Goal: Task Accomplishment & Management: Manage account settings

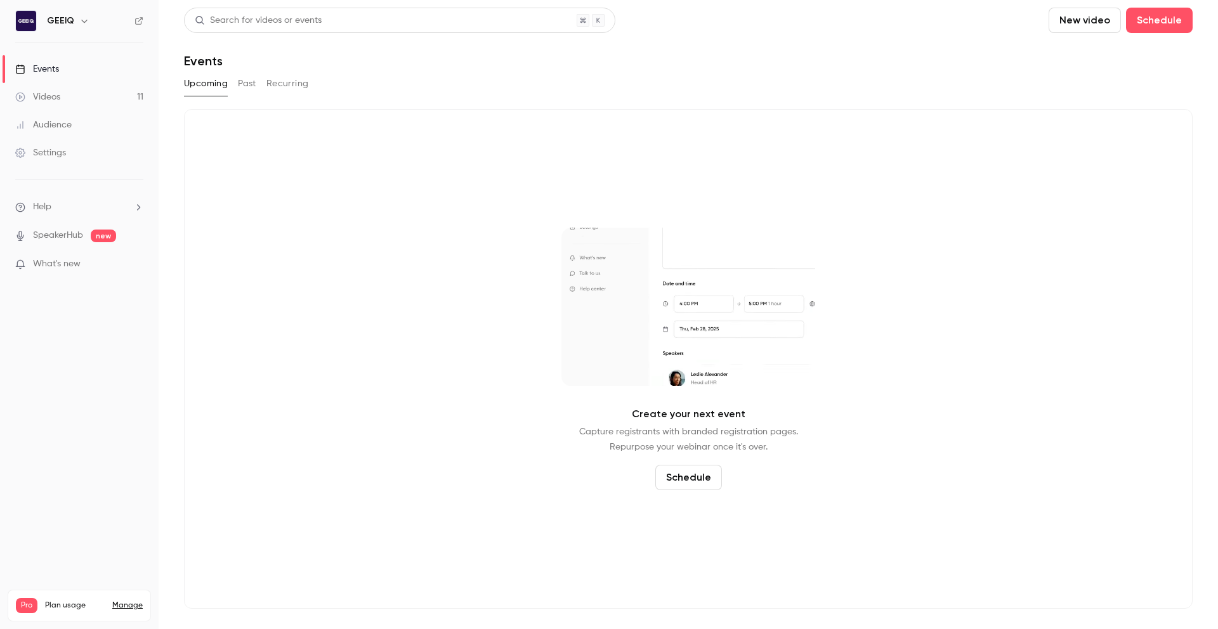
click at [91, 97] on link "Videos 11" at bounding box center [79, 97] width 159 height 28
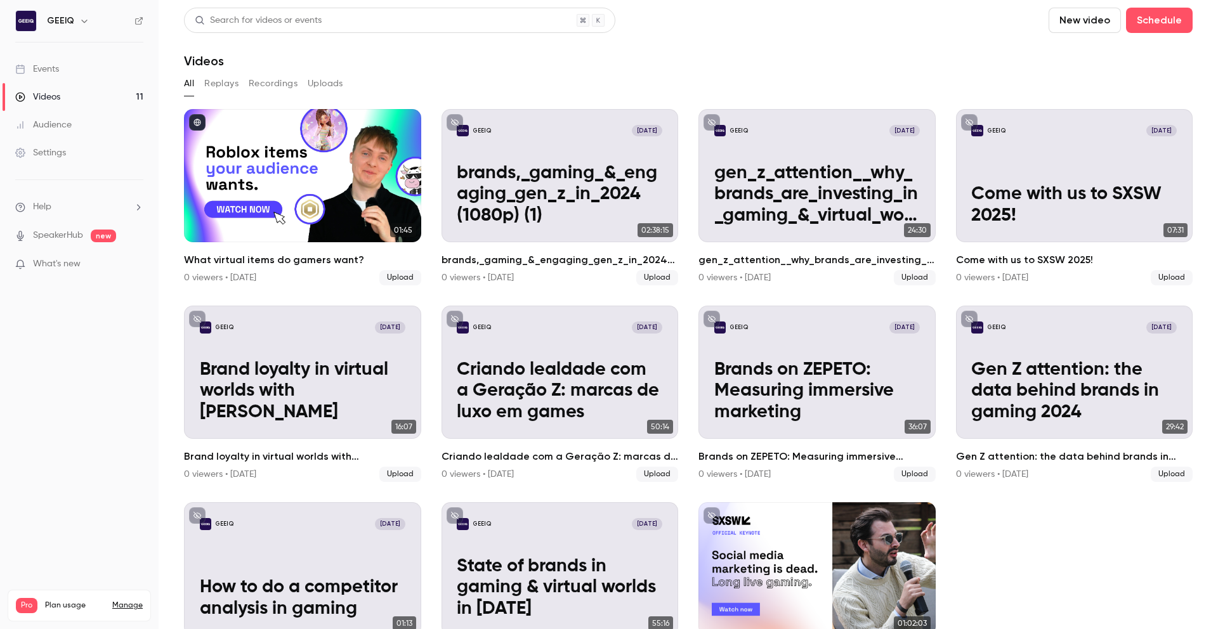
click at [83, 119] on link "Audience" at bounding box center [79, 125] width 159 height 28
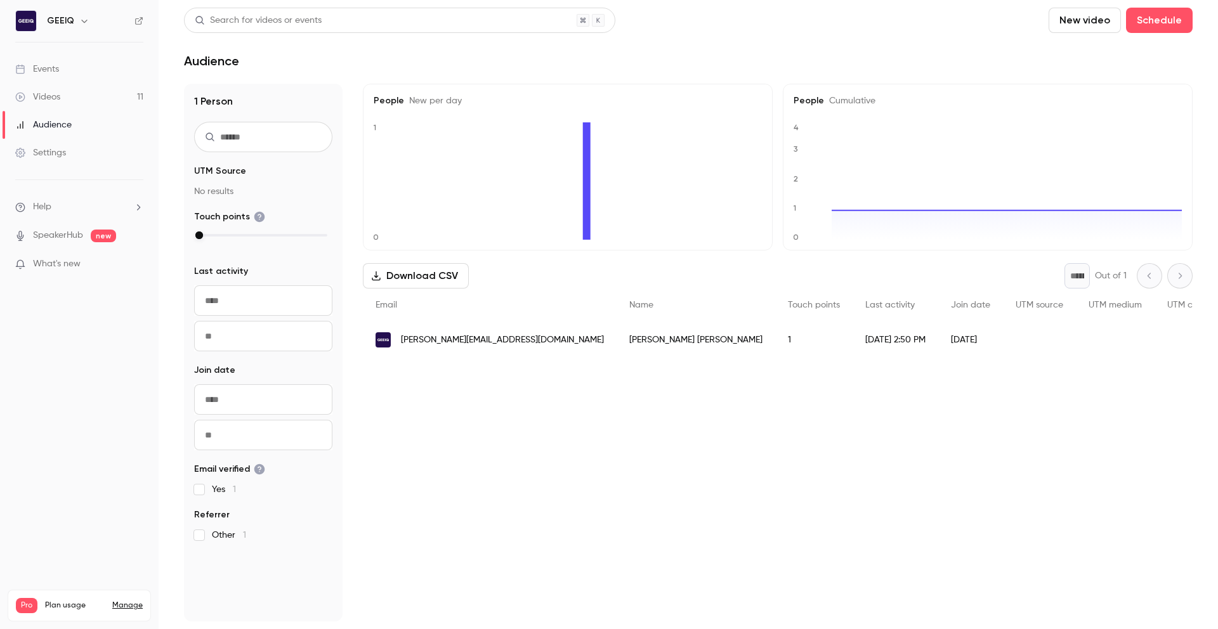
click at [63, 74] on link "Events" at bounding box center [79, 69] width 159 height 28
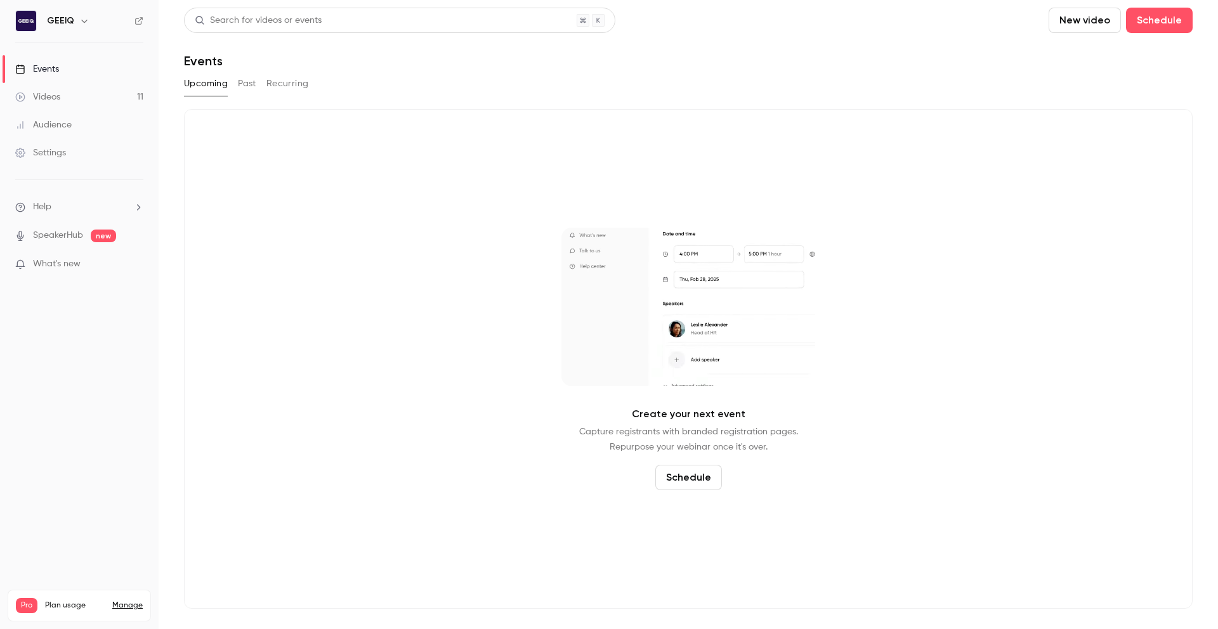
click at [251, 82] on button "Past" at bounding box center [247, 84] width 18 height 20
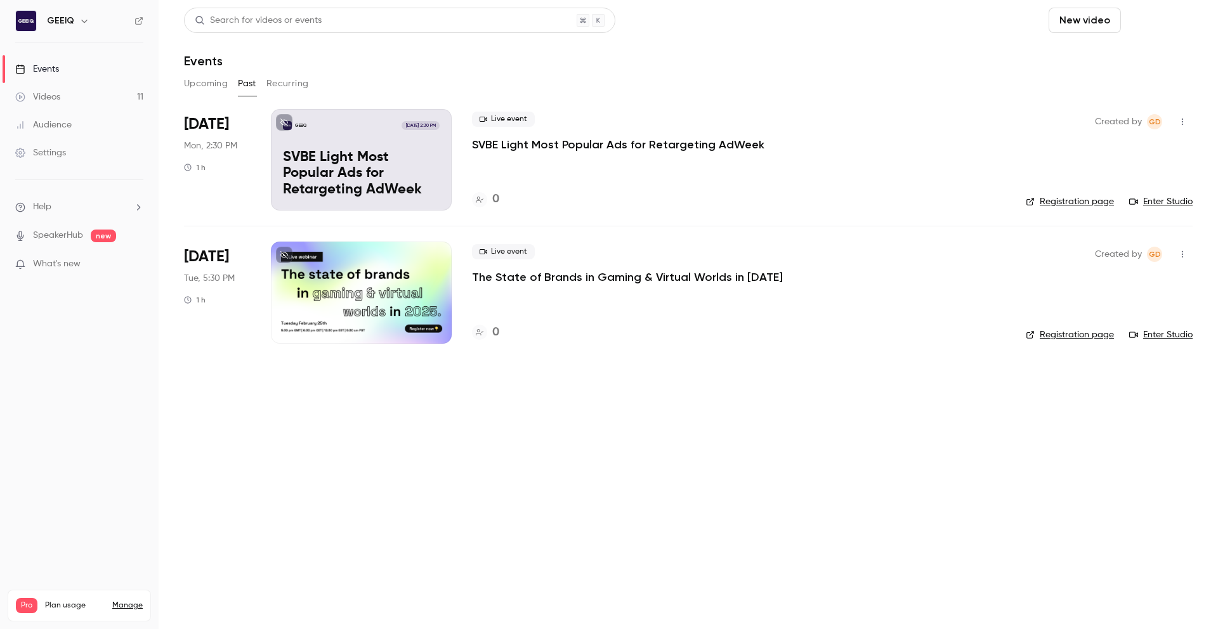
drag, startPoint x: 1154, startPoint y: 20, endPoint x: 1157, endPoint y: 13, distance: 7.4
click at [1157, 13] on button "Schedule" at bounding box center [1159, 20] width 67 height 25
click at [1129, 53] on div "One time event" at bounding box center [1134, 55] width 96 height 13
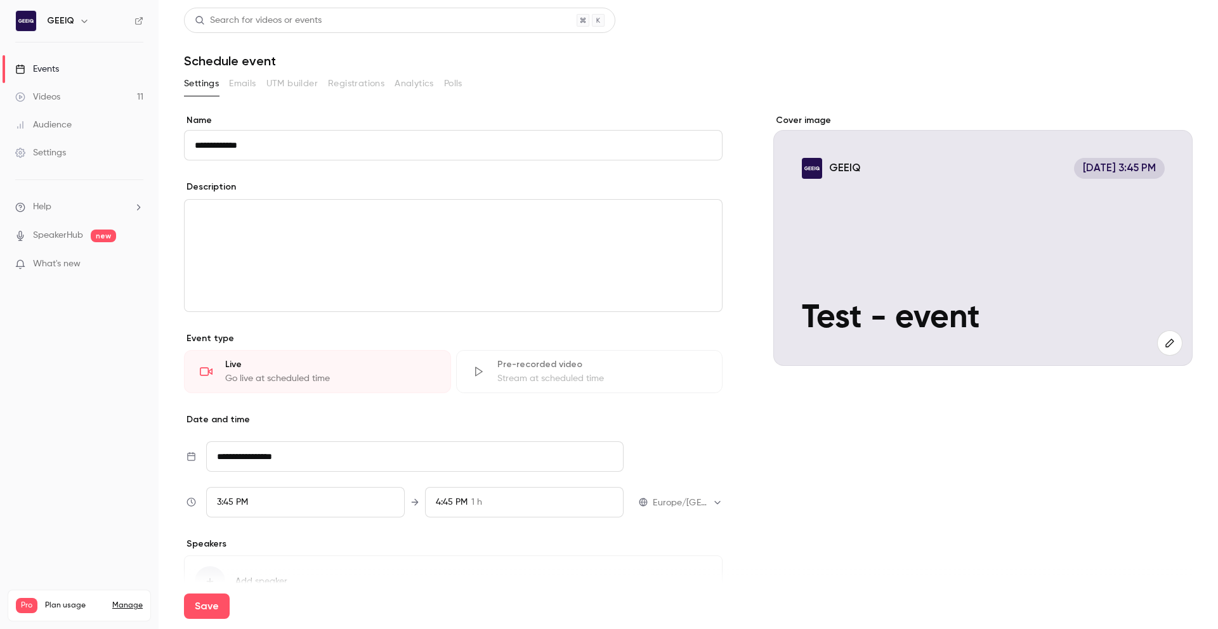
type input "**********"
click at [678, 228] on div "editor" at bounding box center [453, 256] width 537 height 112
click at [792, 399] on div "Cover image GEEIQ Aug 12, 3:45 PM Test - event" at bounding box center [982, 378] width 419 height 529
click at [375, 362] on div "Live" at bounding box center [330, 364] width 210 height 13
click at [228, 360] on div "Live" at bounding box center [330, 364] width 210 height 13
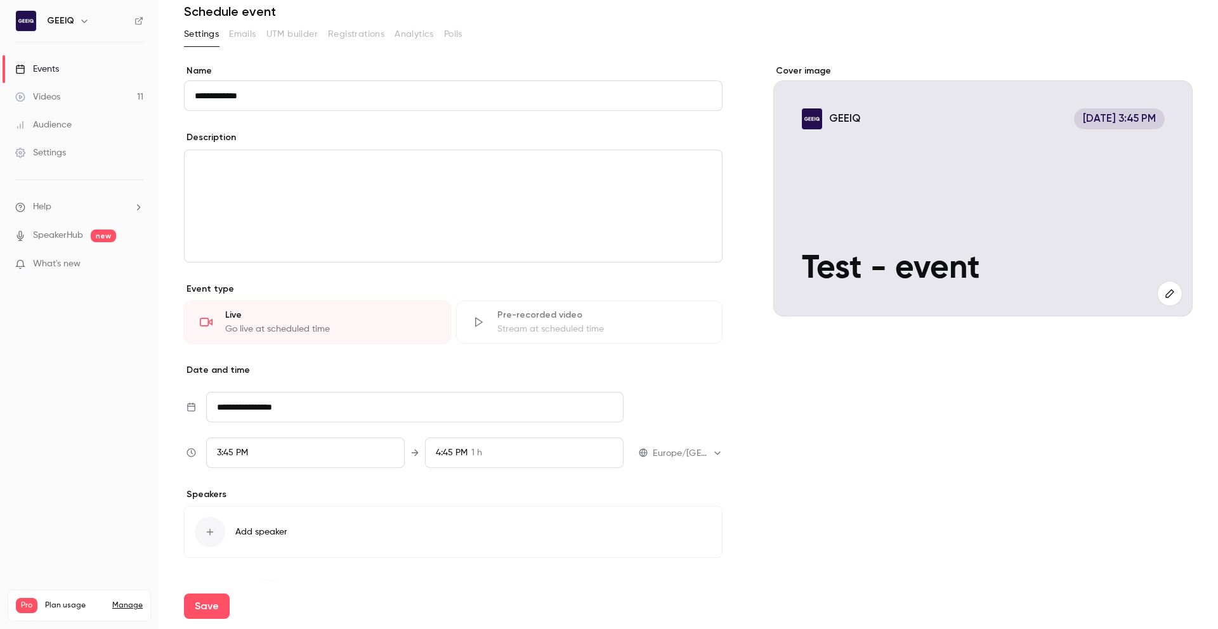
scroll to position [80, 0]
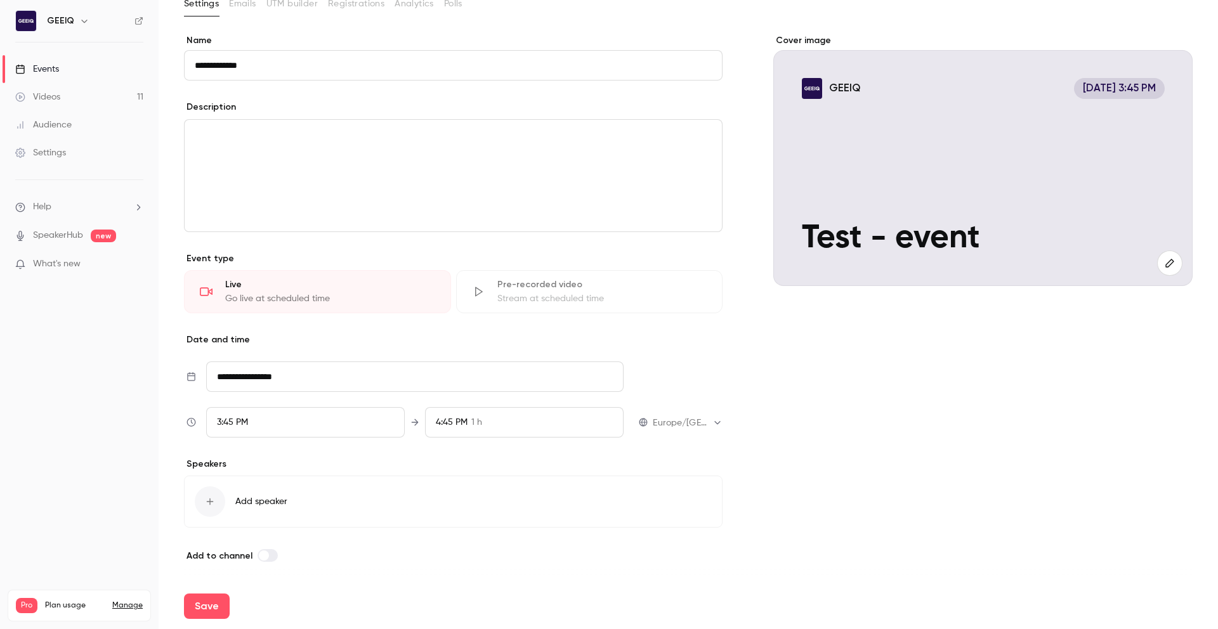
click at [292, 384] on input "**********" at bounding box center [414, 377] width 417 height 30
click at [327, 270] on div "15" at bounding box center [334, 271] width 20 height 19
type input "**********"
click at [256, 424] on div "3:45 PM" at bounding box center [305, 422] width 199 height 30
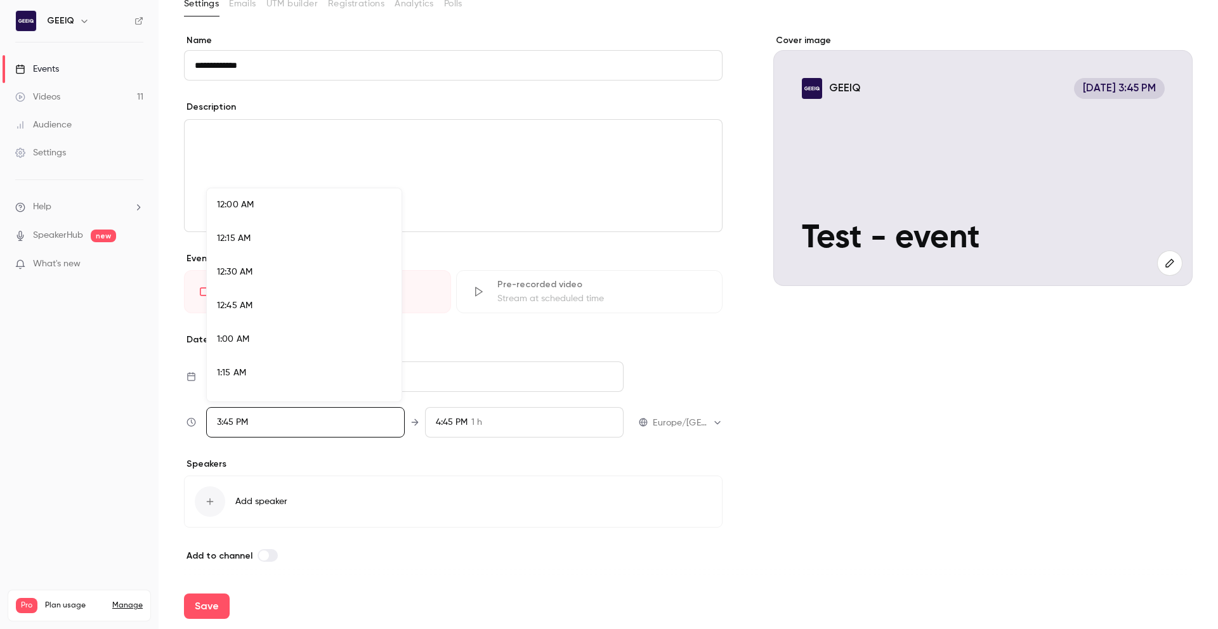
scroll to position [2029, 0]
click at [252, 330] on div "4:00 PM" at bounding box center [304, 328] width 174 height 13
drag, startPoint x: 793, startPoint y: 478, endPoint x: 720, endPoint y: 480, distance: 73.0
click at [793, 478] on div at bounding box center [609, 314] width 1218 height 629
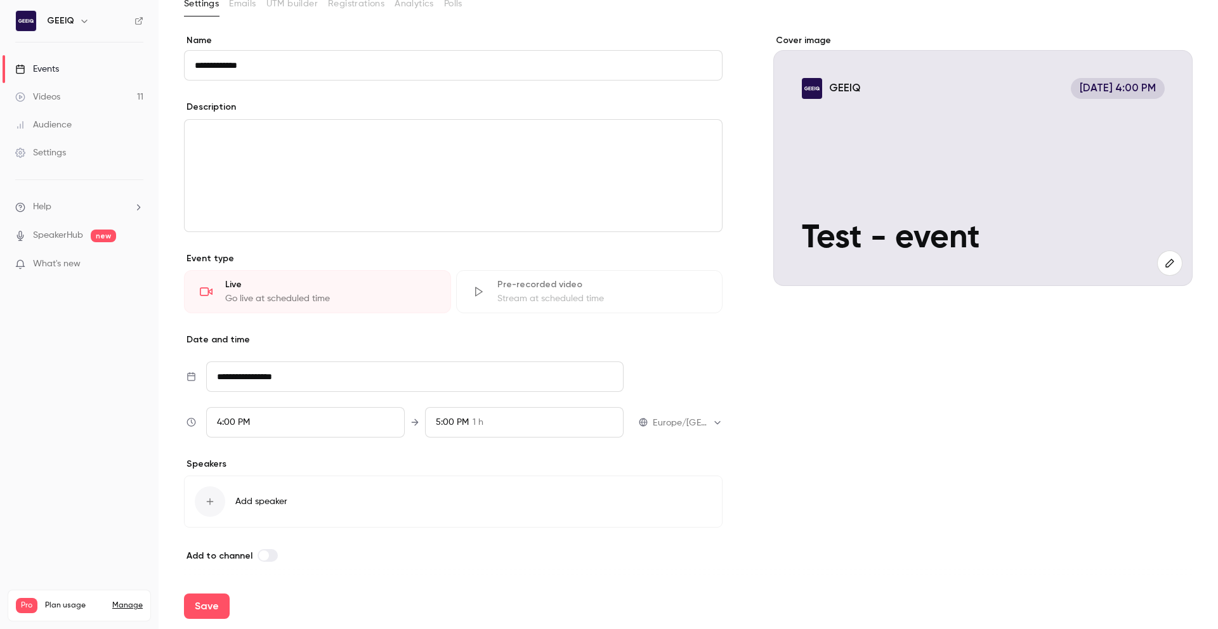
click at [260, 493] on div "Add speaker" at bounding box center [453, 502] width 539 height 52
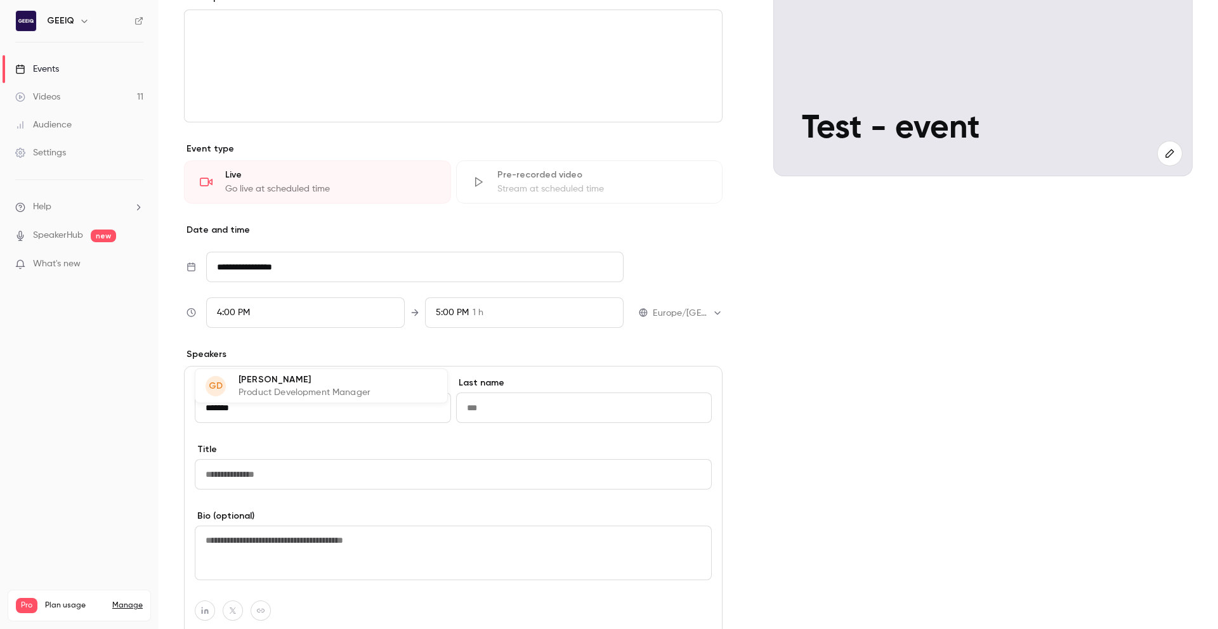
scroll to position [287, 0]
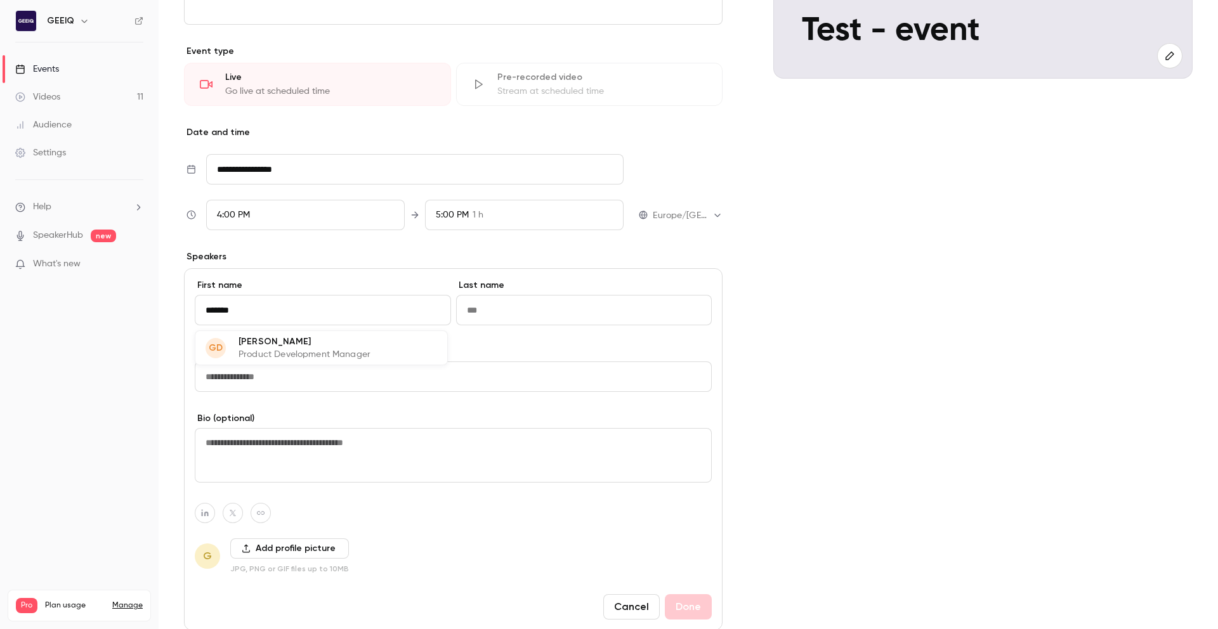
type input "******"
click at [535, 312] on input at bounding box center [584, 310] width 256 height 30
type input "****"
drag, startPoint x: 1006, startPoint y: 424, endPoint x: 983, endPoint y: 423, distance: 23.5
click at [996, 424] on div "Cover image GEEIQ G Aug 15, 4:00 PM Test - event" at bounding box center [982, 275] width 419 height 897
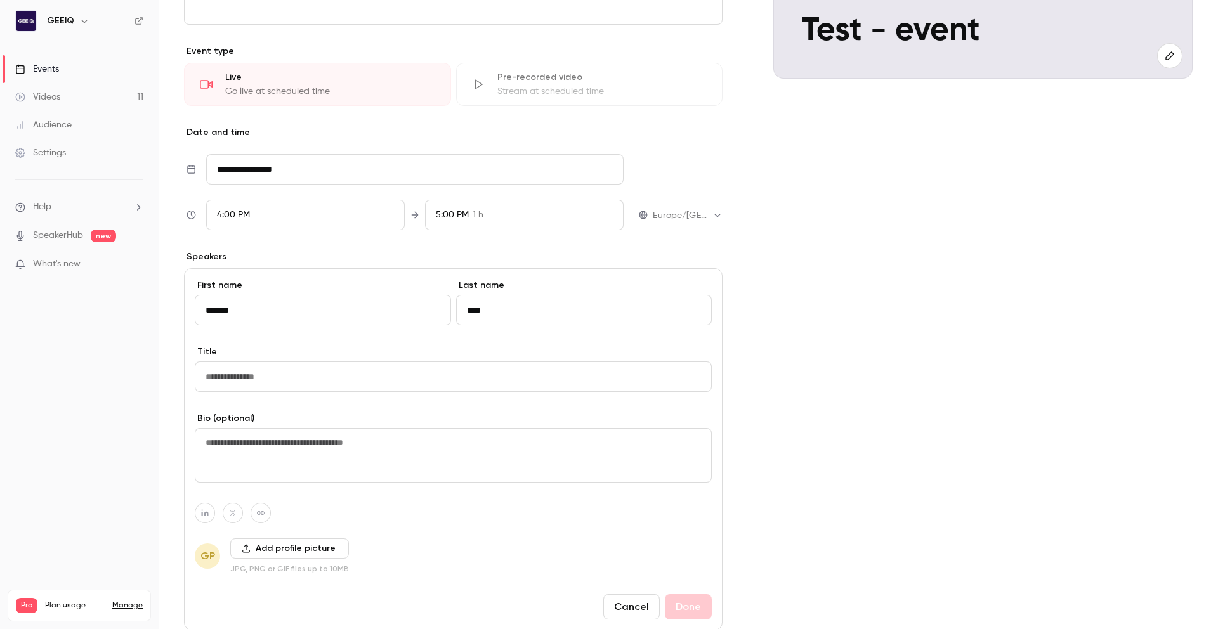
click at [313, 376] on input at bounding box center [453, 377] width 517 height 30
type input "**********"
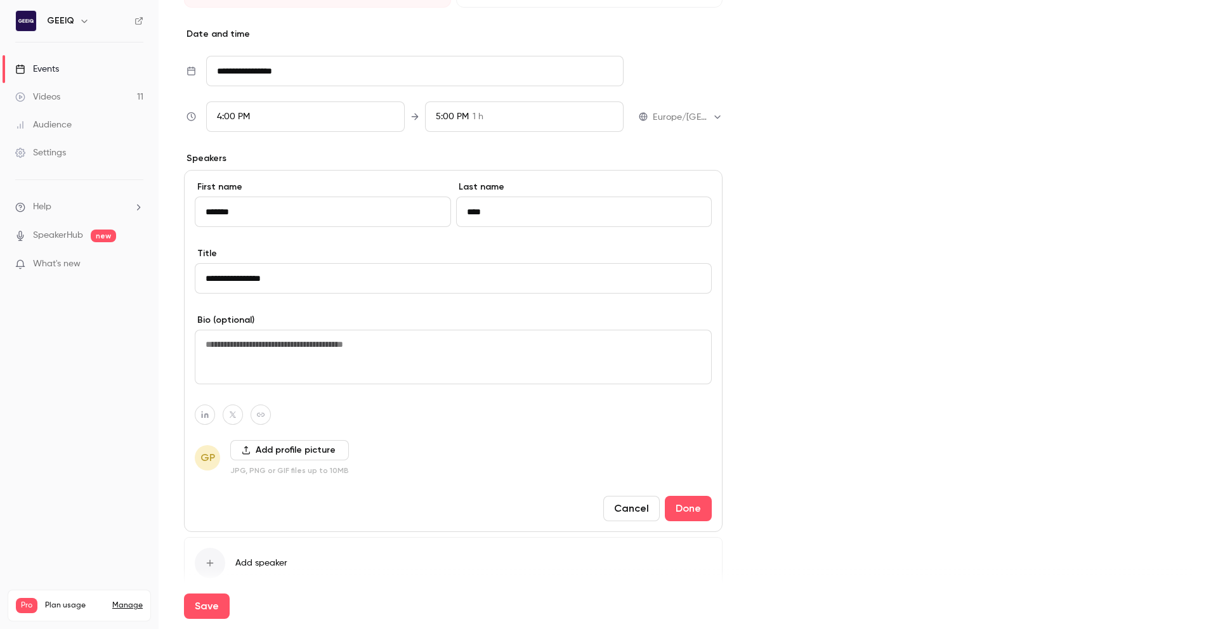
scroll to position [447, 0]
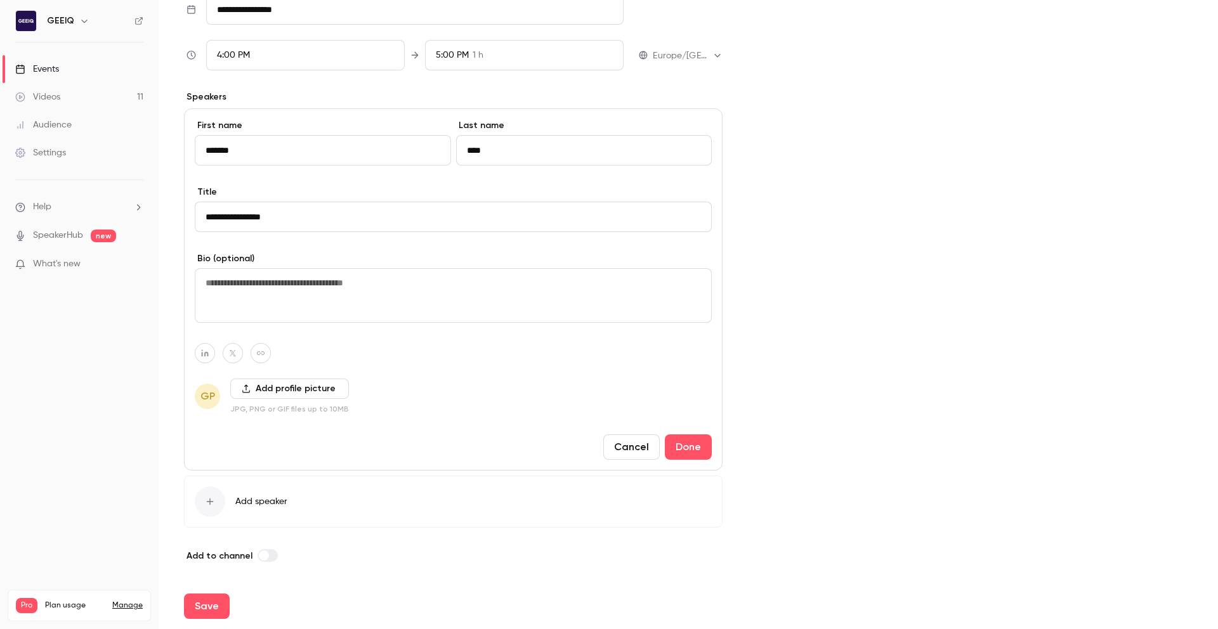
click at [261, 388] on button "Add profile picture" at bounding box center [289, 389] width 119 height 20
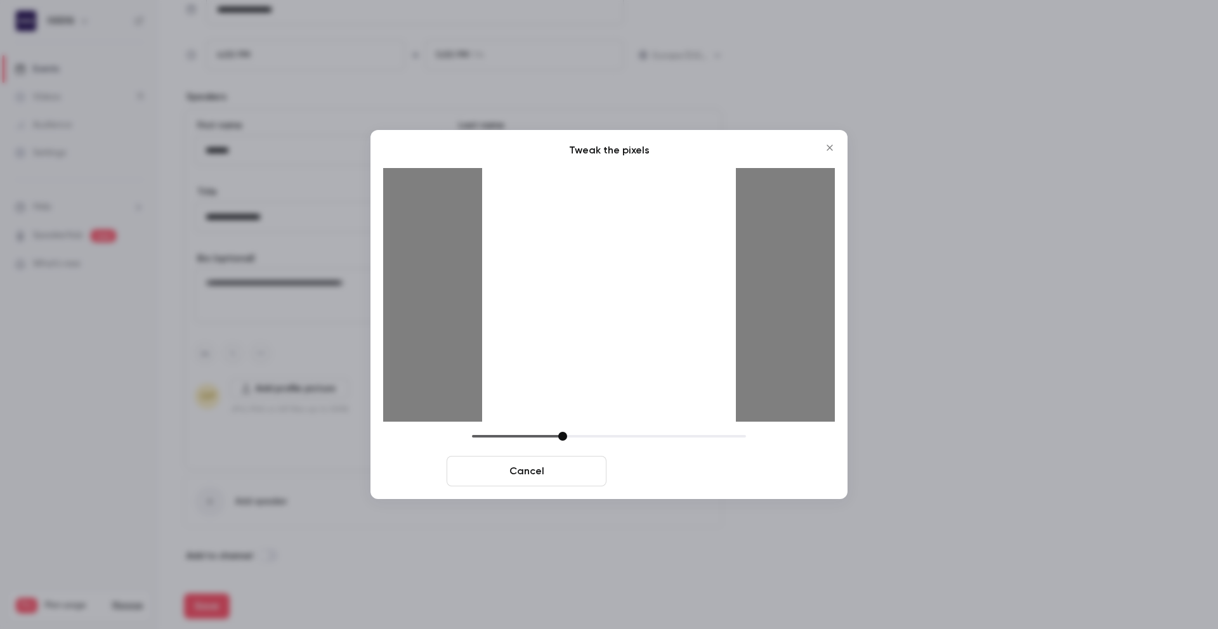
click at [756, 483] on button "Crop and save" at bounding box center [692, 471] width 160 height 30
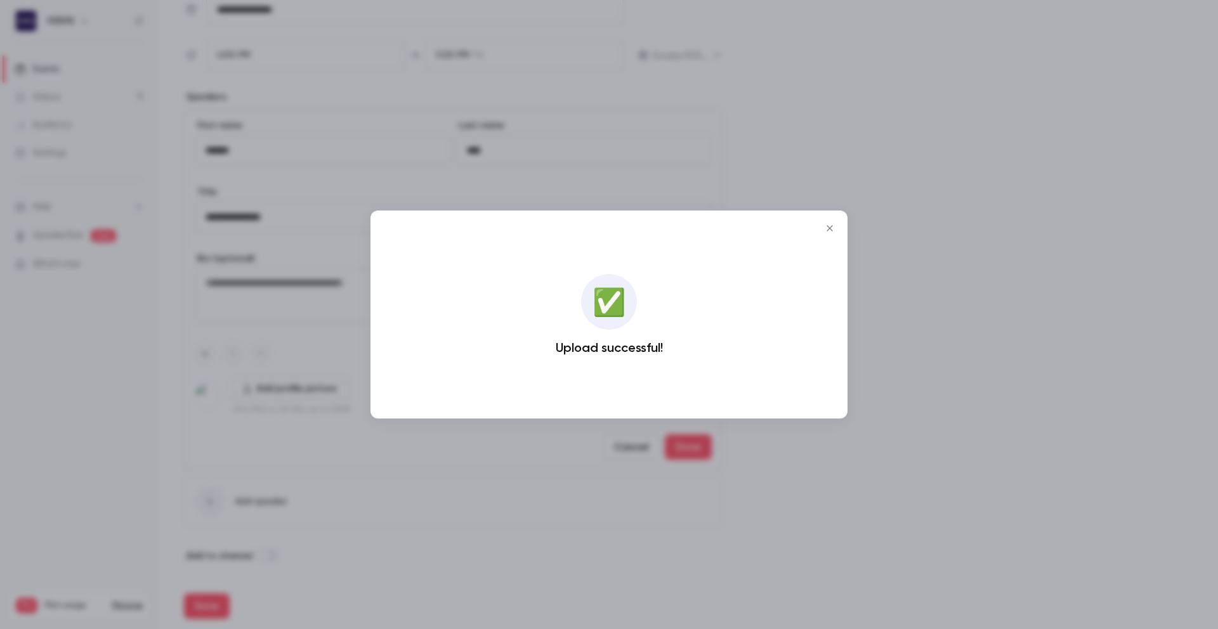
click at [825, 233] on button "Close" at bounding box center [829, 228] width 25 height 25
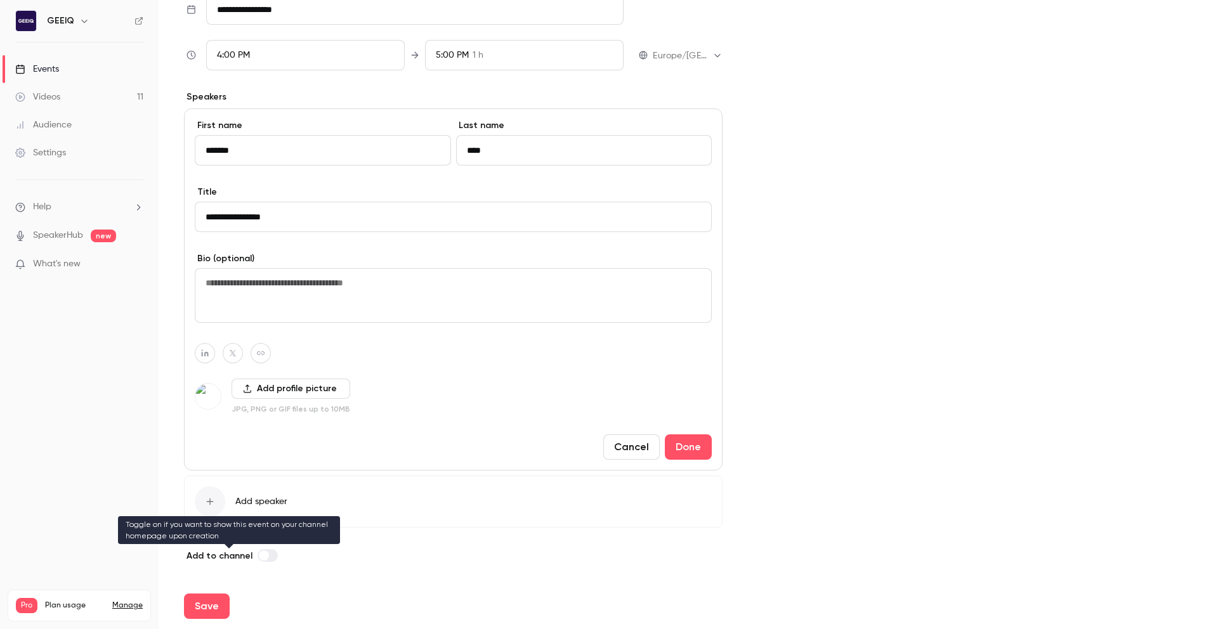
click at [266, 557] on label at bounding box center [268, 555] width 20 height 13
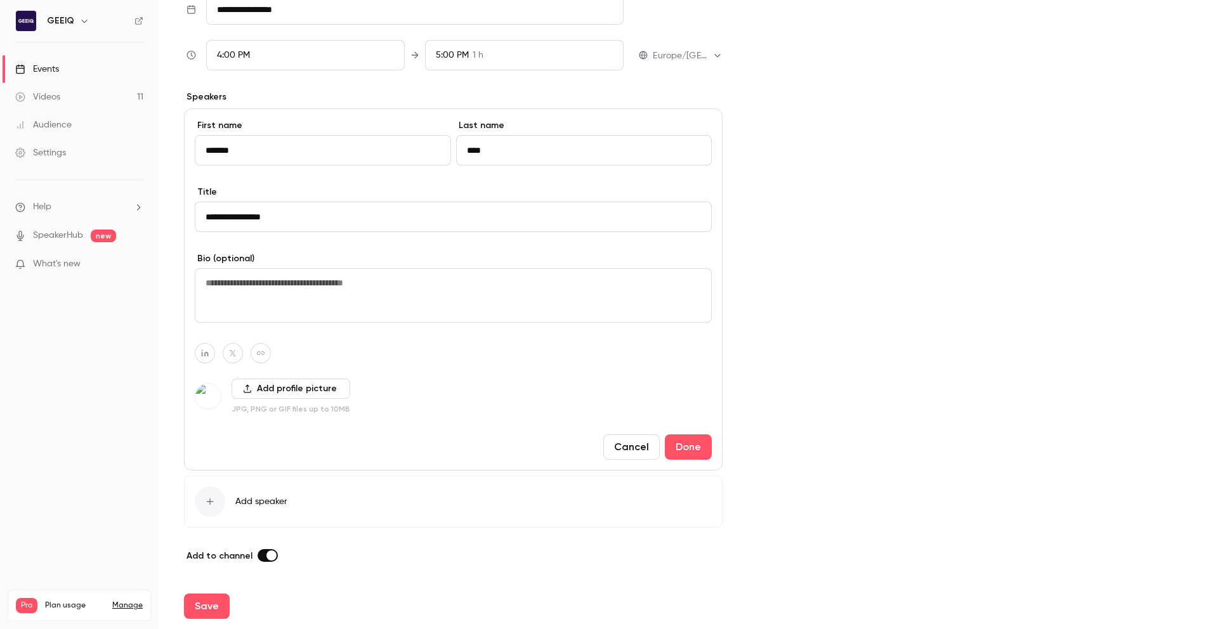
click at [266, 558] on span at bounding box center [271, 556] width 10 height 10
click at [687, 448] on button "Done" at bounding box center [688, 447] width 47 height 25
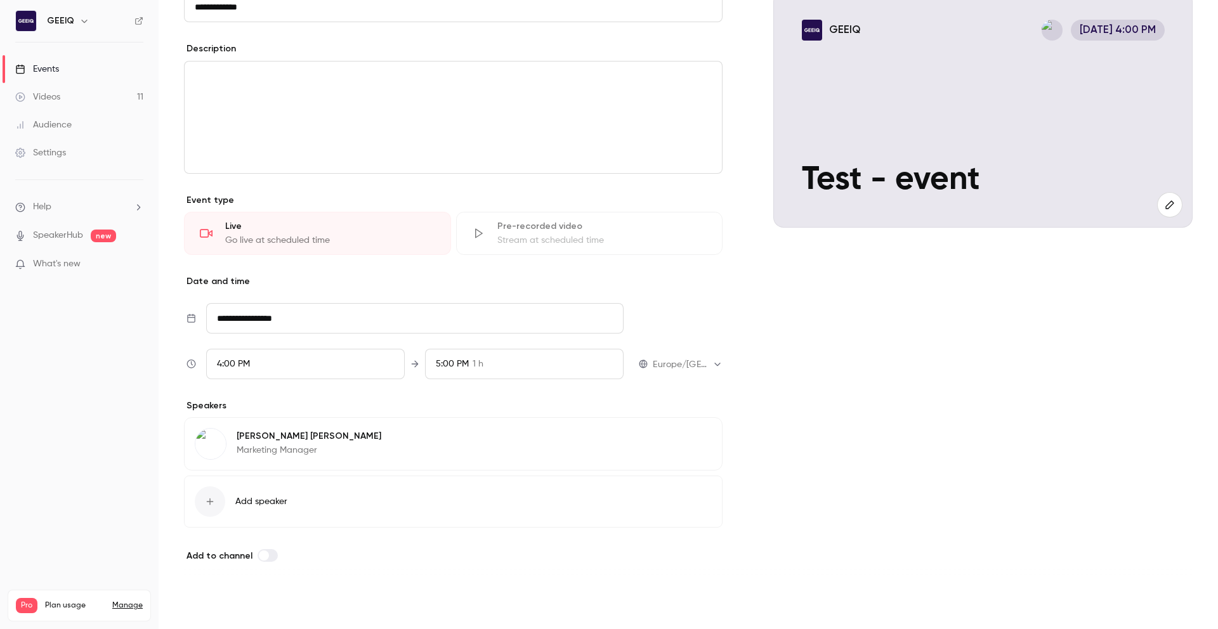
click at [204, 607] on button "Save" at bounding box center [207, 606] width 46 height 25
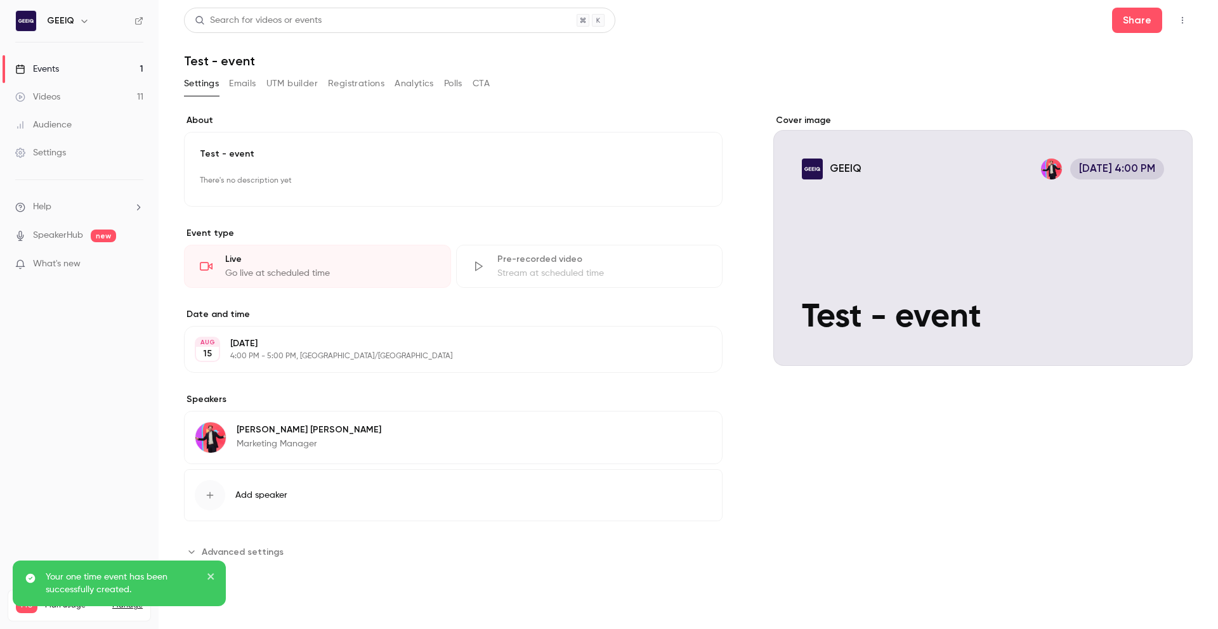
drag, startPoint x: 214, startPoint y: 579, endPoint x: 470, endPoint y: 417, distance: 302.6
click at [214, 579] on icon "close" at bounding box center [211, 577] width 9 height 10
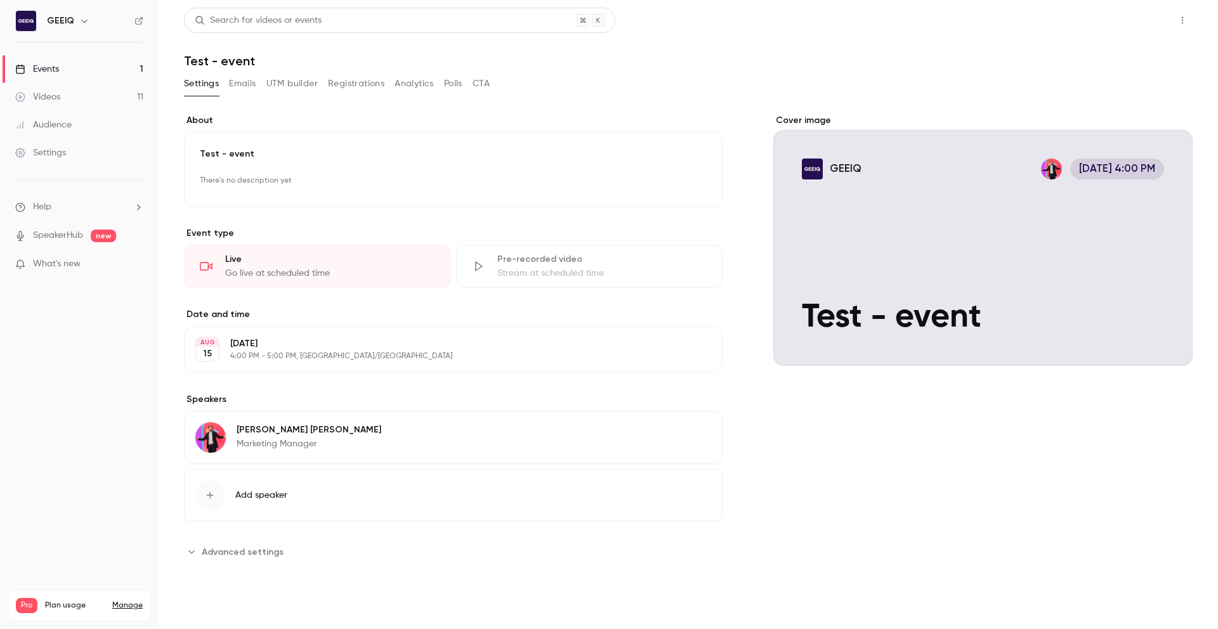
click at [1146, 15] on button "Share" at bounding box center [1137, 20] width 50 height 25
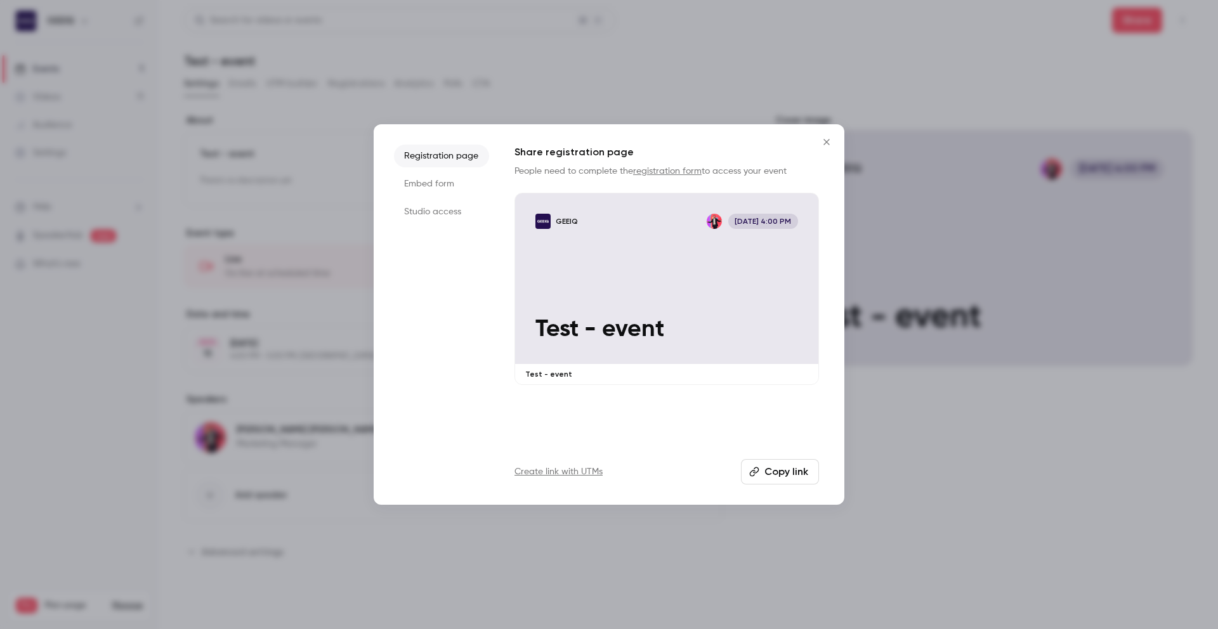
click at [768, 470] on button "Copy link" at bounding box center [780, 471] width 78 height 25
click at [843, 134] on div "Registration page Embed form Studio access Share registration page People need …" at bounding box center [609, 314] width 471 height 381
click at [829, 141] on icon "Close" at bounding box center [826, 142] width 15 height 10
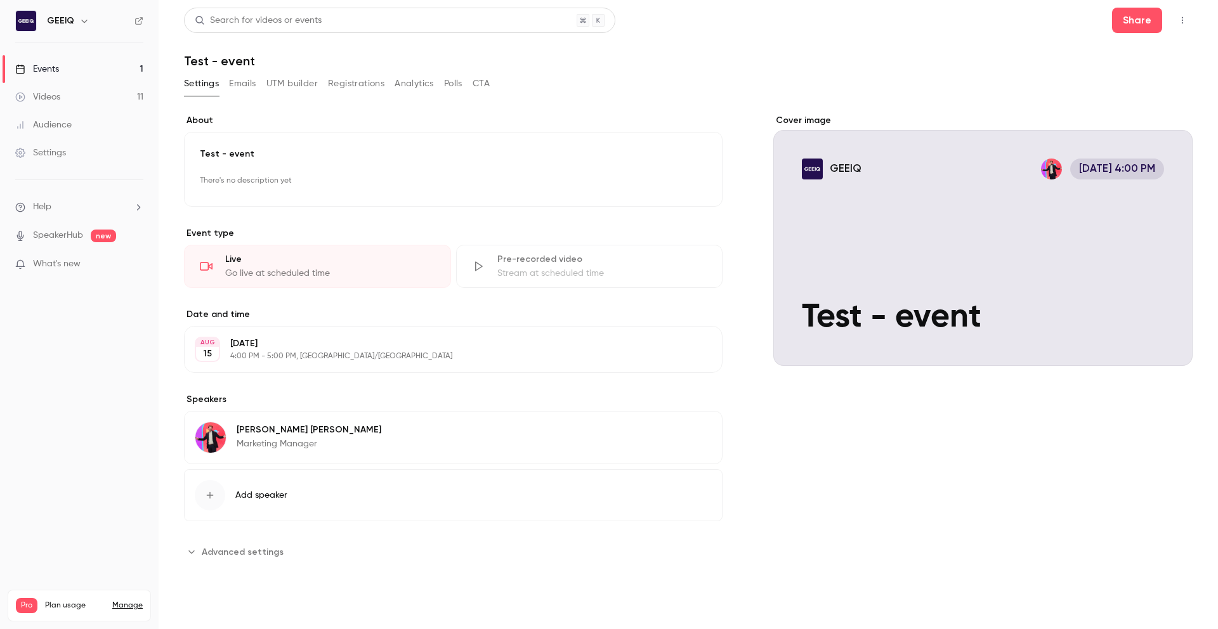
click at [246, 83] on button "Emails" at bounding box center [242, 84] width 27 height 20
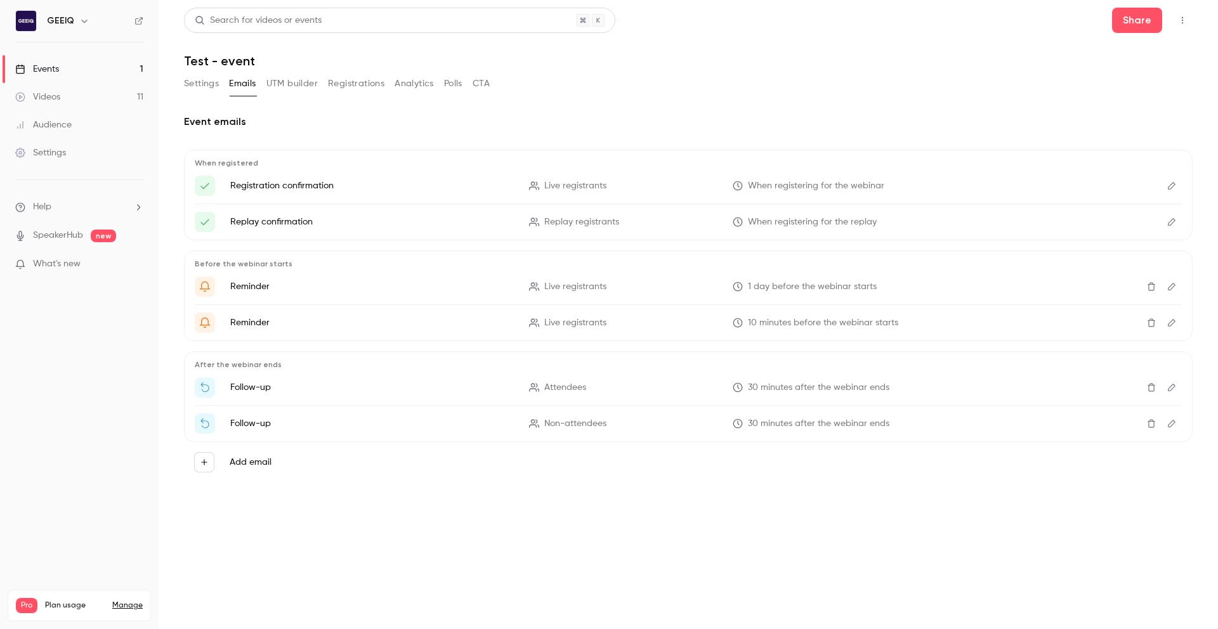
click at [284, 83] on button "UTM builder" at bounding box center [291, 84] width 51 height 20
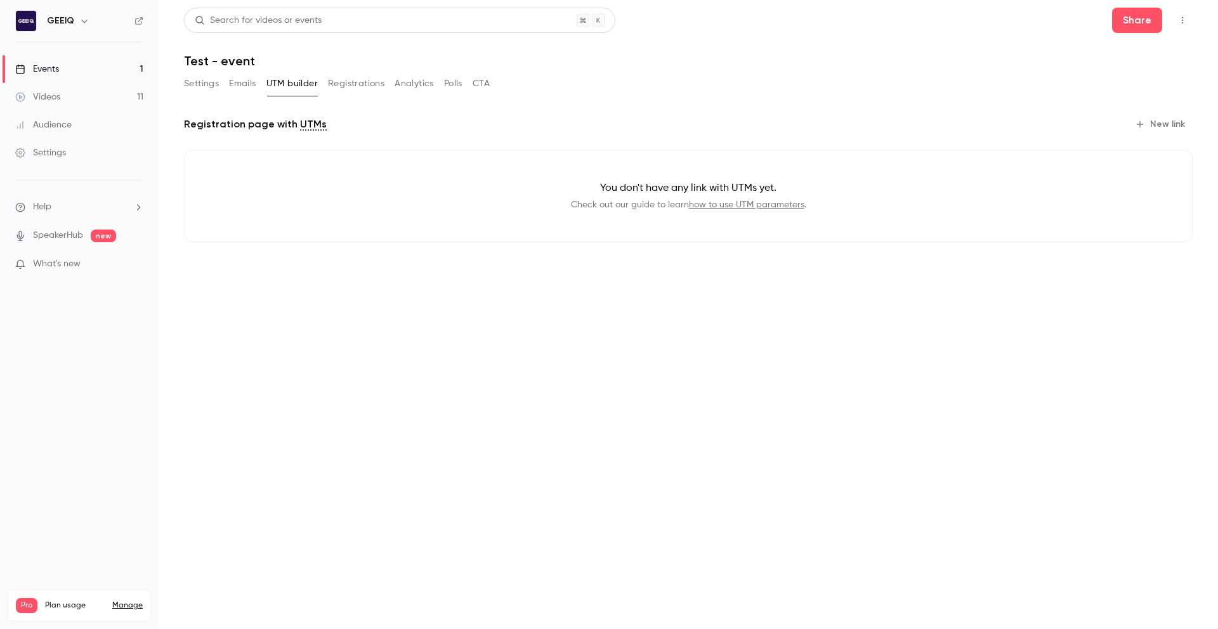
click at [346, 82] on button "Registrations" at bounding box center [356, 84] width 56 height 20
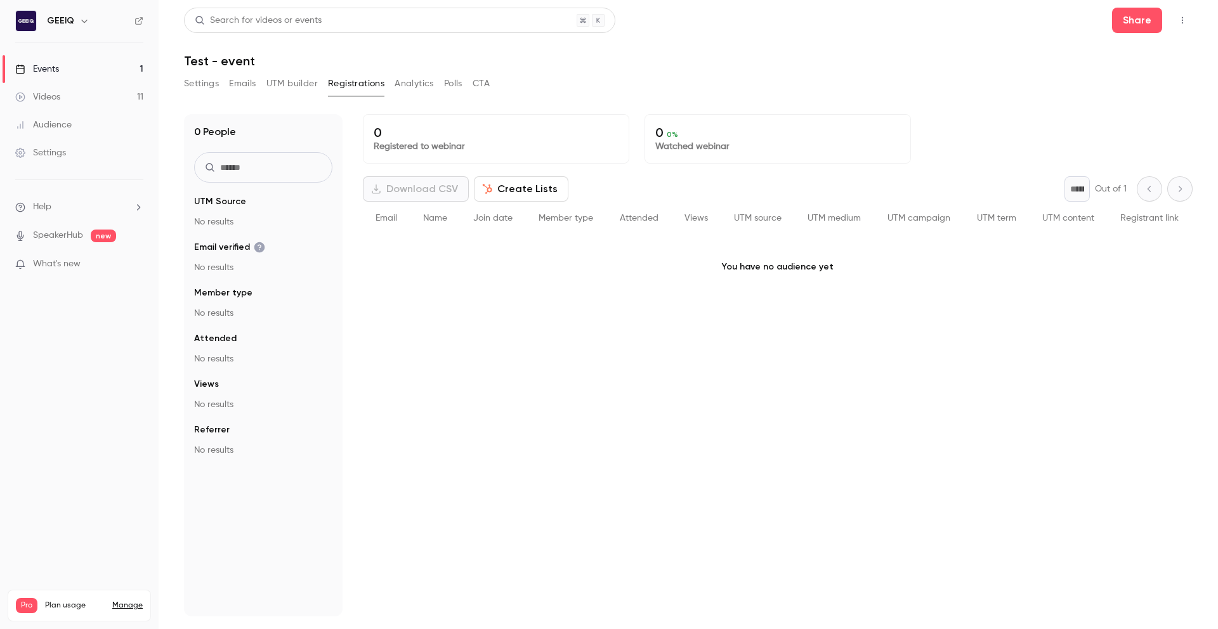
click at [427, 183] on div "Download CSV Create Lists" at bounding box center [466, 188] width 206 height 25
click at [499, 194] on button "Create Lists" at bounding box center [521, 188] width 95 height 25
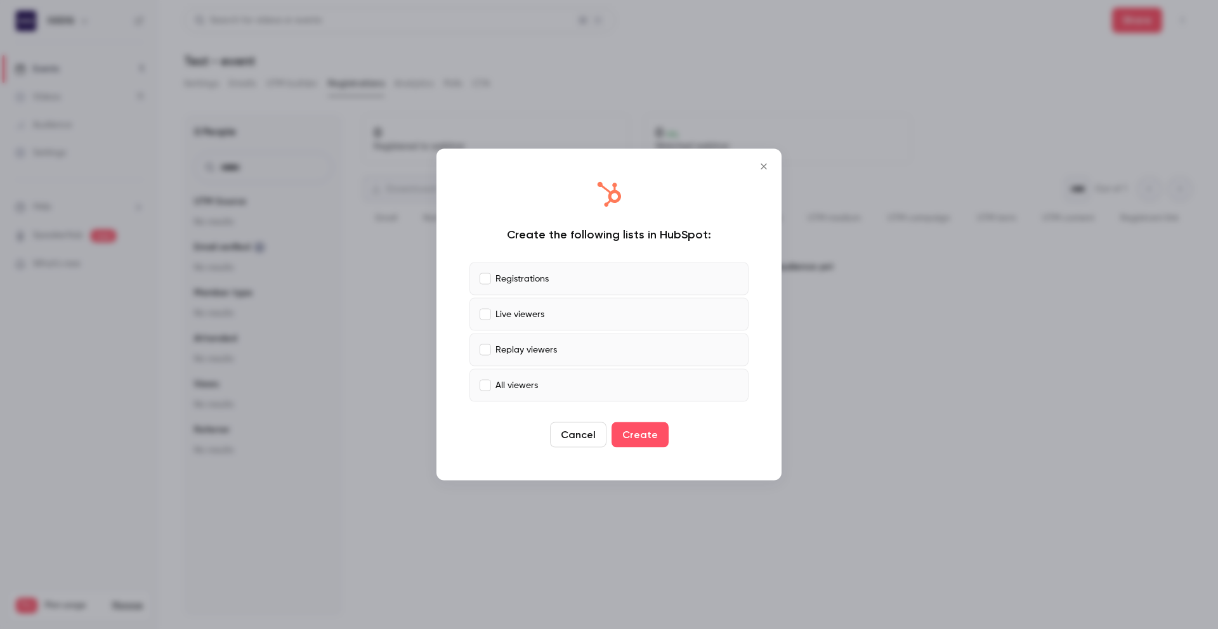
click at [771, 166] on icon "Close" at bounding box center [763, 167] width 15 height 10
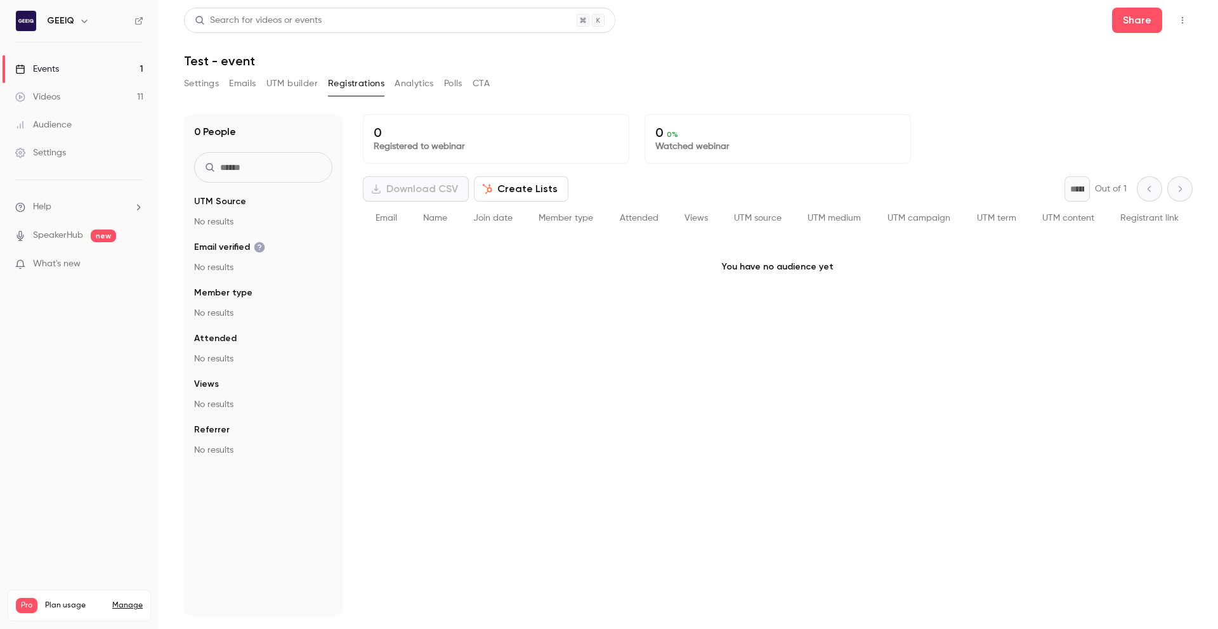
click at [401, 82] on button "Analytics" at bounding box center [414, 84] width 39 height 20
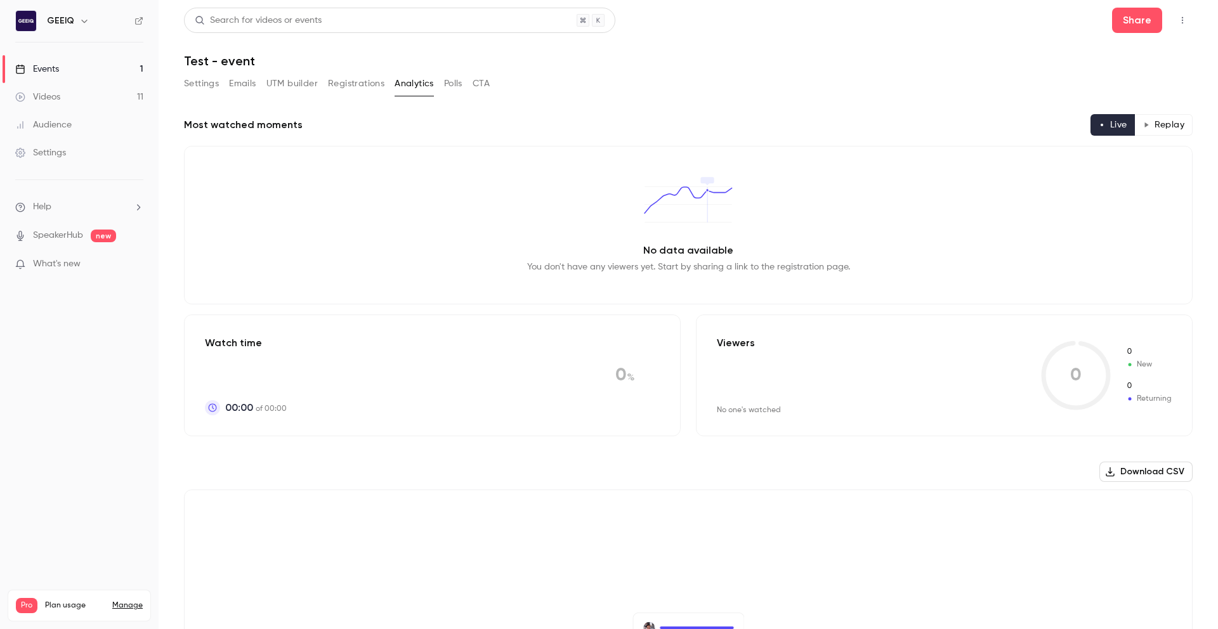
click at [450, 85] on button "Polls" at bounding box center [453, 84] width 18 height 20
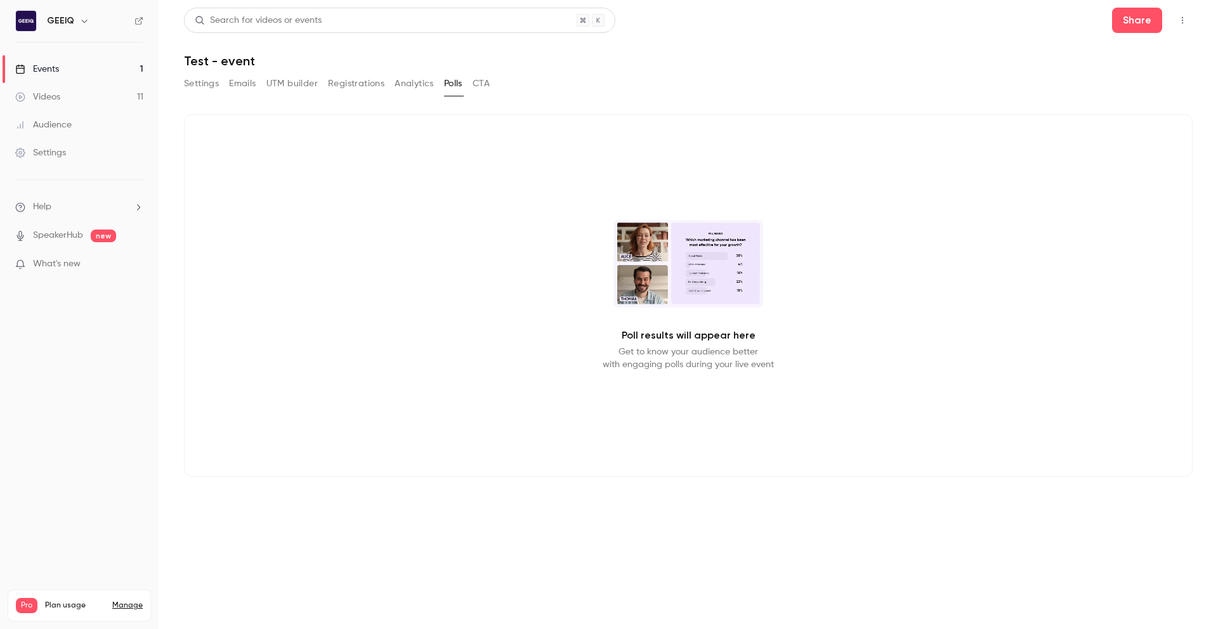
click at [475, 86] on button "CTA" at bounding box center [481, 84] width 17 height 20
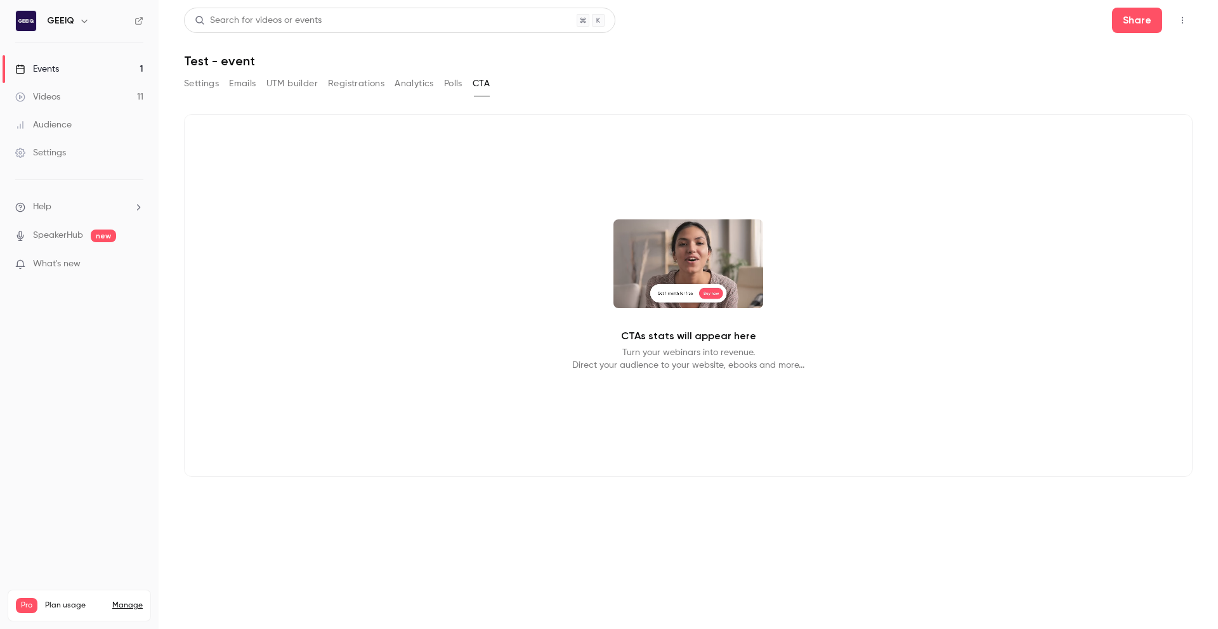
click at [380, 84] on button "Registrations" at bounding box center [356, 84] width 56 height 20
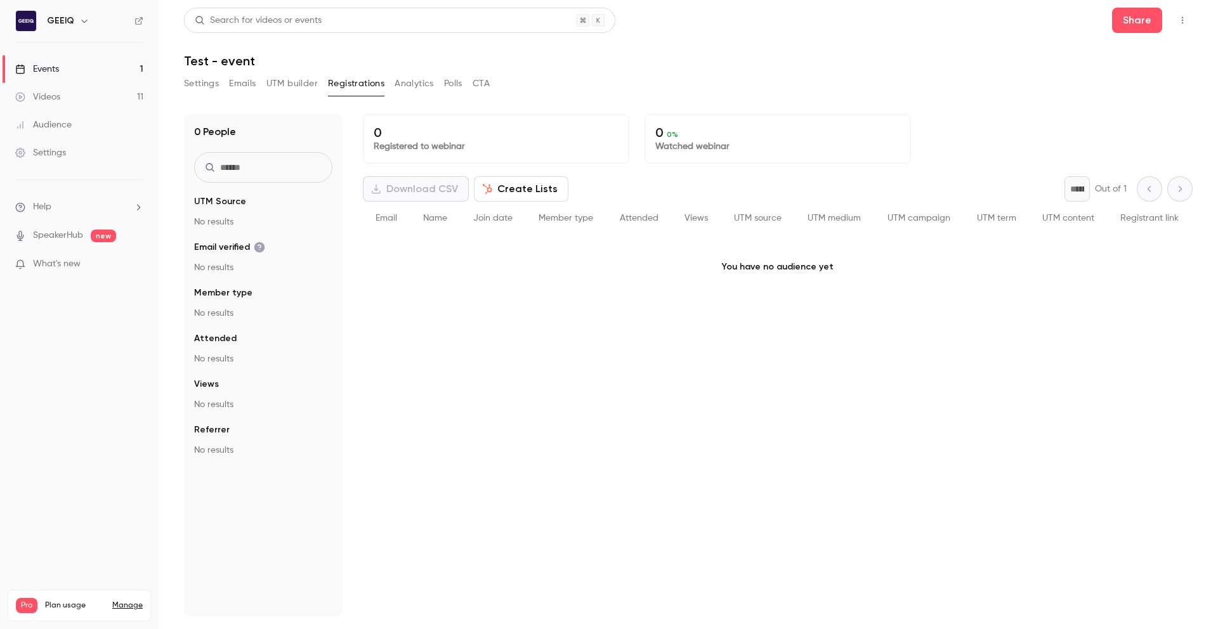
click at [302, 91] on button "UTM builder" at bounding box center [291, 84] width 51 height 20
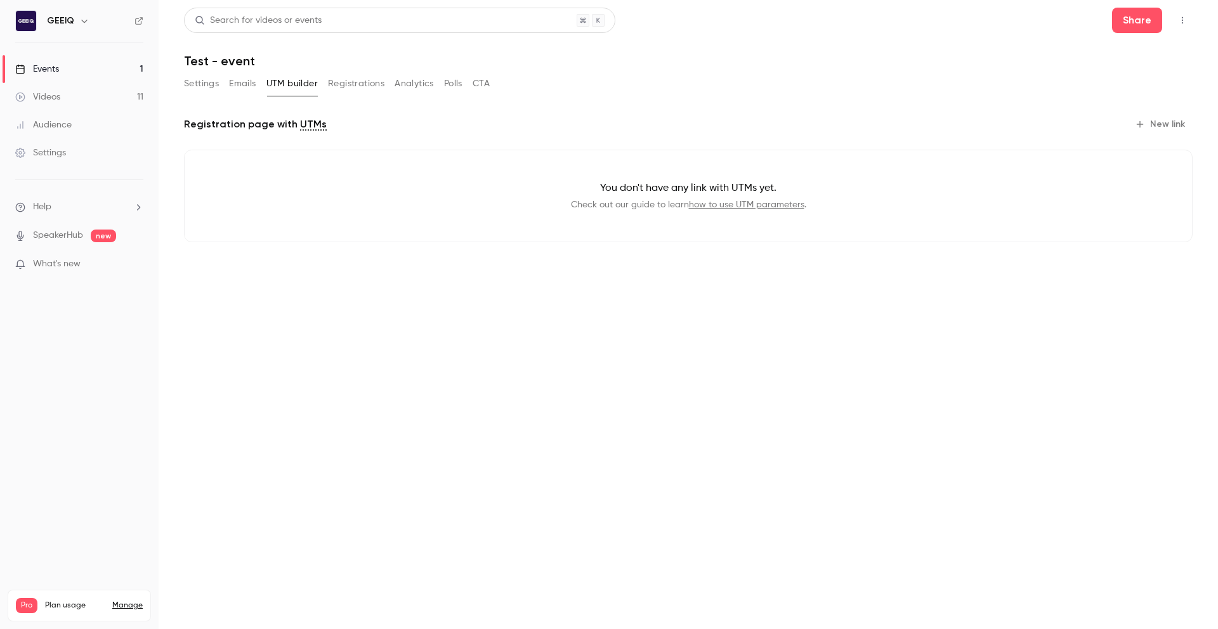
click at [256, 86] on button "Emails" at bounding box center [242, 84] width 27 height 20
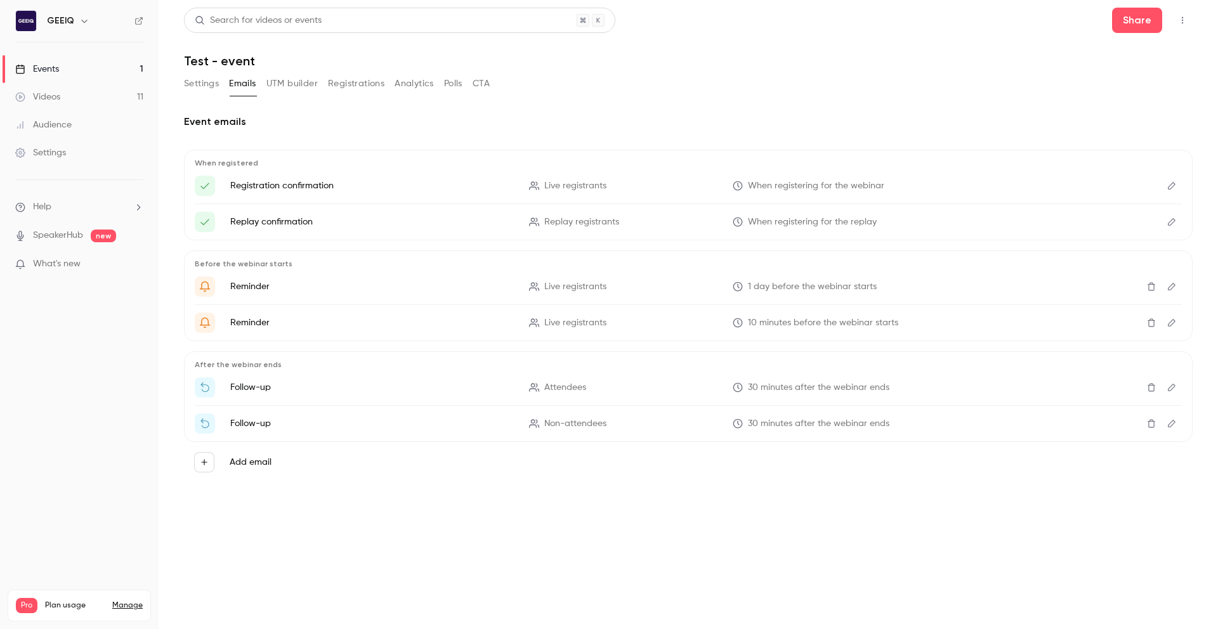
click at [184, 82] on button "Settings" at bounding box center [201, 84] width 35 height 20
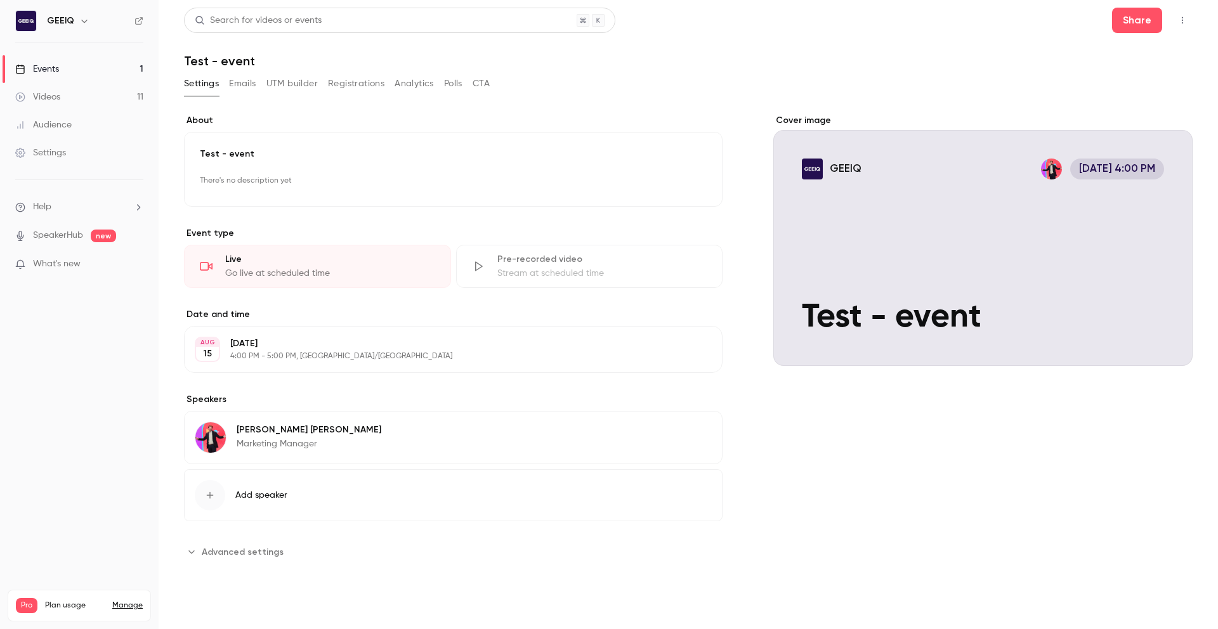
click at [253, 88] on button "Emails" at bounding box center [242, 84] width 27 height 20
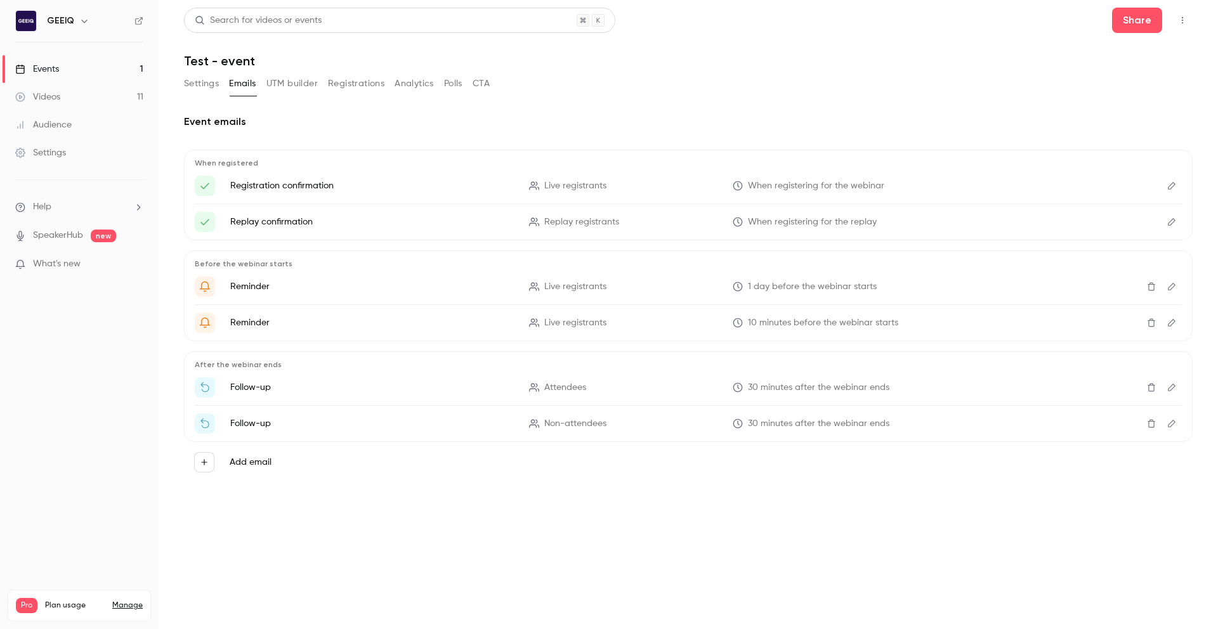
click at [291, 88] on button "UTM builder" at bounding box center [291, 84] width 51 height 20
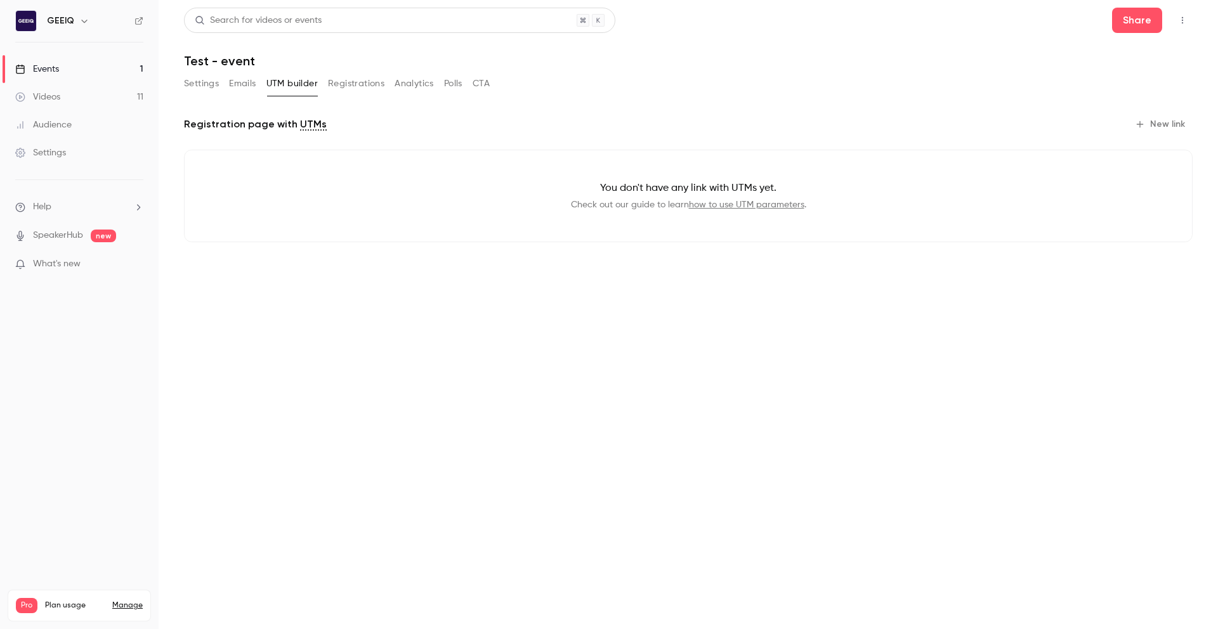
click at [329, 86] on button "Registrations" at bounding box center [356, 84] width 56 height 20
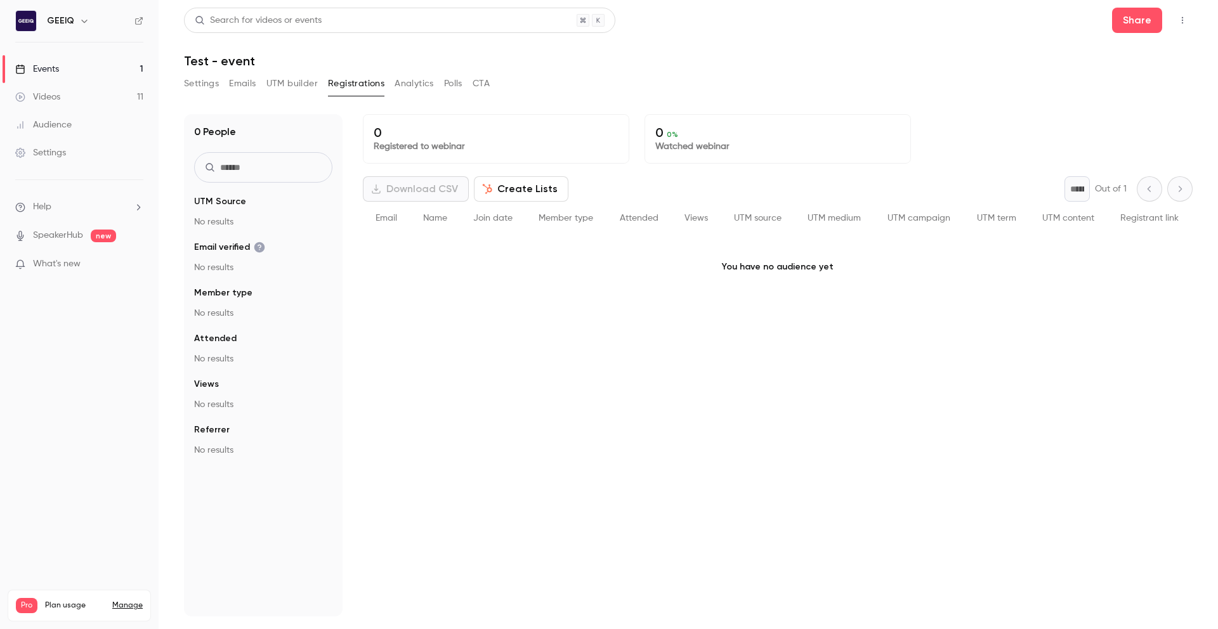
click at [411, 83] on button "Analytics" at bounding box center [414, 84] width 39 height 20
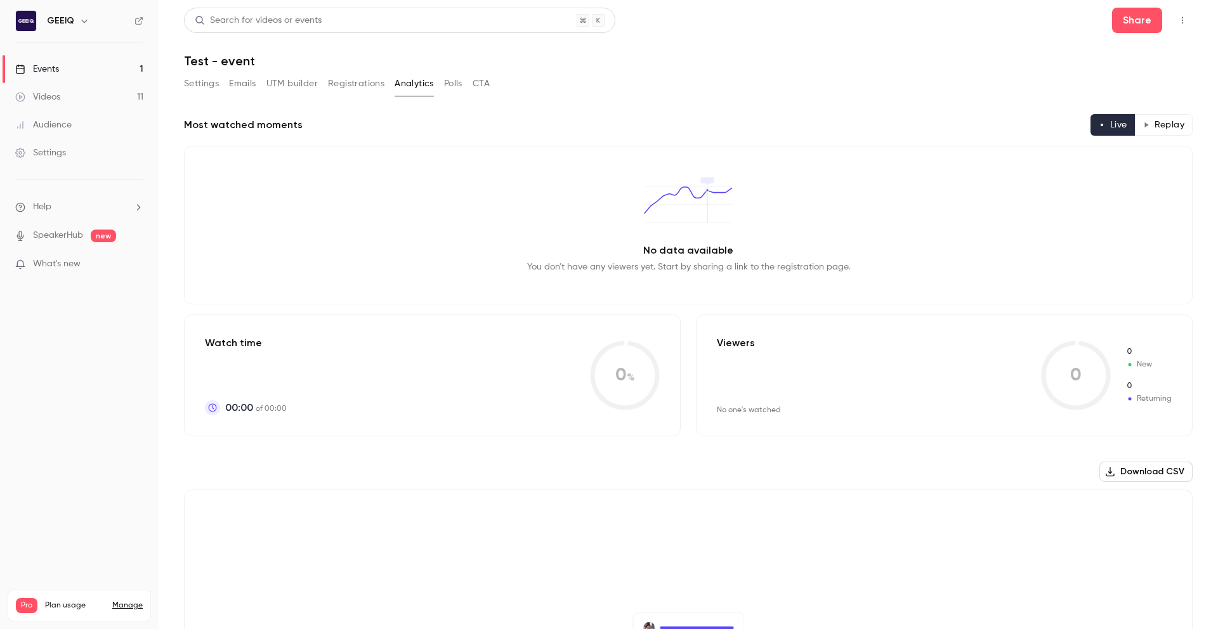
click at [449, 82] on button "Polls" at bounding box center [453, 84] width 18 height 20
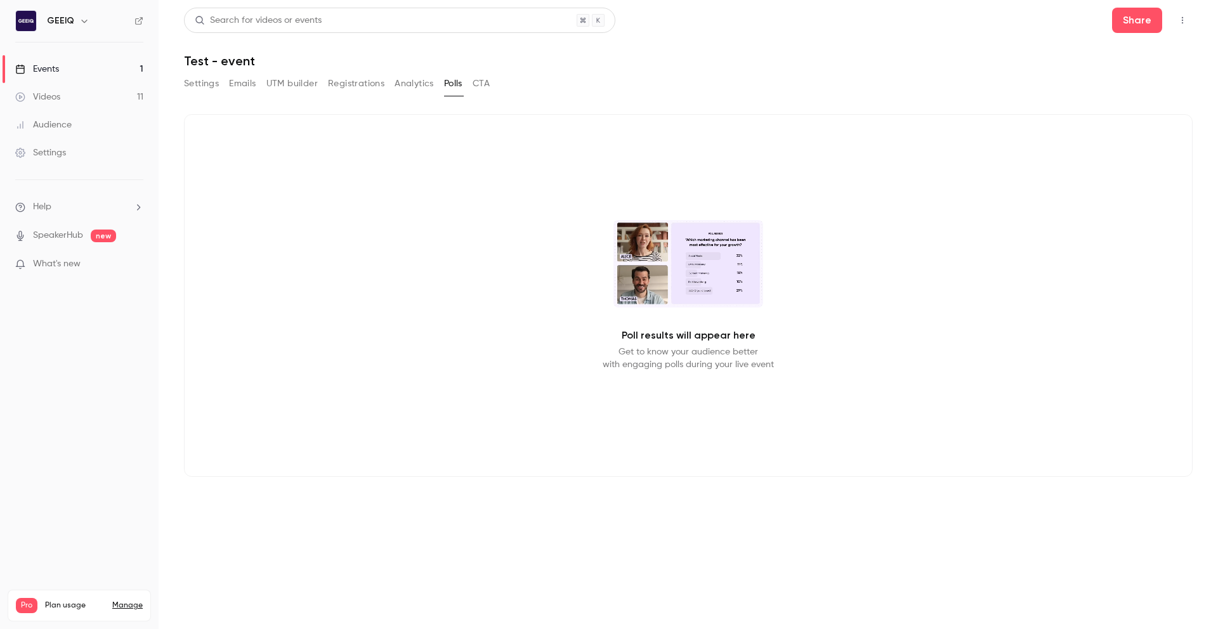
drag, startPoint x: 421, startPoint y: 84, endPoint x: 395, endPoint y: 84, distance: 26.0
click at [421, 84] on button "Analytics" at bounding box center [414, 84] width 39 height 20
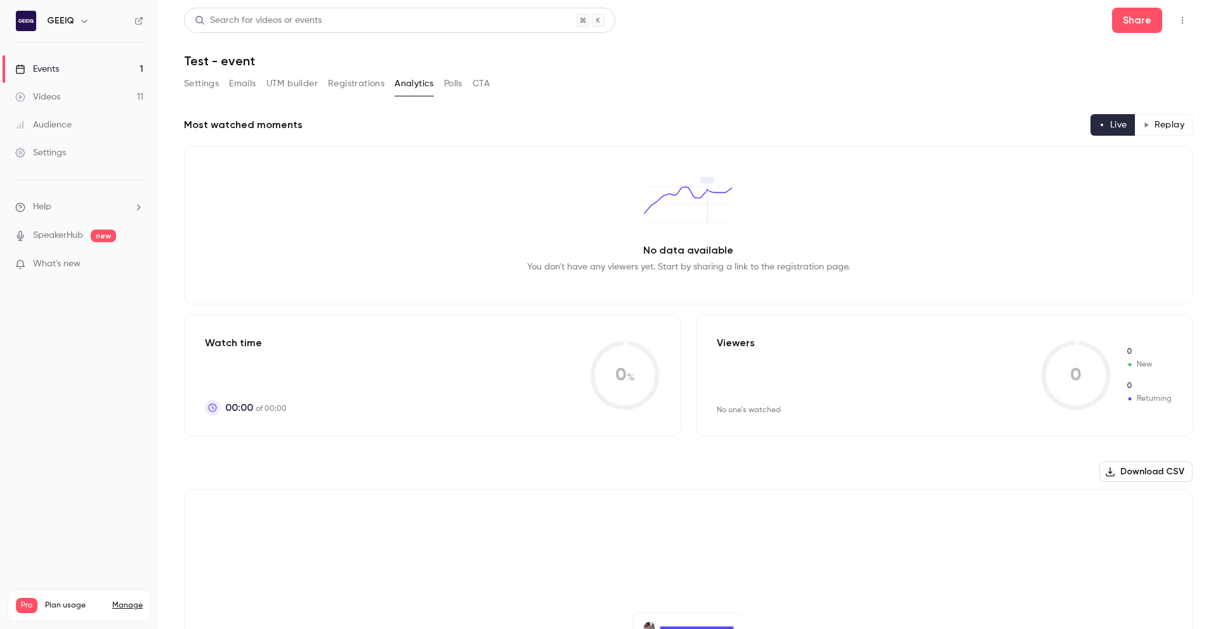
click at [356, 83] on button "Registrations" at bounding box center [356, 84] width 56 height 20
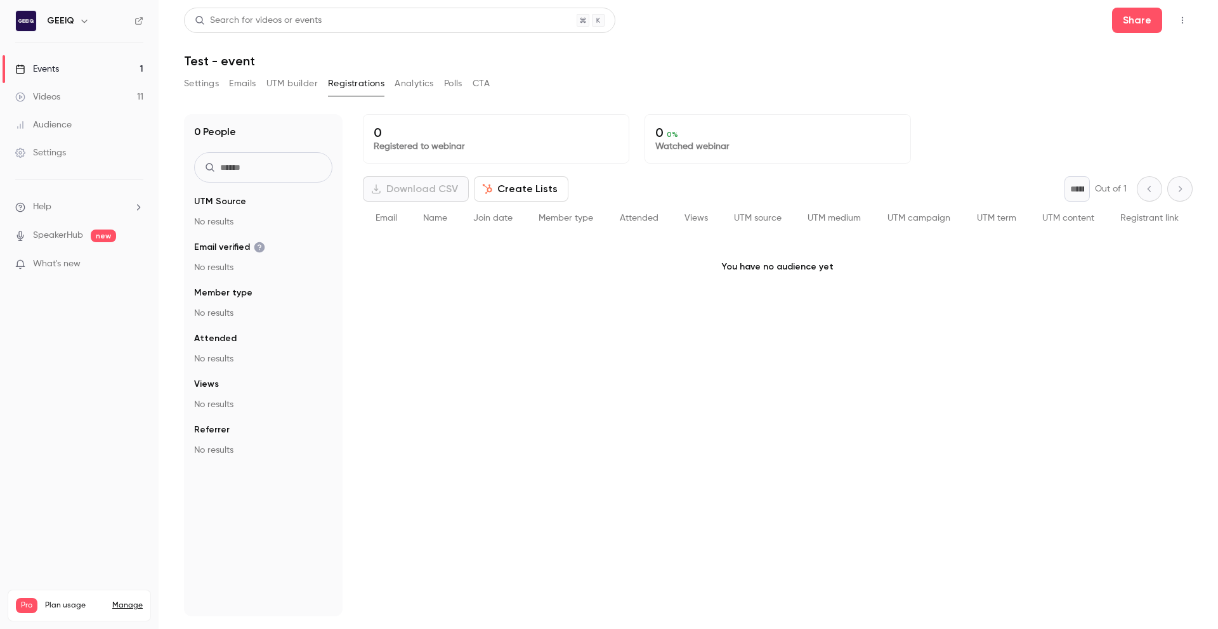
click at [314, 82] on button "UTM builder" at bounding box center [291, 84] width 51 height 20
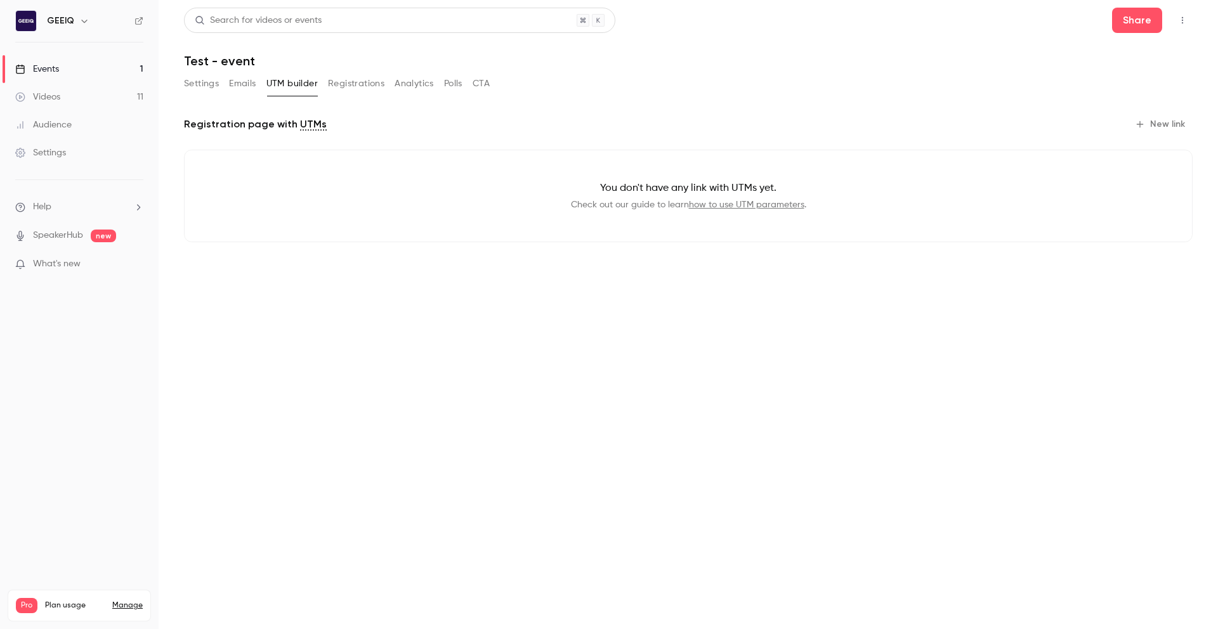
click at [209, 83] on button "Settings" at bounding box center [201, 84] width 35 height 20
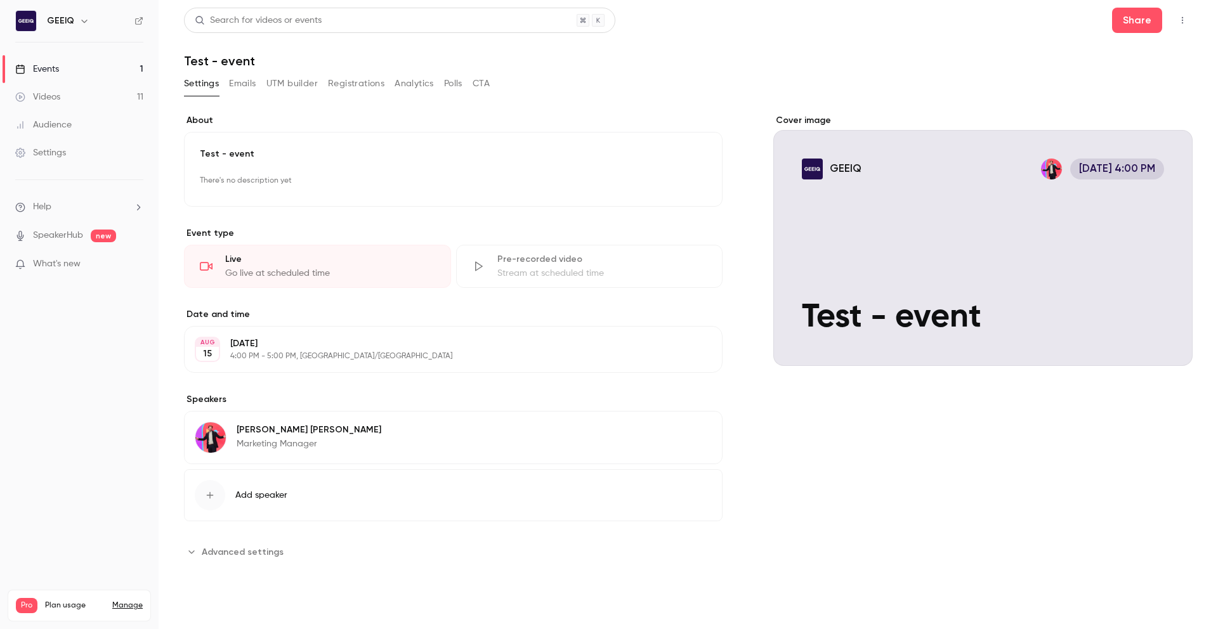
click at [251, 80] on button "Emails" at bounding box center [242, 84] width 27 height 20
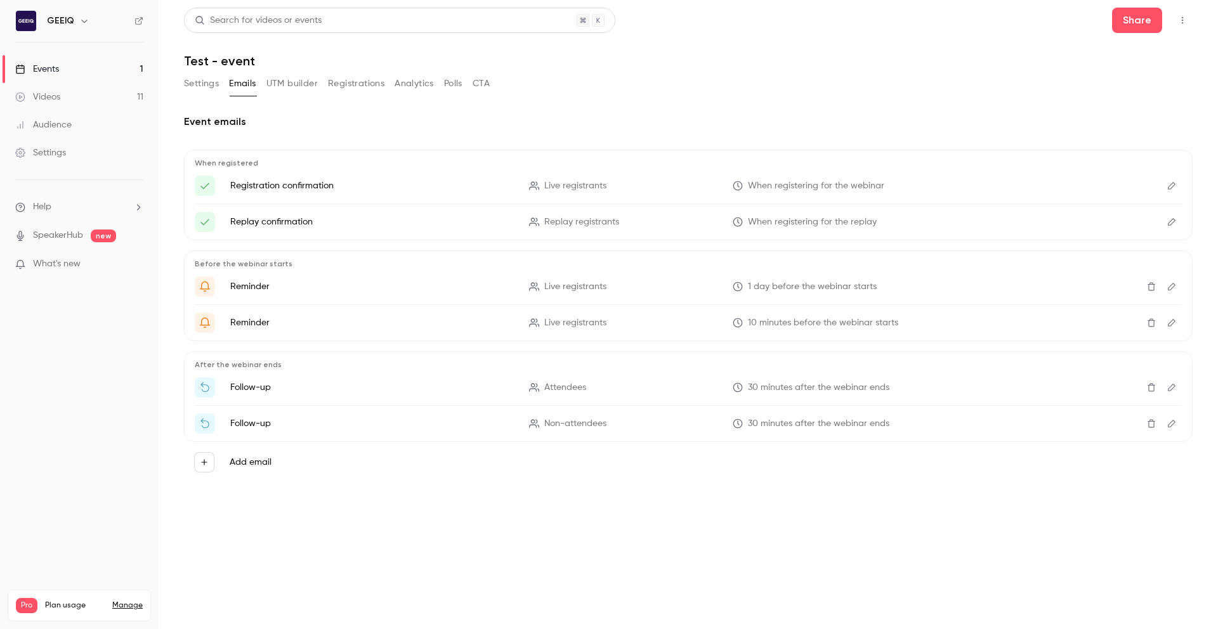
click at [287, 81] on button "UTM builder" at bounding box center [291, 84] width 51 height 20
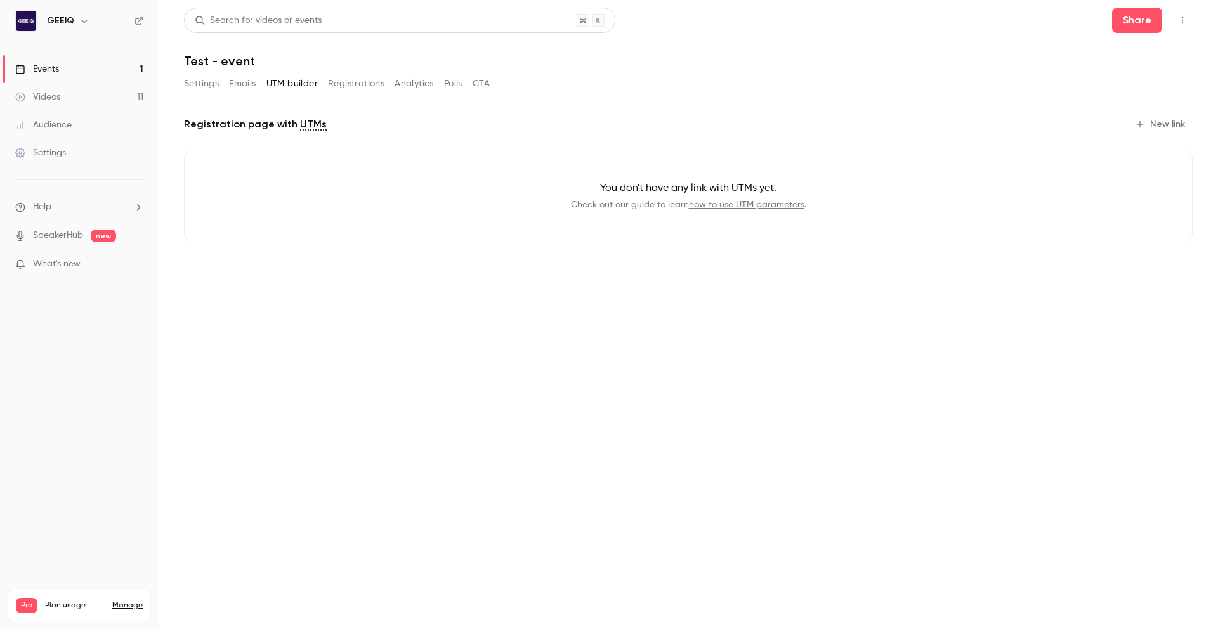
click at [266, 81] on button "UTM builder" at bounding box center [291, 84] width 51 height 20
click at [232, 86] on button "Emails" at bounding box center [242, 84] width 27 height 20
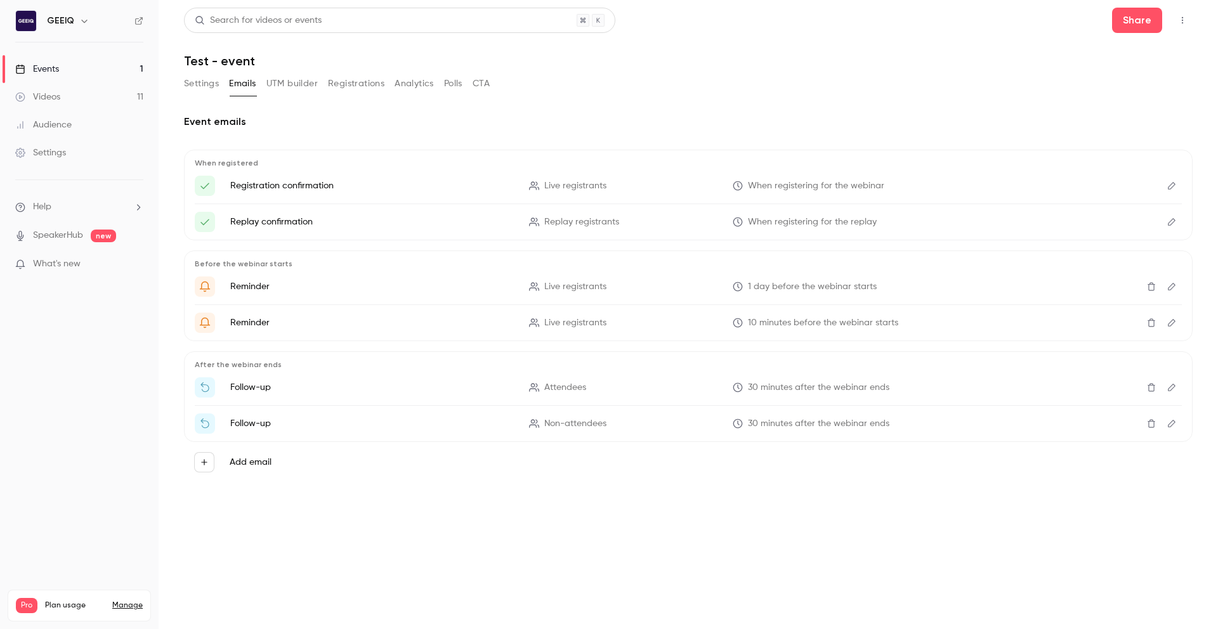
click at [287, 82] on button "UTM builder" at bounding box center [291, 84] width 51 height 20
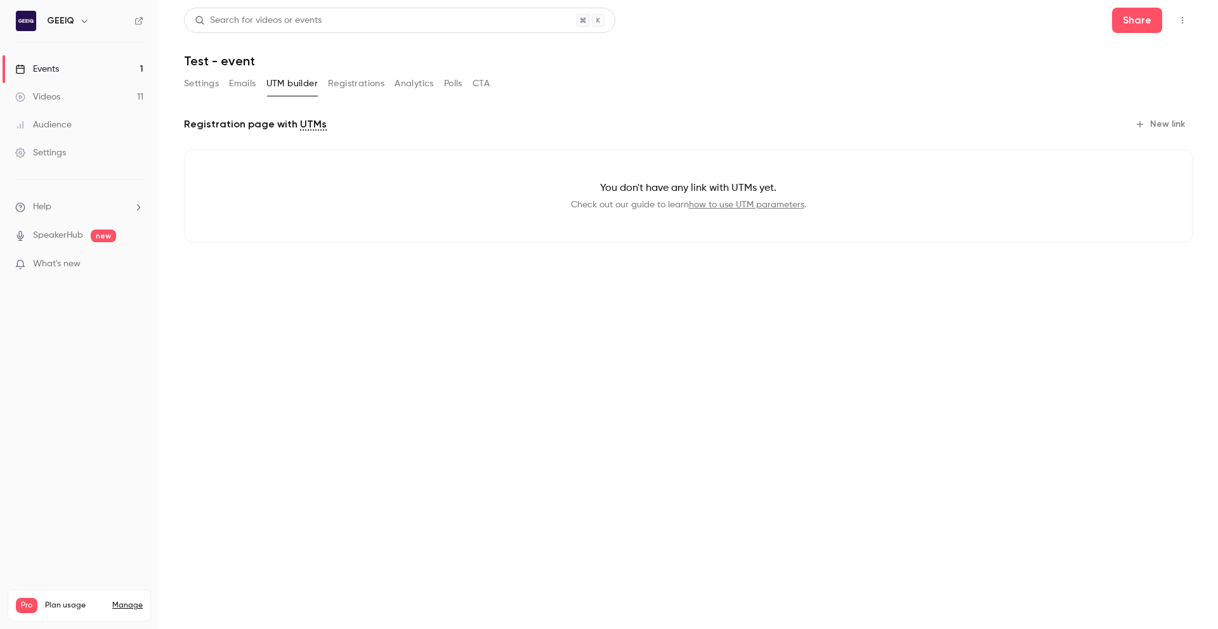
click at [249, 84] on button "Emails" at bounding box center [242, 84] width 27 height 20
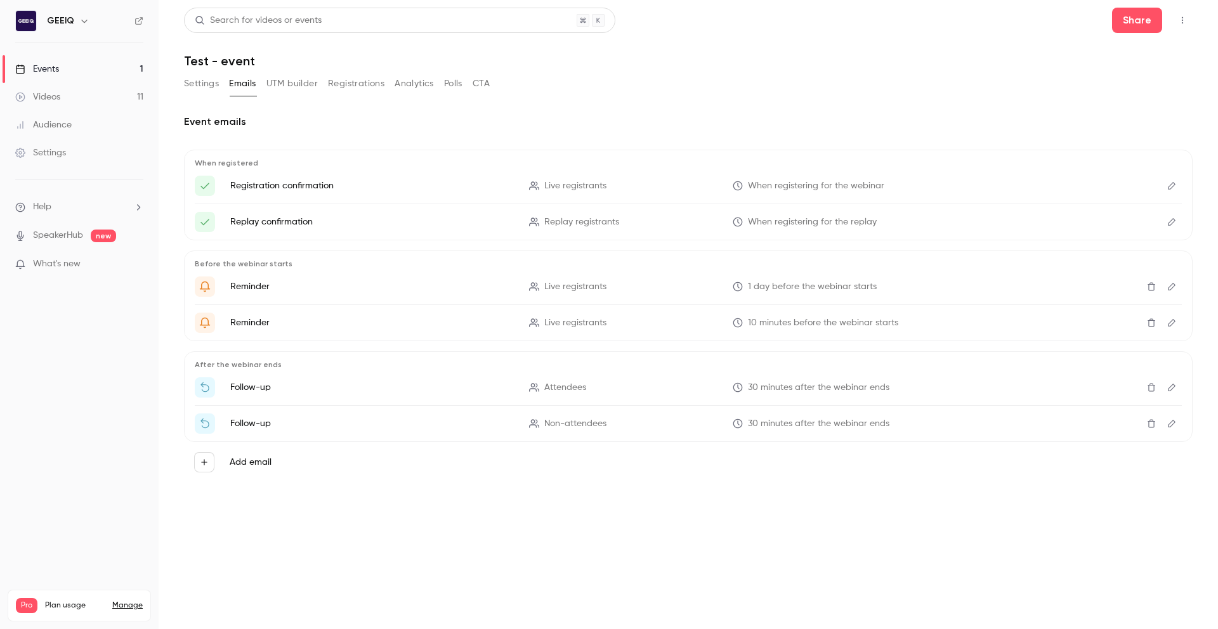
click at [296, 86] on button "UTM builder" at bounding box center [291, 84] width 51 height 20
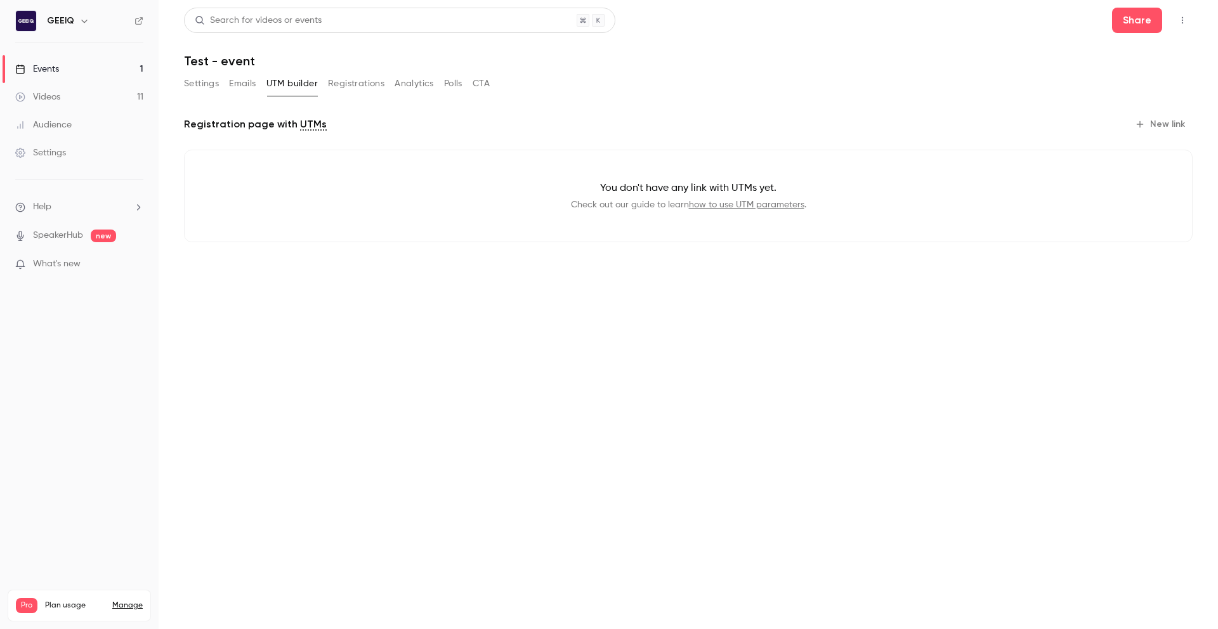
click at [358, 79] on button "Registrations" at bounding box center [356, 84] width 56 height 20
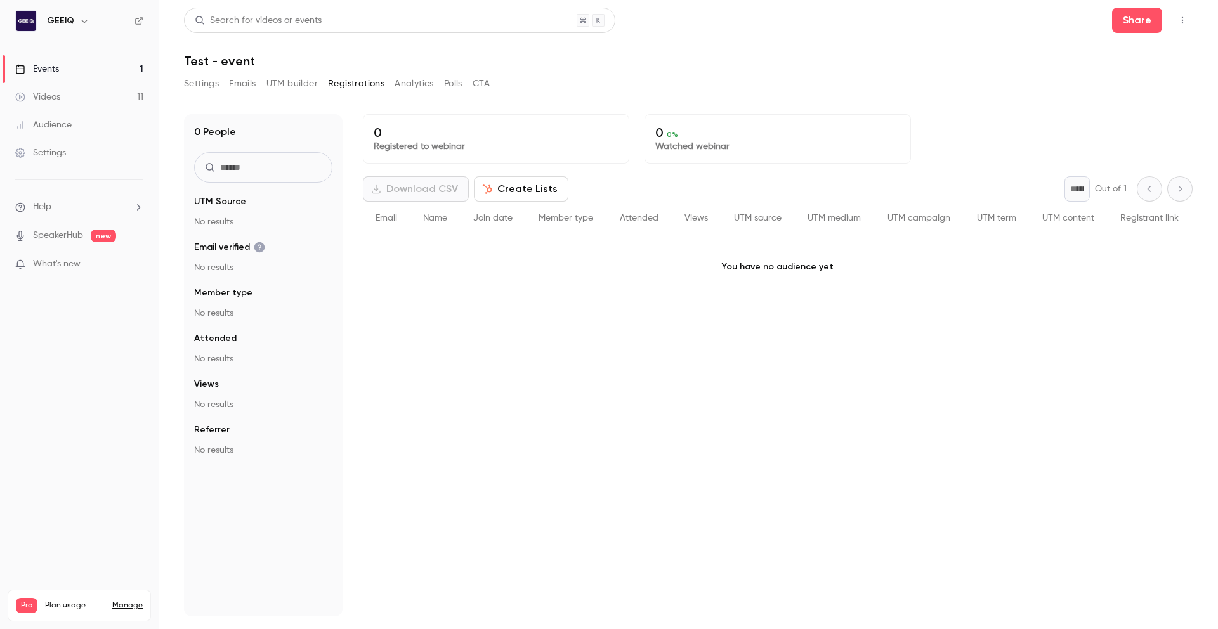
click at [419, 84] on button "Analytics" at bounding box center [414, 84] width 39 height 20
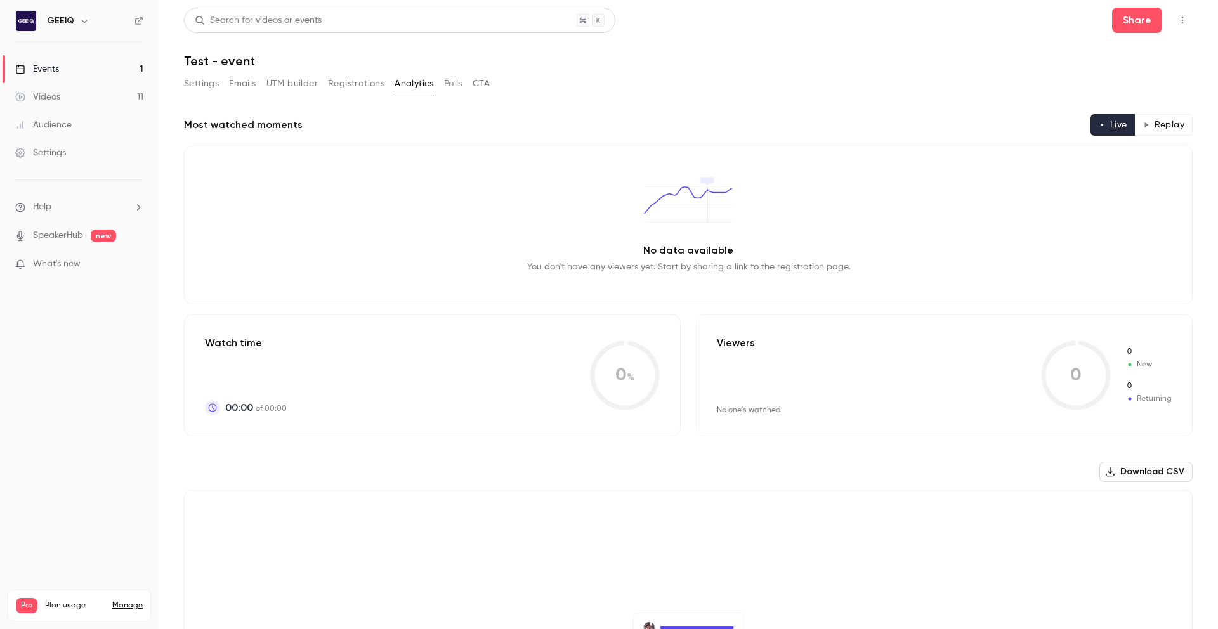
click at [296, 86] on button "UTM builder" at bounding box center [291, 84] width 51 height 20
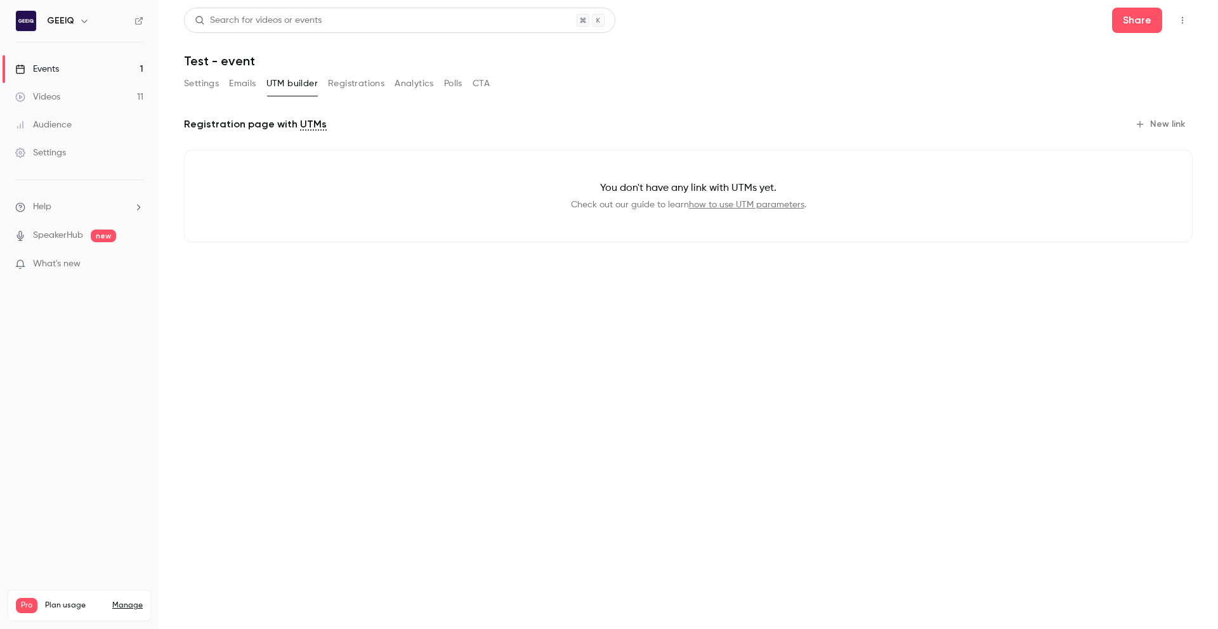
click at [1176, 124] on button "New link" at bounding box center [1161, 124] width 63 height 20
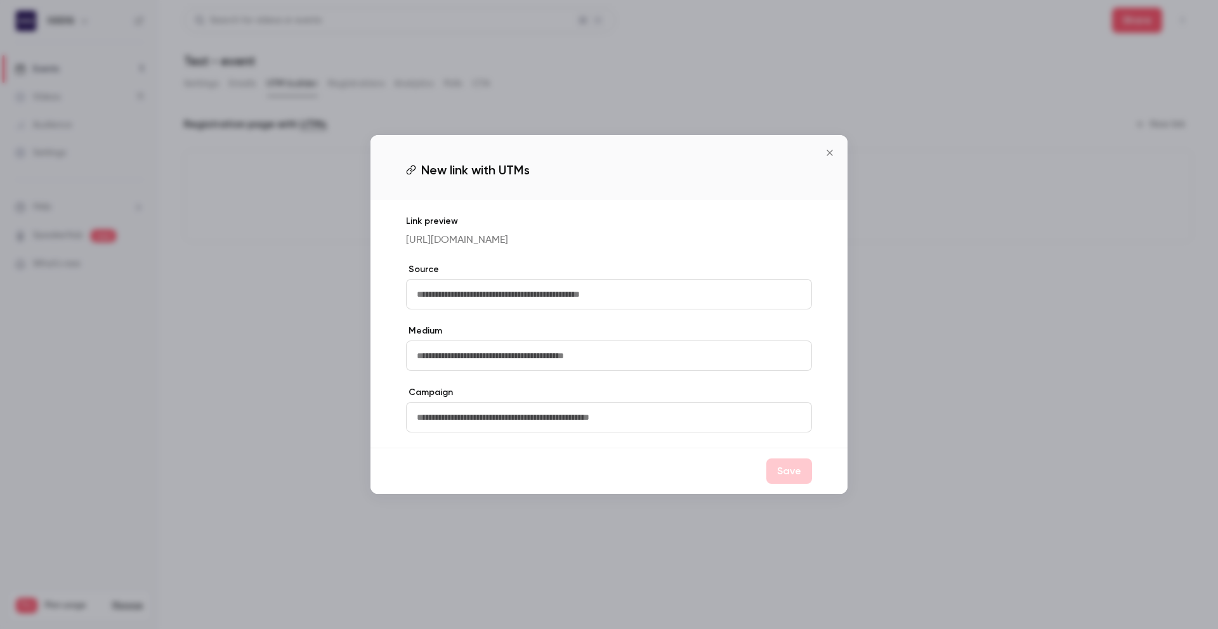
click at [826, 152] on icon "Close" at bounding box center [829, 153] width 15 height 10
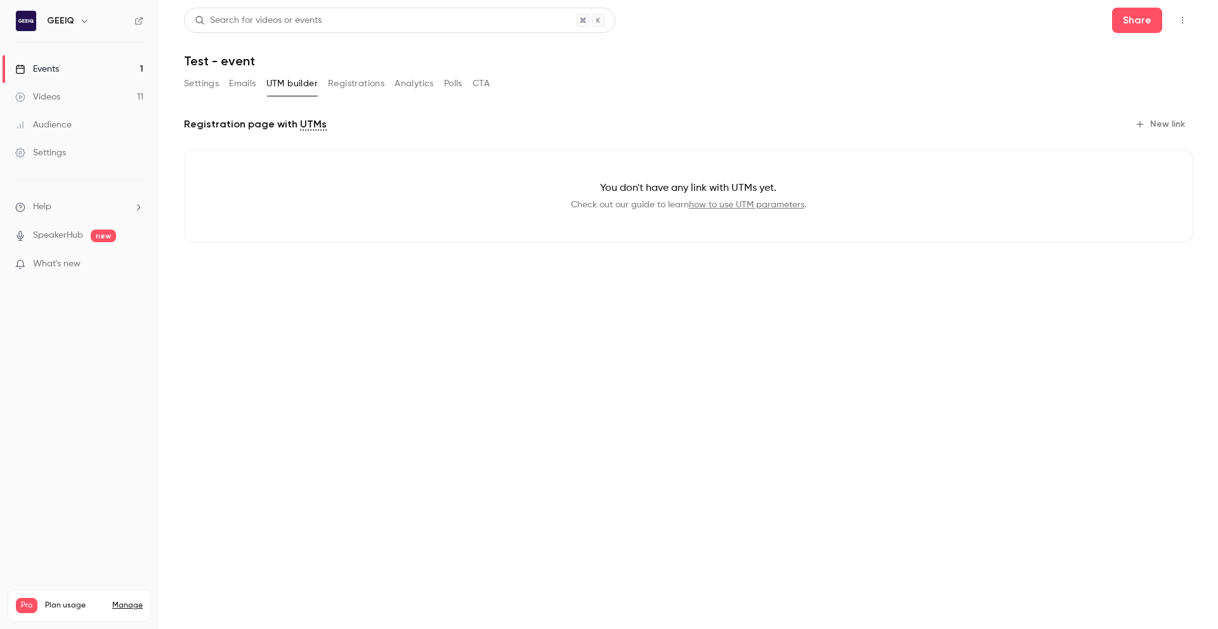
click at [211, 87] on button "Settings" at bounding box center [201, 84] width 35 height 20
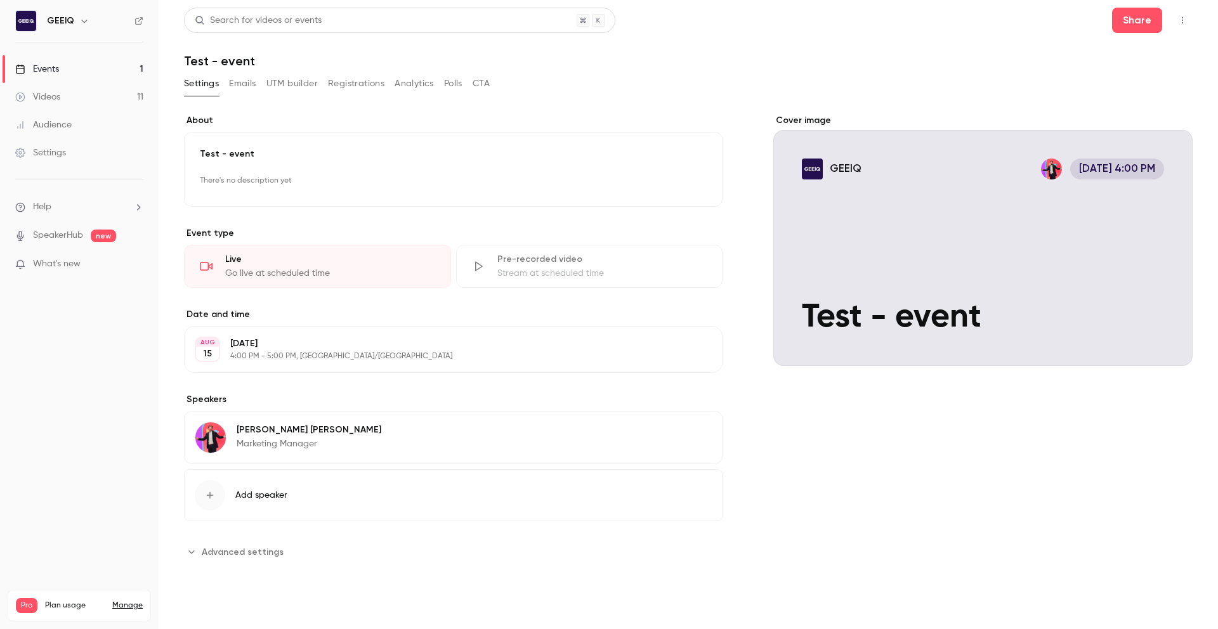
click at [371, 83] on button "Registrations" at bounding box center [356, 84] width 56 height 20
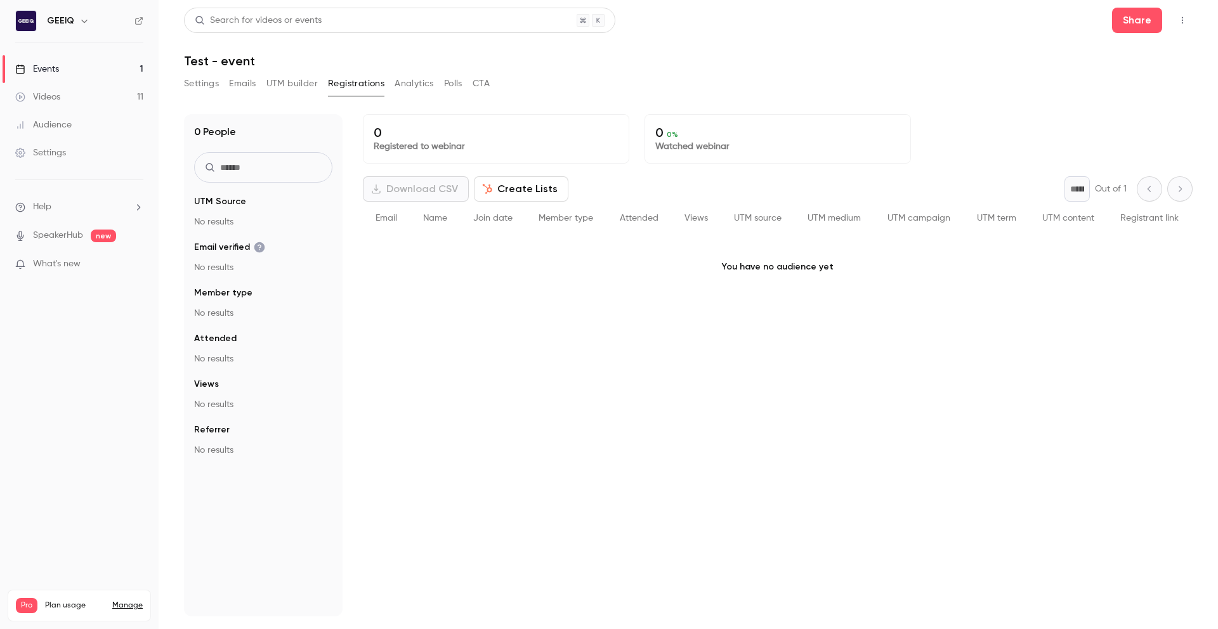
click at [414, 87] on button "Analytics" at bounding box center [414, 84] width 39 height 20
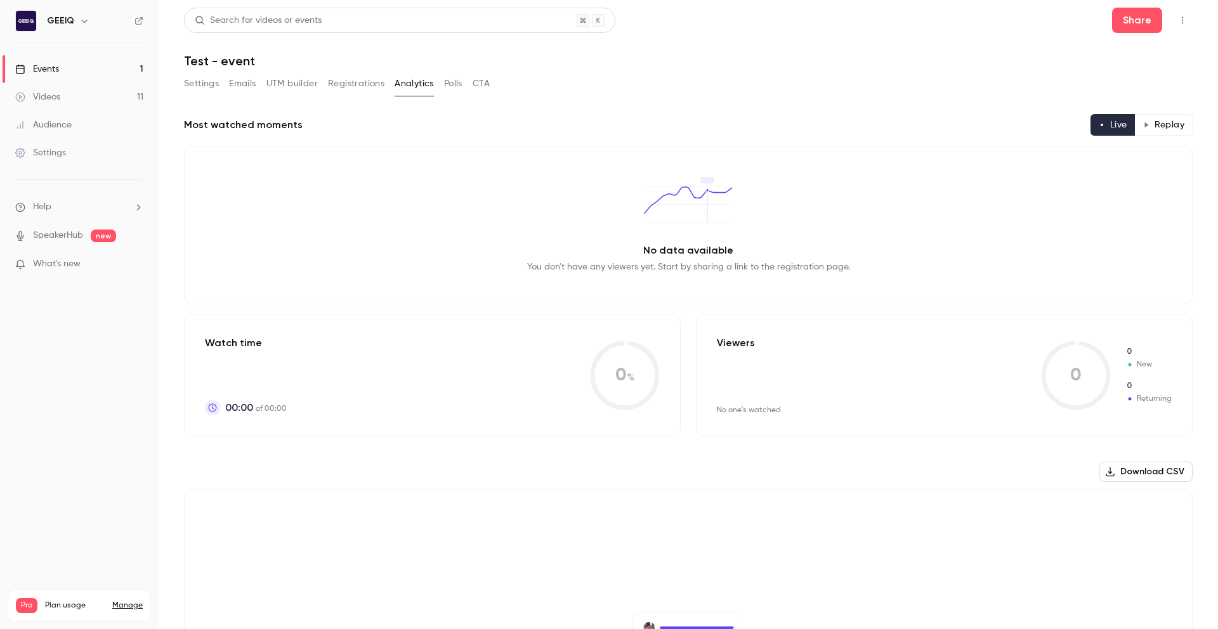
click at [458, 80] on button "Polls" at bounding box center [453, 84] width 18 height 20
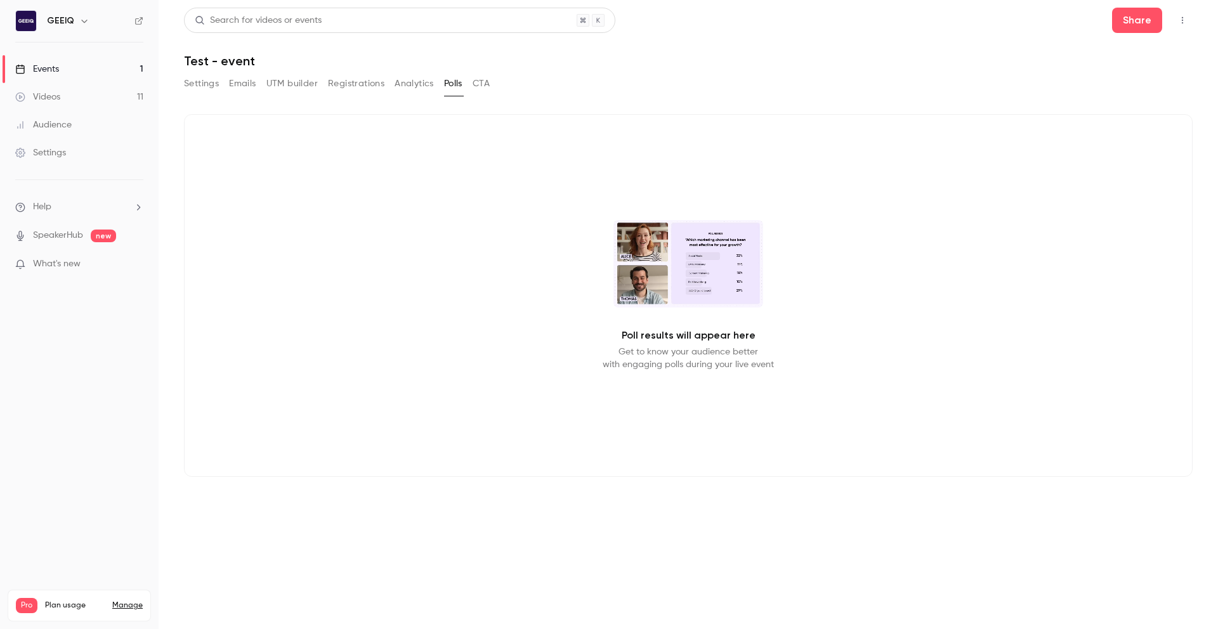
click at [478, 89] on button "CTA" at bounding box center [481, 84] width 17 height 20
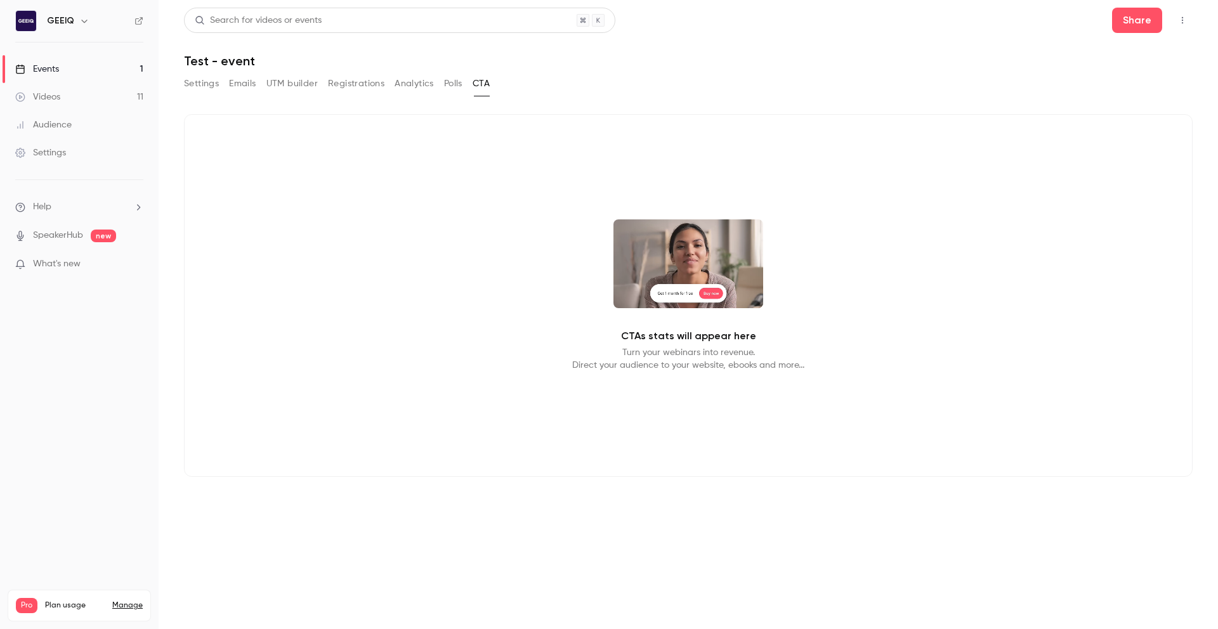
drag, startPoint x: 705, startPoint y: 294, endPoint x: 715, endPoint y: 350, distance: 57.4
click at [715, 333] on div "CTAs stats will appear here Turn your webinars into revenue. Direct your audien…" at bounding box center [688, 295] width 1009 height 363
click at [714, 353] on p "Turn your webinars into revenue. Direct your audience to your website, ebooks a…" at bounding box center [688, 358] width 232 height 25
click at [716, 357] on p "Turn your webinars into revenue. Direct your audience to your website, ebooks a…" at bounding box center [688, 358] width 232 height 25
click at [786, 367] on p "Turn your webinars into revenue. Direct your audience to your website, ebooks a…" at bounding box center [688, 358] width 232 height 25
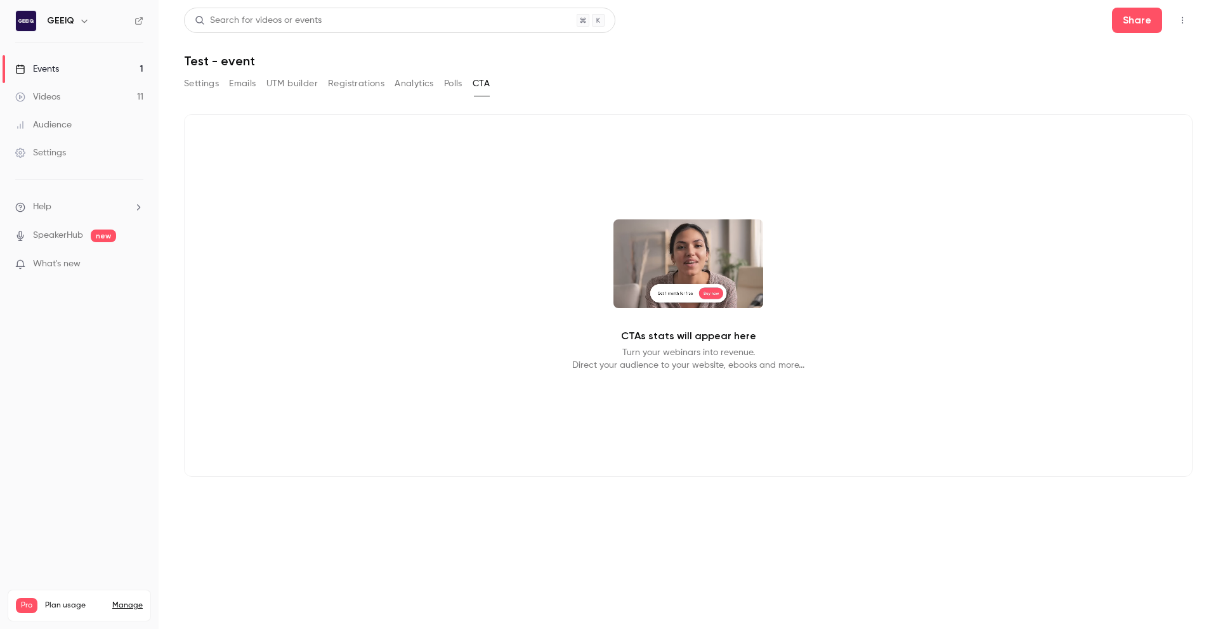
click at [454, 80] on button "Polls" at bounding box center [453, 84] width 18 height 20
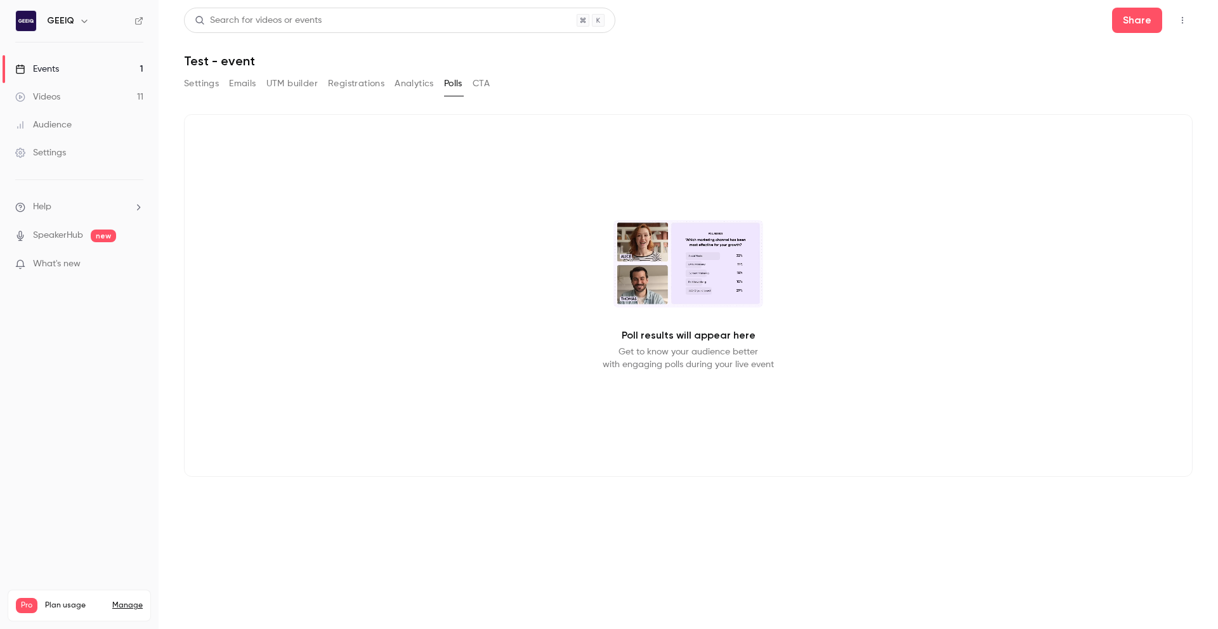
click at [487, 89] on button "CTA" at bounding box center [481, 84] width 17 height 20
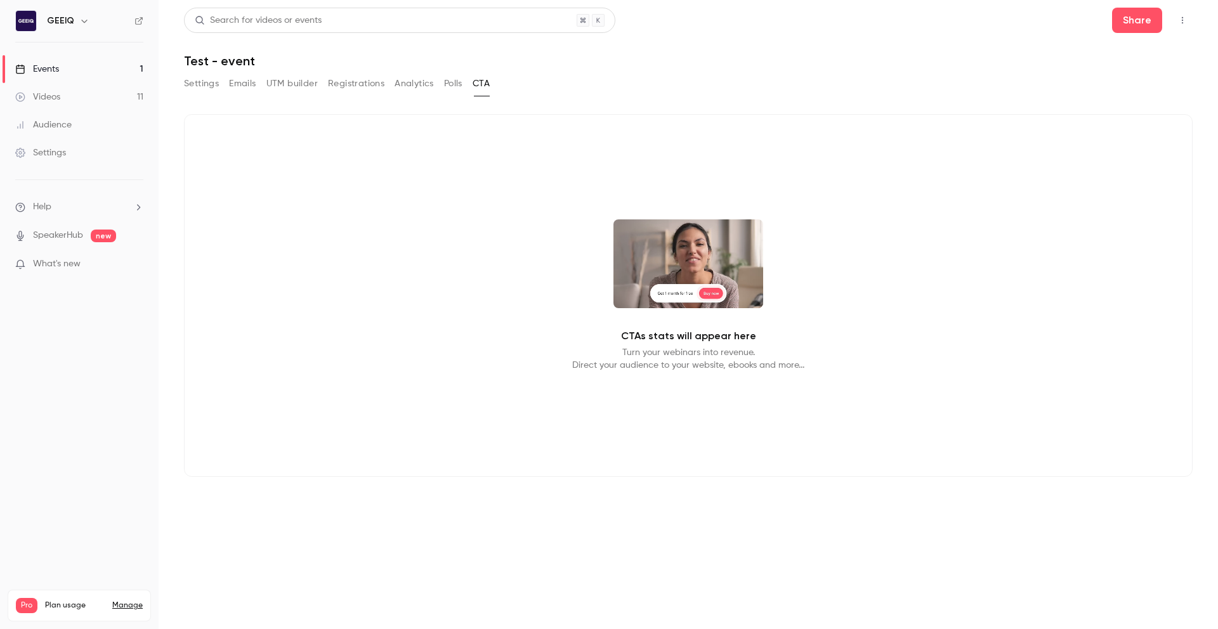
click at [204, 84] on button "Settings" at bounding box center [201, 84] width 35 height 20
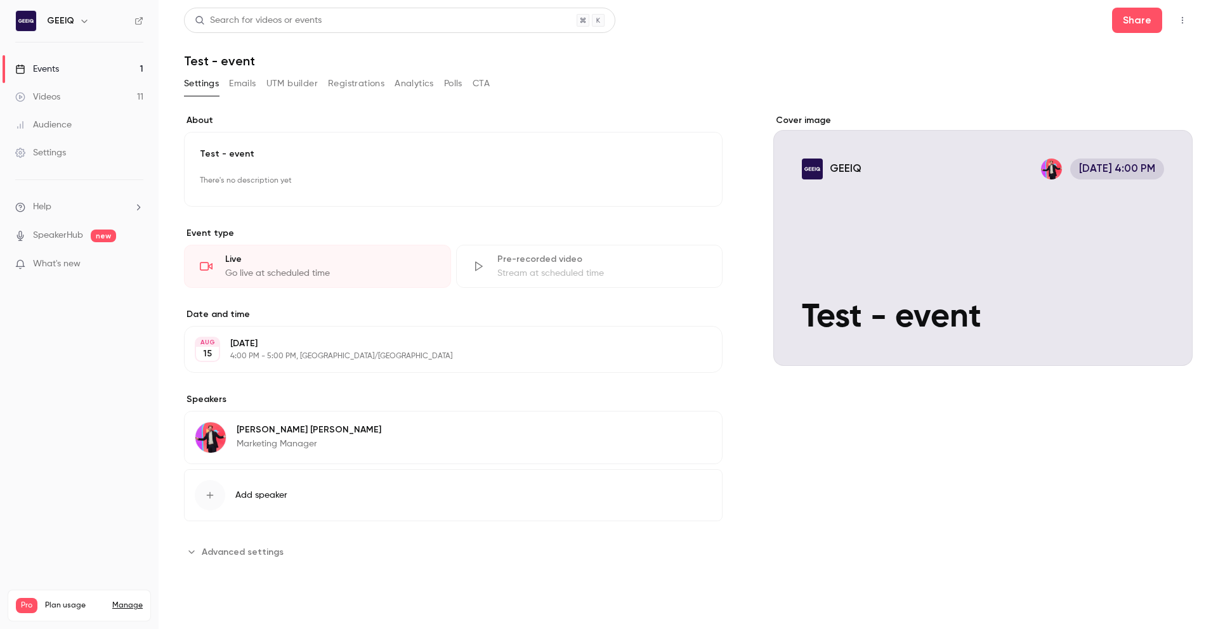
click at [235, 84] on button "Emails" at bounding box center [242, 84] width 27 height 20
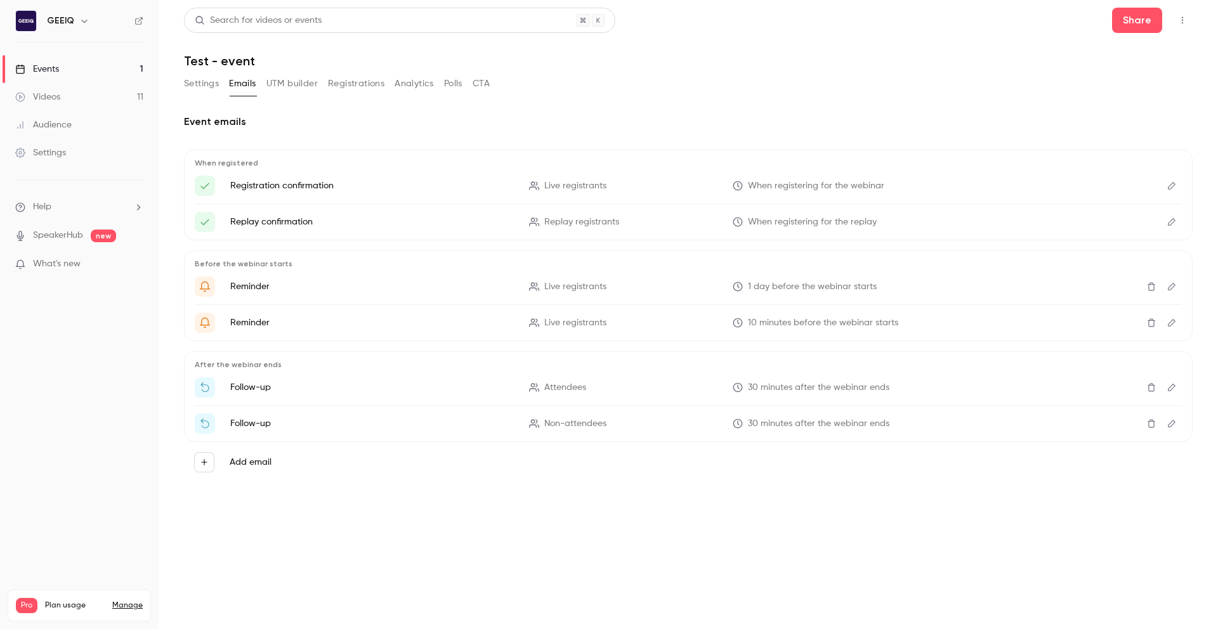
click at [210, 85] on button "Settings" at bounding box center [201, 84] width 35 height 20
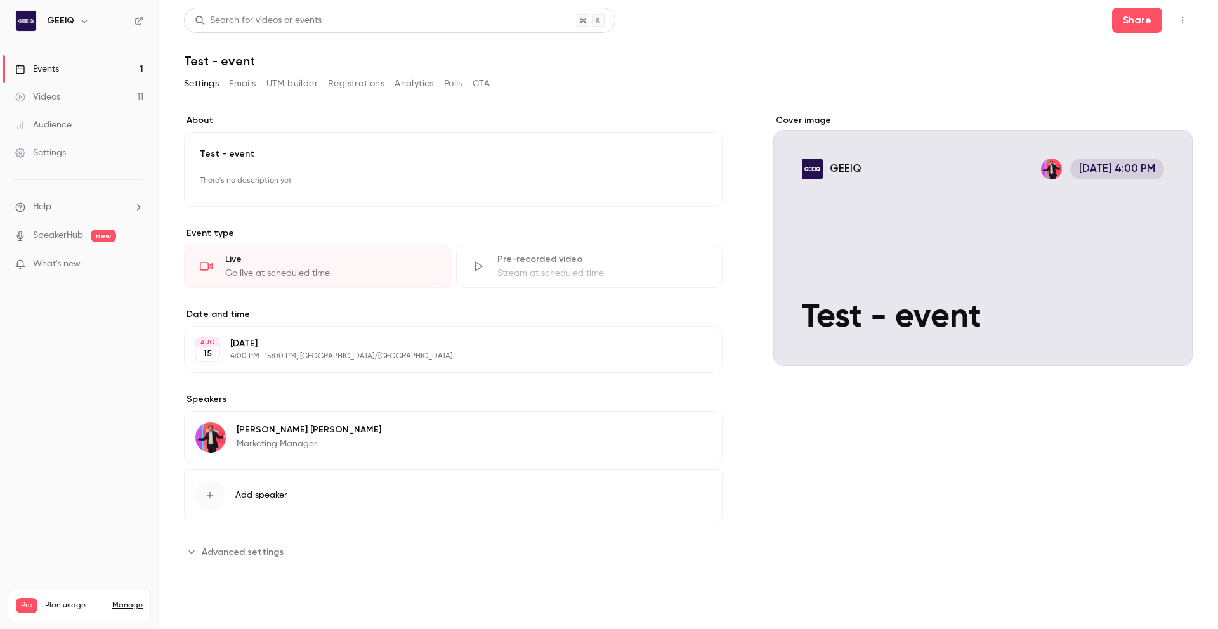
click at [261, 542] on button "Advanced settings" at bounding box center [237, 552] width 107 height 20
click at [246, 82] on button "Emails" at bounding box center [242, 84] width 27 height 20
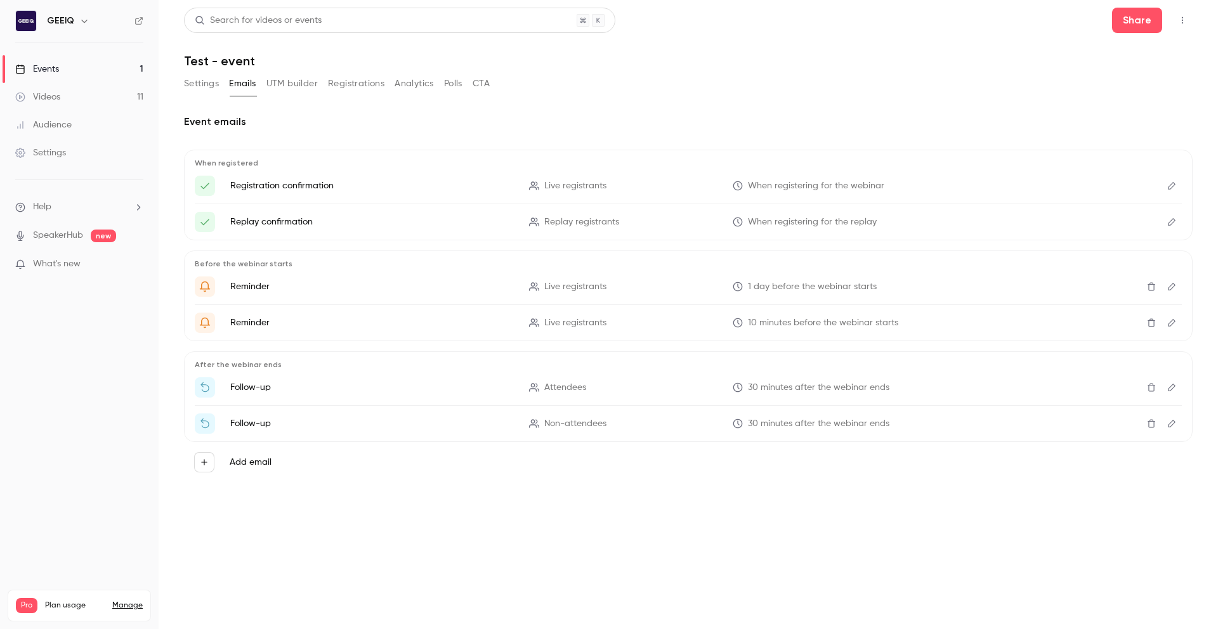
click at [84, 91] on link "Videos 11" at bounding box center [79, 97] width 159 height 28
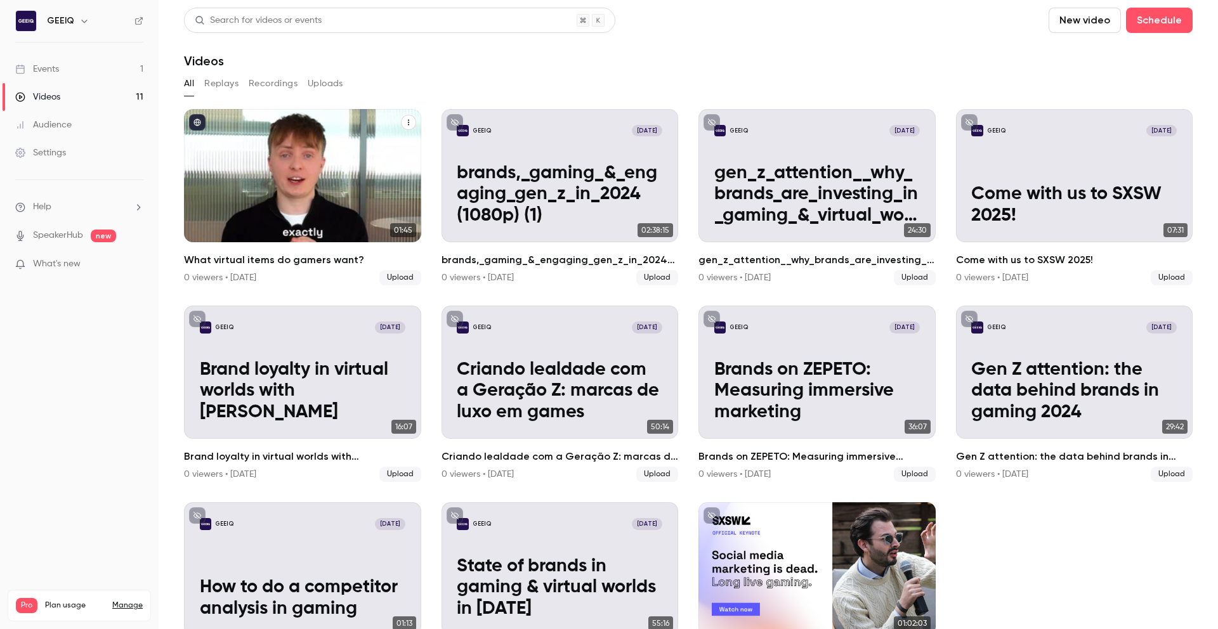
click at [405, 122] on icon "What virtual items do gamers want?" at bounding box center [409, 123] width 8 height 8
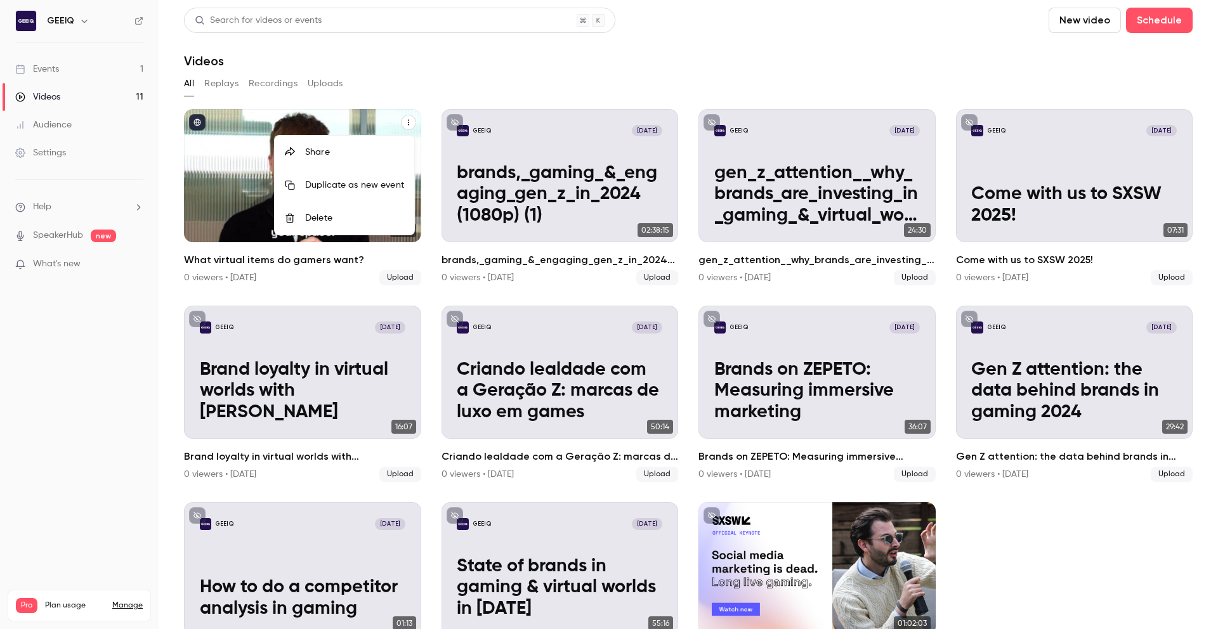
click at [402, 122] on div at bounding box center [609, 314] width 1218 height 629
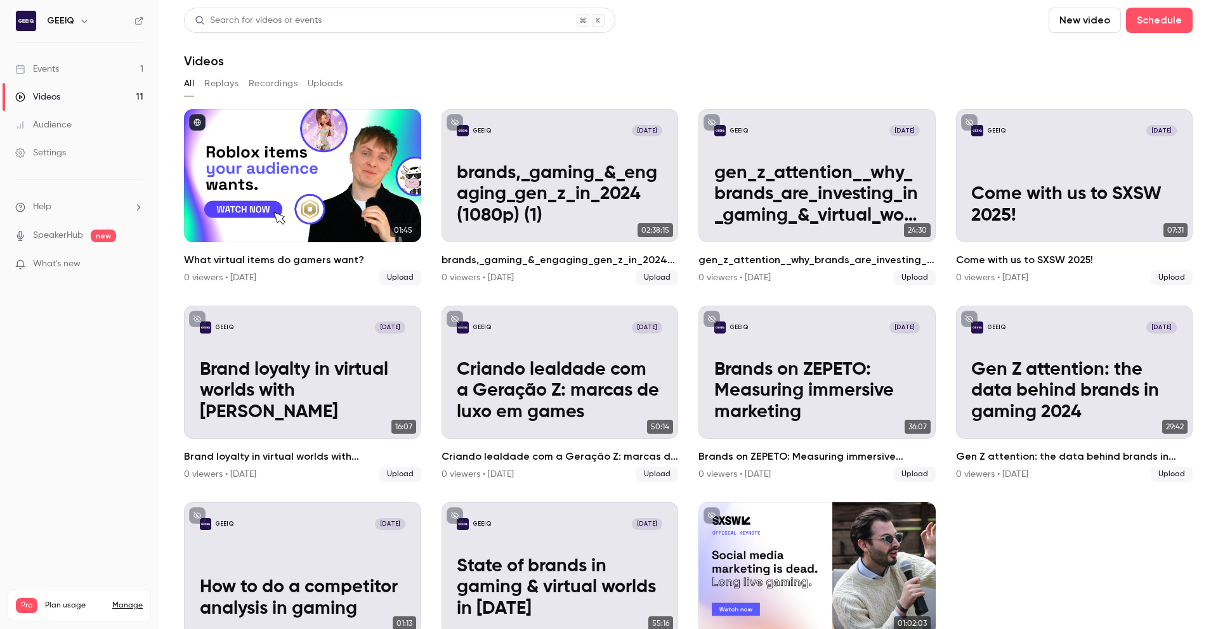
click at [65, 69] on link "Events 1" at bounding box center [79, 69] width 159 height 28
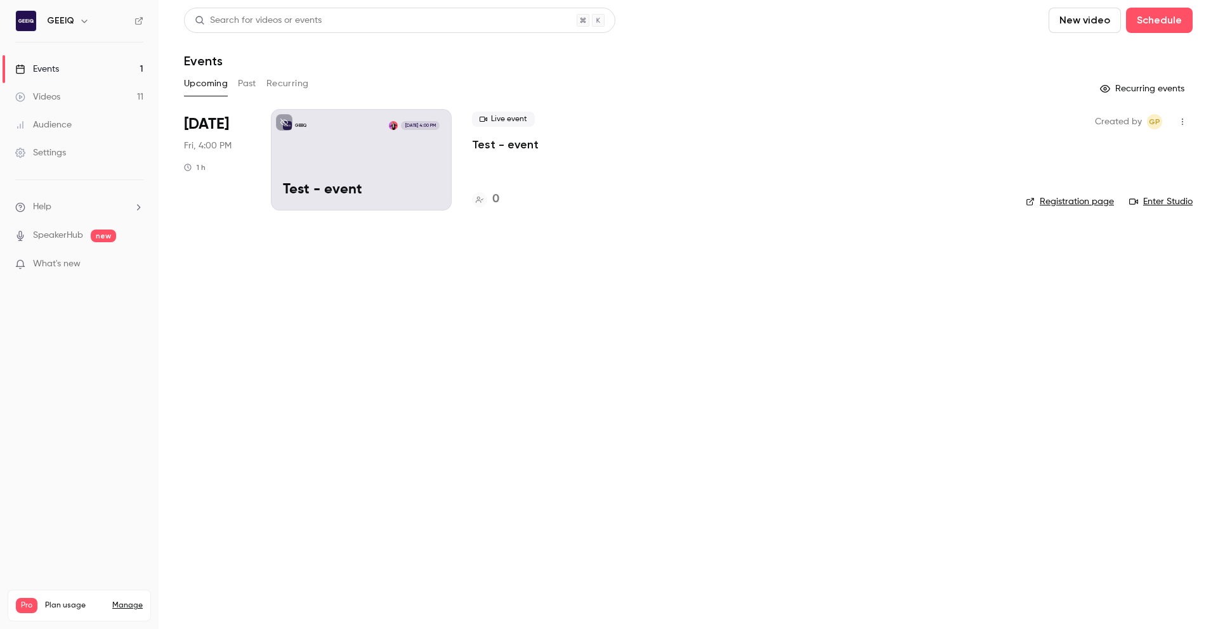
click at [64, 98] on link "Videos 11" at bounding box center [79, 97] width 159 height 28
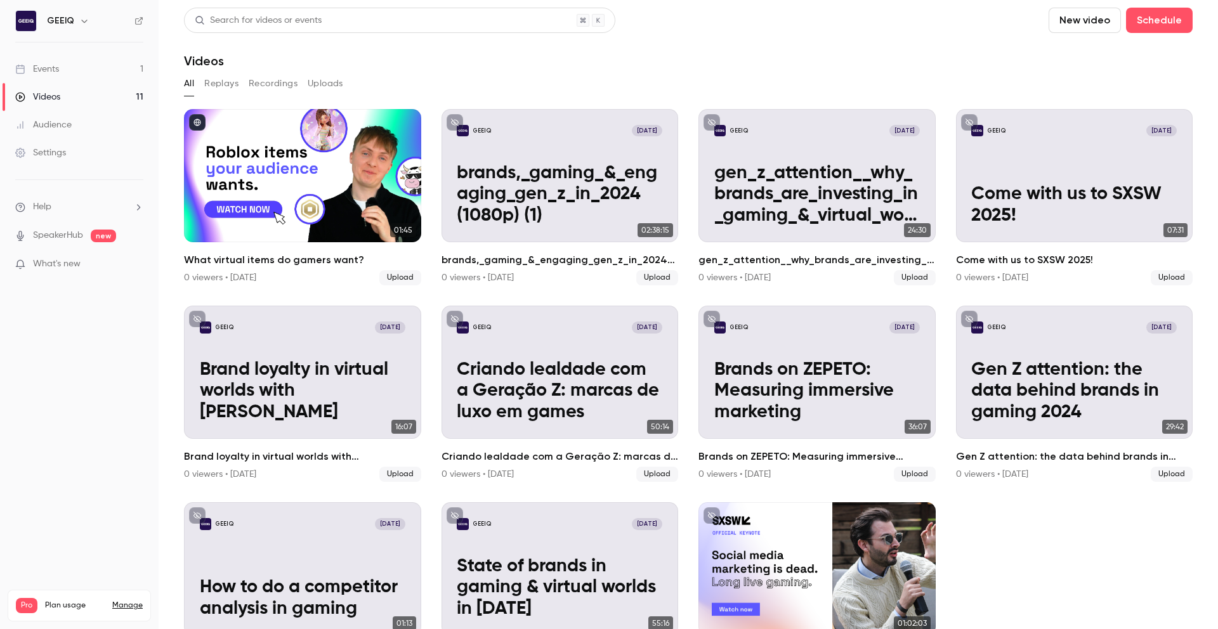
click at [44, 66] on div "Events" at bounding box center [37, 69] width 44 height 13
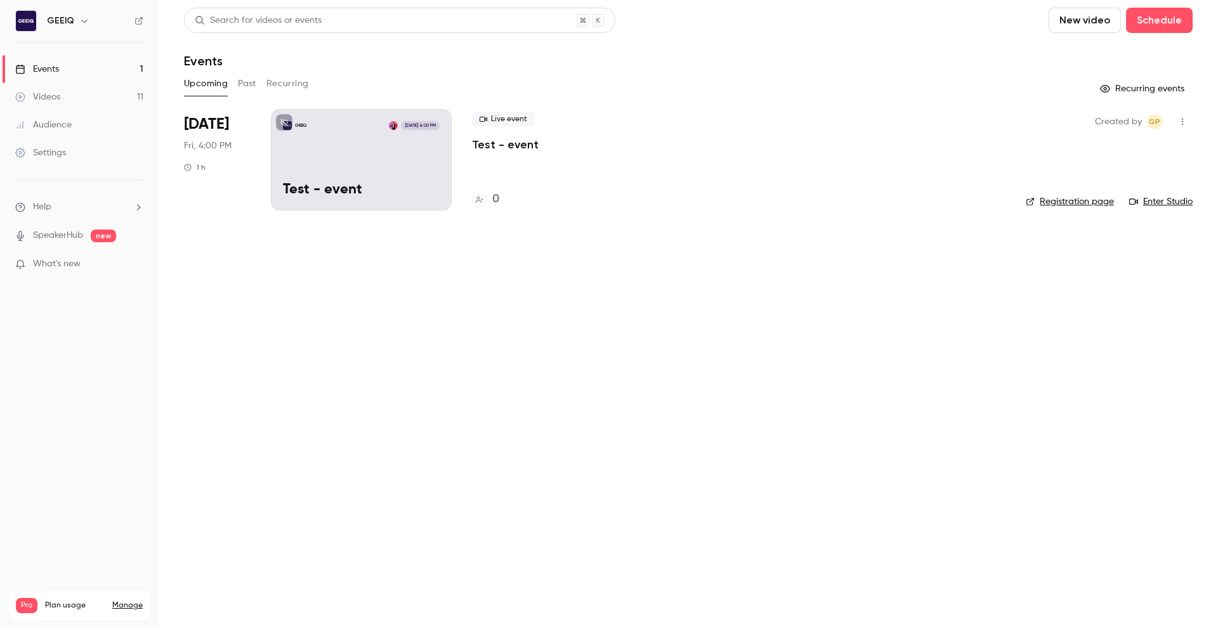
click at [33, 94] on div "Videos" at bounding box center [37, 97] width 45 height 13
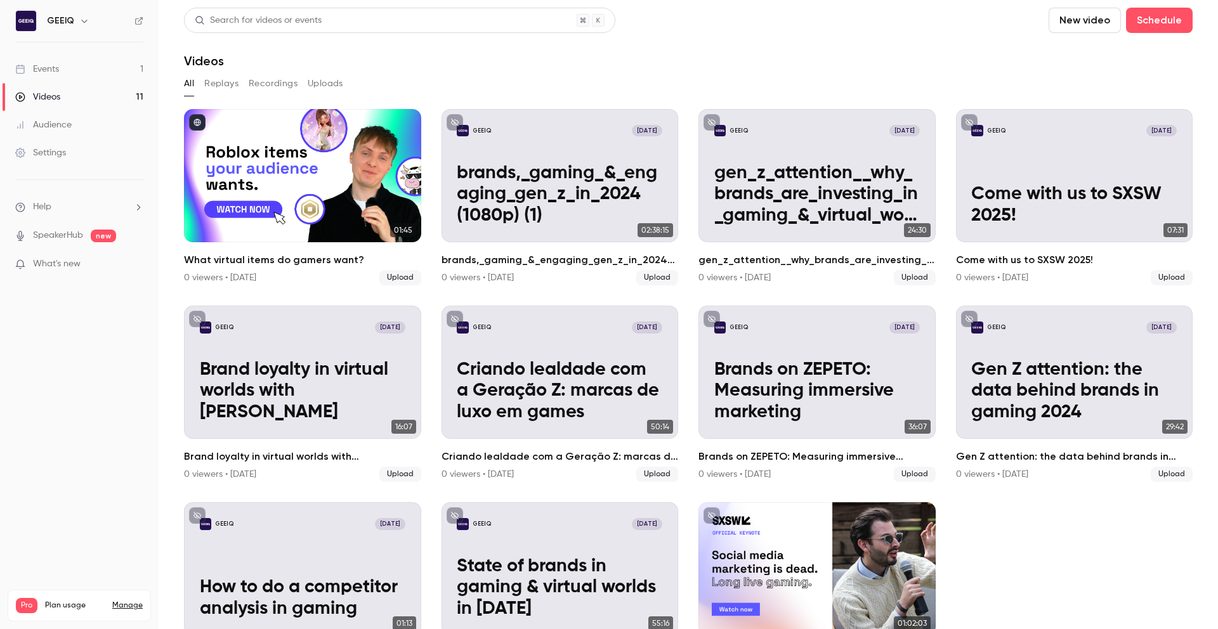
click at [75, 118] on link "Audience" at bounding box center [79, 125] width 159 height 28
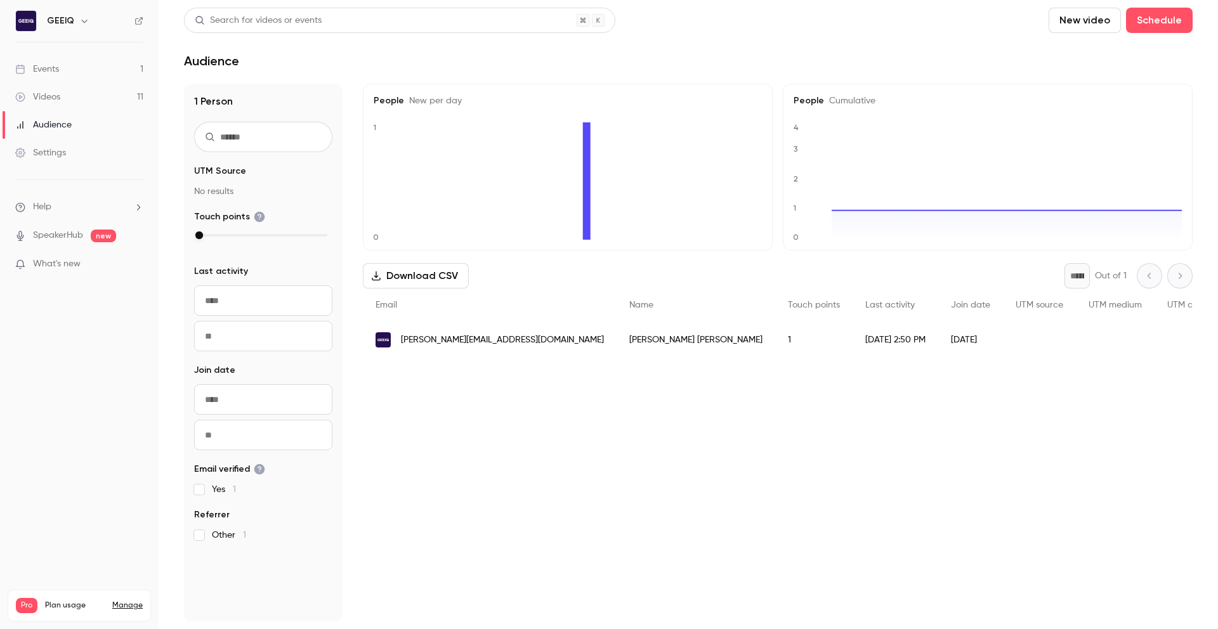
click at [86, 146] on link "Settings" at bounding box center [79, 153] width 159 height 28
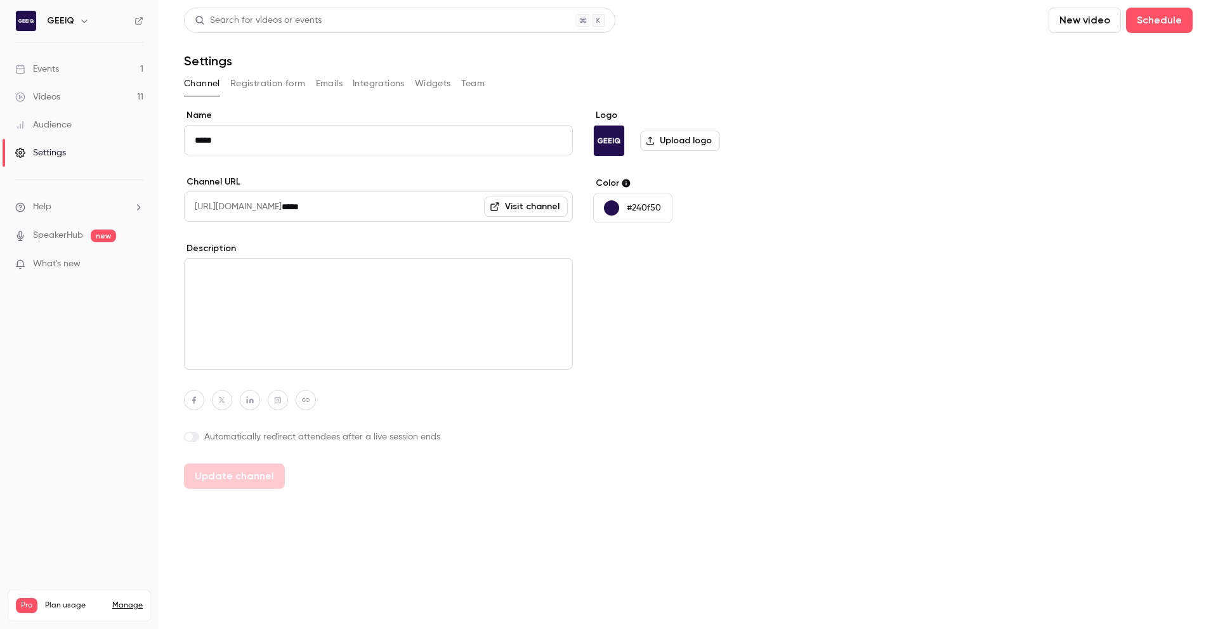
click at [50, 75] on div "Events" at bounding box center [37, 69] width 44 height 13
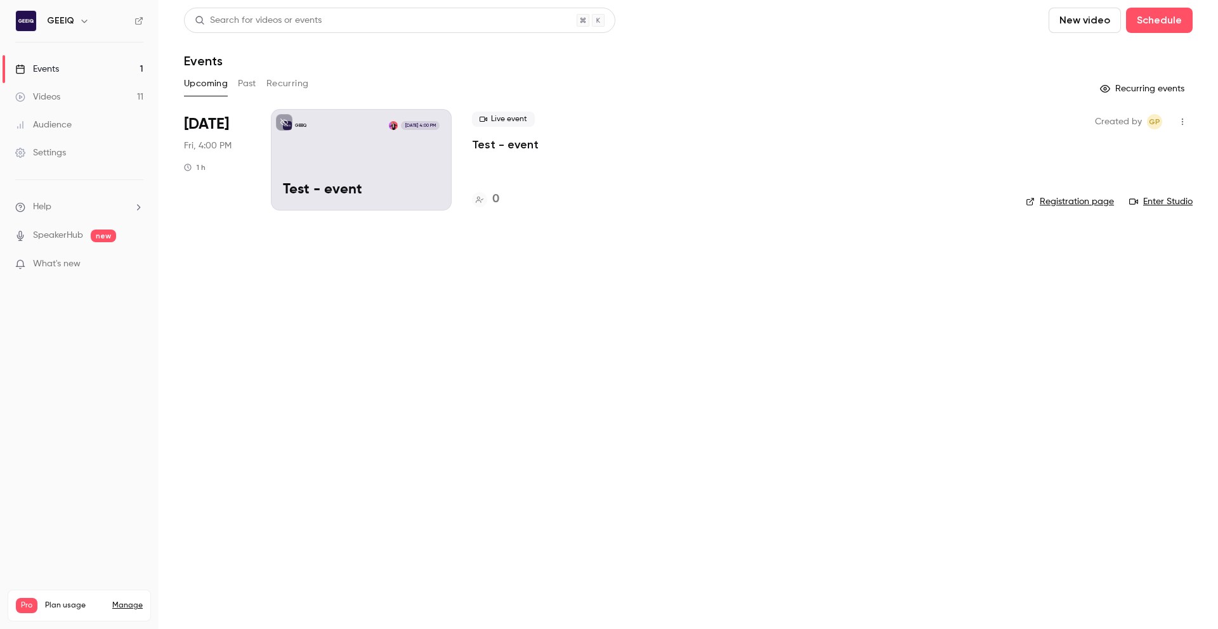
click at [230, 88] on div "Upcoming Past Recurring" at bounding box center [688, 84] width 1009 height 20
click at [237, 84] on div "Upcoming Past Recurring" at bounding box center [688, 84] width 1009 height 20
click at [239, 84] on button "Past" at bounding box center [247, 84] width 18 height 20
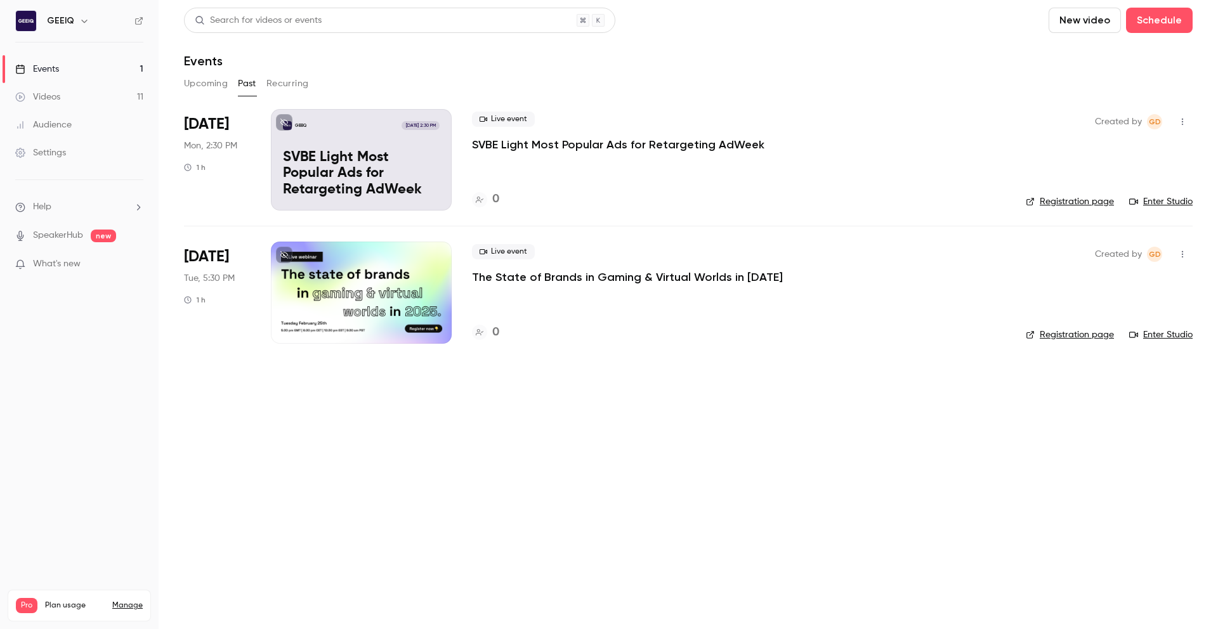
click at [212, 82] on button "Upcoming" at bounding box center [206, 84] width 44 height 20
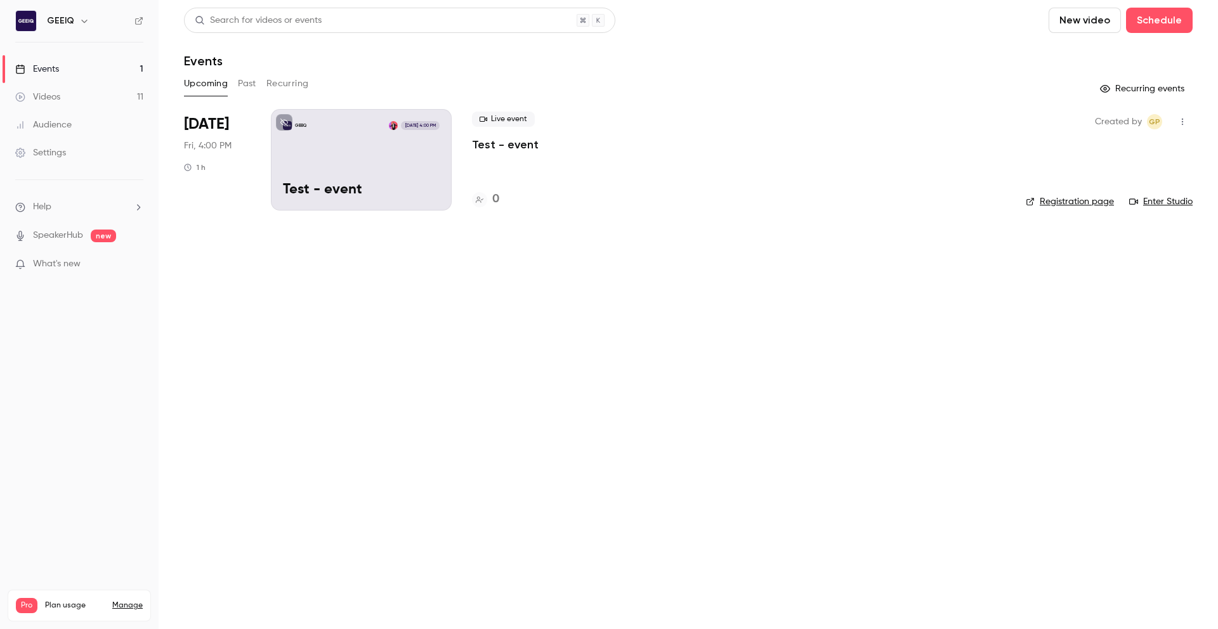
click at [284, 83] on button "Recurring" at bounding box center [287, 84] width 43 height 20
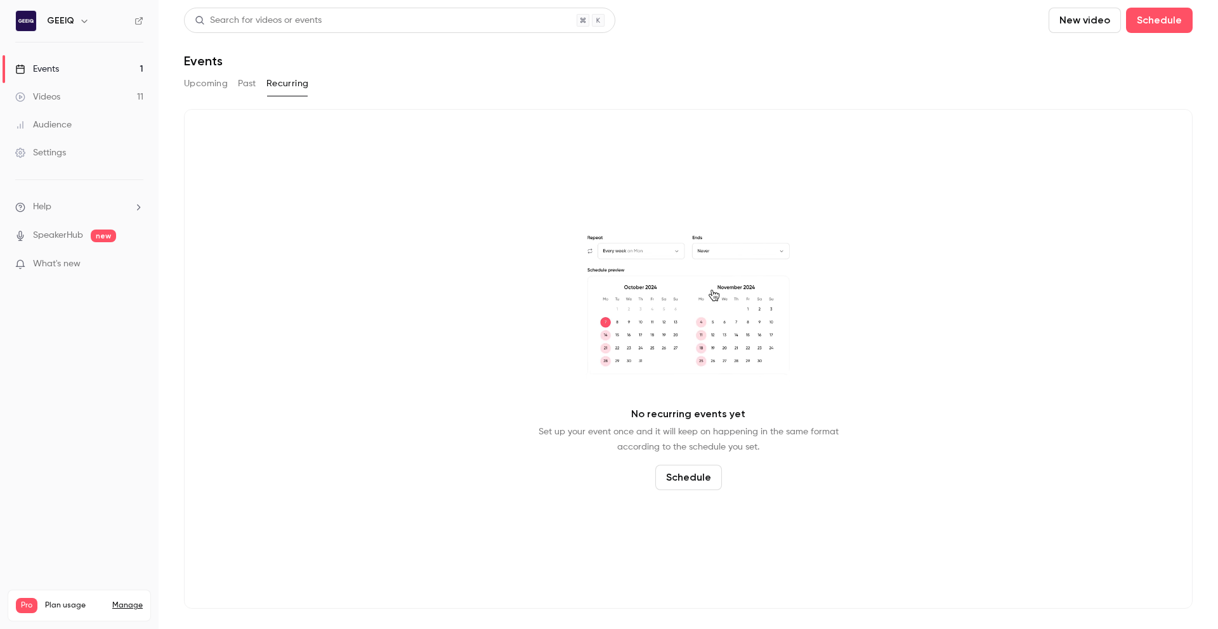
click at [251, 82] on button "Past" at bounding box center [247, 84] width 18 height 20
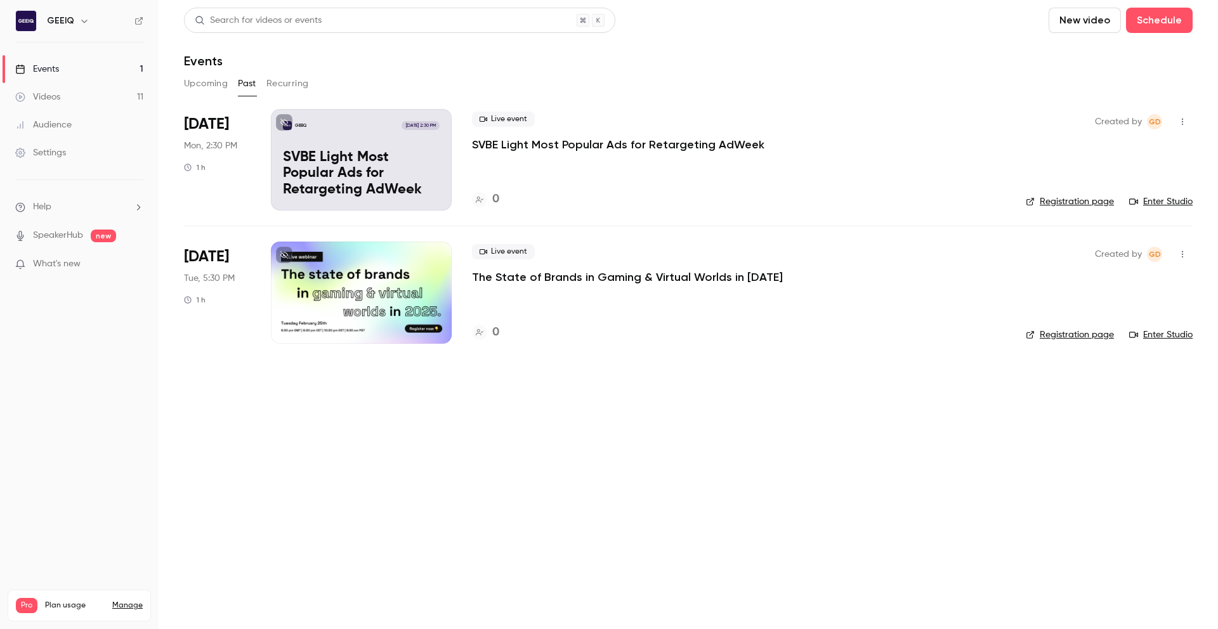
click at [216, 83] on button "Upcoming" at bounding box center [206, 84] width 44 height 20
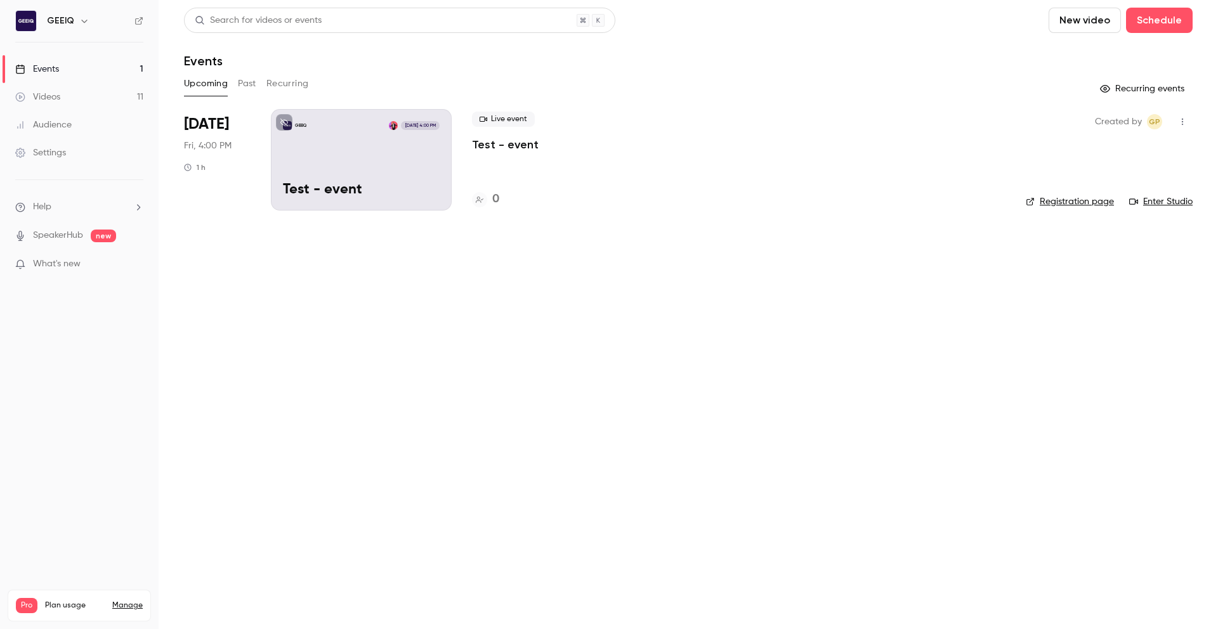
click at [235, 84] on div "Upcoming Past Recurring" at bounding box center [688, 84] width 1009 height 20
click at [360, 161] on div "GEEIQ Aug 15, 4:00 PM Test - event" at bounding box center [361, 160] width 181 height 102
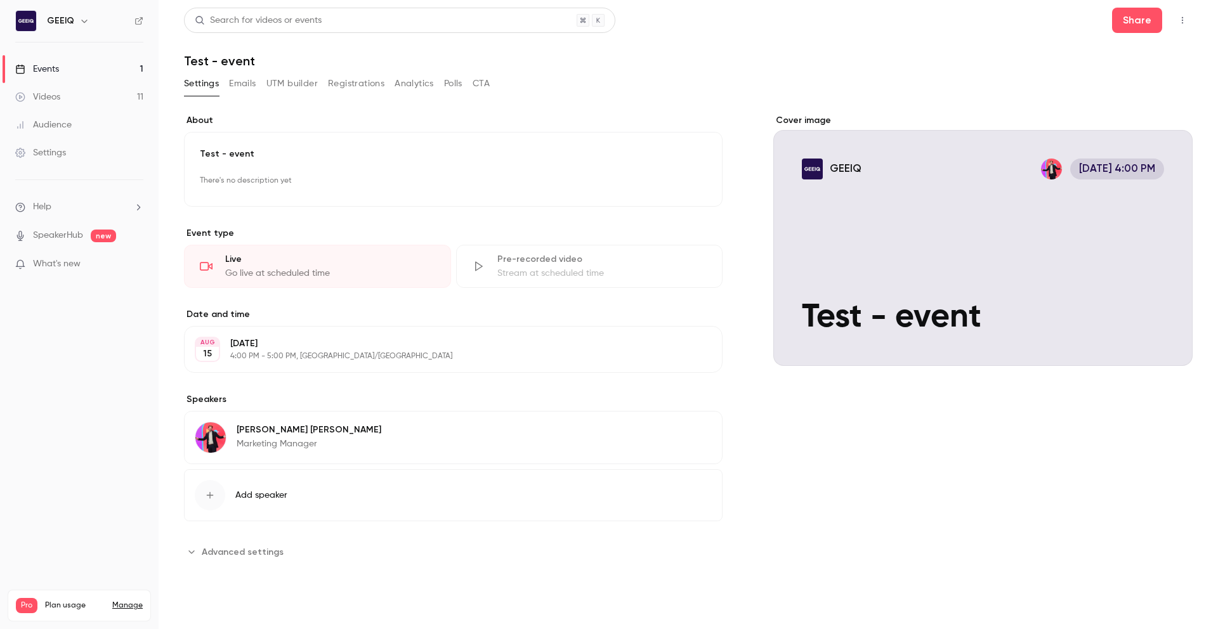
click at [353, 88] on button "Registrations" at bounding box center [356, 84] width 56 height 20
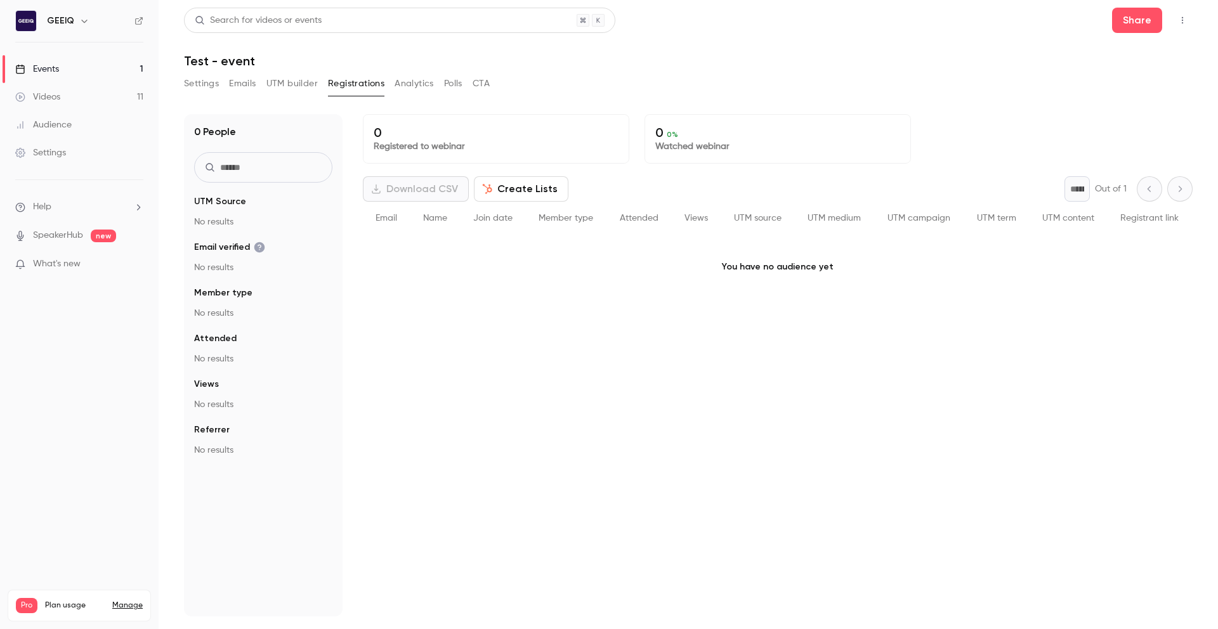
click at [277, 84] on button "UTM builder" at bounding box center [291, 84] width 51 height 20
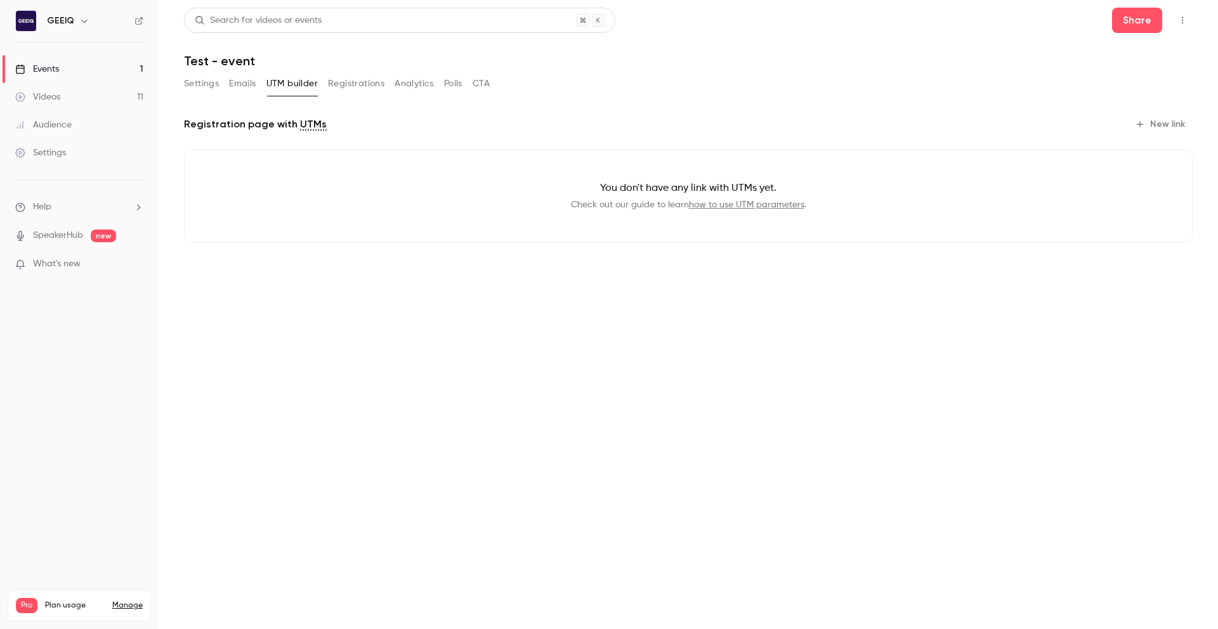
click at [247, 86] on button "Emails" at bounding box center [242, 84] width 27 height 20
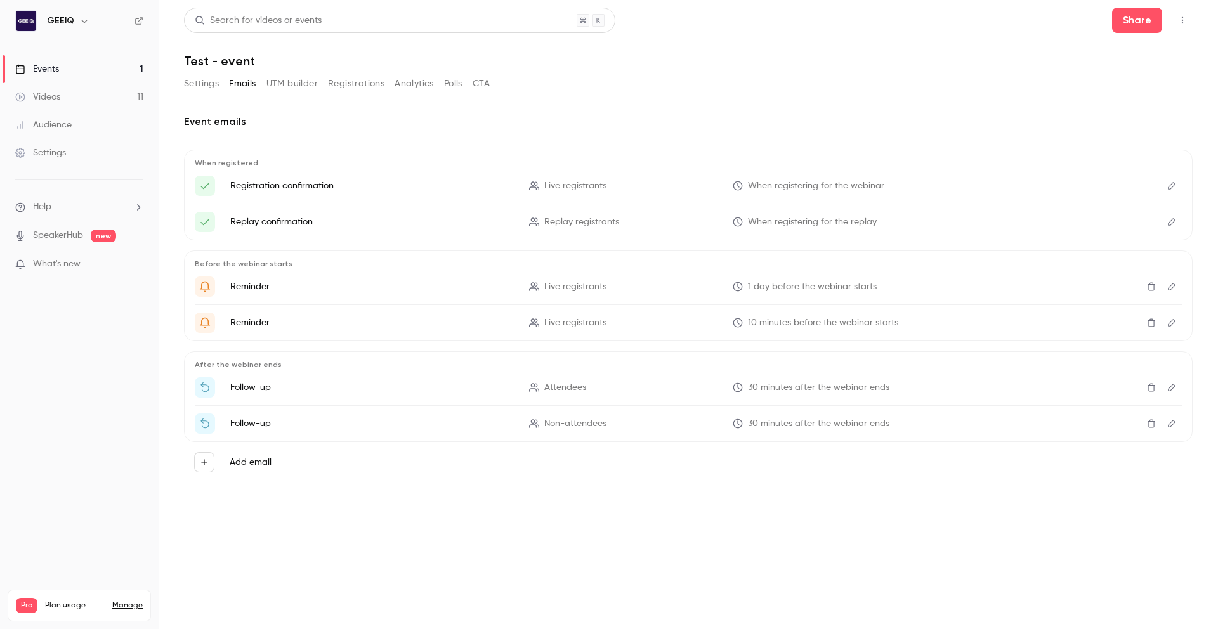
click at [371, 88] on button "Registrations" at bounding box center [356, 84] width 56 height 20
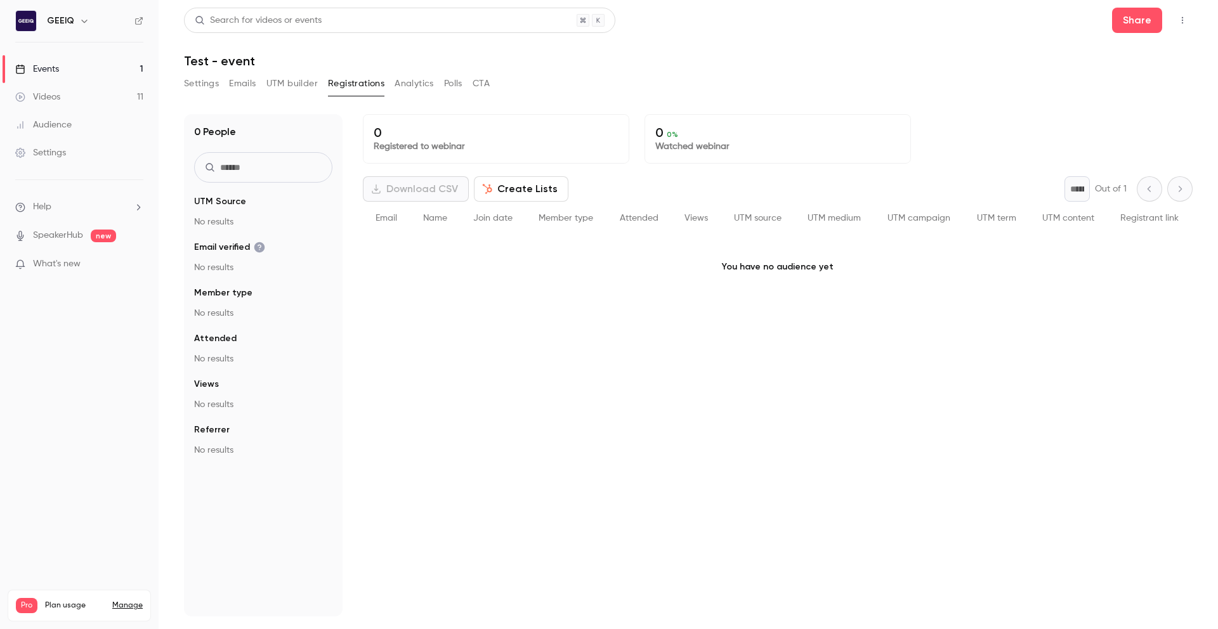
click at [415, 85] on button "Analytics" at bounding box center [414, 84] width 39 height 20
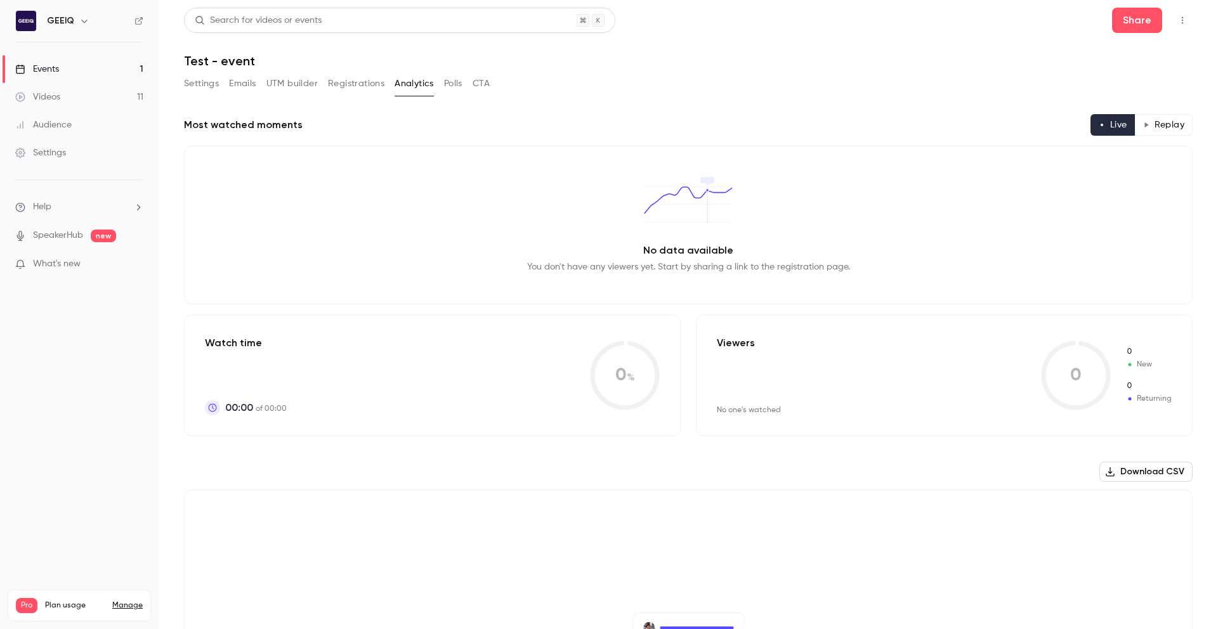
click at [383, 86] on button "Registrations" at bounding box center [356, 84] width 56 height 20
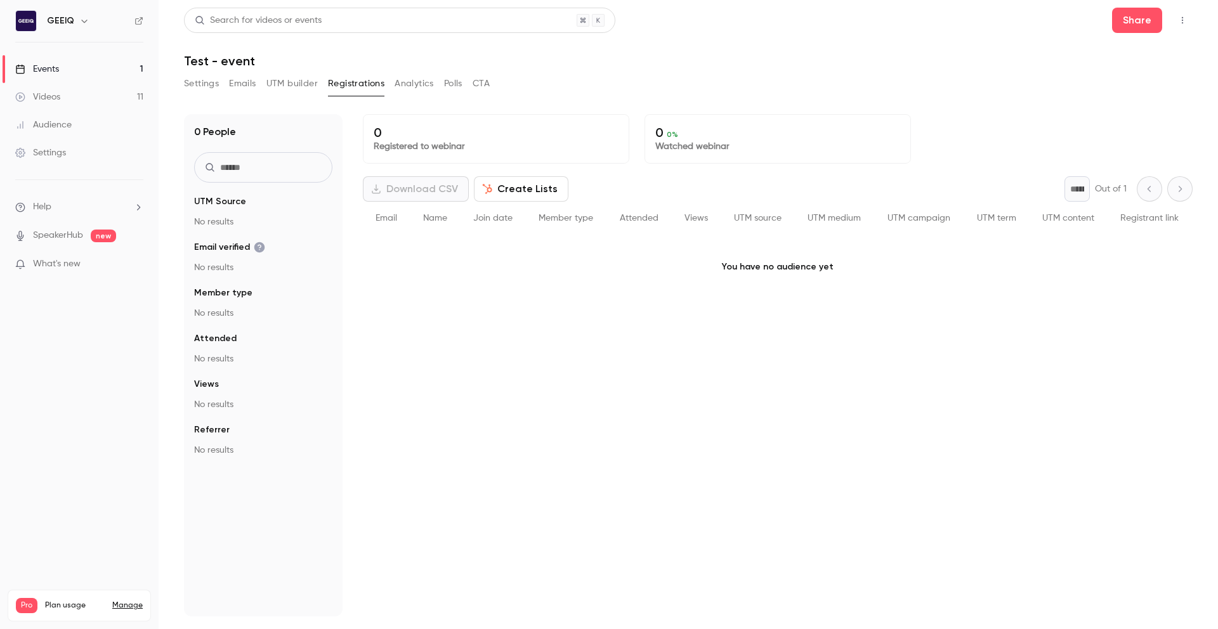
click at [501, 183] on button "Create Lists" at bounding box center [521, 188] width 95 height 25
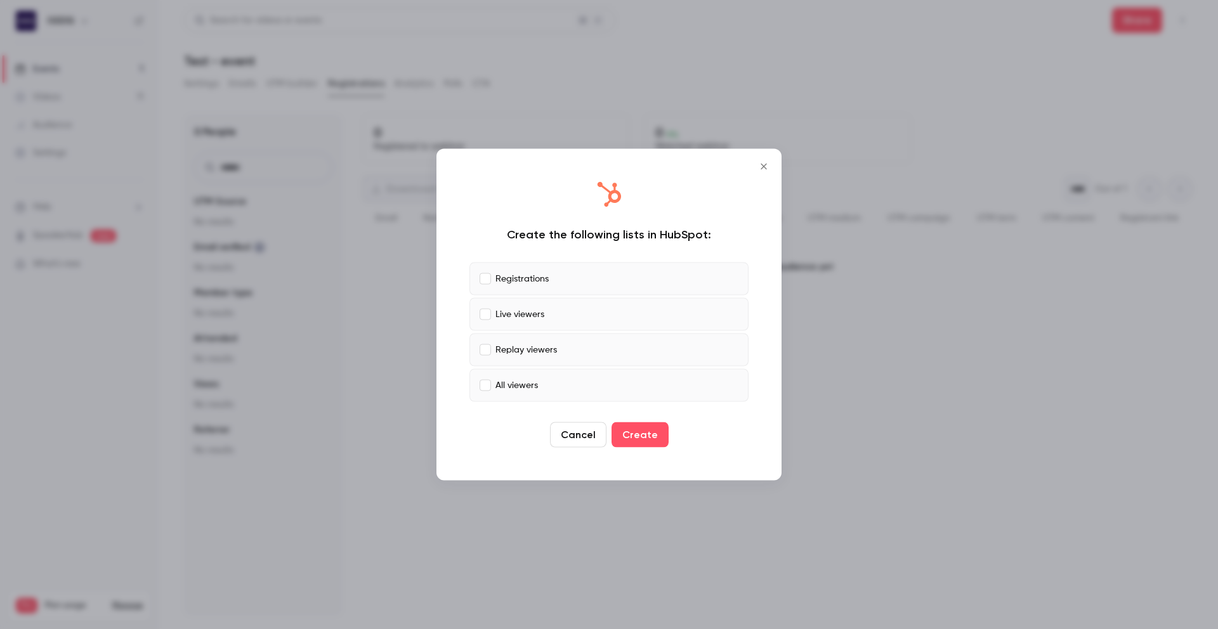
click at [765, 169] on icon "Close" at bounding box center [763, 167] width 15 height 10
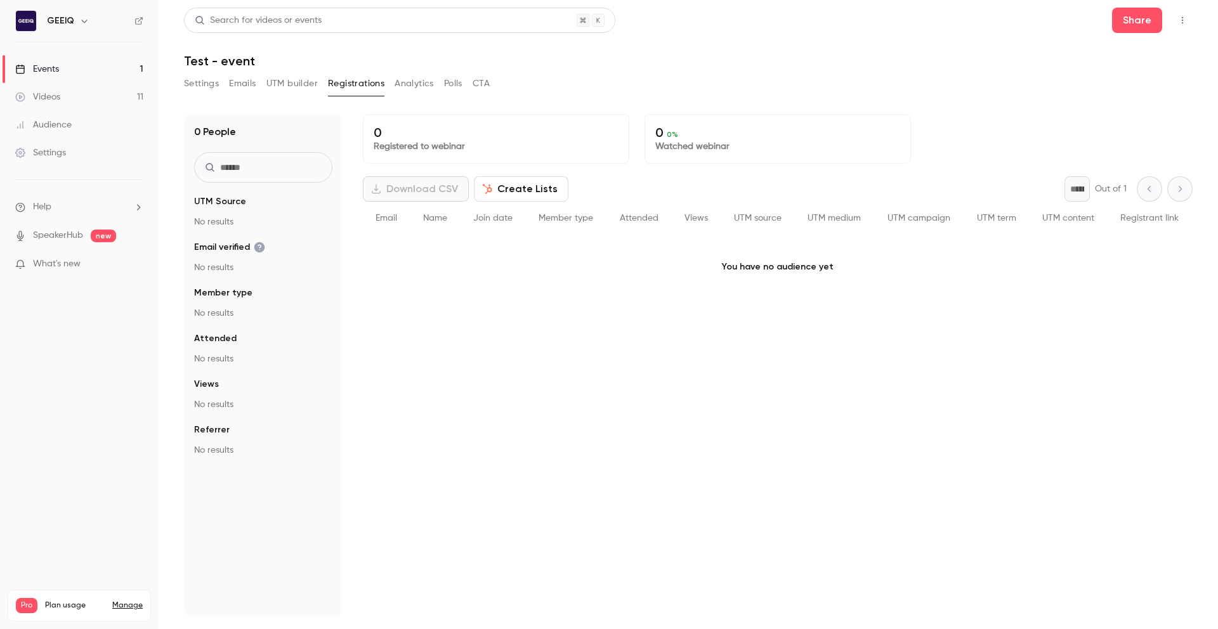
click at [417, 84] on button "Analytics" at bounding box center [414, 84] width 39 height 20
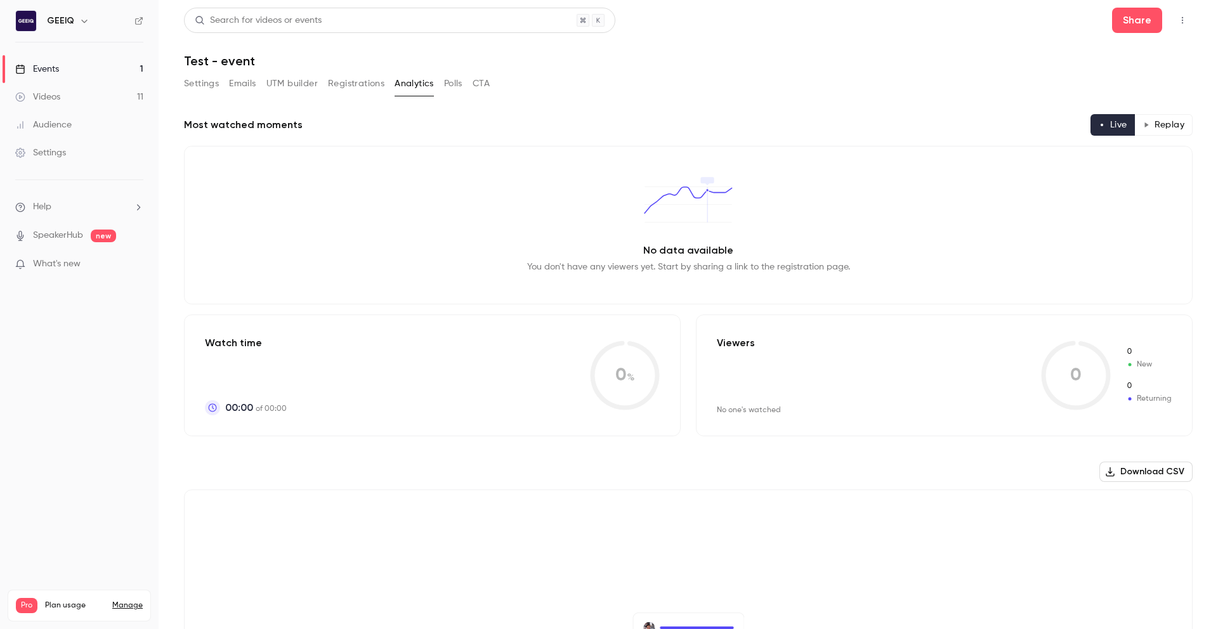
click at [458, 88] on button "Polls" at bounding box center [453, 84] width 18 height 20
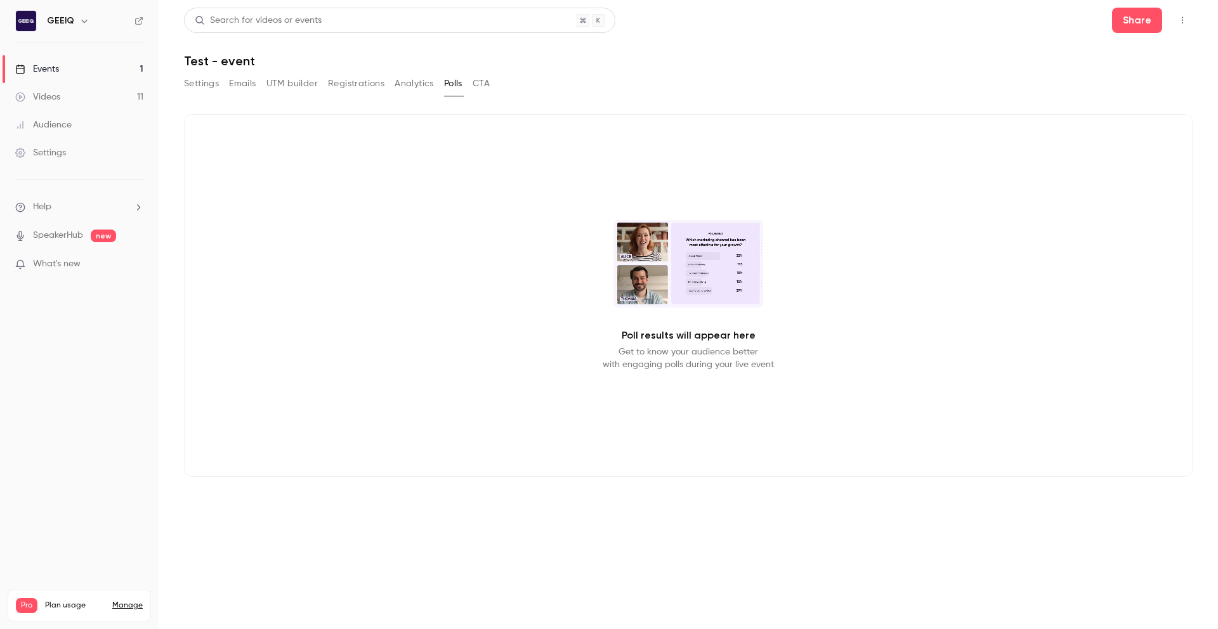
click at [478, 81] on button "CTA" at bounding box center [481, 84] width 17 height 20
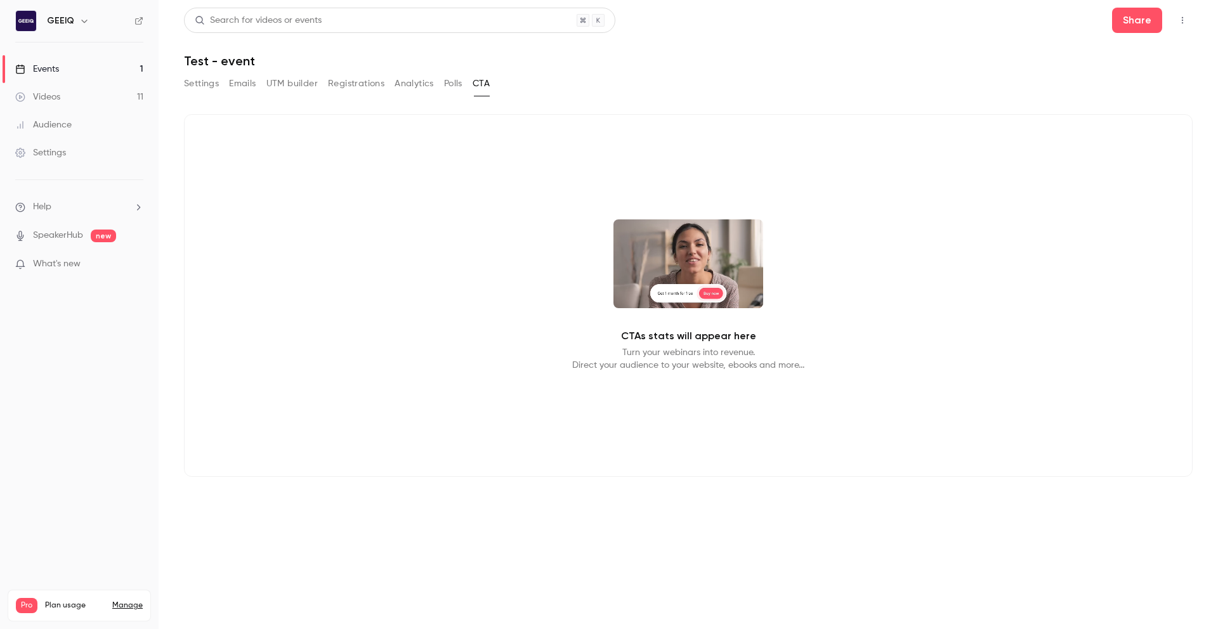
click at [422, 89] on button "Analytics" at bounding box center [414, 84] width 39 height 20
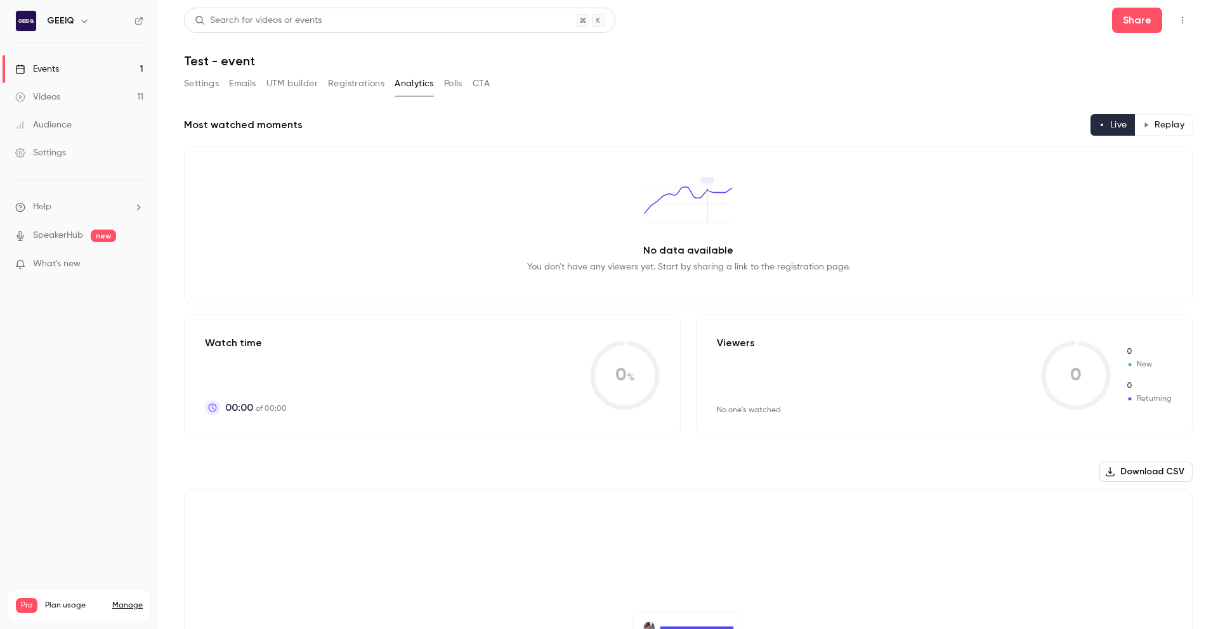
click at [357, 86] on button "Registrations" at bounding box center [356, 84] width 56 height 20
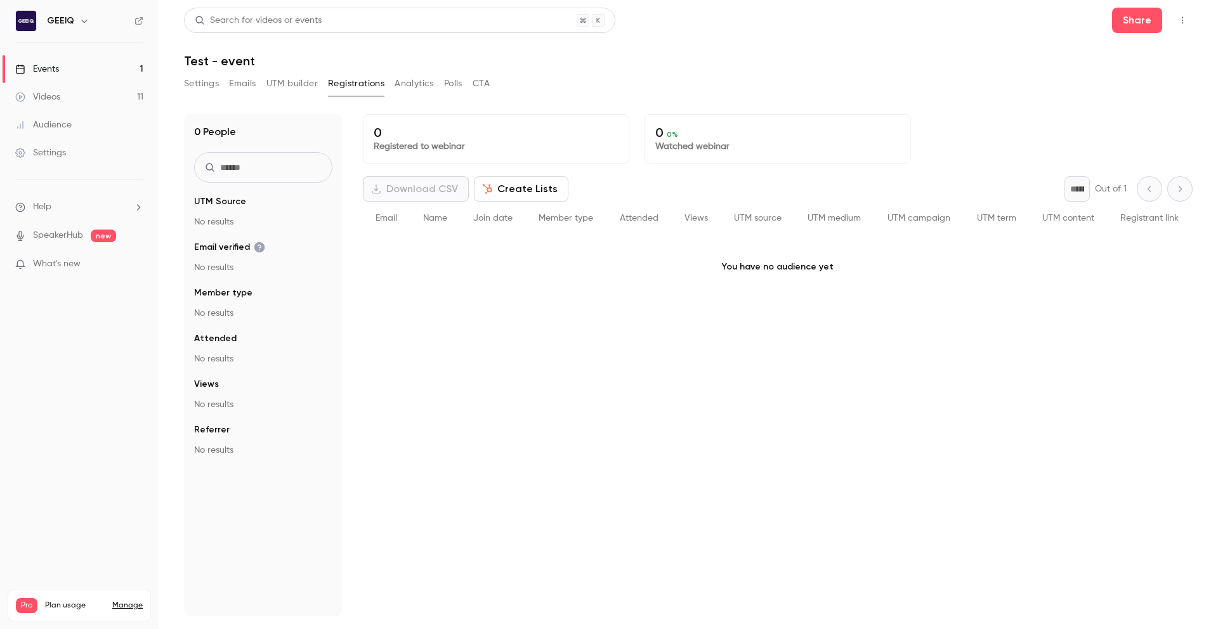
click at [296, 89] on button "UTM builder" at bounding box center [291, 84] width 51 height 20
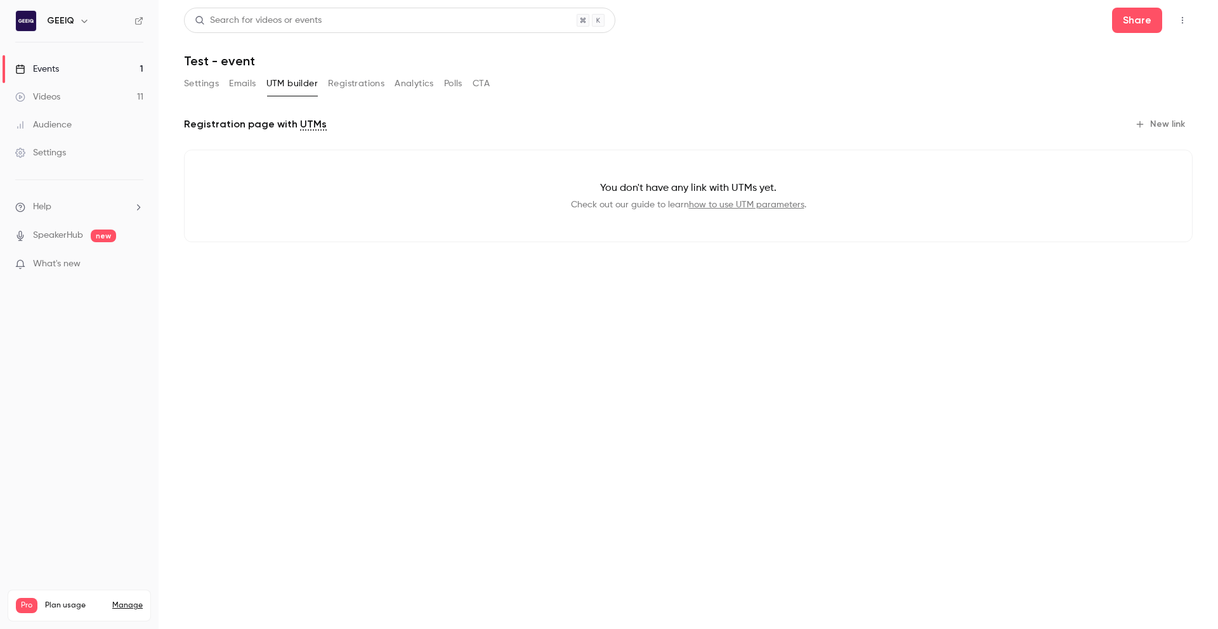
click at [76, 95] on link "Videos 11" at bounding box center [79, 97] width 159 height 28
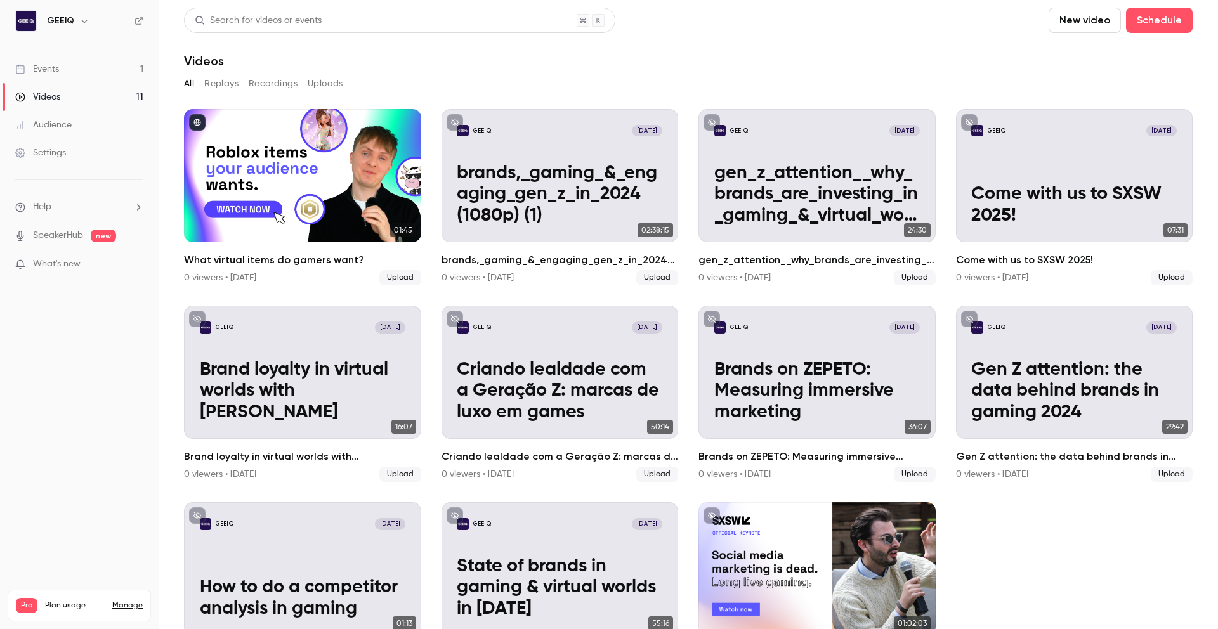
click at [327, 83] on button "Uploads" at bounding box center [326, 84] width 36 height 20
click at [192, 84] on button "All" at bounding box center [189, 84] width 10 height 20
click at [1093, 22] on button "New video" at bounding box center [1085, 20] width 72 height 25
click at [1091, 79] on li "Upload" at bounding box center [1111, 88] width 137 height 33
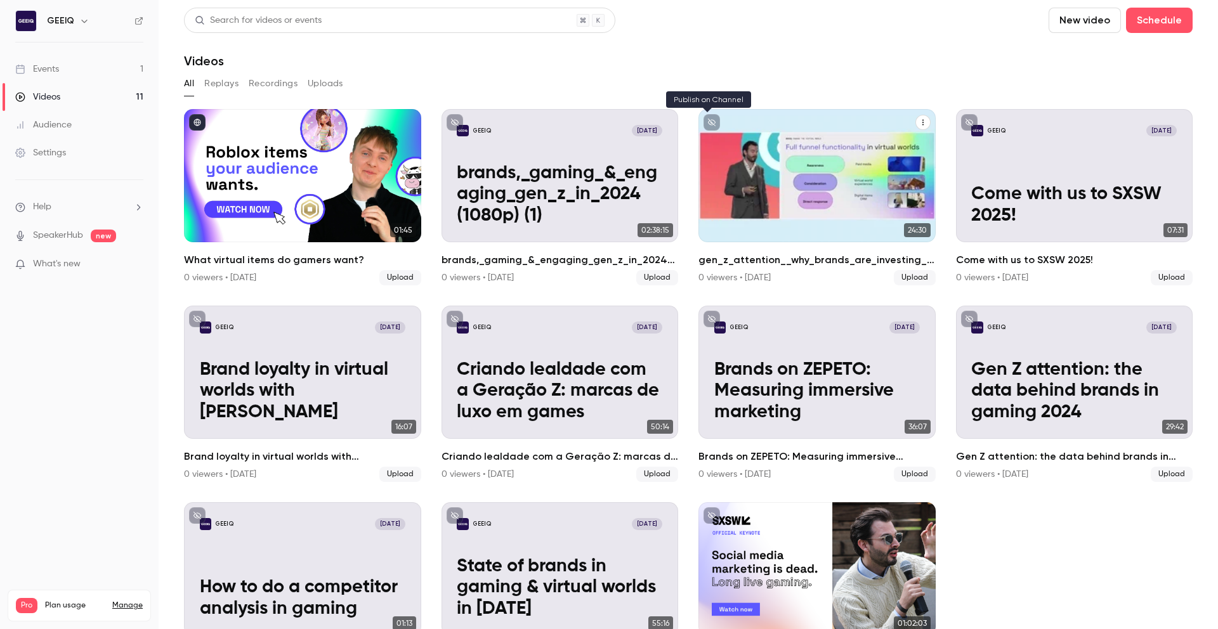
click at [708, 121] on icon "unpublished" at bounding box center [712, 123] width 8 height 8
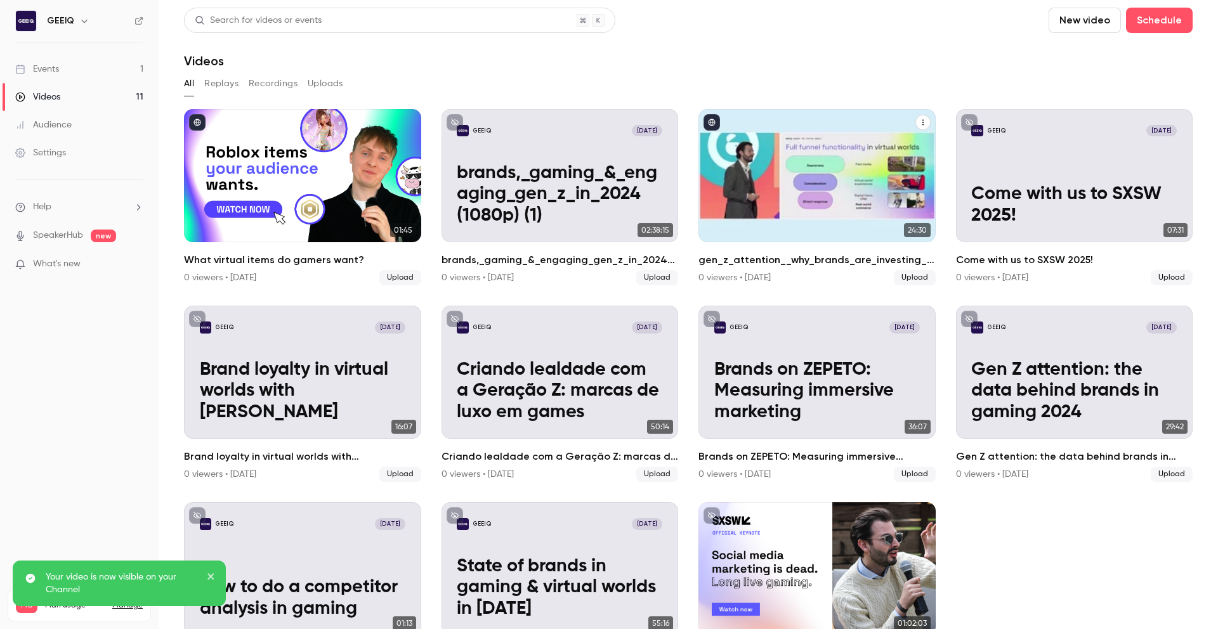
click at [709, 124] on icon "published" at bounding box center [712, 122] width 7 height 7
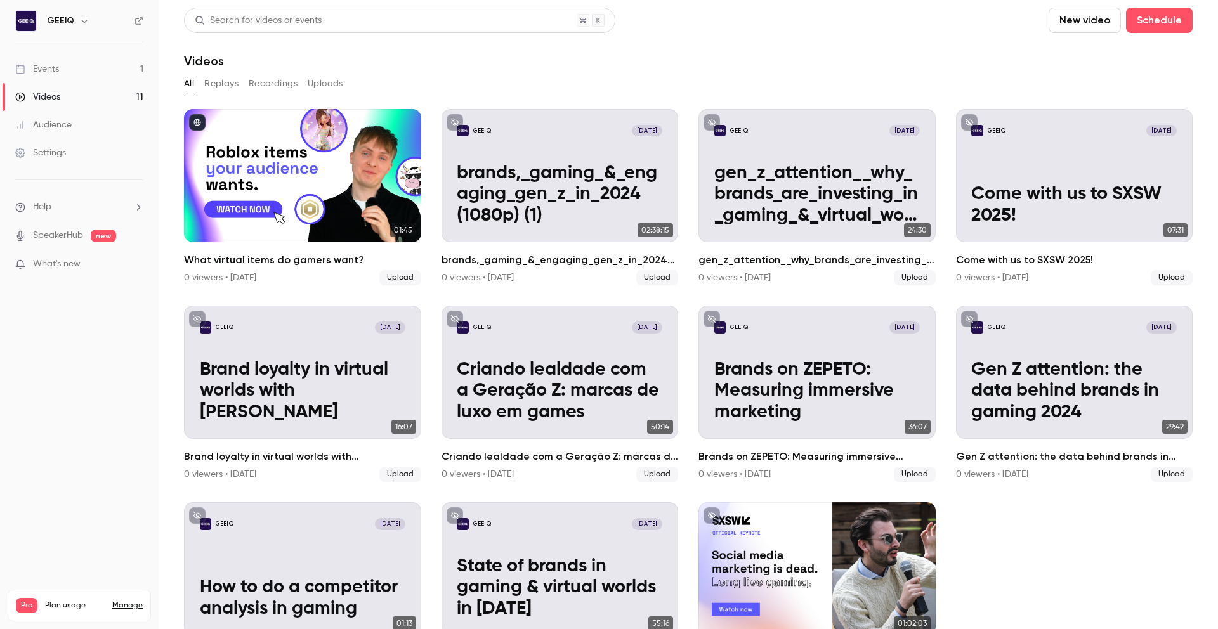
click at [1089, 18] on button "New video" at bounding box center [1085, 20] width 72 height 25
click at [1090, 75] on li "Upload" at bounding box center [1111, 88] width 137 height 33
click at [1093, 22] on button "New video" at bounding box center [1085, 20] width 72 height 25
click at [974, 57] on div at bounding box center [609, 314] width 1218 height 629
click at [1073, 20] on button "New video" at bounding box center [1085, 20] width 72 height 25
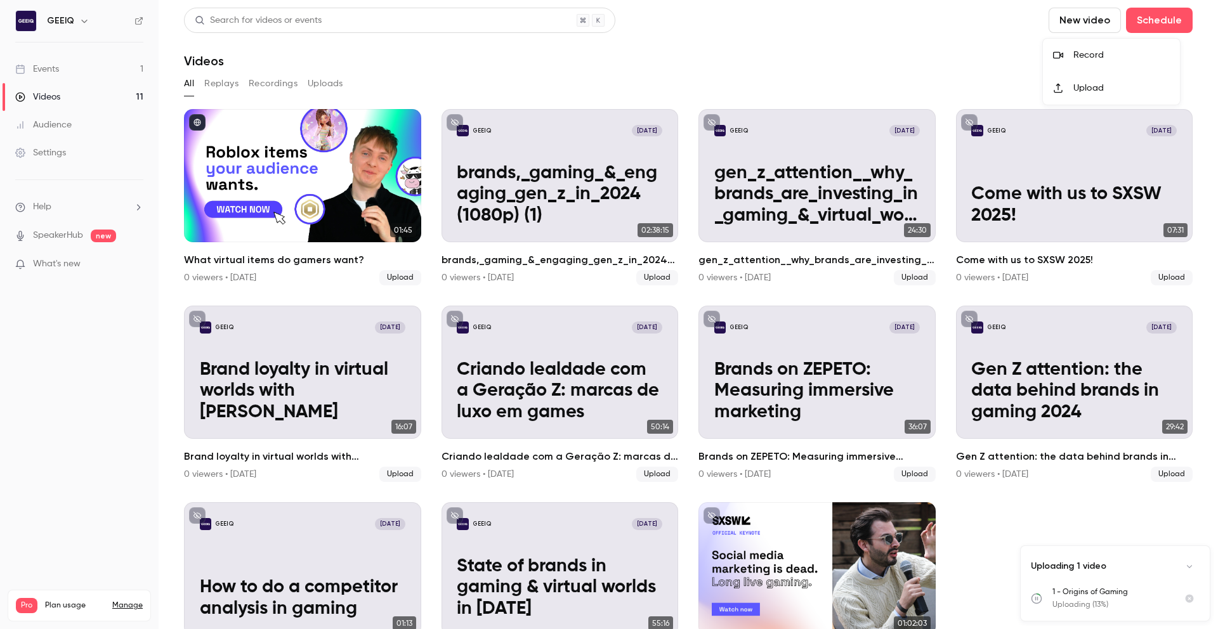
click at [1063, 86] on icon at bounding box center [1058, 88] width 10 height 10
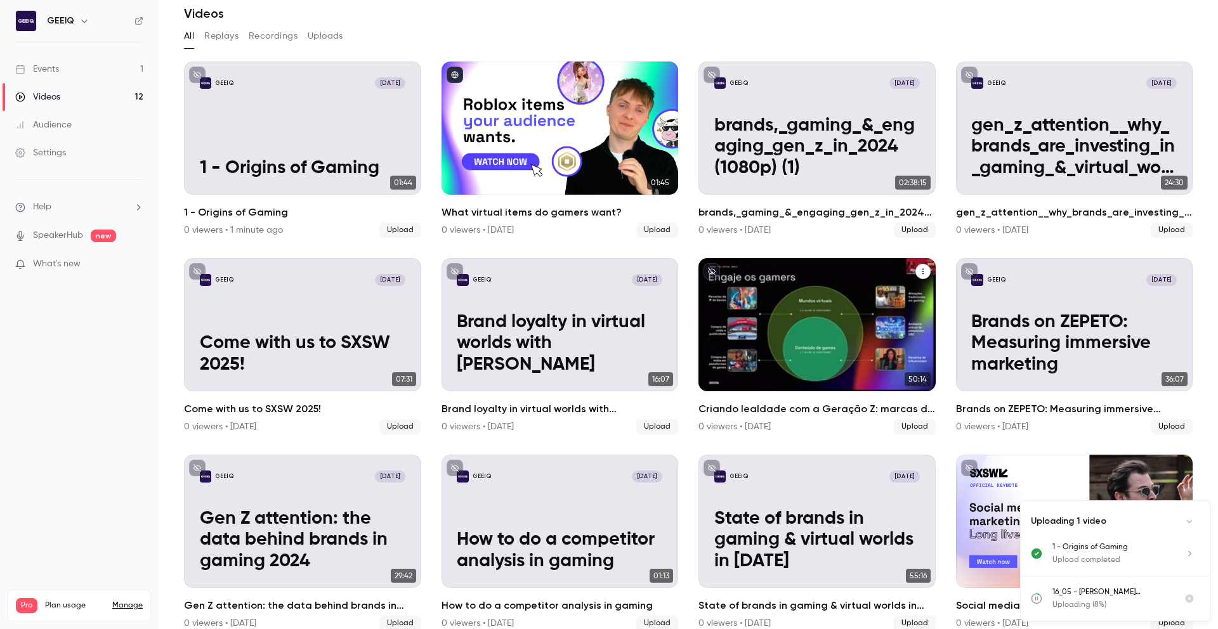
scroll to position [61, 0]
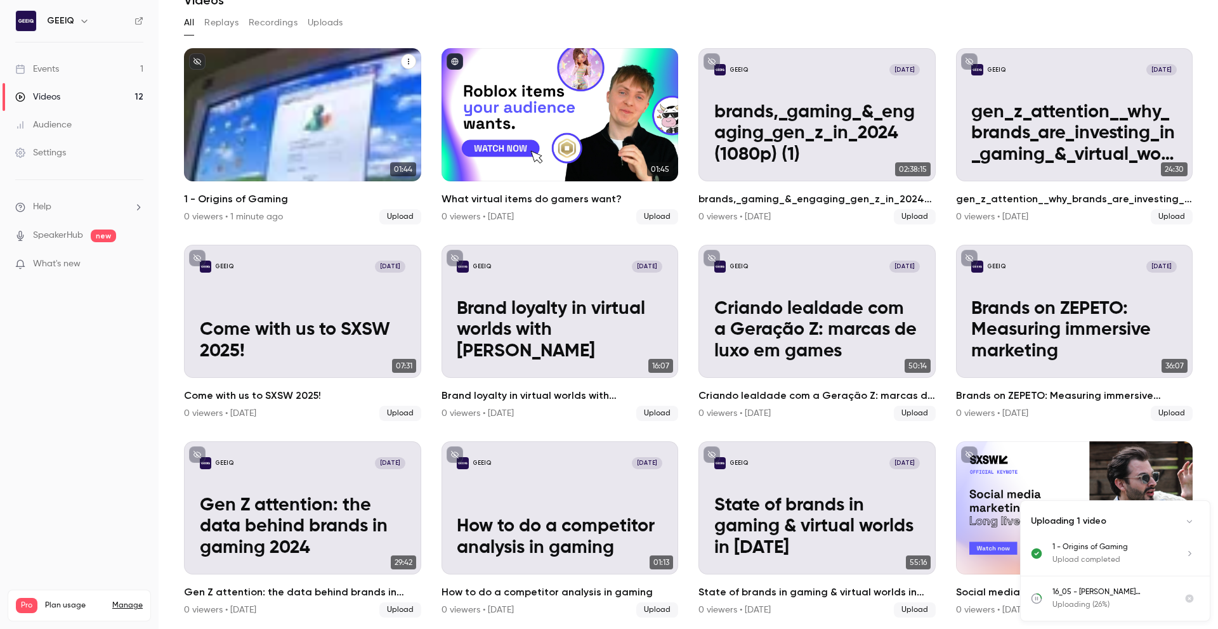
click at [286, 136] on div "GEEIQ Aug 12 1 - Origins of Gaming" at bounding box center [302, 114] width 237 height 133
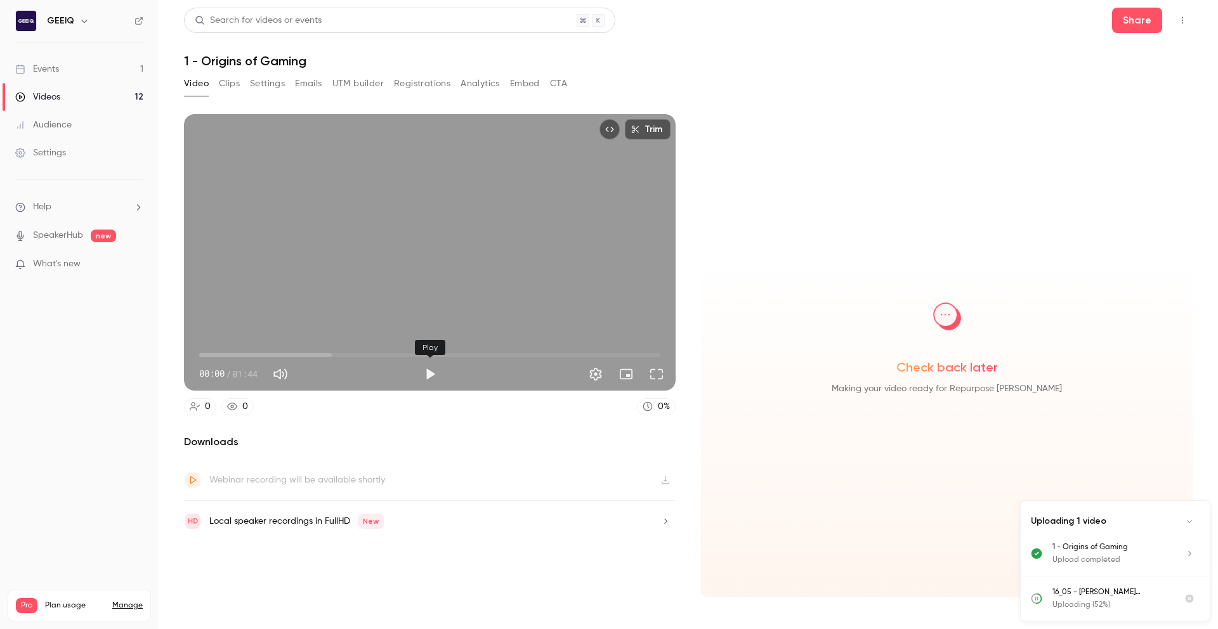
click at [428, 369] on button "Play" at bounding box center [429, 374] width 25 height 25
type input "***"
click at [432, 378] on button "Pause" at bounding box center [429, 374] width 25 height 25
click at [57, 95] on div "Videos" at bounding box center [37, 97] width 45 height 13
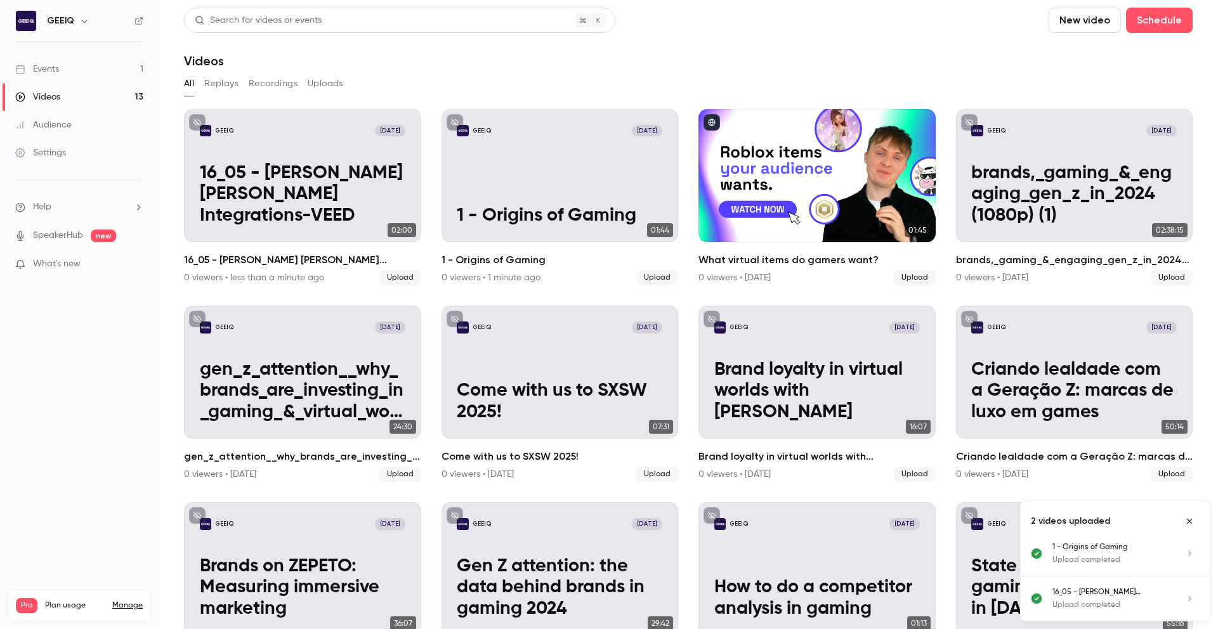
click at [257, 85] on button "Recordings" at bounding box center [273, 84] width 49 height 20
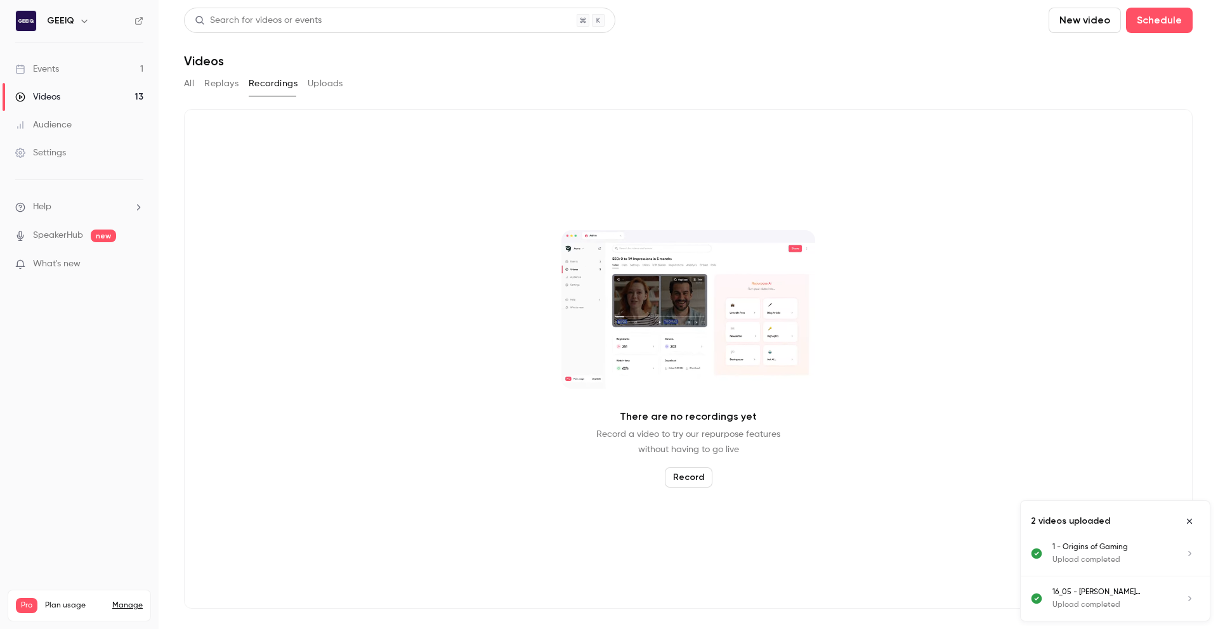
click at [315, 80] on button "Uploads" at bounding box center [326, 84] width 36 height 20
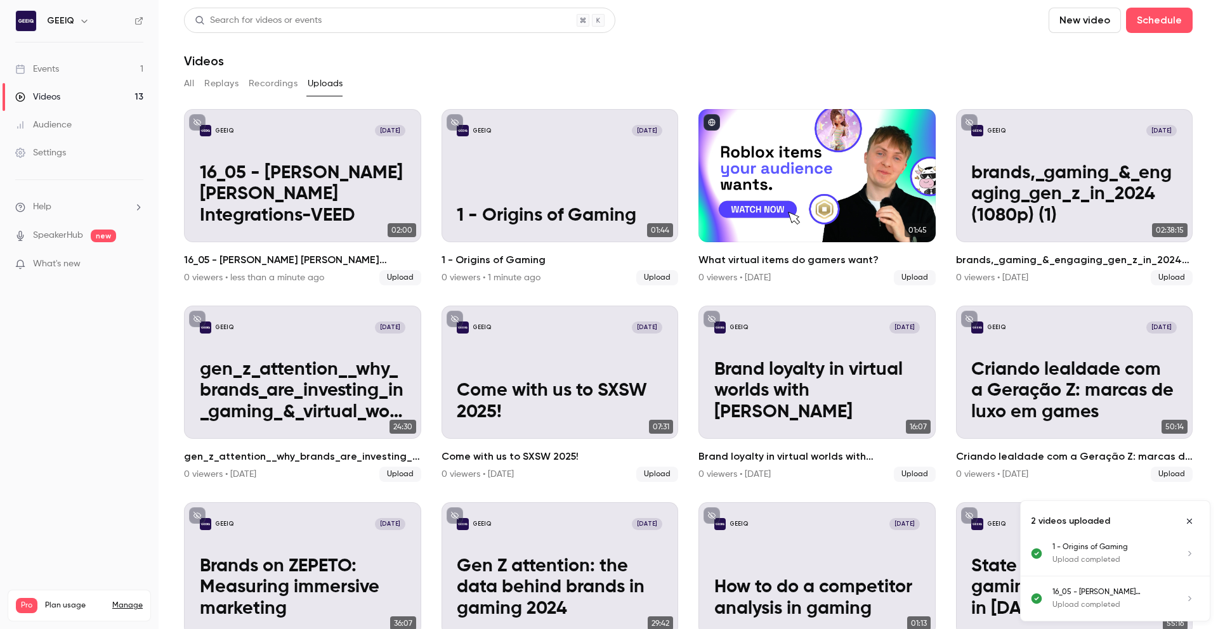
click at [270, 85] on button "Recordings" at bounding box center [273, 84] width 49 height 20
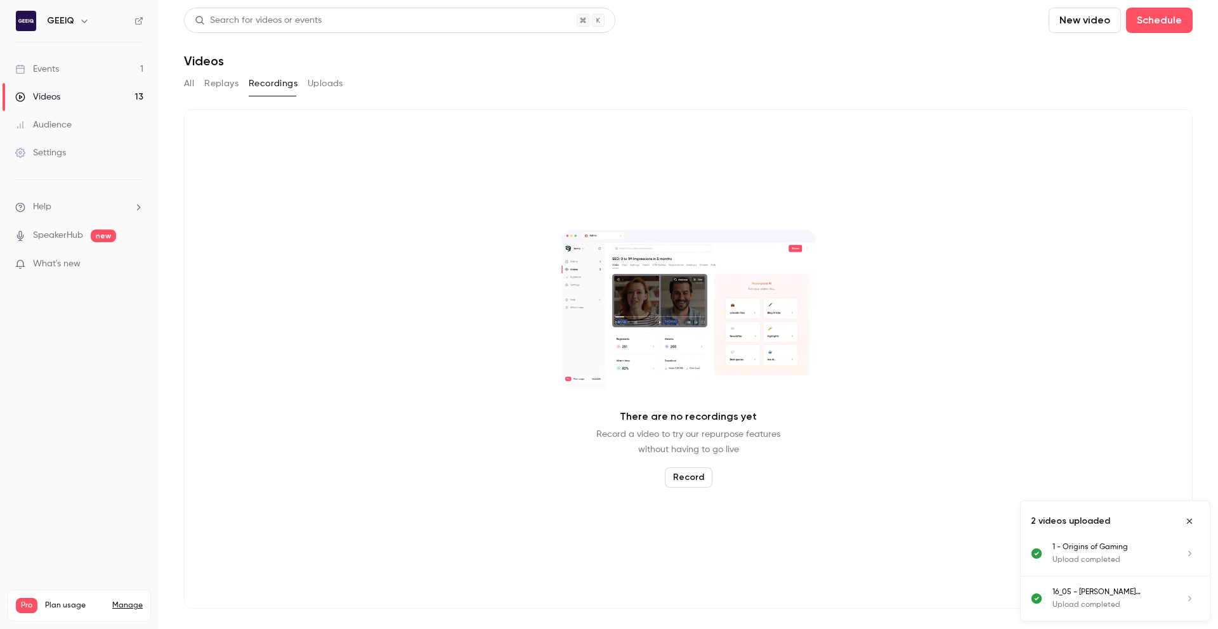
click at [223, 86] on button "Replays" at bounding box center [221, 84] width 34 height 20
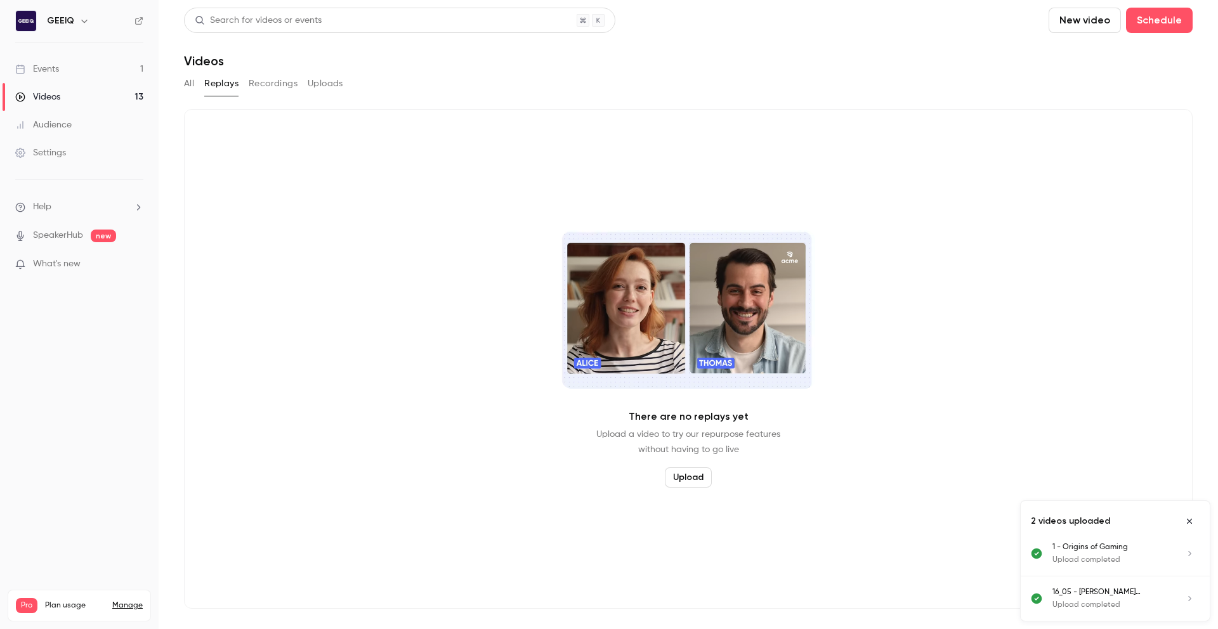
click at [197, 87] on div "All Replays Recordings Uploads" at bounding box center [688, 84] width 1009 height 20
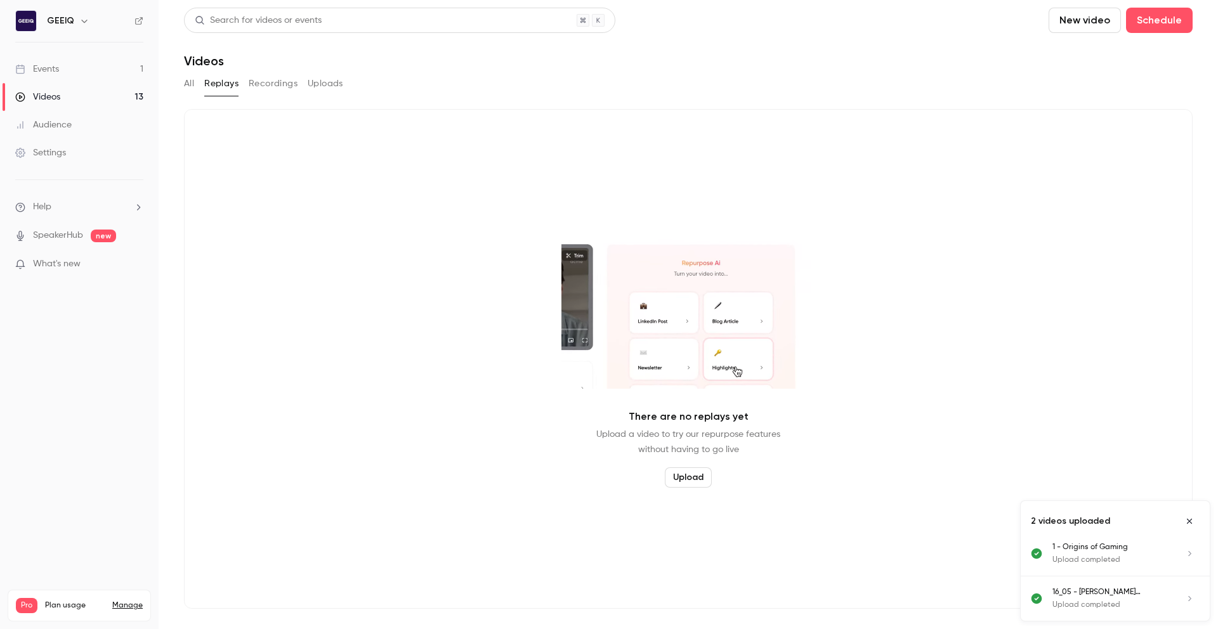
click at [247, 86] on div "All Replays Recordings Uploads" at bounding box center [688, 84] width 1009 height 20
click at [261, 86] on button "Recordings" at bounding box center [273, 84] width 49 height 20
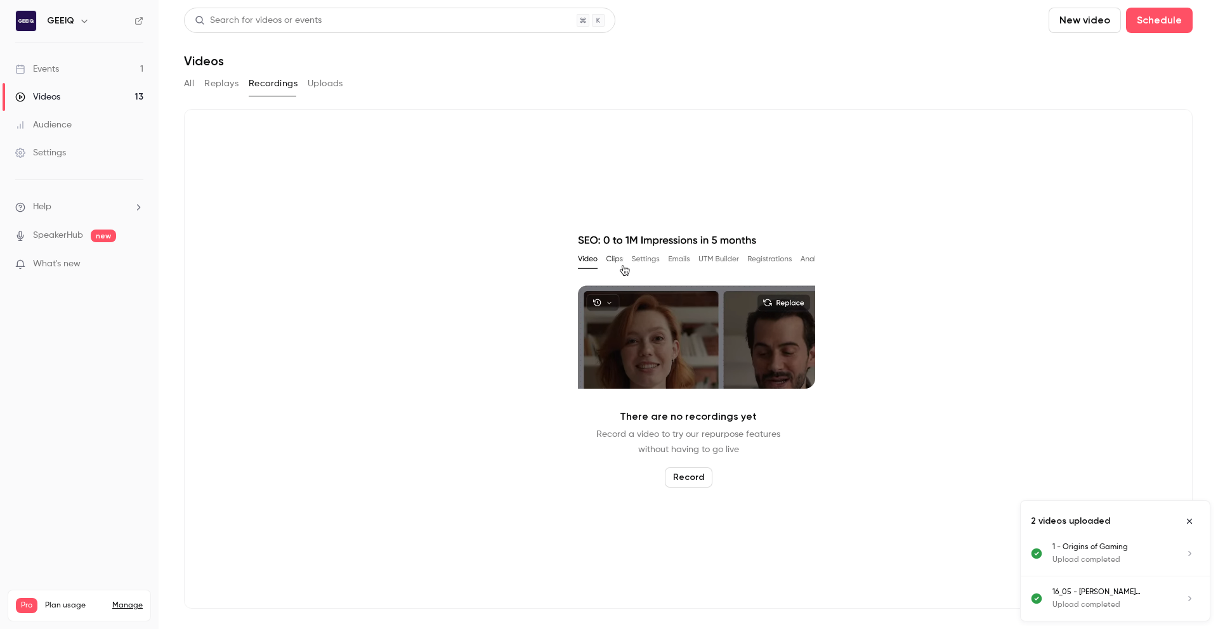
click at [329, 86] on button "Uploads" at bounding box center [326, 84] width 36 height 20
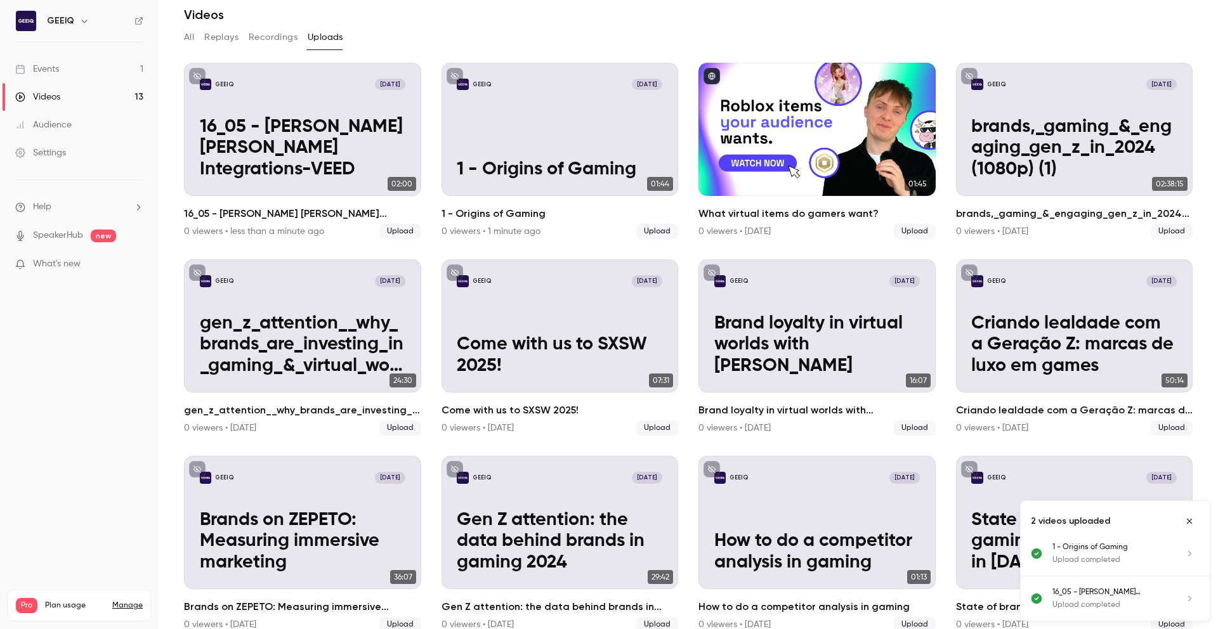
scroll to position [48, 0]
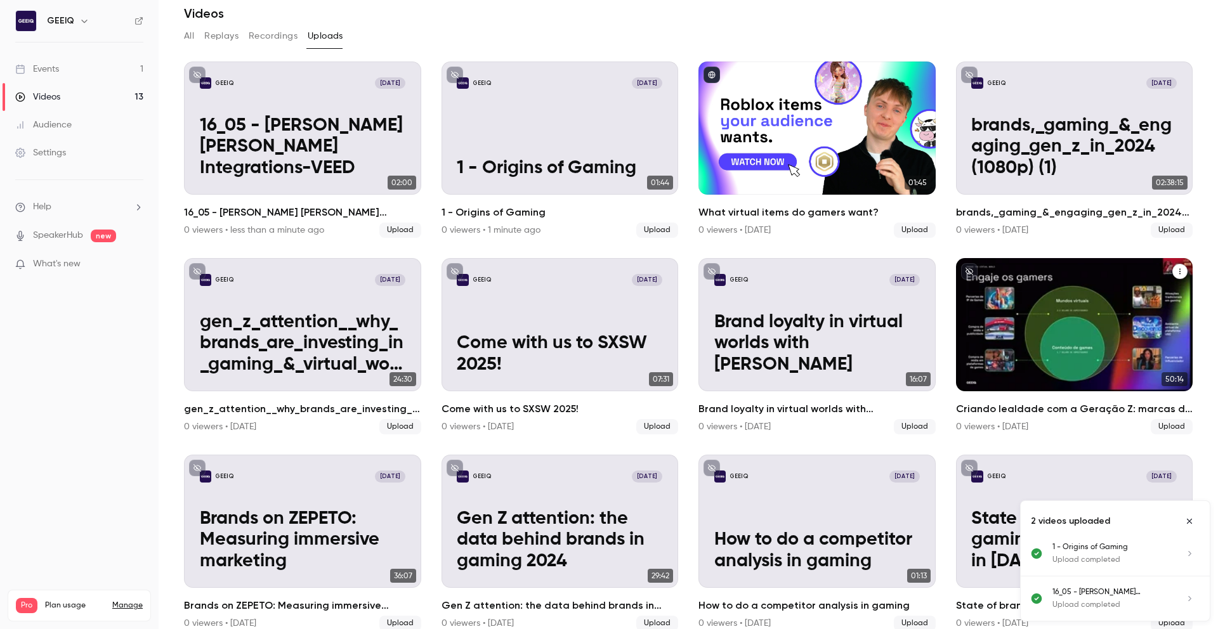
click at [1063, 351] on p "Criando lealdade com a Geração Z: marcas de luxo em games" at bounding box center [1074, 344] width 206 height 64
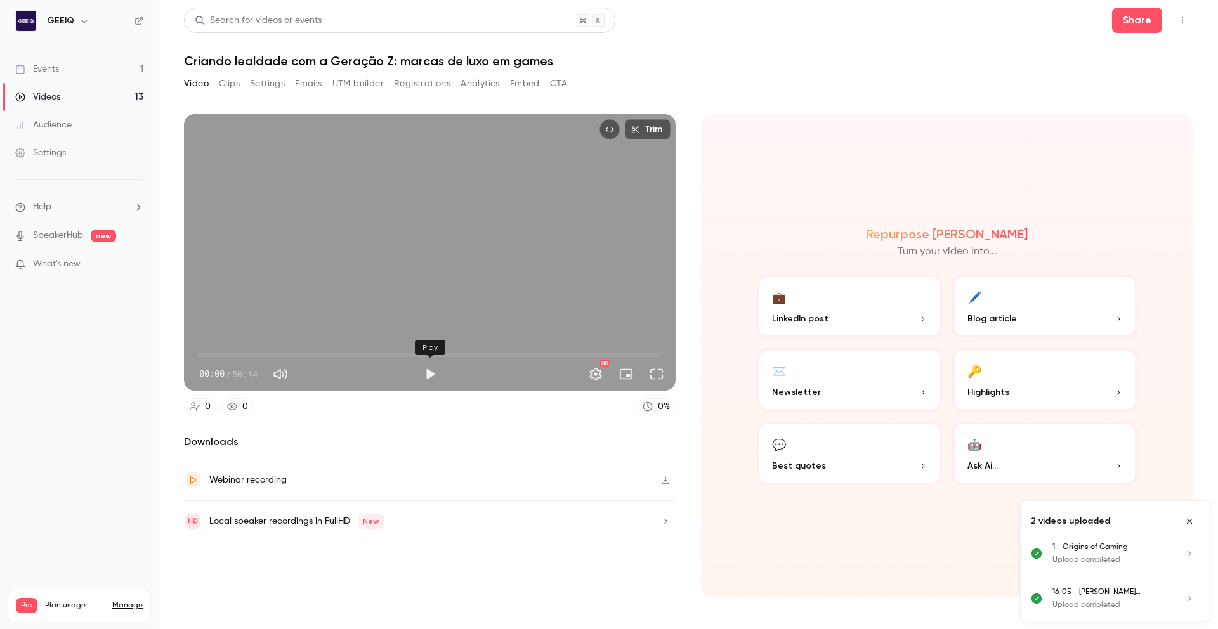
click at [425, 369] on button "Play" at bounding box center [429, 374] width 25 height 25
click at [247, 349] on span "00:00" at bounding box center [429, 355] width 461 height 20
click at [660, 371] on button "Full screen" at bounding box center [656, 374] width 25 height 25
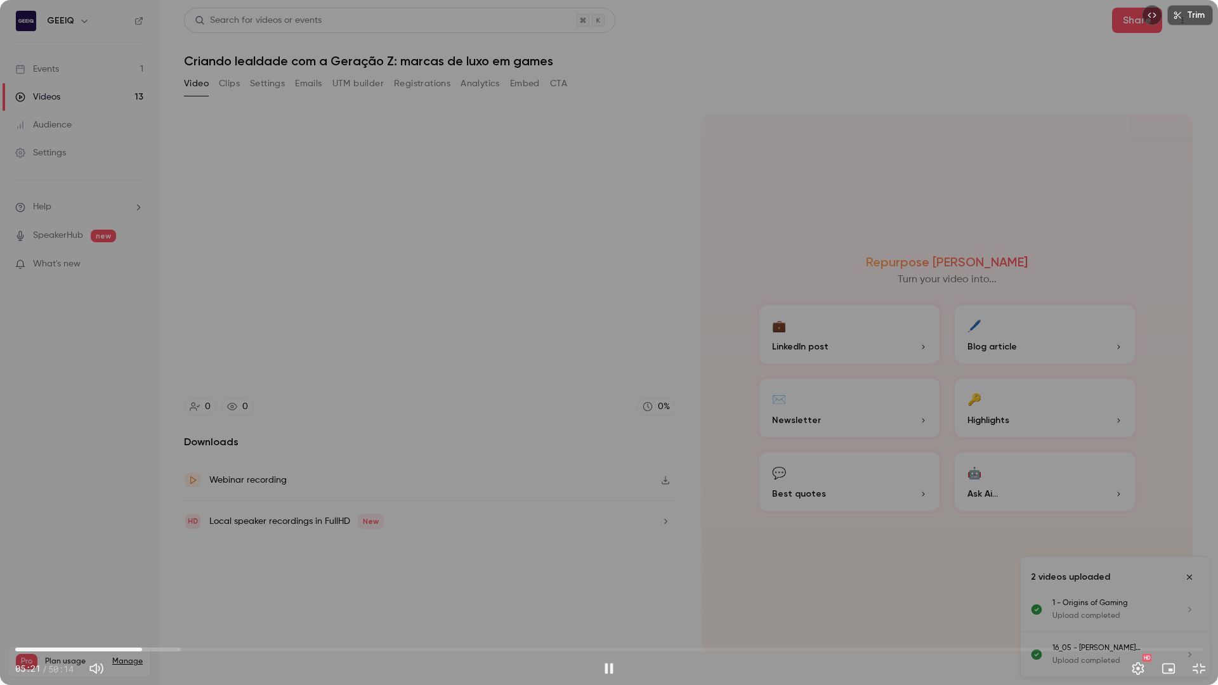
click at [49, 629] on span "05:21" at bounding box center [609, 650] width 1188 height 20
click at [100, 629] on span "03:35" at bounding box center [609, 650] width 1188 height 20
click at [180, 629] on span "06:58" at bounding box center [609, 650] width 1188 height 20
click at [320, 629] on span "12:54" at bounding box center [609, 650] width 1188 height 20
click at [532, 629] on span "21:52" at bounding box center [609, 650] width 1188 height 20
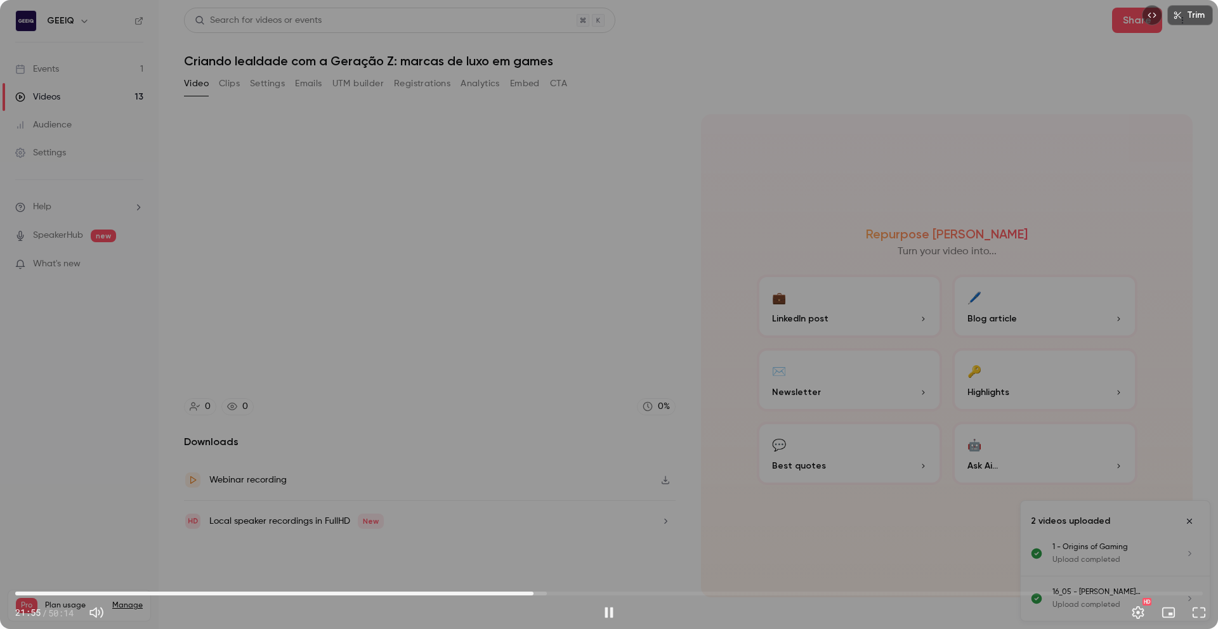
click at [573, 275] on div "Trim 21:55 21:55 / 50:14 HD" at bounding box center [609, 314] width 1218 height 629
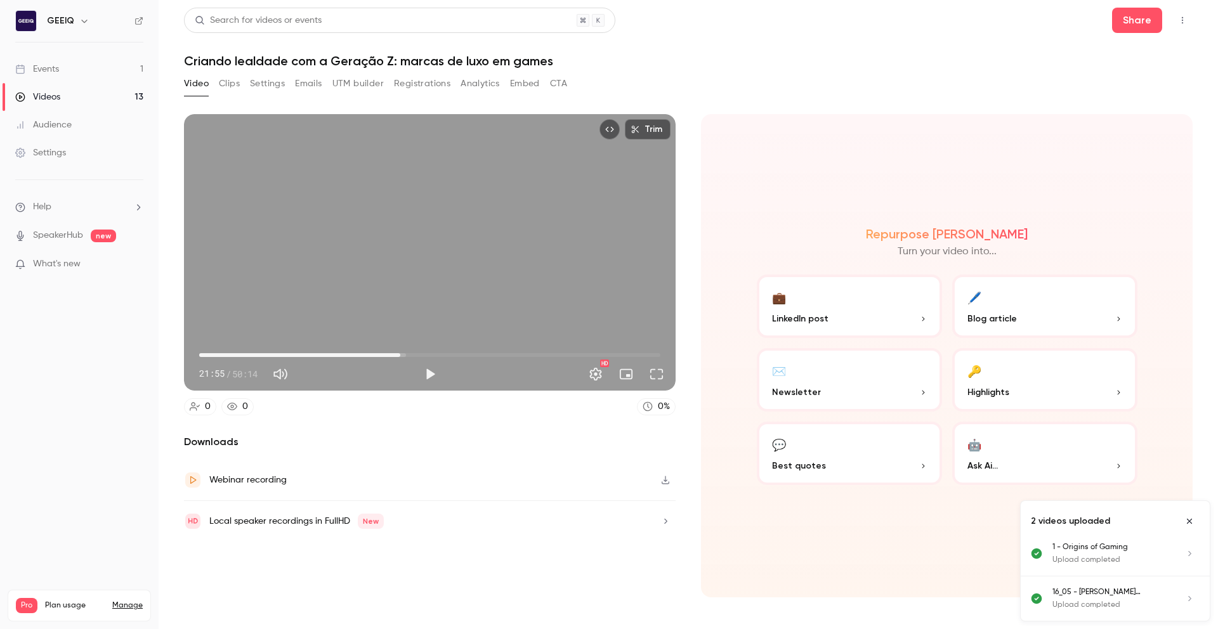
type input "******"
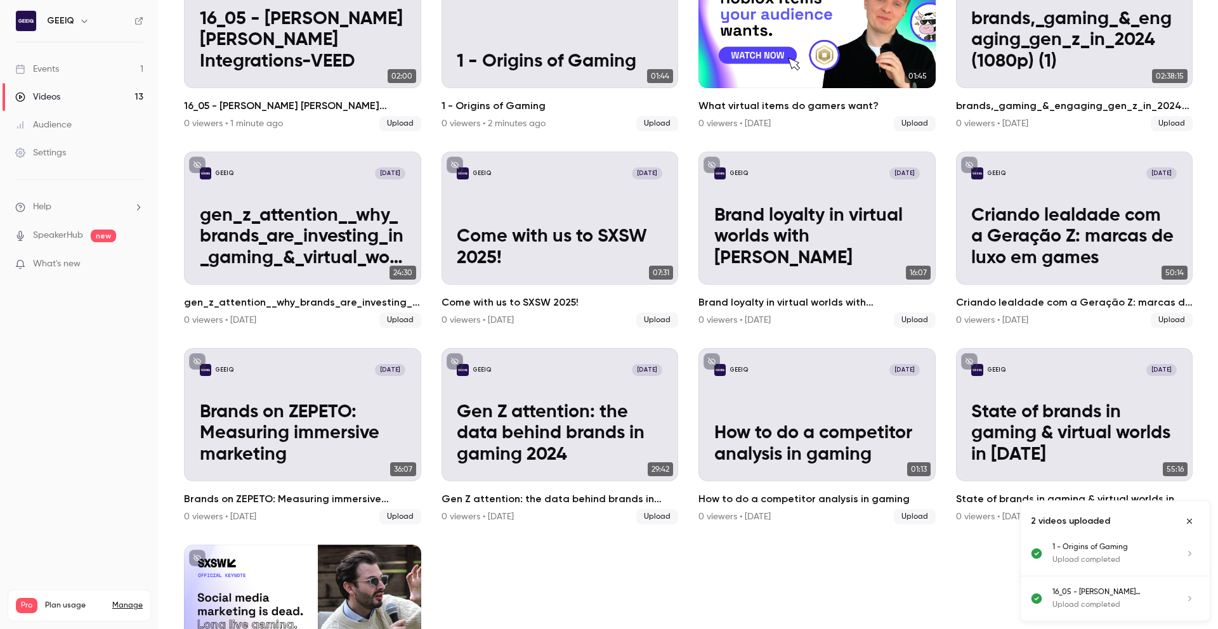
scroll to position [256, 0]
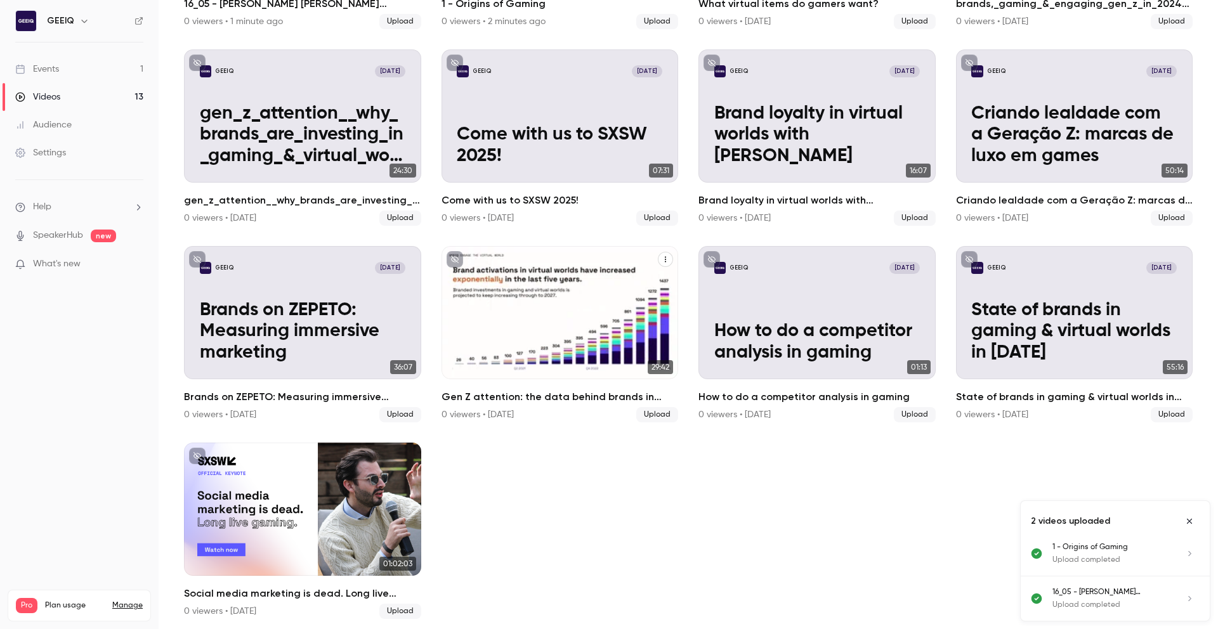
click at [581, 324] on p "Gen Z attention: the data behind brands in gaming 2024" at bounding box center [560, 332] width 206 height 64
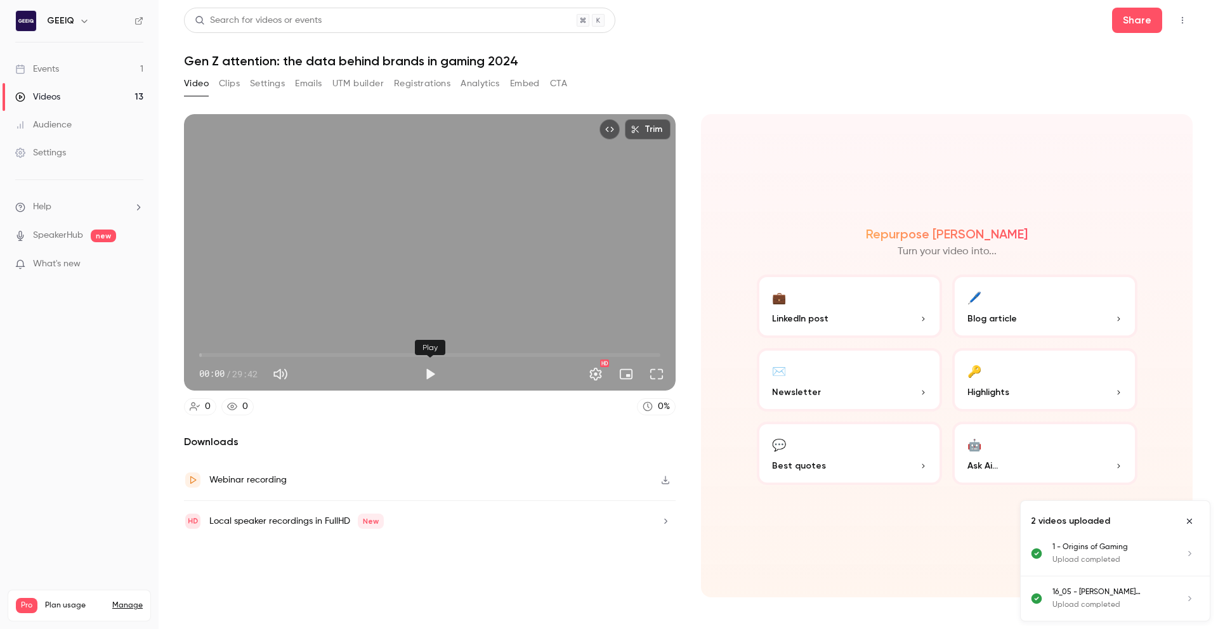
click at [431, 376] on button "Play" at bounding box center [429, 374] width 25 height 25
click at [256, 353] on span "03:38" at bounding box center [429, 355] width 461 height 20
click at [434, 374] on button "Pause" at bounding box center [429, 374] width 25 height 25
click at [426, 377] on button "Play" at bounding box center [429, 374] width 25 height 25
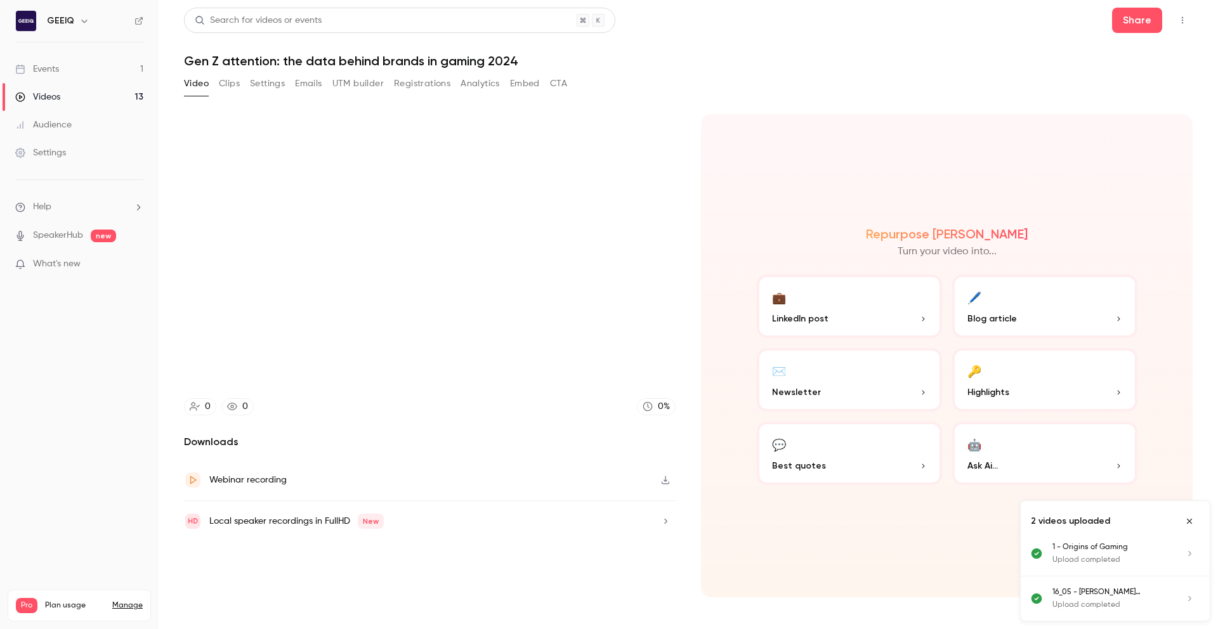
type input "*****"
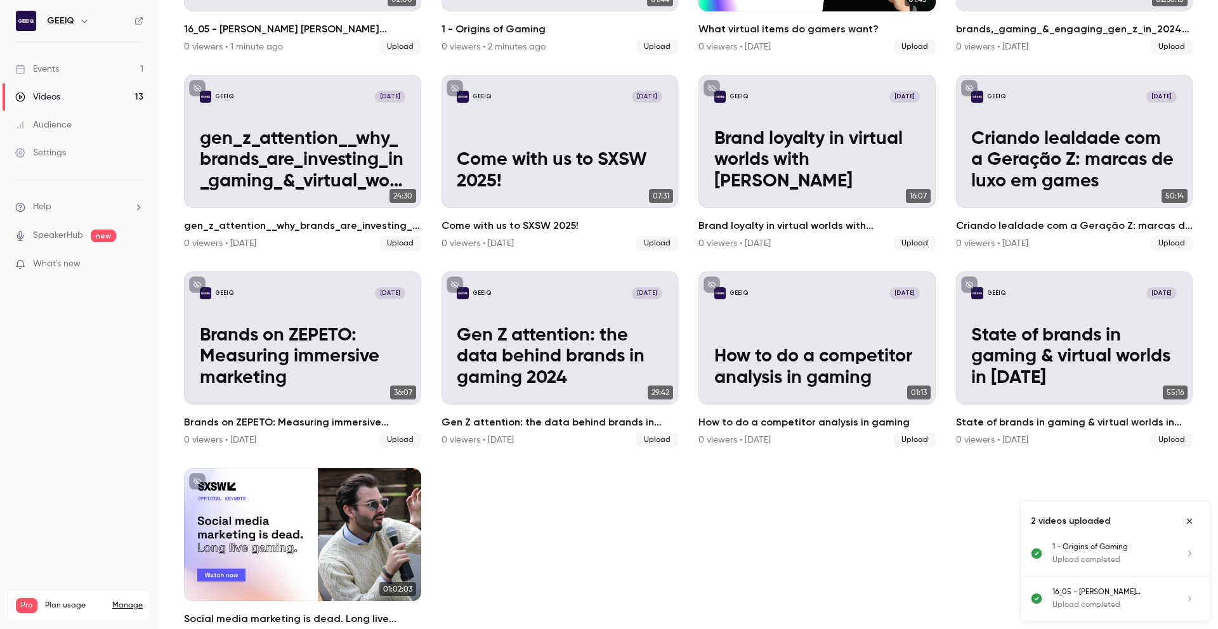
scroll to position [232, 0]
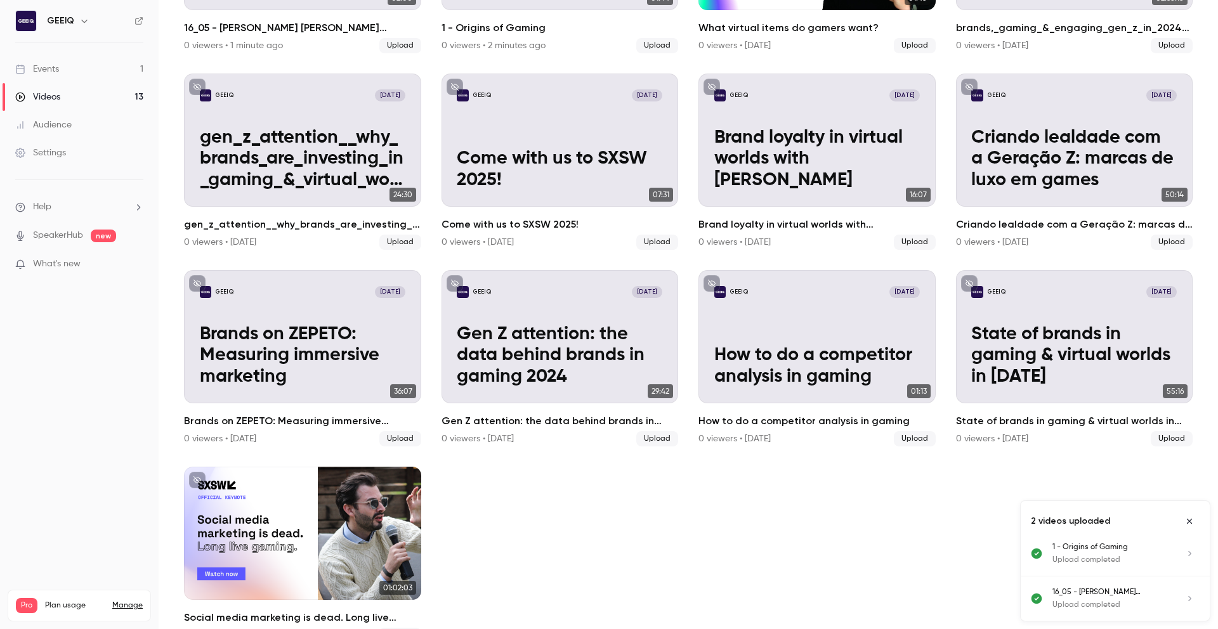
click at [1191, 518] on icon "Close uploads list" at bounding box center [1190, 521] width 10 height 9
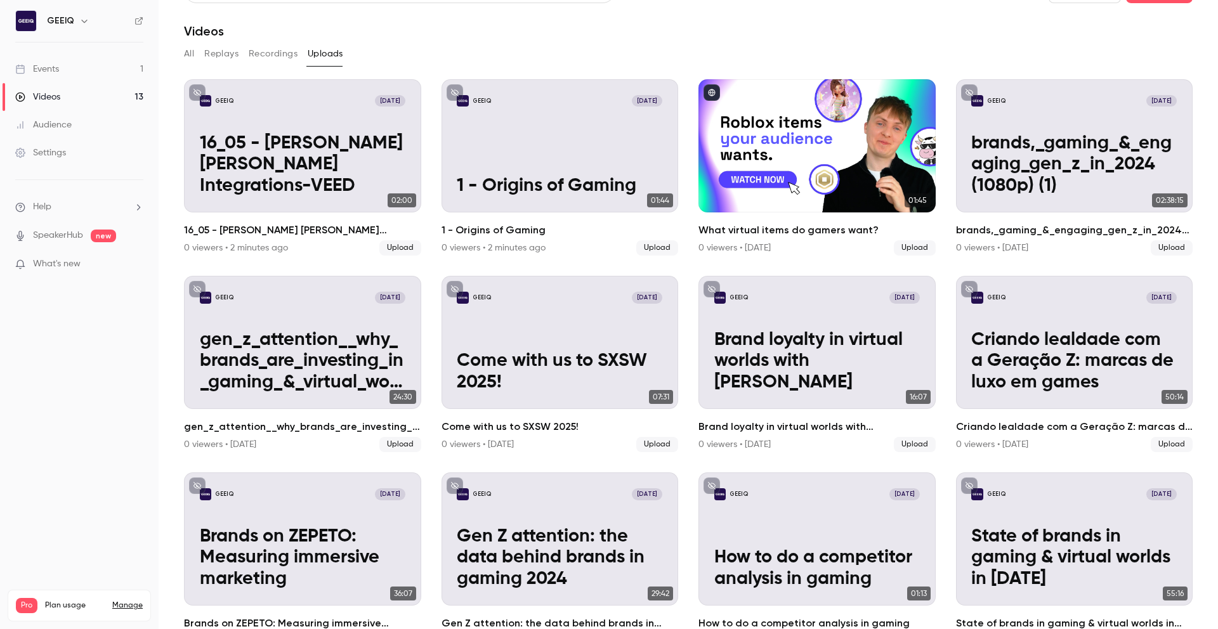
scroll to position [0, 0]
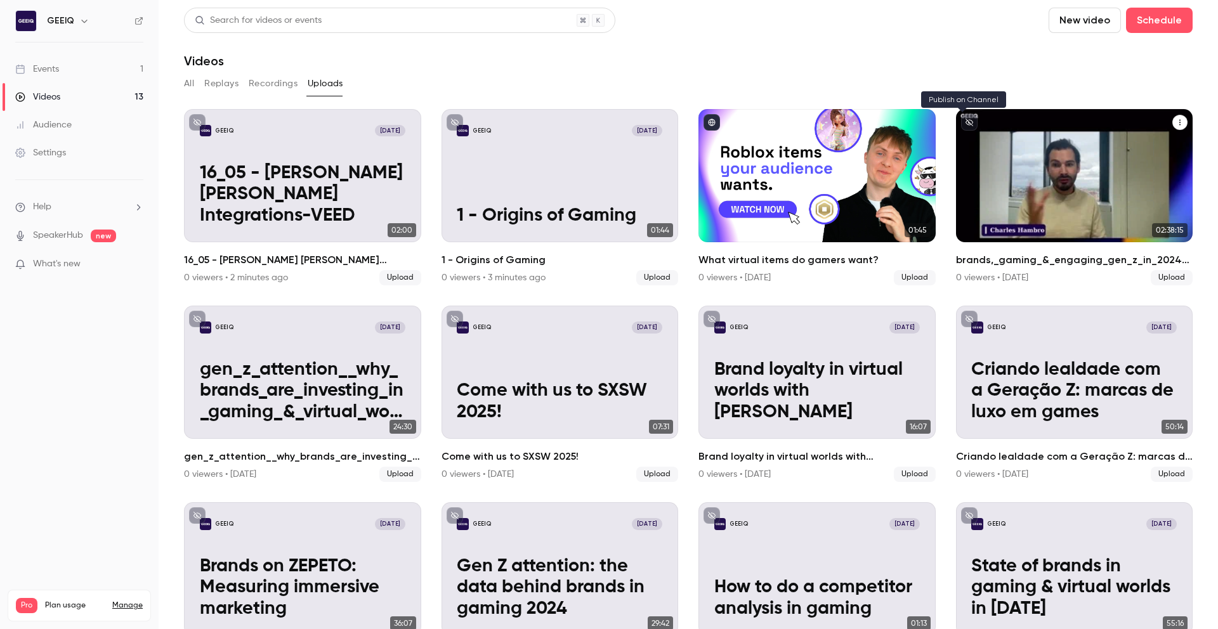
click at [966, 119] on icon "unpublished" at bounding box center [970, 123] width 8 height 8
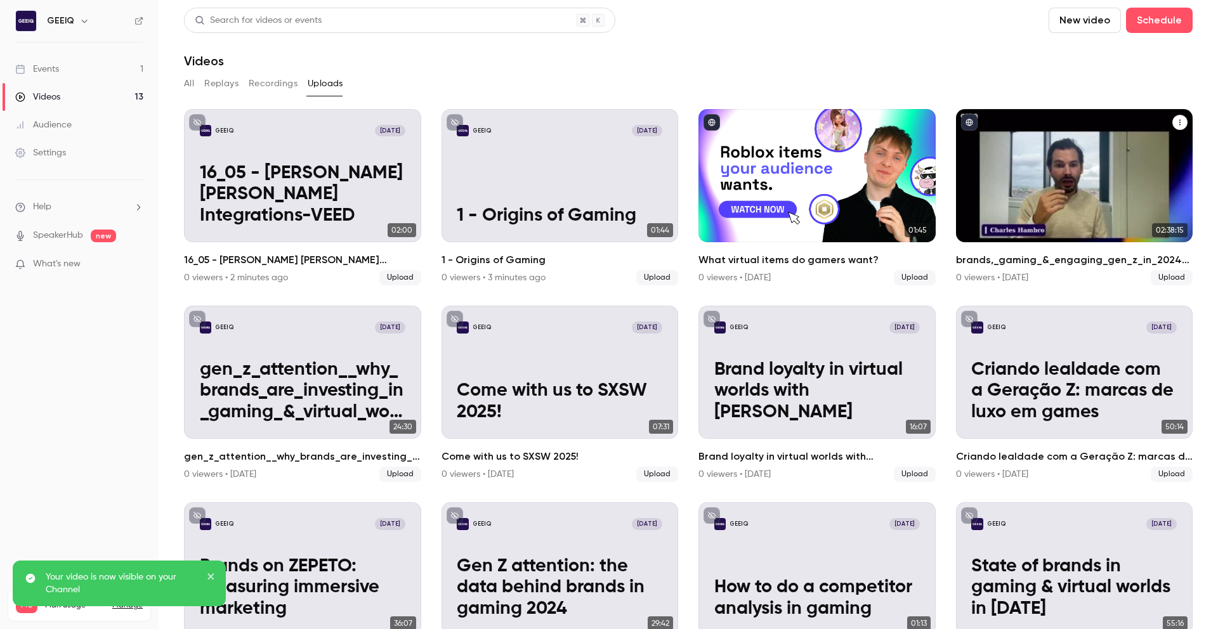
click at [966, 120] on icon "published" at bounding box center [970, 123] width 8 height 8
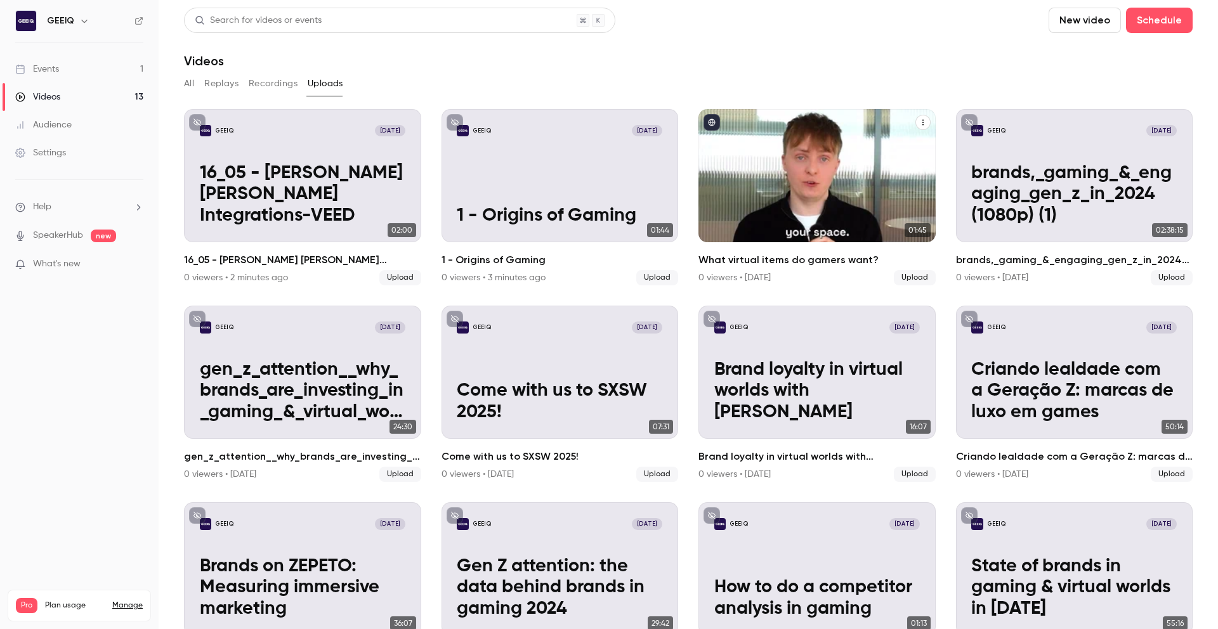
click at [919, 122] on icon "What virtual items do gamers want?" at bounding box center [923, 123] width 8 height 8
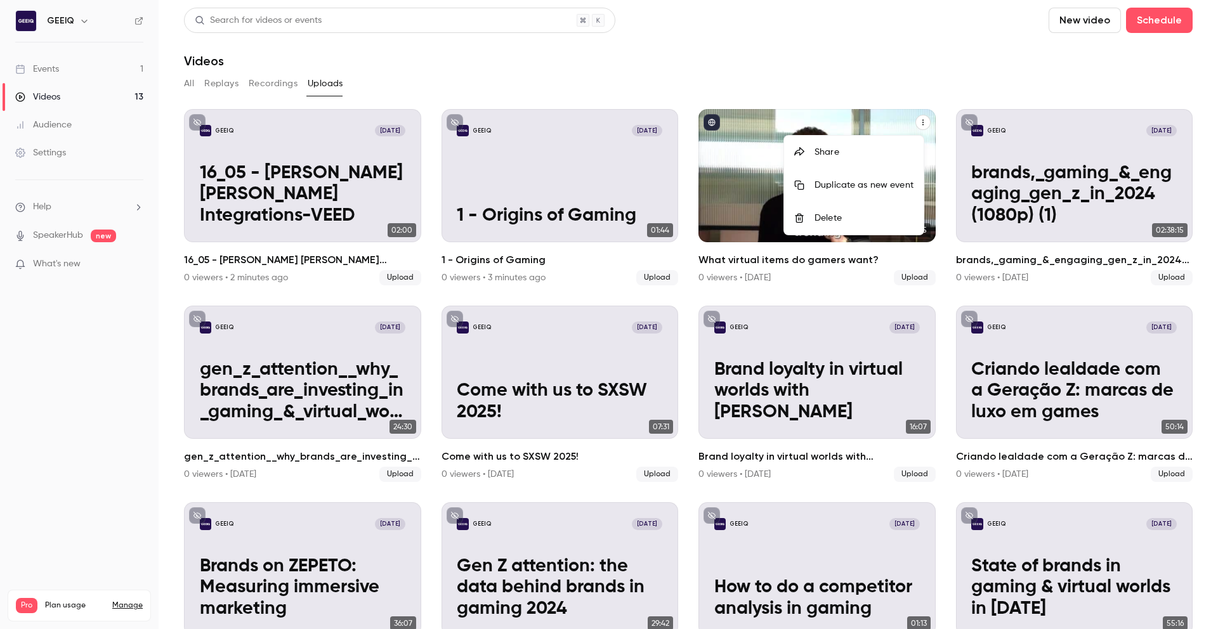
click at [714, 156] on div at bounding box center [609, 314] width 1218 height 629
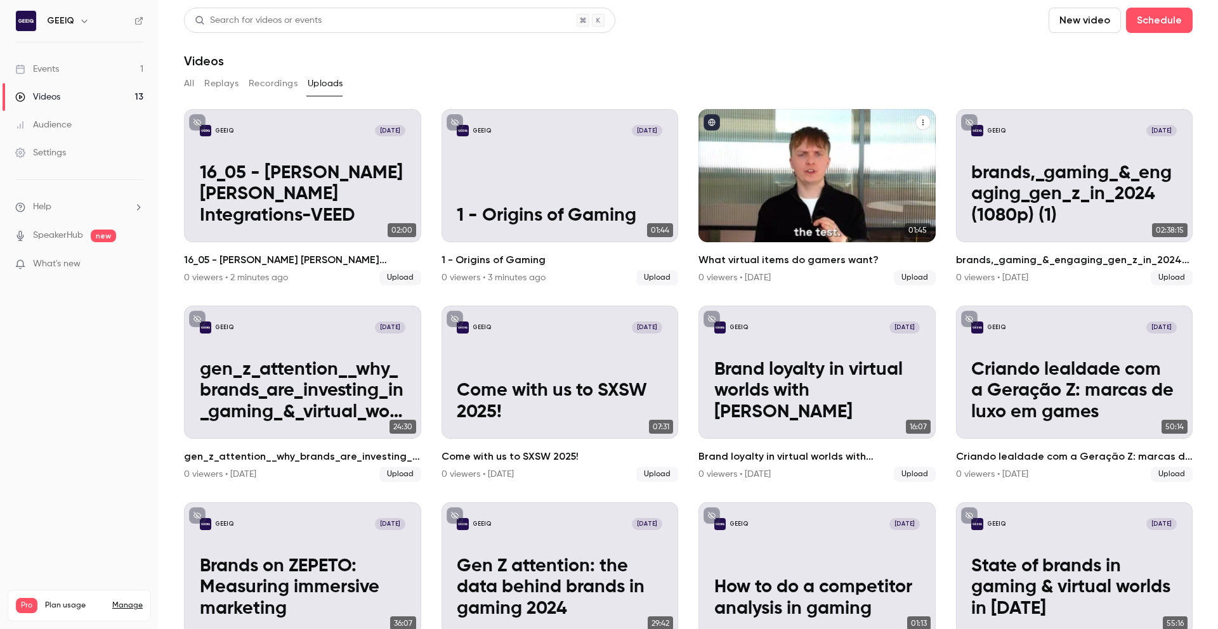
click at [763, 257] on h2 "What virtual items do gamers want?" at bounding box center [817, 260] width 237 height 15
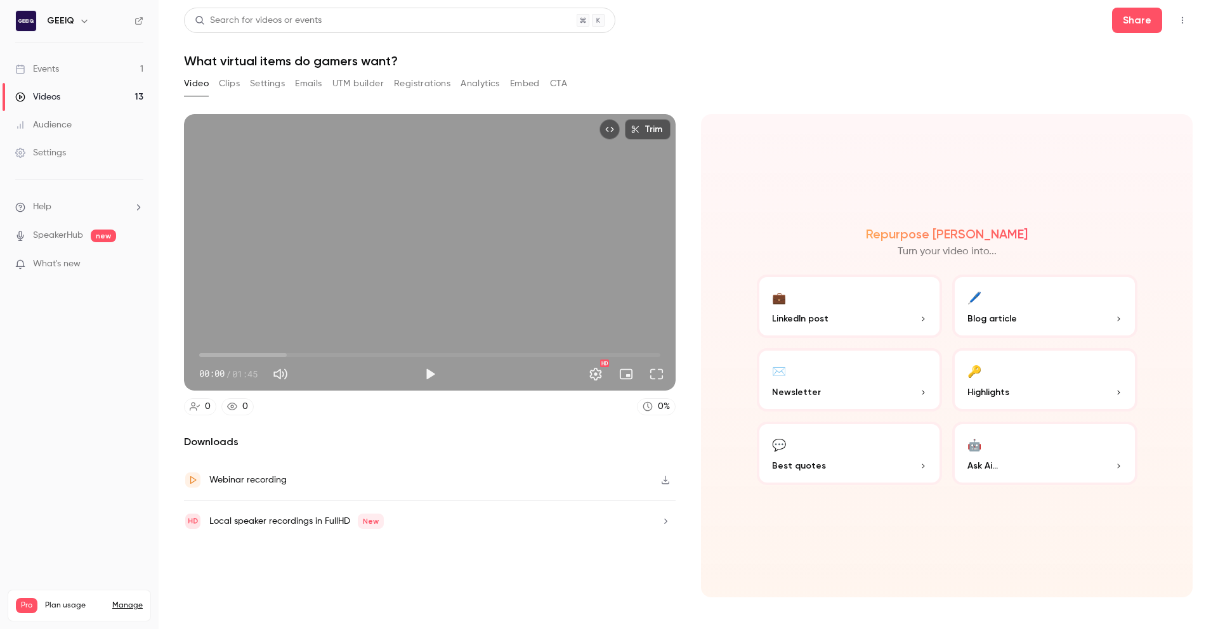
click at [236, 85] on button "Clips" at bounding box center [229, 84] width 21 height 20
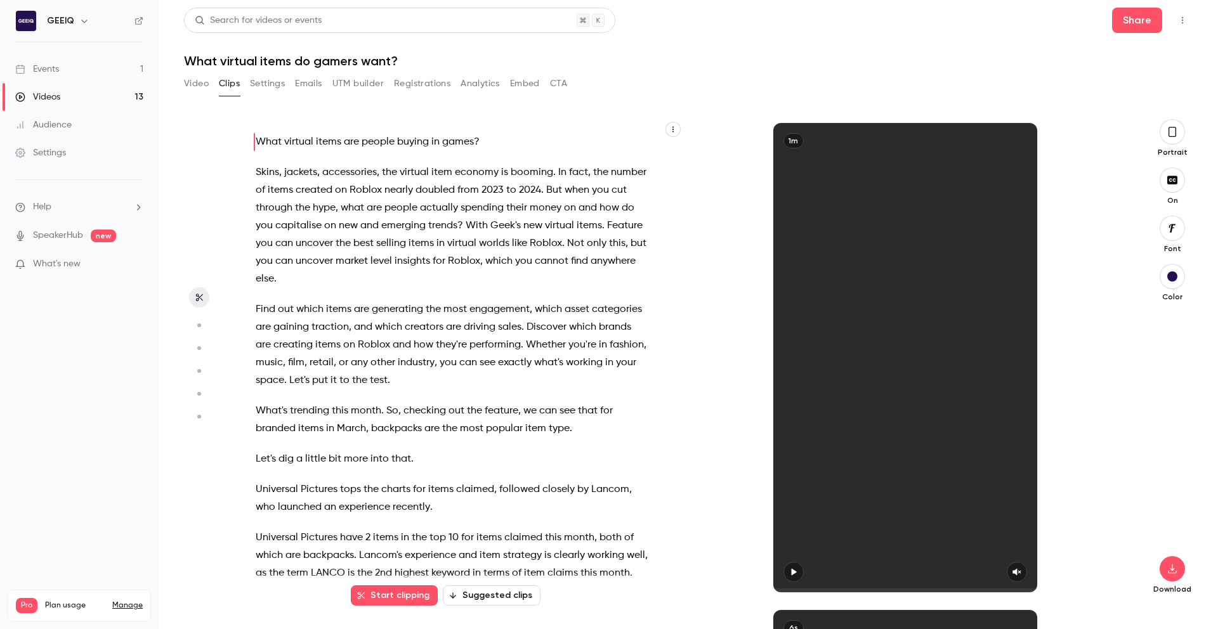
click at [256, 84] on button "Settings" at bounding box center [267, 84] width 35 height 20
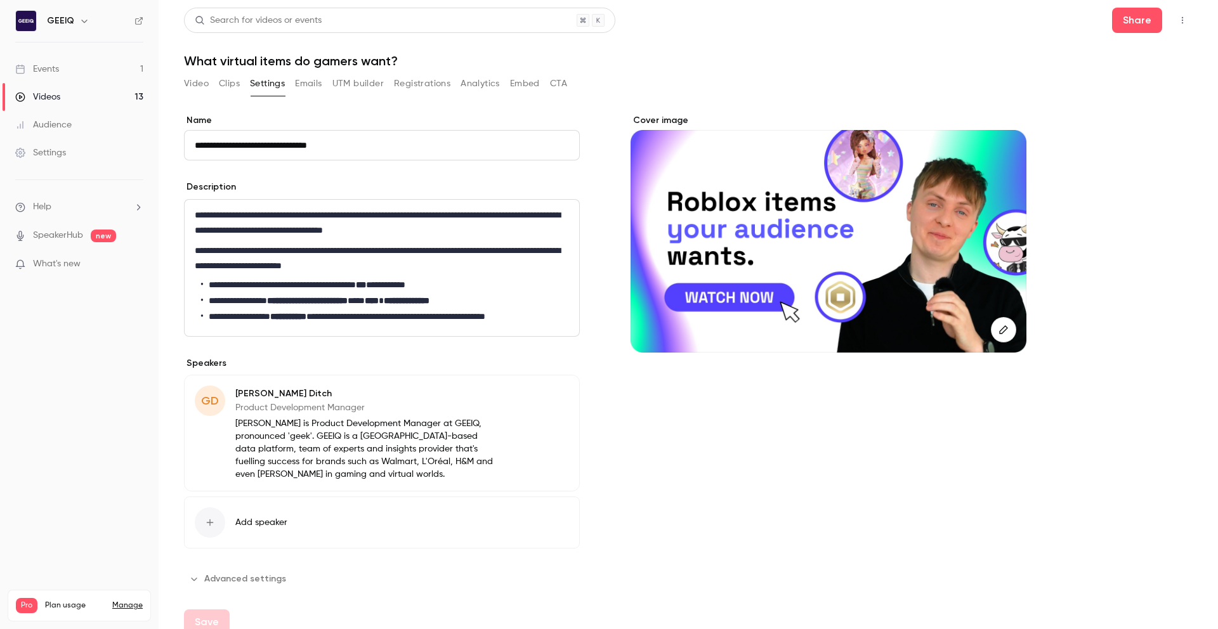
click at [301, 81] on button "Emails" at bounding box center [308, 84] width 27 height 20
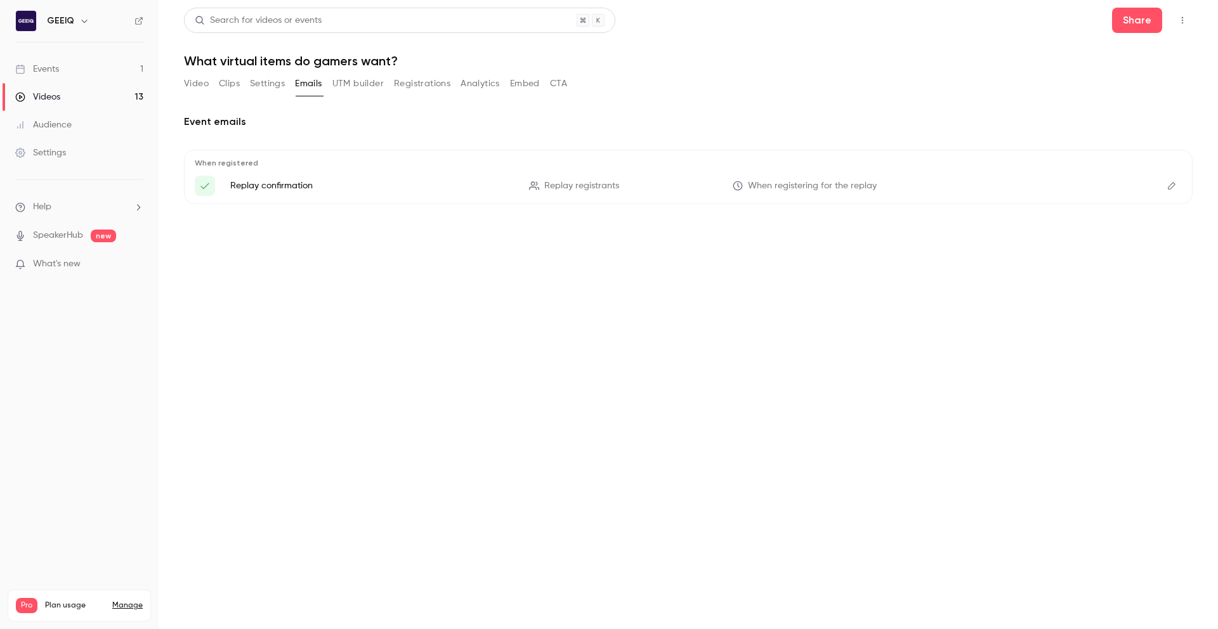
click at [264, 84] on button "Settings" at bounding box center [267, 84] width 35 height 20
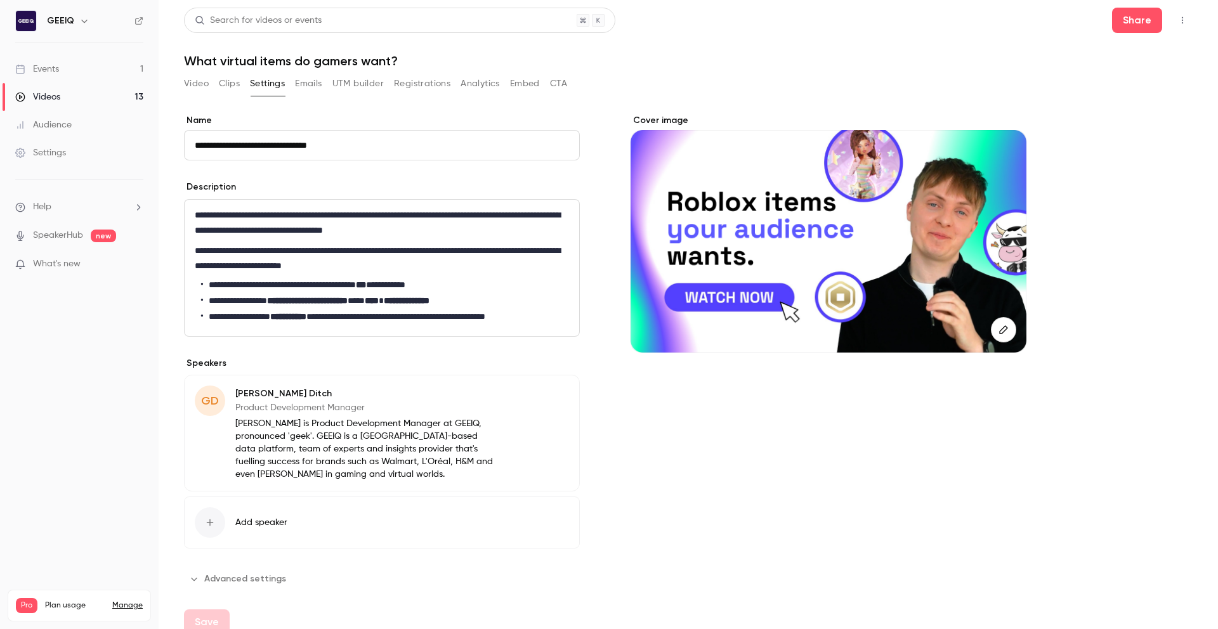
click at [350, 89] on button "UTM builder" at bounding box center [357, 84] width 51 height 20
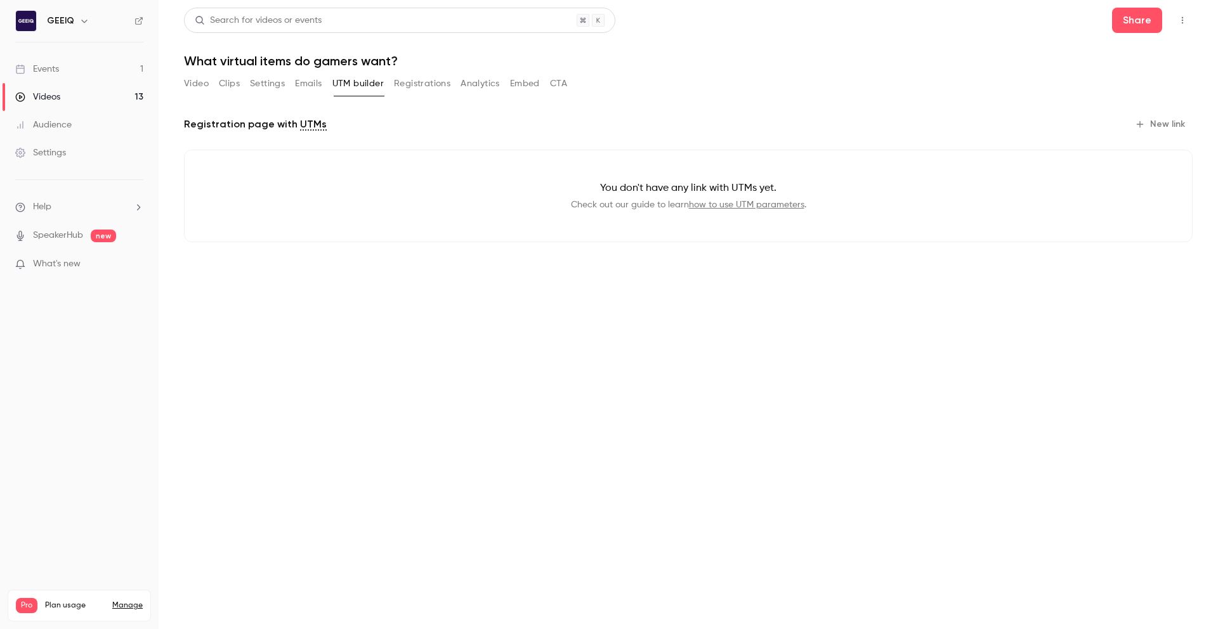
click at [422, 89] on button "Registrations" at bounding box center [422, 84] width 56 height 20
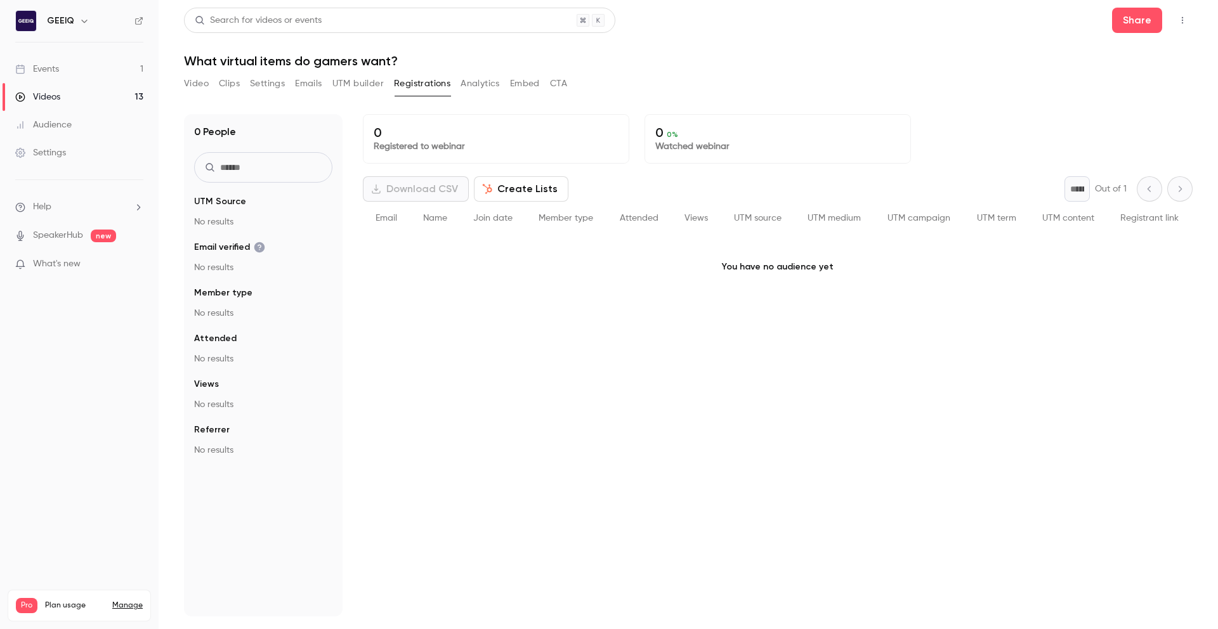
click at [491, 79] on button "Analytics" at bounding box center [480, 84] width 39 height 20
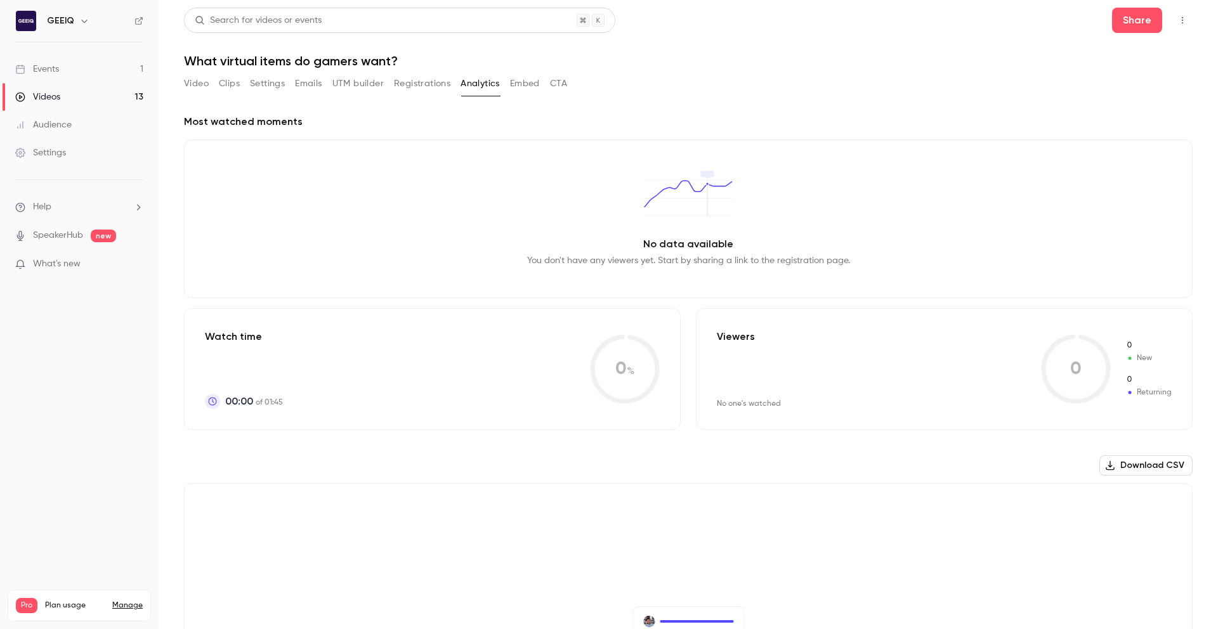
click at [198, 81] on button "Video" at bounding box center [196, 84] width 25 height 20
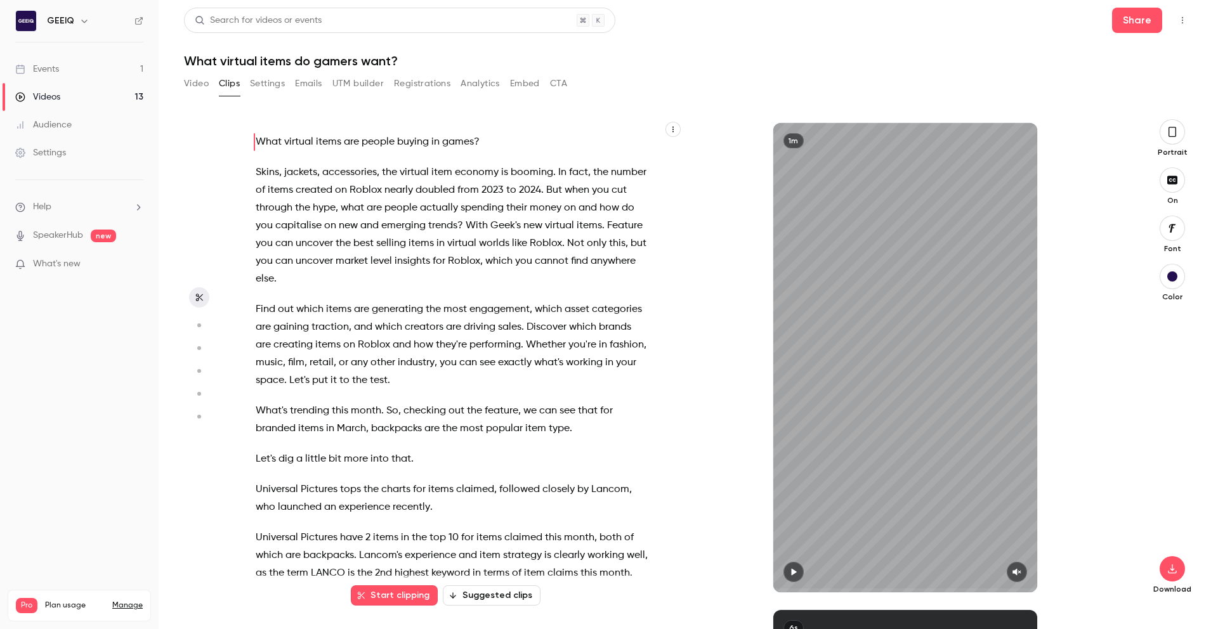
click at [223, 92] on button "Clips" at bounding box center [229, 84] width 21 height 20
click at [34, 98] on div "Videos" at bounding box center [37, 97] width 45 height 13
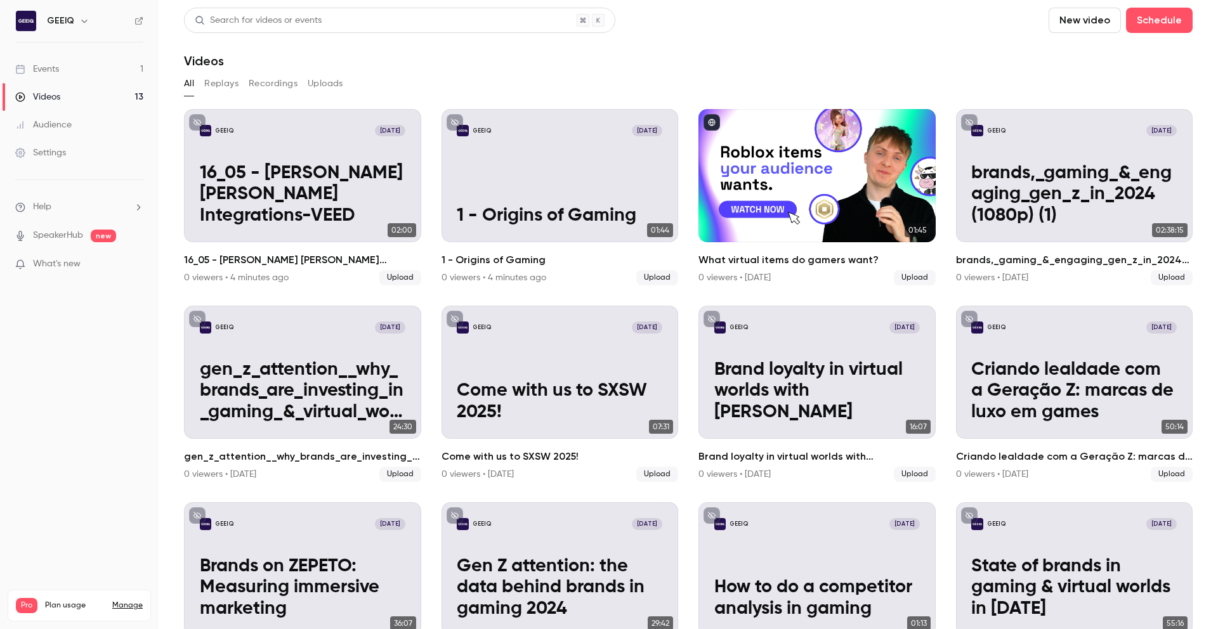
click at [1091, 19] on button "New video" at bounding box center [1085, 20] width 72 height 25
click at [1098, 87] on div "Upload" at bounding box center [1122, 88] width 96 height 13
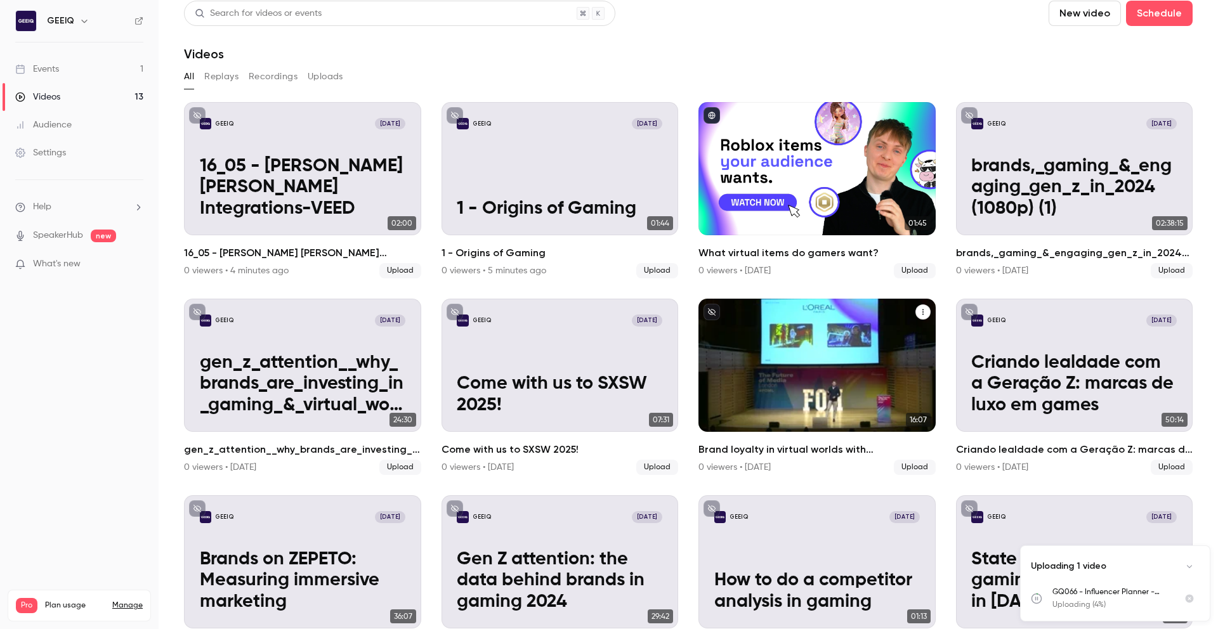
scroll to position [24, 0]
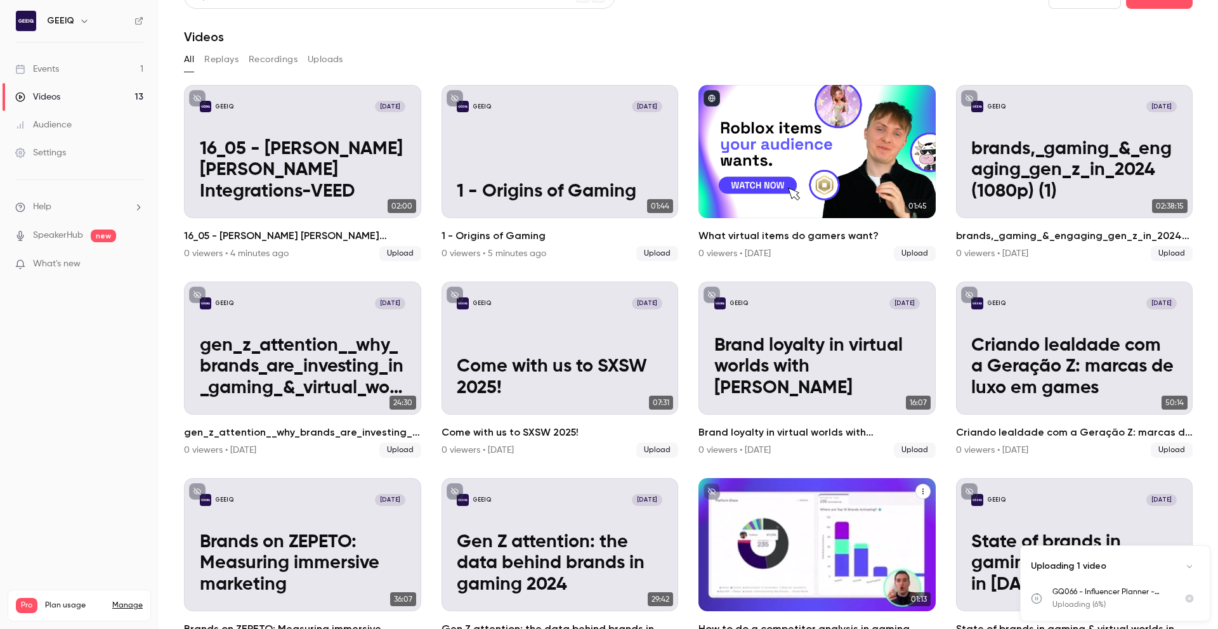
click at [708, 488] on icon "unpublished" at bounding box center [712, 492] width 8 height 8
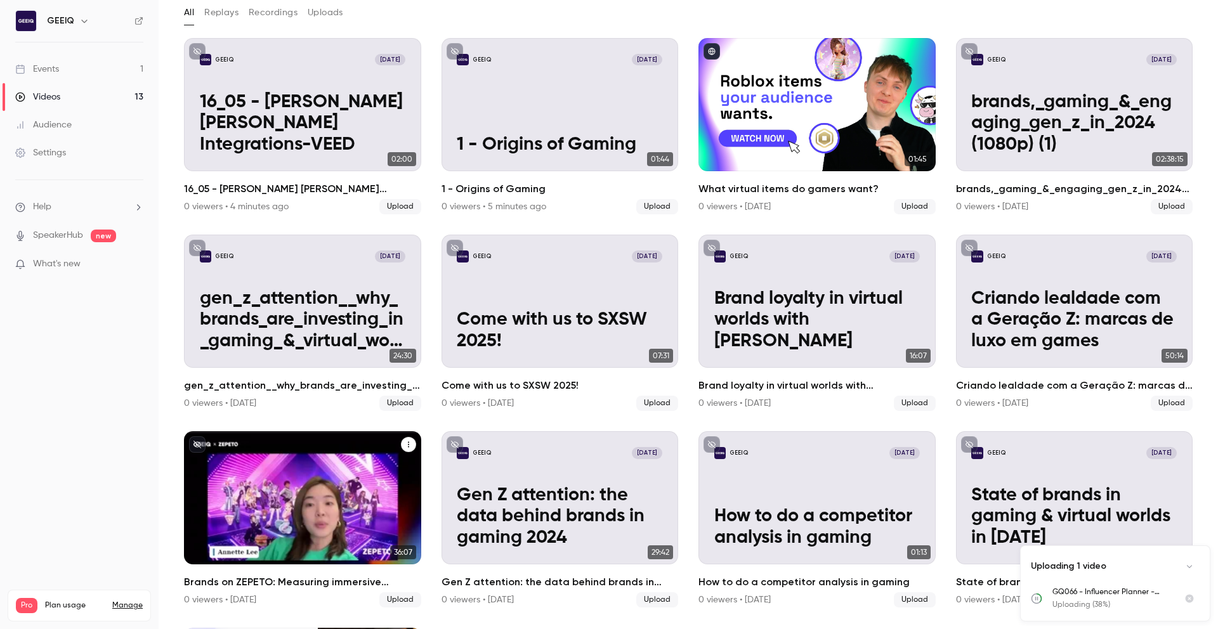
scroll to position [72, 0]
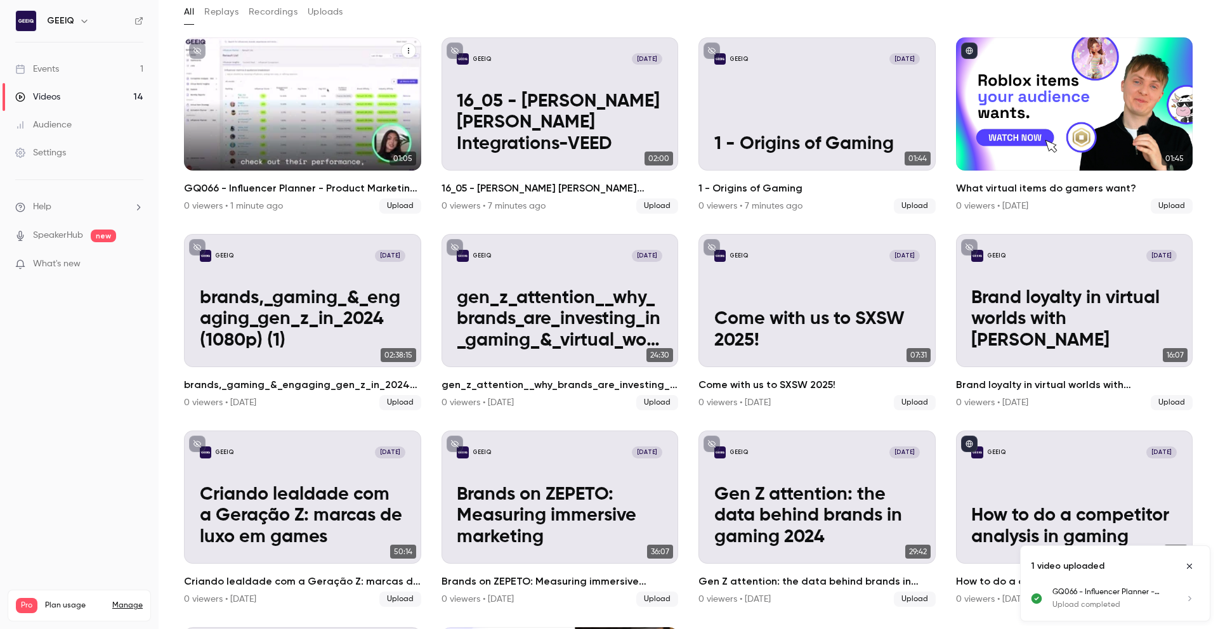
click at [200, 50] on icon "unpublished" at bounding box center [198, 51] width 8 height 8
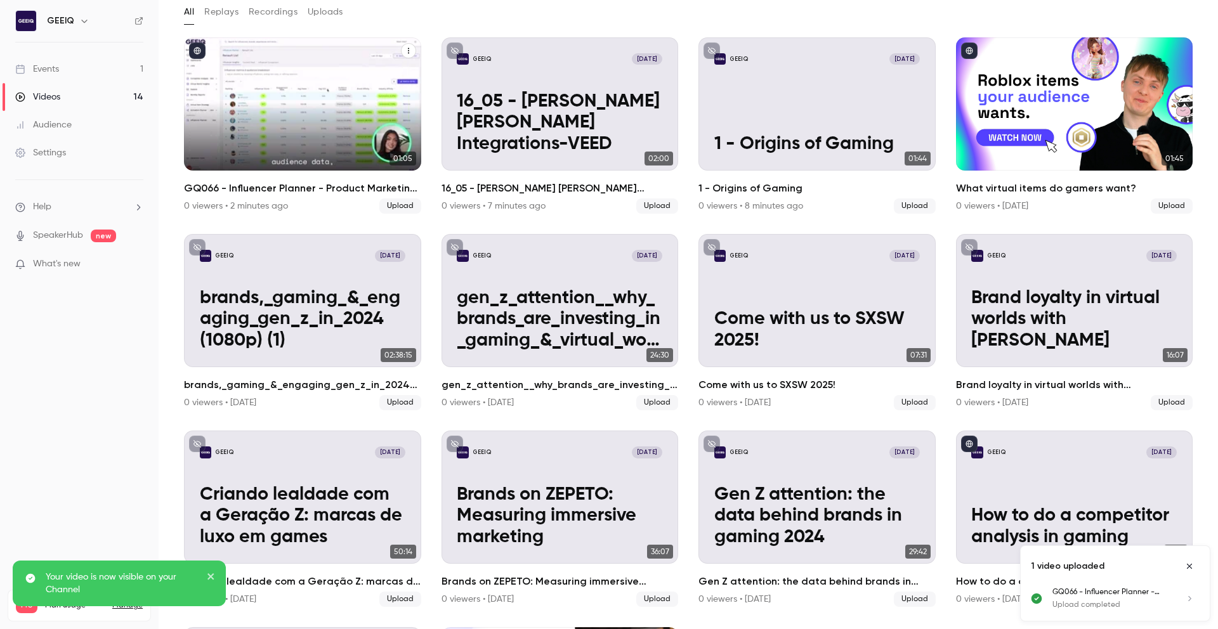
click at [405, 51] on icon "GQ066 - Influencer Planner - Product Marketing Video_v8 (1)" at bounding box center [409, 51] width 8 height 8
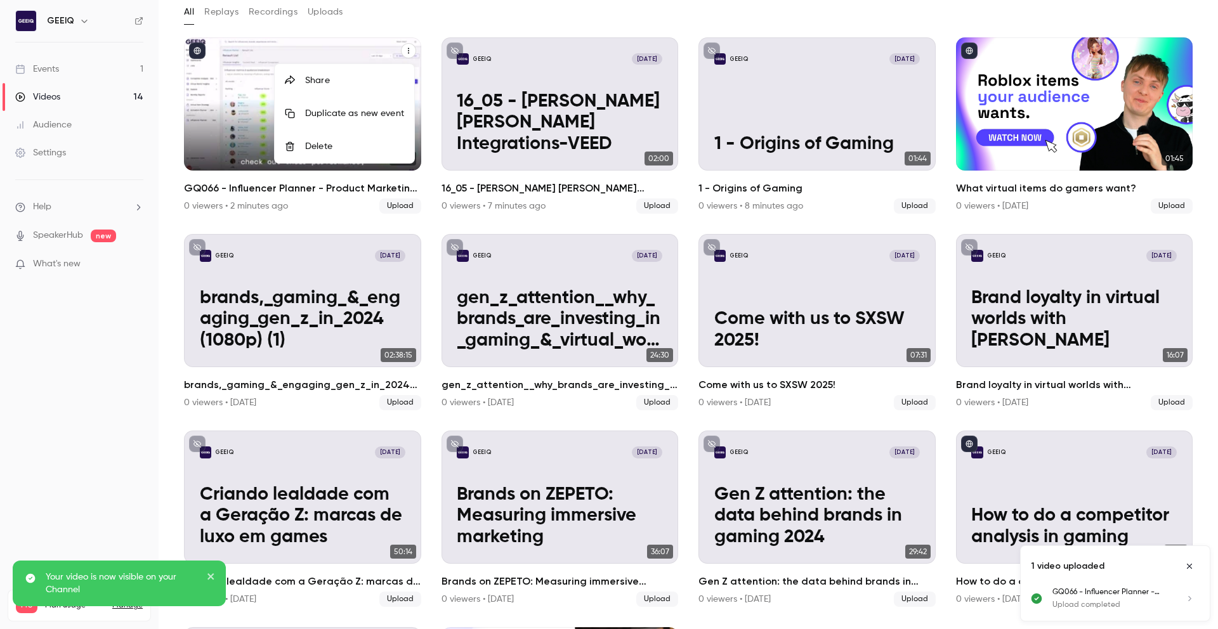
click at [249, 79] on div at bounding box center [609, 314] width 1218 height 629
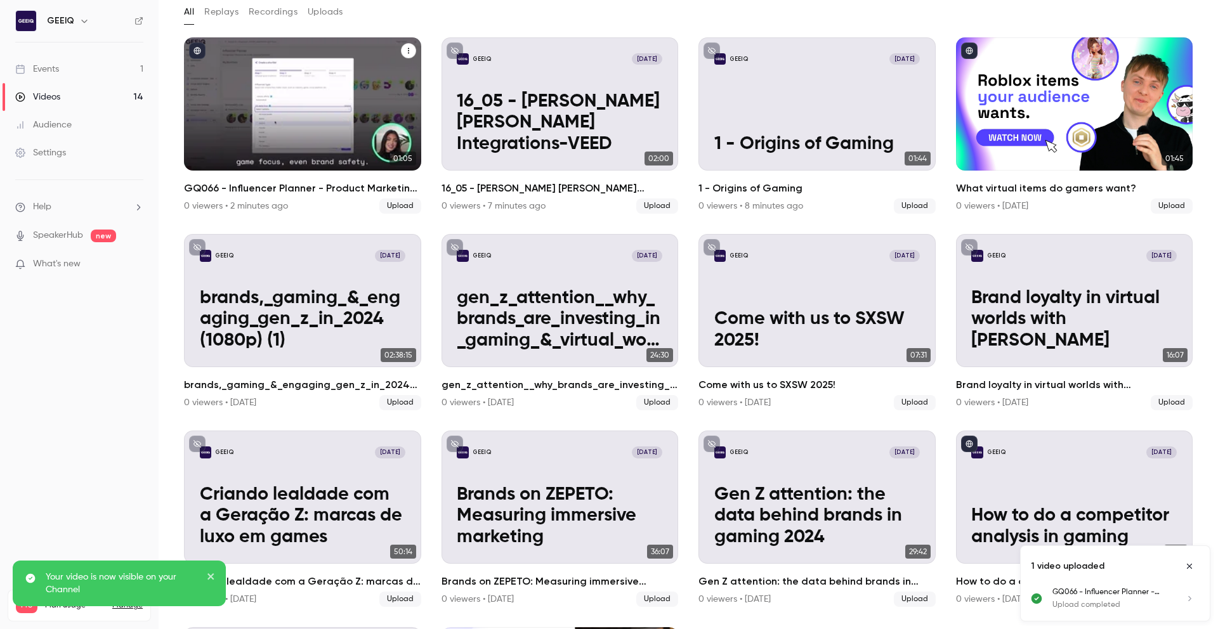
click at [249, 76] on div "GEEIQ Aug 12 GQ066 - Influencer Planner - Product Marketing Video_v8 (1)" at bounding box center [302, 103] width 237 height 133
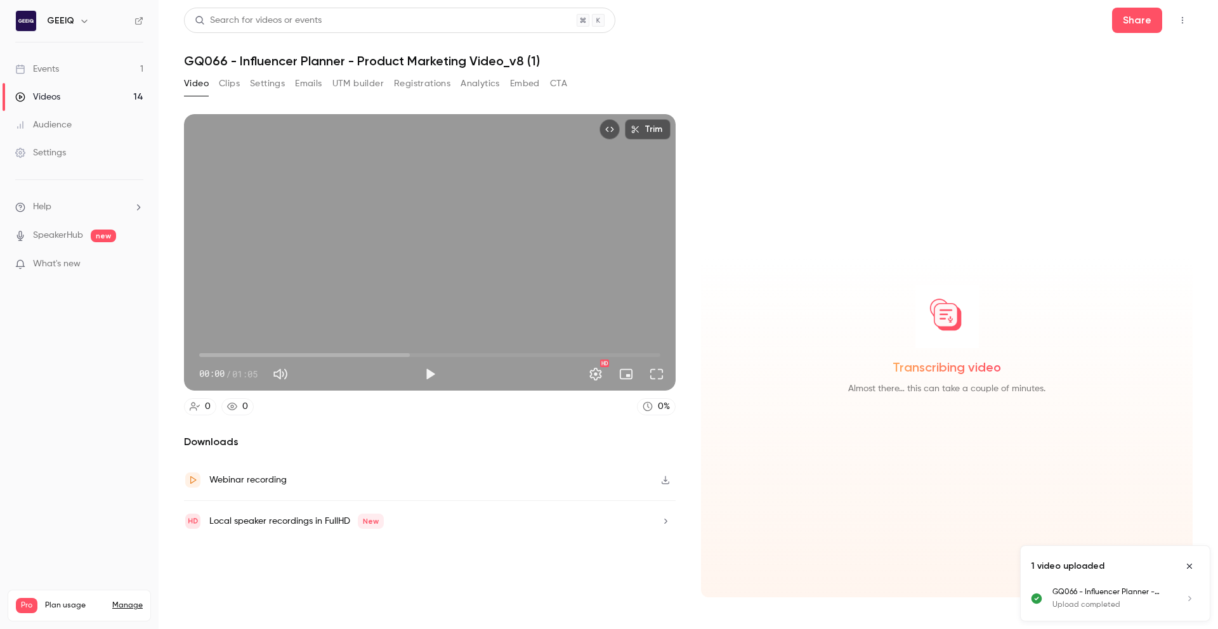
click at [275, 85] on button "Settings" at bounding box center [267, 84] width 35 height 20
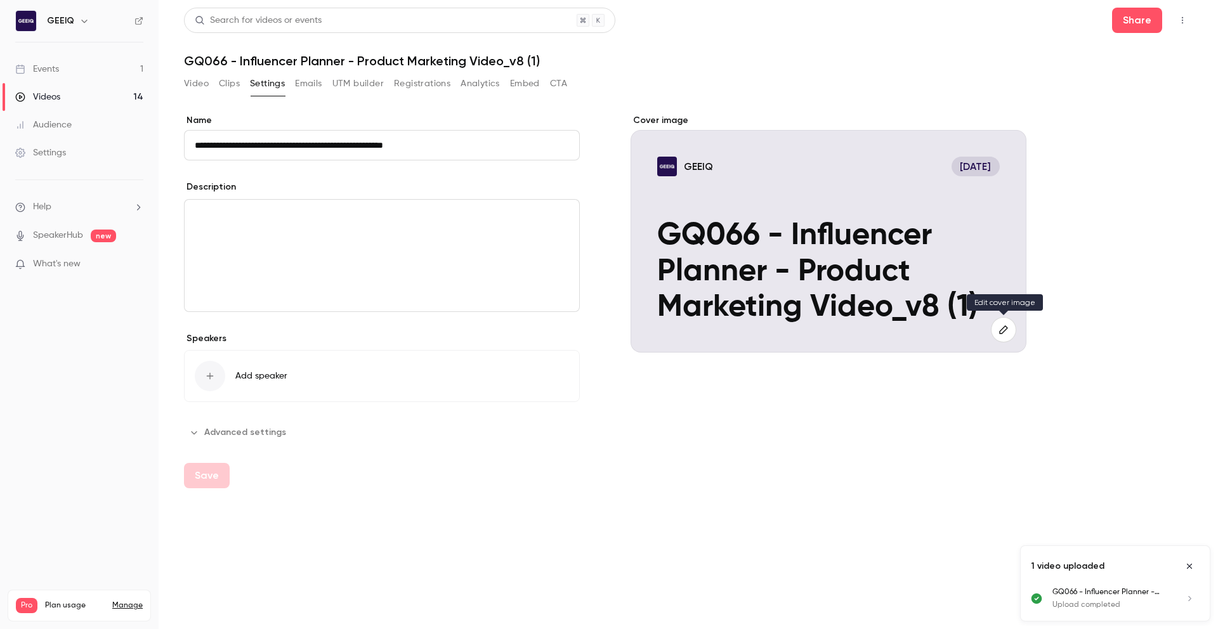
click at [1005, 327] on icon "button" at bounding box center [1004, 330] width 14 height 10
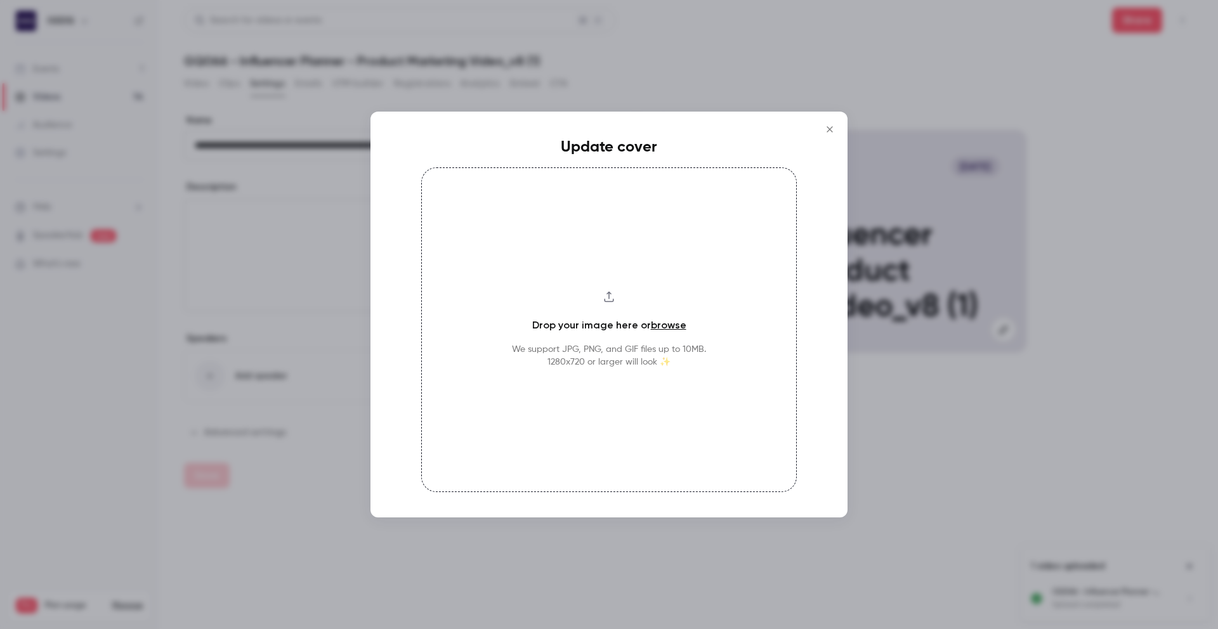
click at [662, 320] on link "browse" at bounding box center [669, 325] width 36 height 12
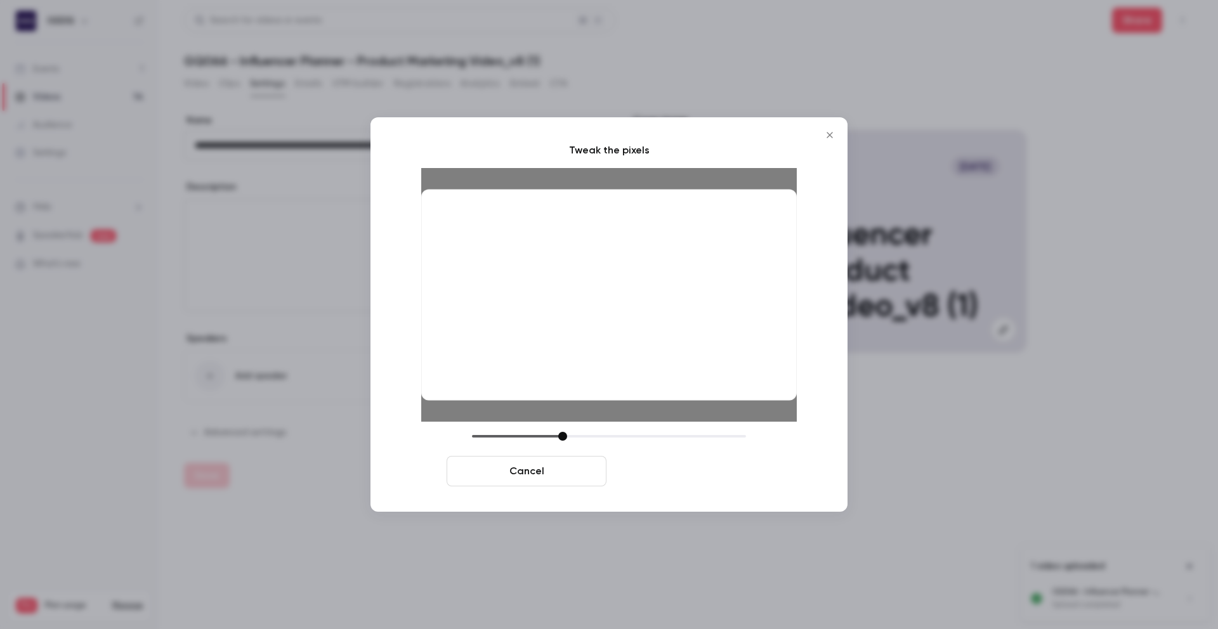
click at [703, 472] on button "Crop and save" at bounding box center [692, 471] width 160 height 30
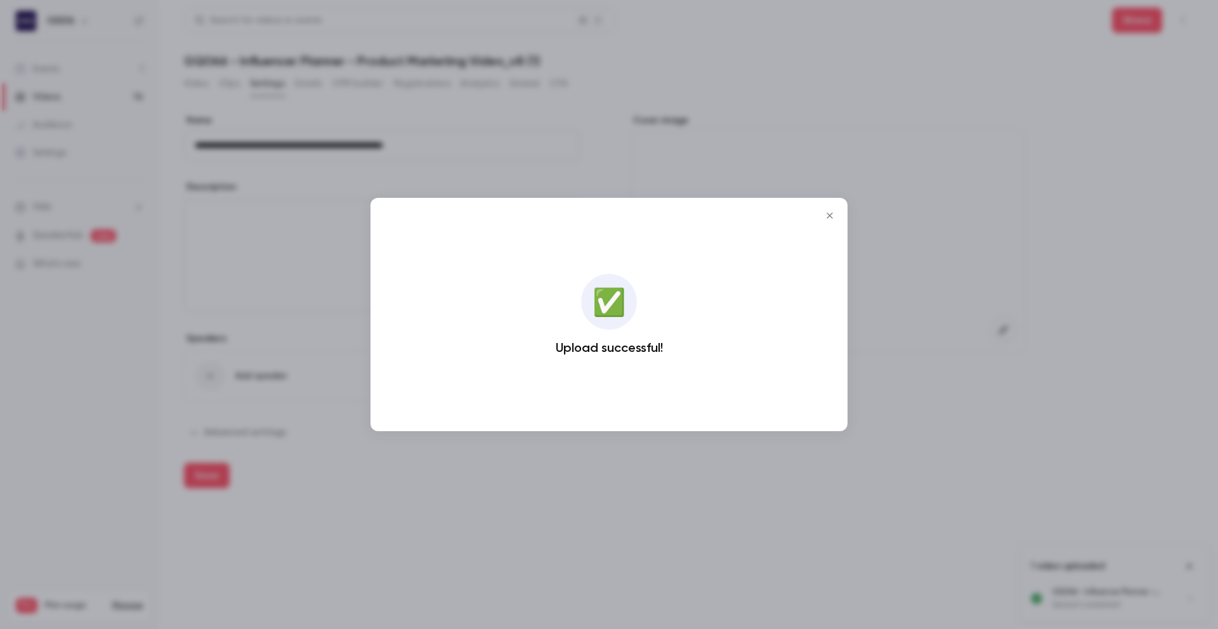
click at [831, 214] on icon "Close" at bounding box center [830, 216] width 6 height 6
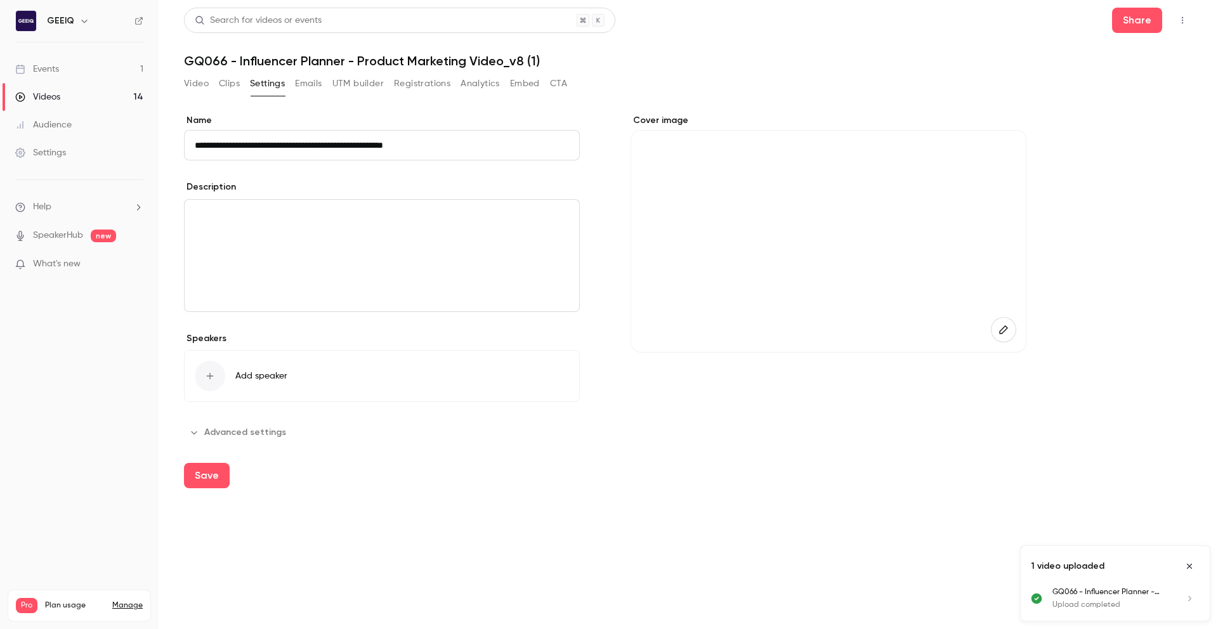
click at [202, 84] on button "Video" at bounding box center [196, 84] width 25 height 20
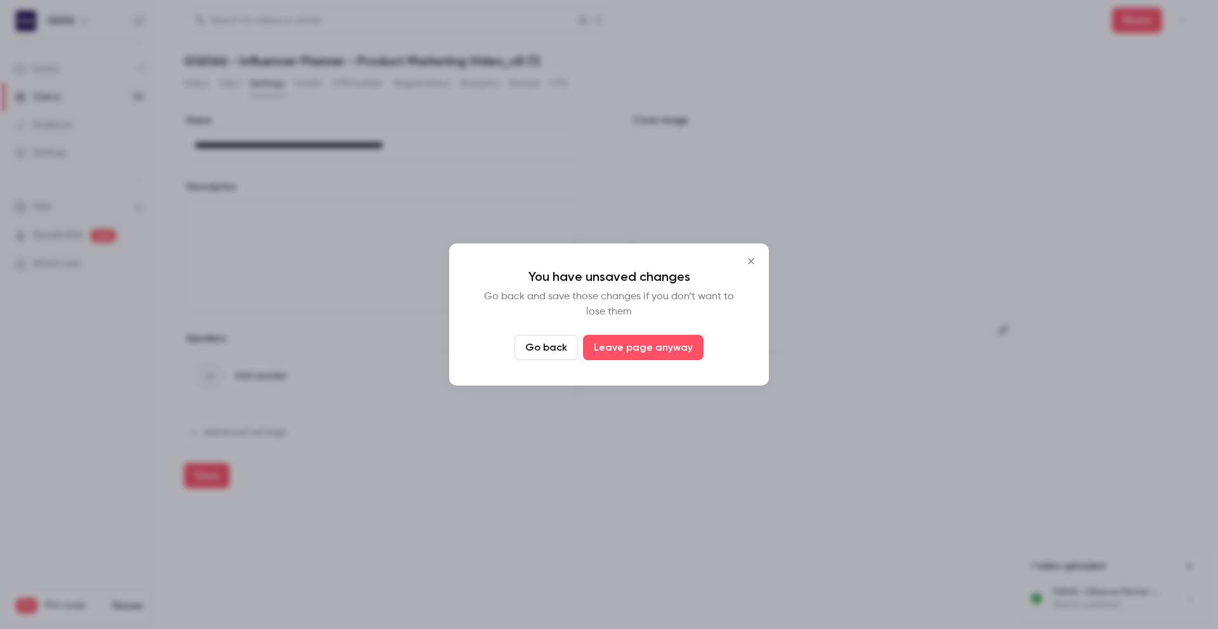
click at [752, 263] on icon "Close" at bounding box center [751, 261] width 15 height 10
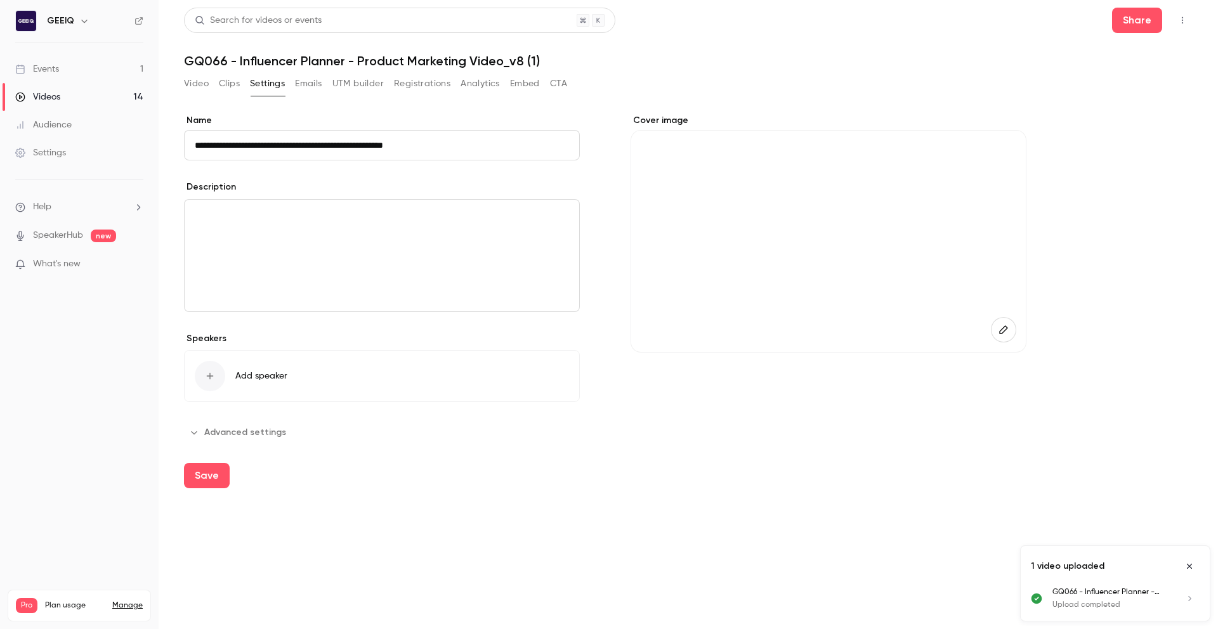
click at [1079, 116] on div "**********" at bounding box center [688, 288] width 1009 height 349
click at [204, 81] on button "Video" at bounding box center [196, 84] width 25 height 20
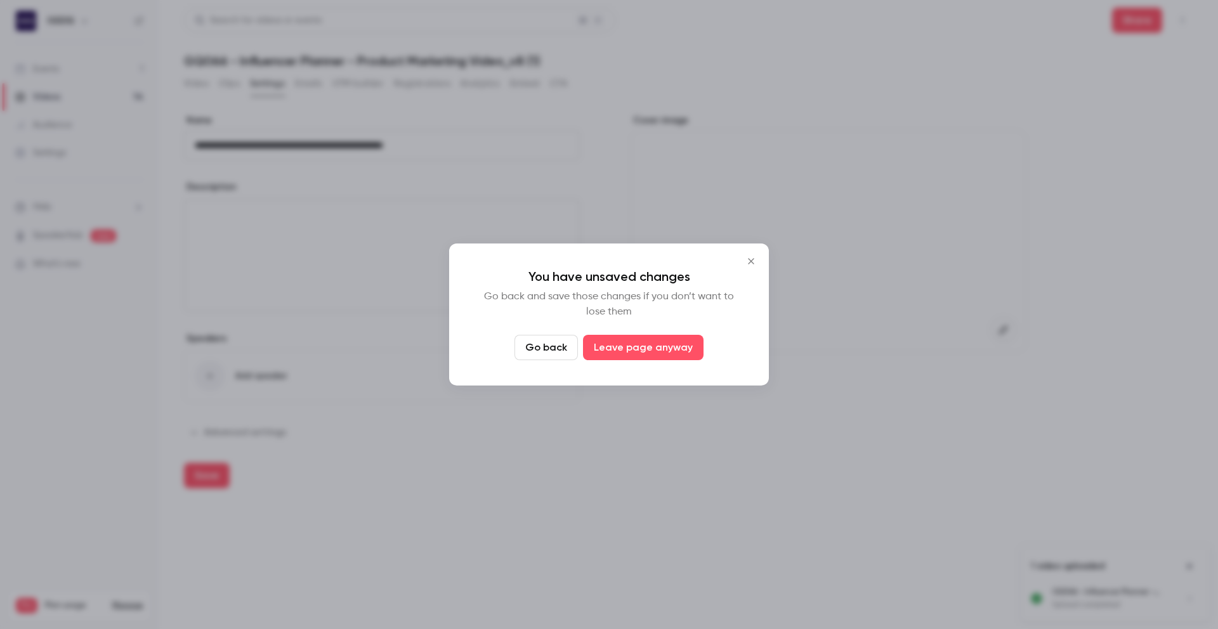
click at [752, 260] on icon "Close" at bounding box center [751, 261] width 15 height 10
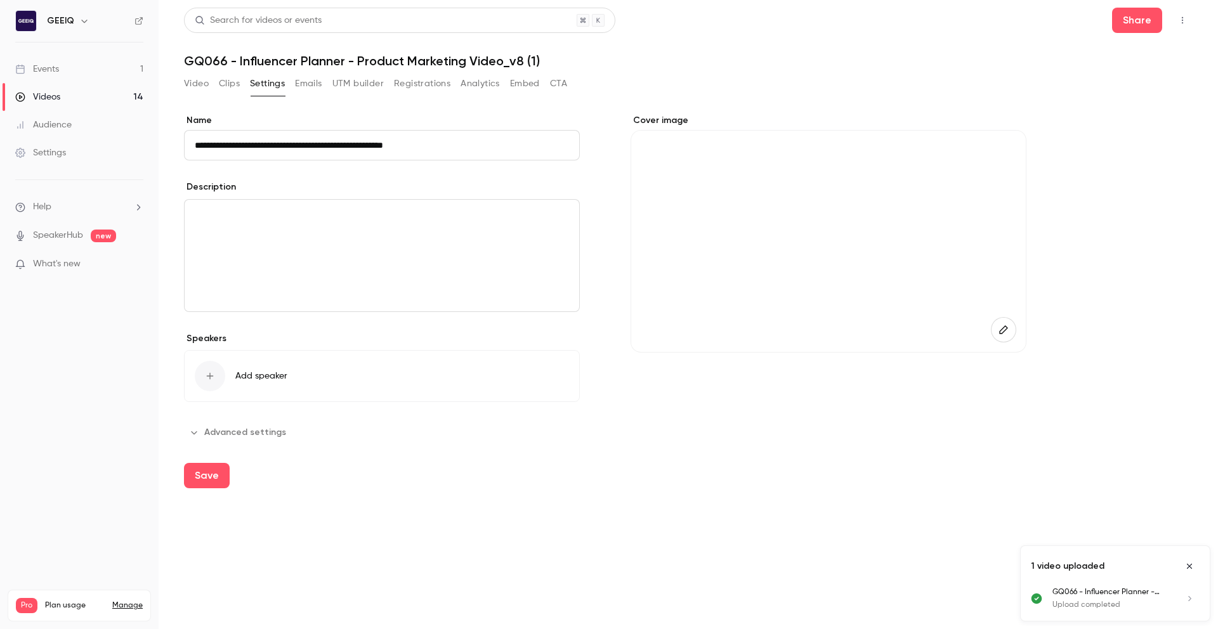
drag, startPoint x: 209, startPoint y: 470, endPoint x: 310, endPoint y: 470, distance: 100.2
click at [316, 470] on div "Save" at bounding box center [688, 481] width 1009 height 56
click at [197, 475] on button "Save" at bounding box center [207, 475] width 46 height 25
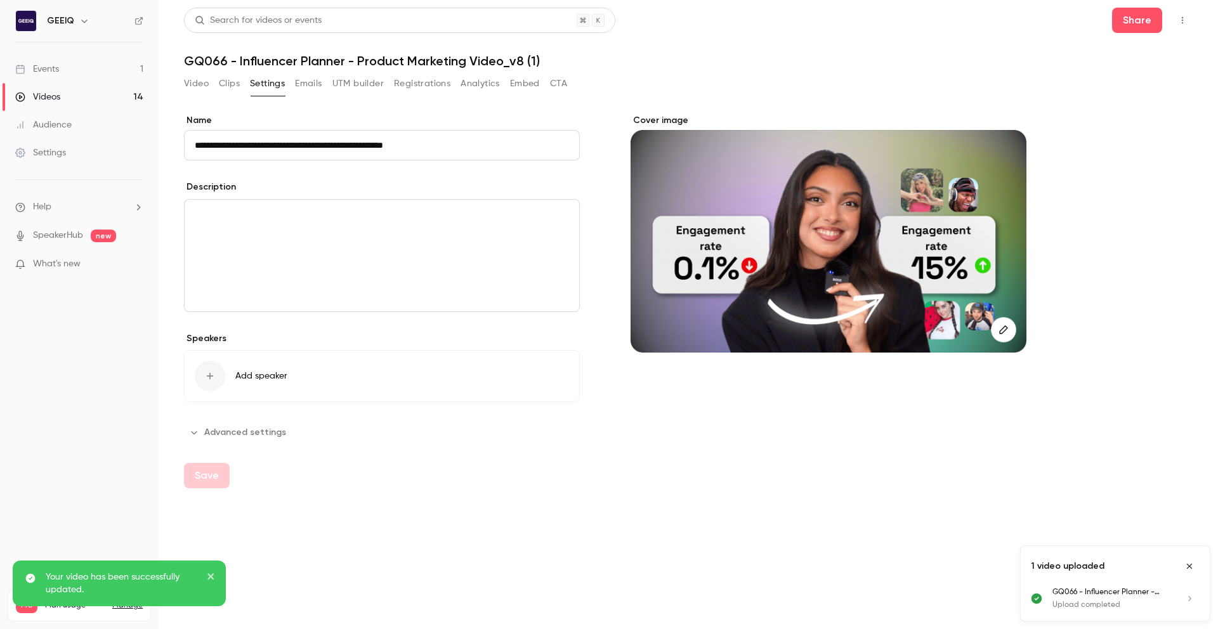
click at [200, 82] on button "Video" at bounding box center [196, 84] width 25 height 20
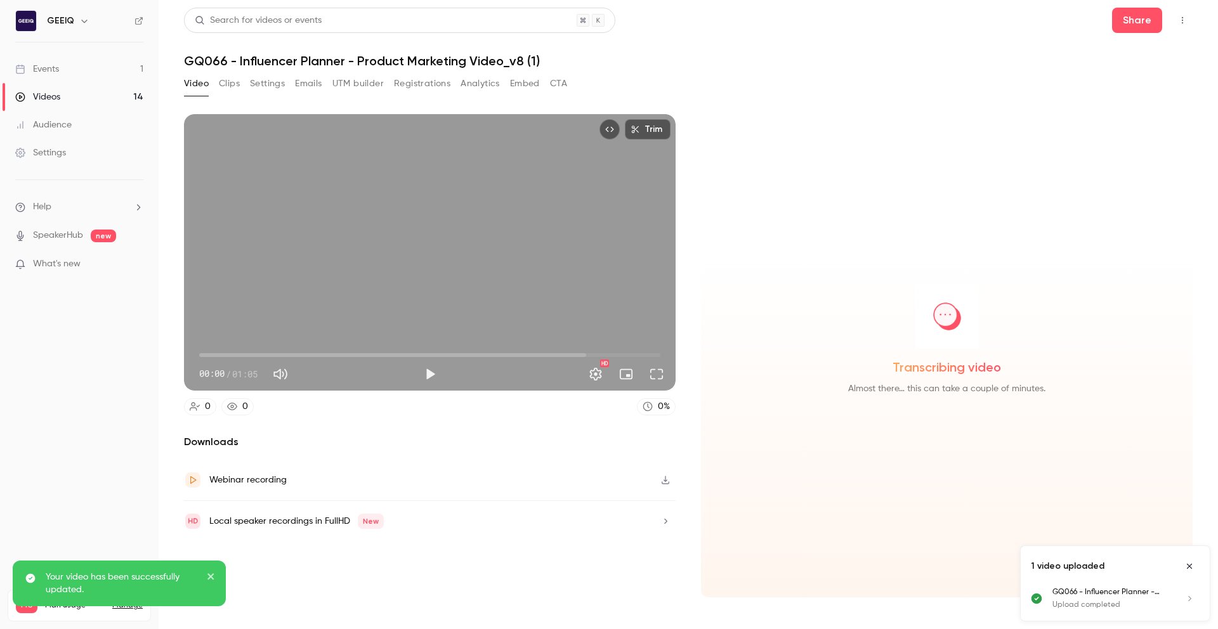
click at [76, 92] on link "Videos 14" at bounding box center [79, 97] width 159 height 28
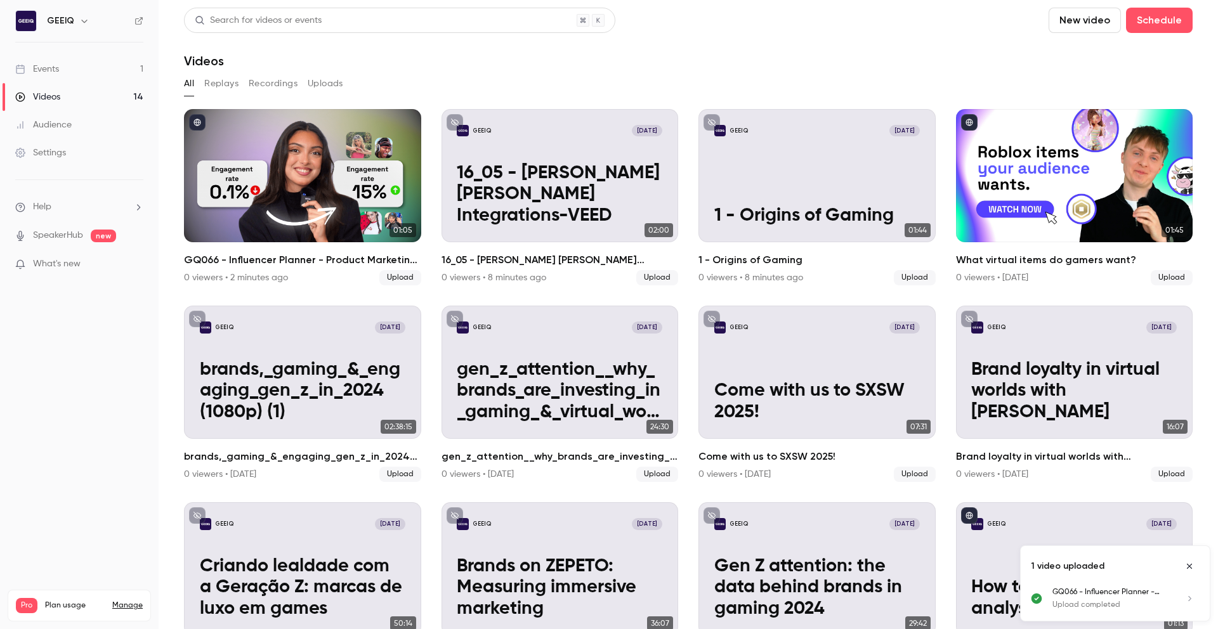
click at [1188, 565] on icon "Close uploads list" at bounding box center [1190, 566] width 10 height 9
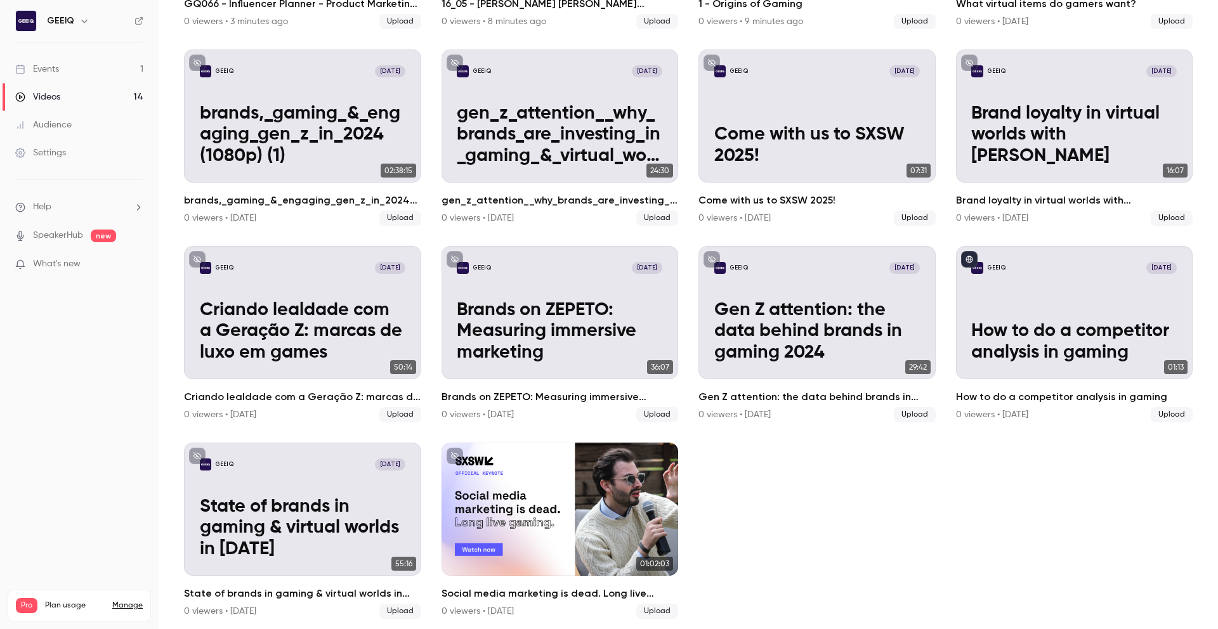
scroll to position [202, 0]
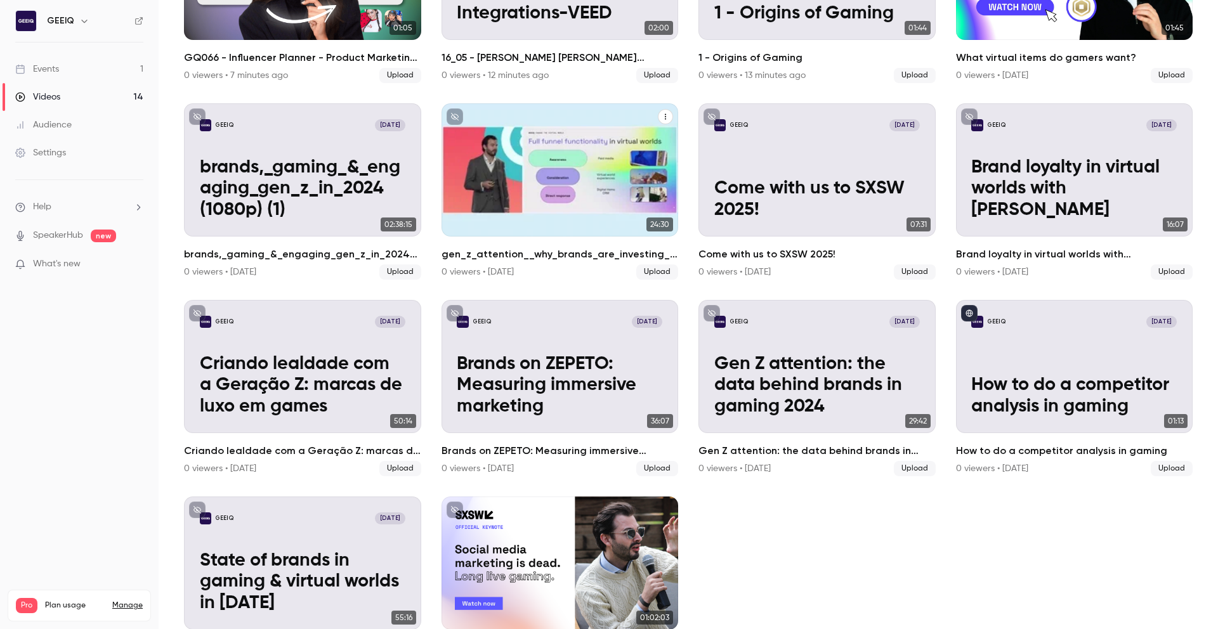
click at [662, 116] on icon "gen_z_attention__why_brands_are_investing_in_gaming_&_virtual_worlds_in_2024 (1…" at bounding box center [666, 117] width 8 height 8
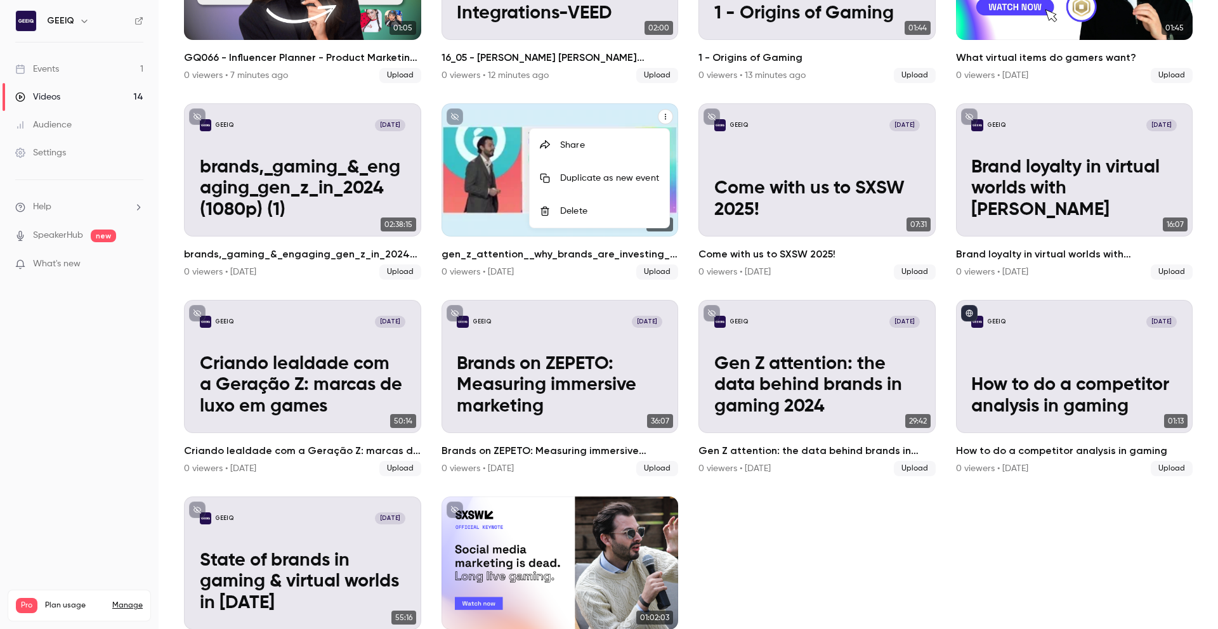
click at [660, 116] on div at bounding box center [609, 314] width 1218 height 629
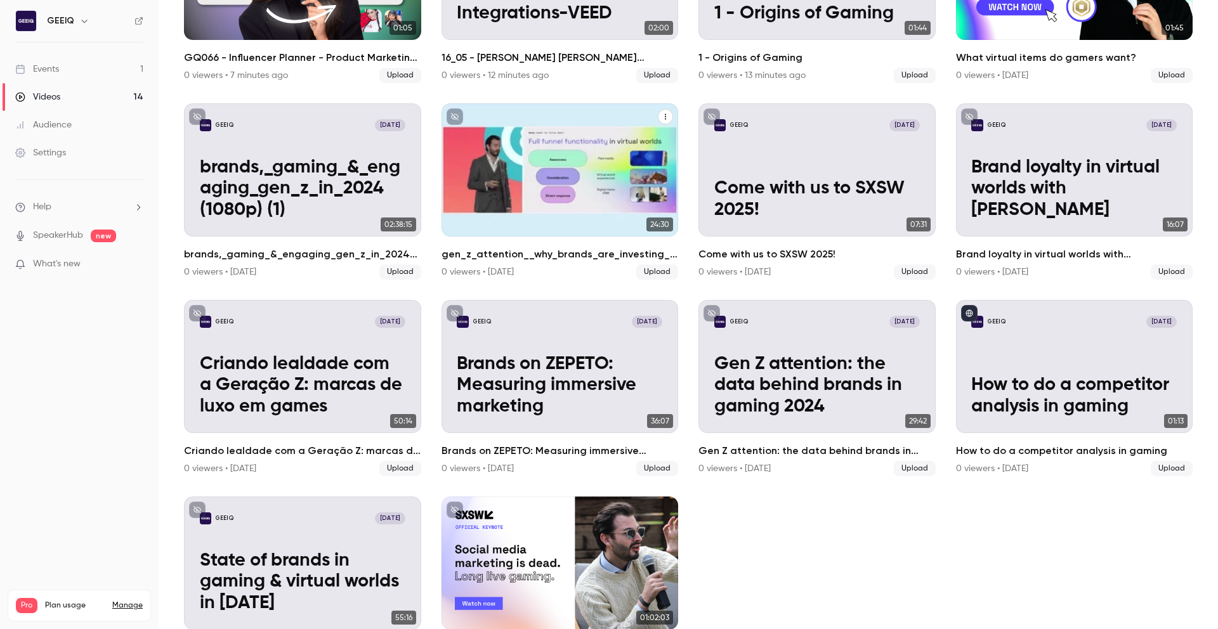
click at [567, 119] on div "GEEIQ Apr 15" at bounding box center [560, 124] width 206 height 11
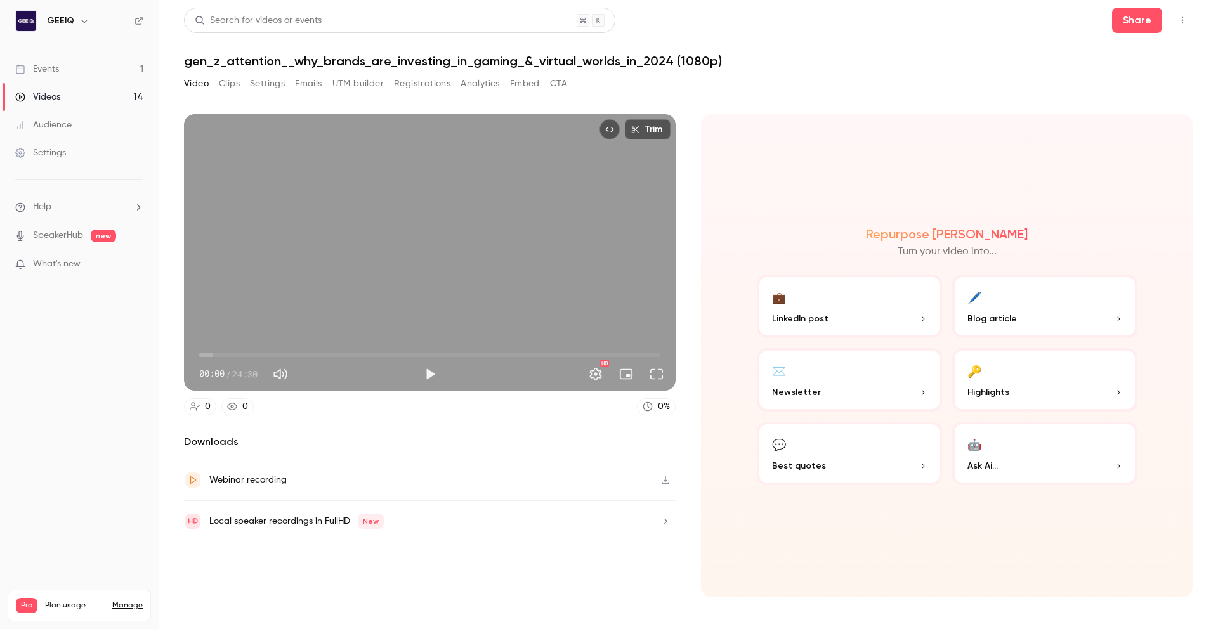
click at [219, 89] on button "Clips" at bounding box center [229, 84] width 21 height 20
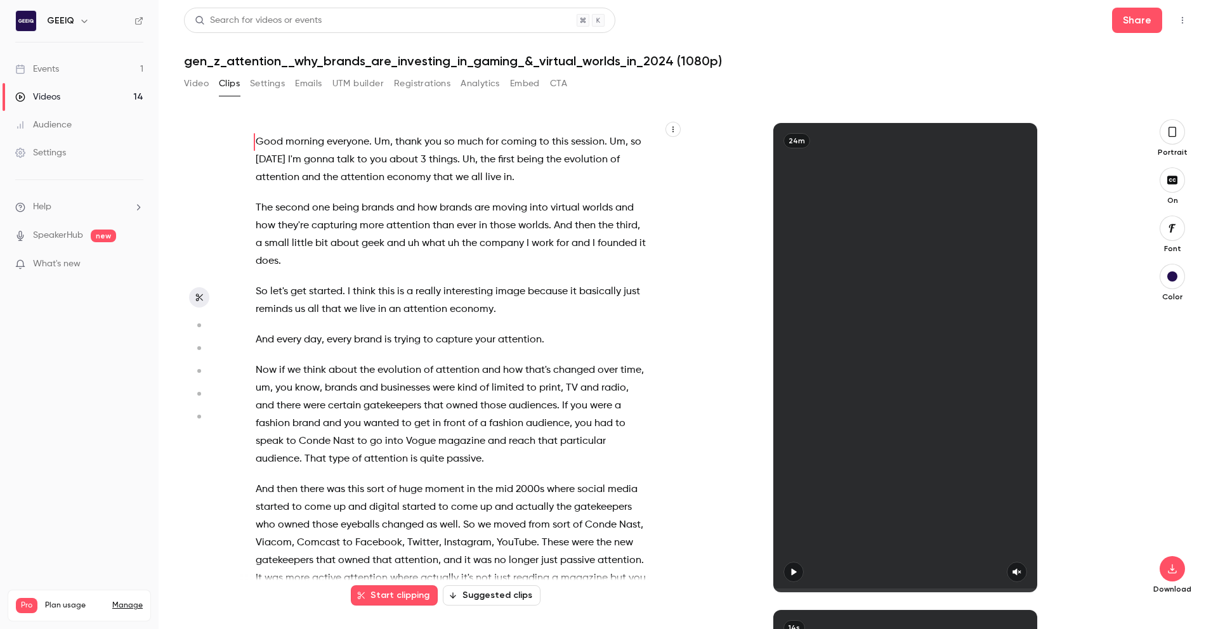
click at [197, 84] on button "Video" at bounding box center [196, 84] width 25 height 20
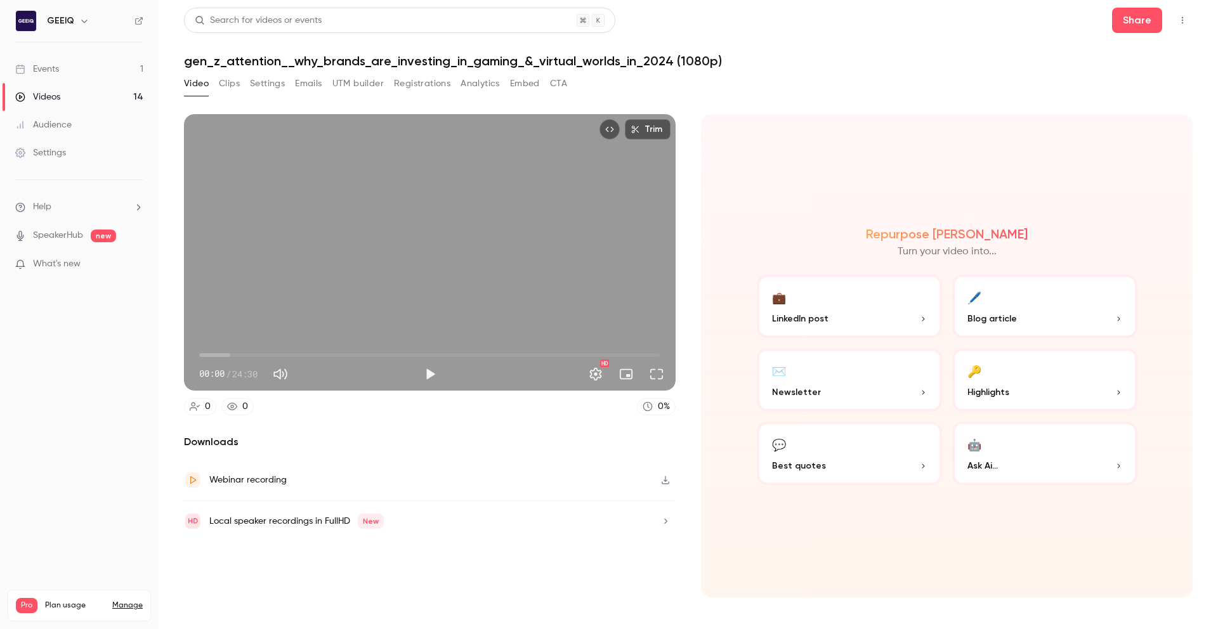
click at [278, 84] on button "Settings" at bounding box center [267, 84] width 35 height 20
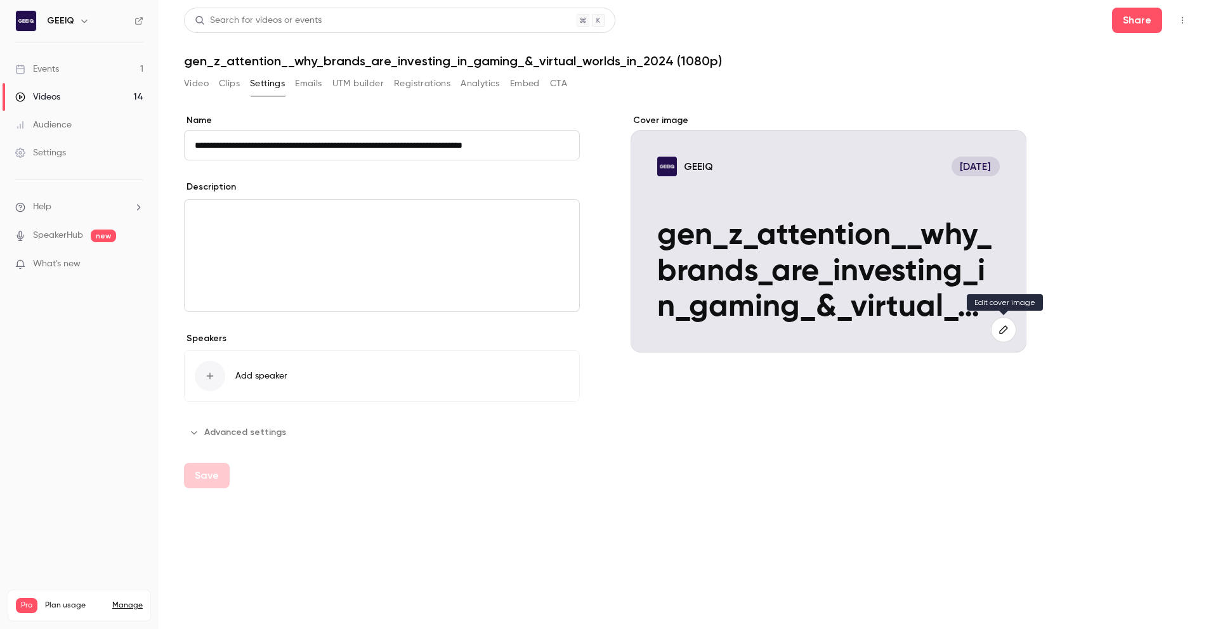
click at [1003, 323] on button "button" at bounding box center [1003, 329] width 25 height 25
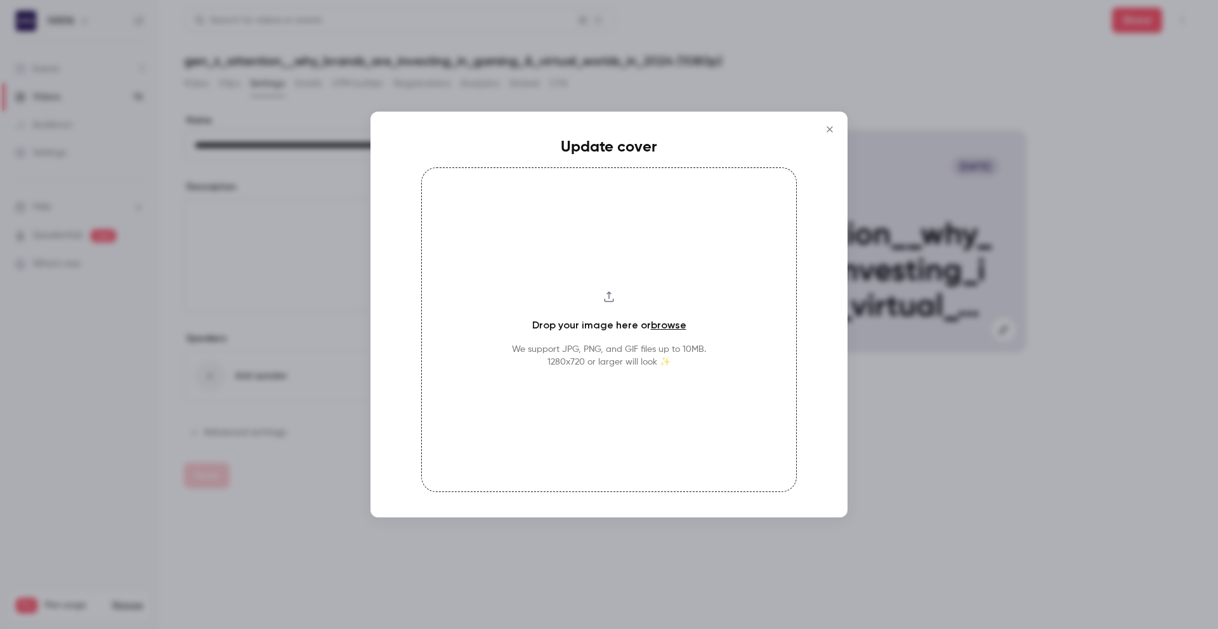
click at [657, 325] on link "browse" at bounding box center [669, 325] width 36 height 12
click at [825, 129] on icon "Close" at bounding box center [829, 129] width 15 height 10
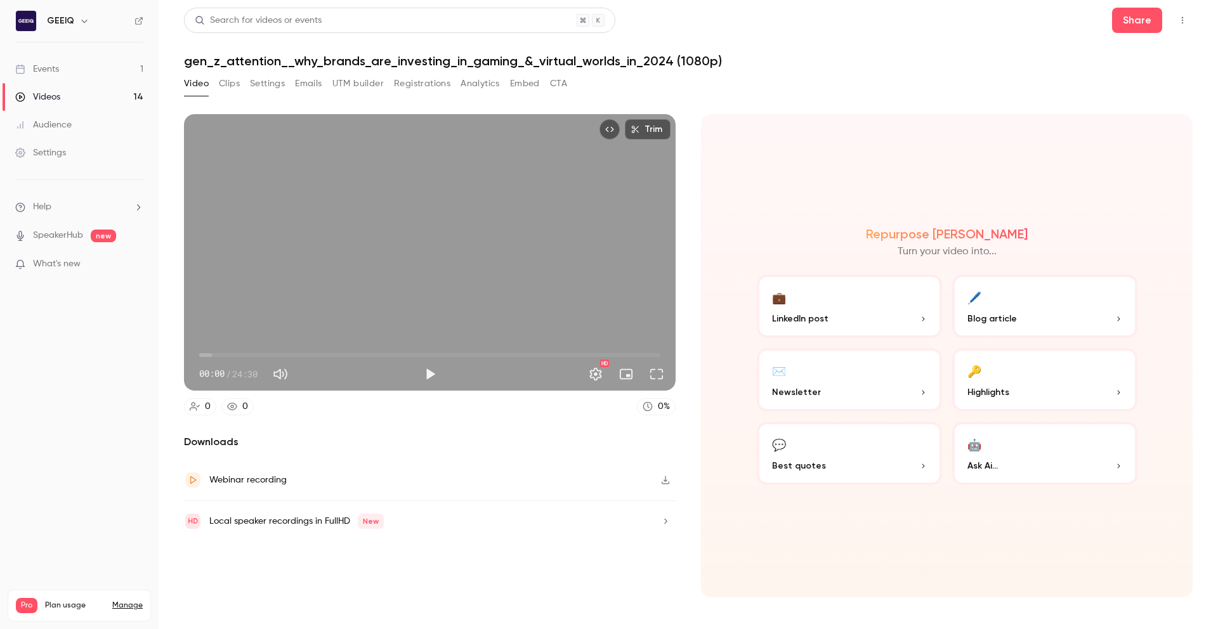
click at [69, 95] on link "Videos 14" at bounding box center [79, 97] width 159 height 28
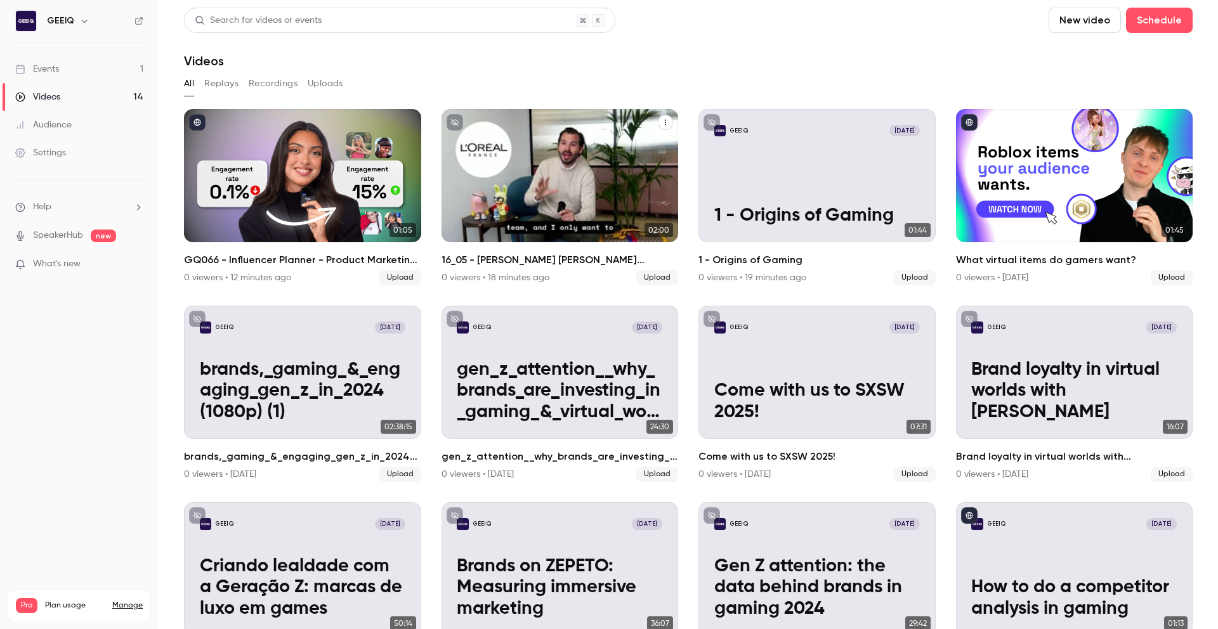
click at [659, 149] on div "GEEIQ Aug 12 16_05 - Charles Hambro Geo Integrations-VEED" at bounding box center [560, 175] width 237 height 133
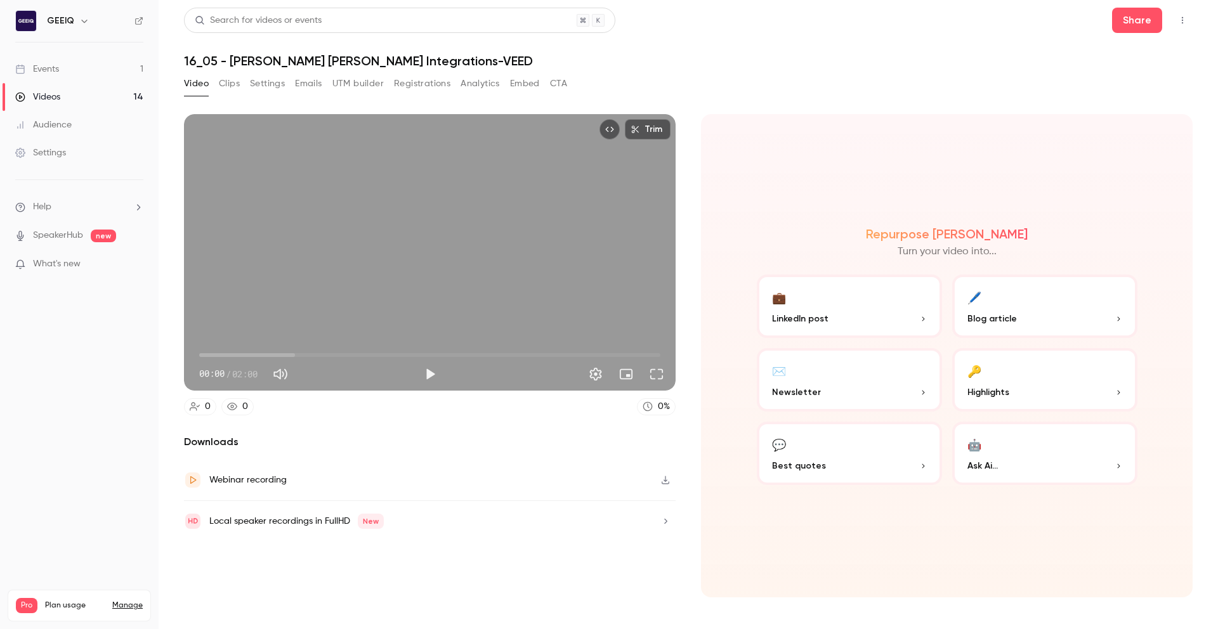
click at [232, 82] on button "Clips" at bounding box center [229, 84] width 21 height 20
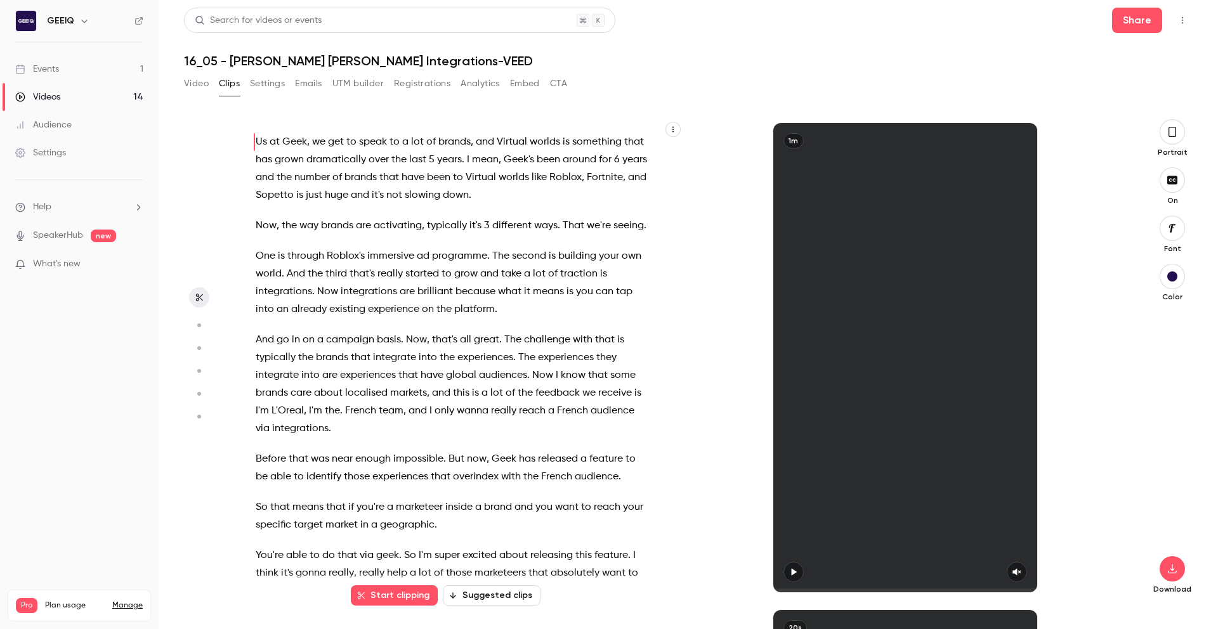
click at [256, 84] on button "Settings" at bounding box center [267, 84] width 35 height 20
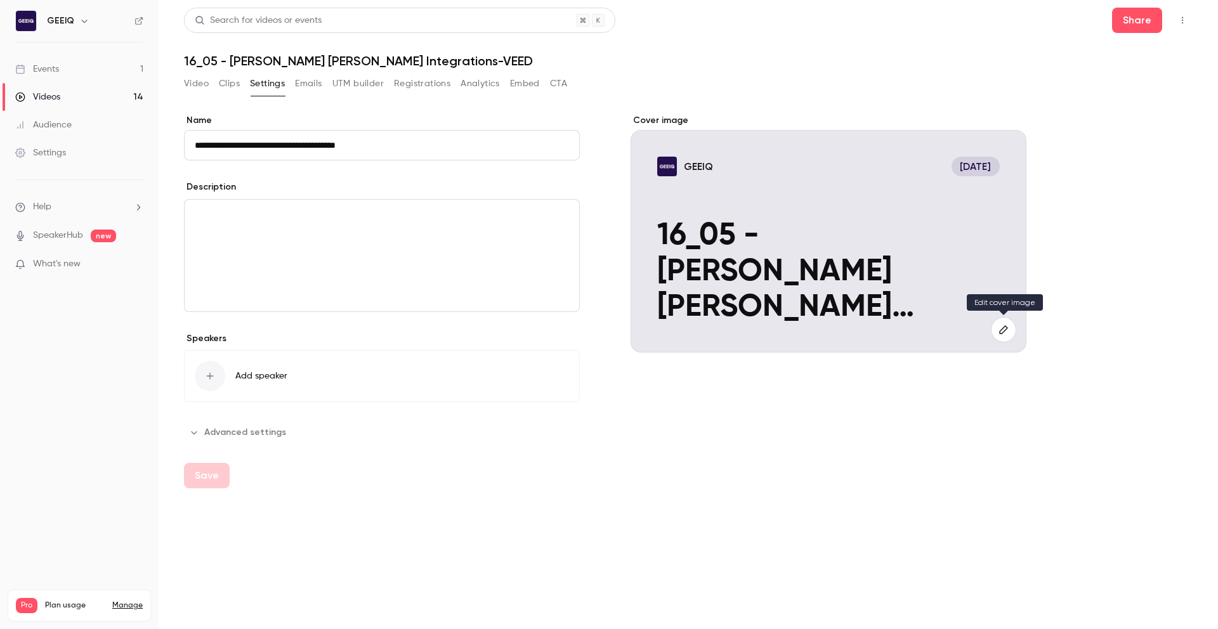
click at [1002, 331] on icon "button" at bounding box center [1004, 330] width 14 height 10
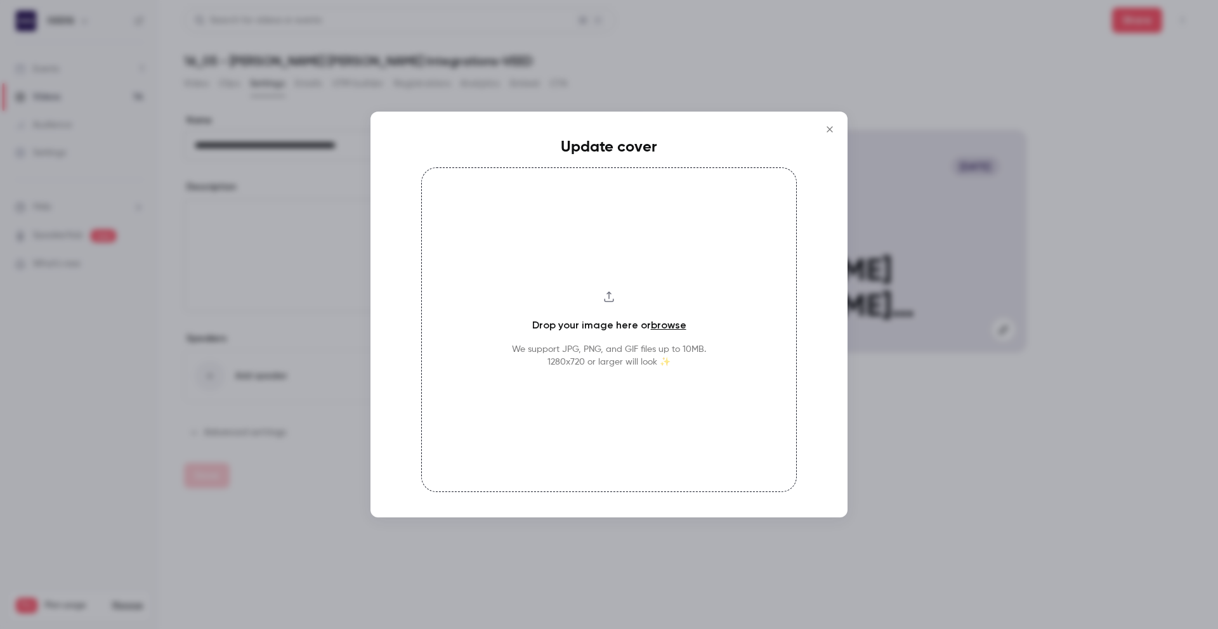
click at [673, 324] on link "browse" at bounding box center [669, 325] width 36 height 12
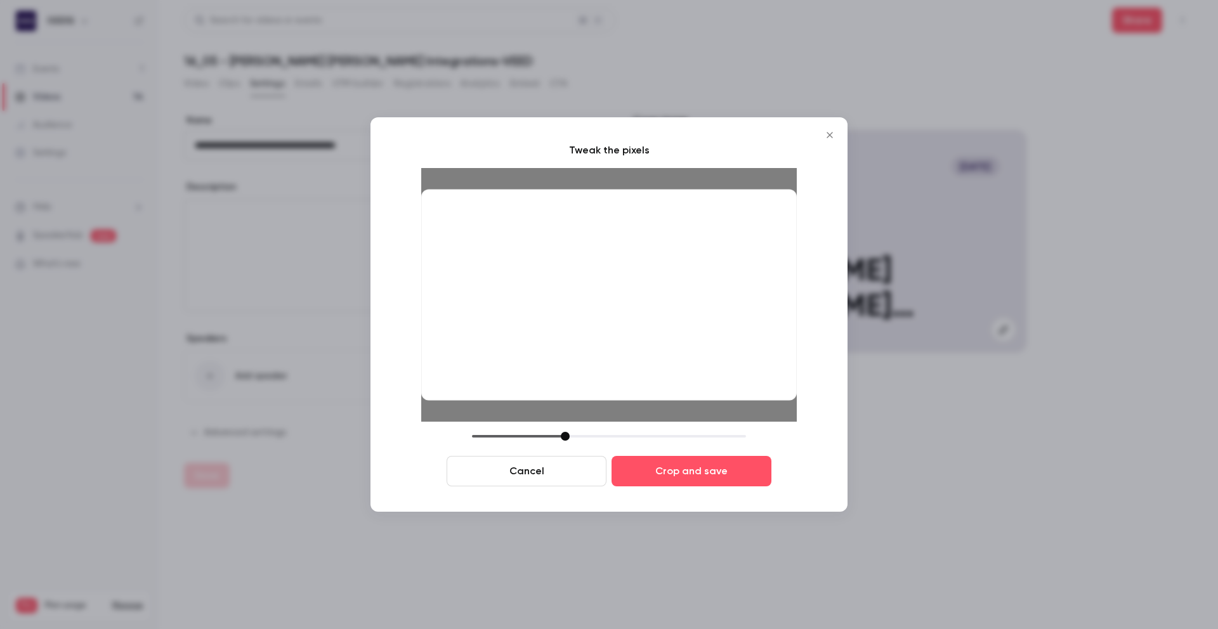
click at [566, 441] on div "Cancel Crop and save" at bounding box center [609, 459] width 376 height 55
click at [564, 435] on div at bounding box center [563, 436] width 9 height 9
click at [704, 473] on button "Crop and save" at bounding box center [692, 471] width 160 height 30
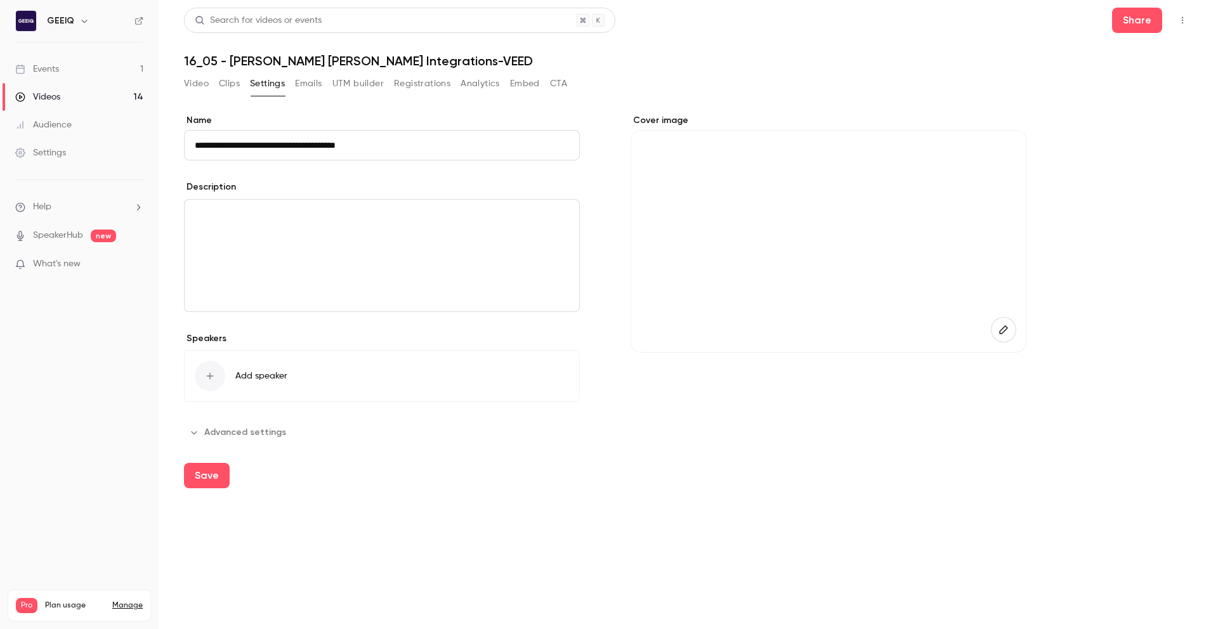
click at [289, 143] on input "**********" at bounding box center [382, 145] width 396 height 30
click at [364, 140] on input "**********" at bounding box center [382, 145] width 396 height 30
click at [365, 140] on input "**********" at bounding box center [382, 145] width 396 height 30
click at [351, 148] on input "**********" at bounding box center [382, 145] width 396 height 30
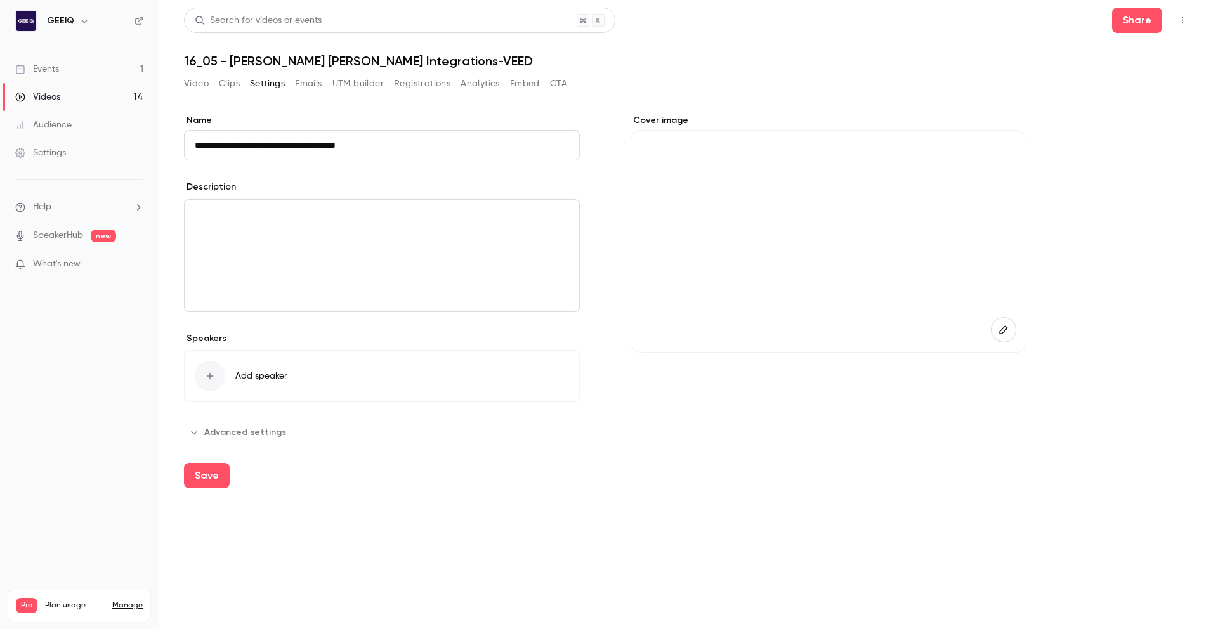
click at [351, 148] on input "**********" at bounding box center [382, 145] width 396 height 30
paste input "**********"
type input "**********"
click at [420, 173] on div "**********" at bounding box center [382, 278] width 396 height 329
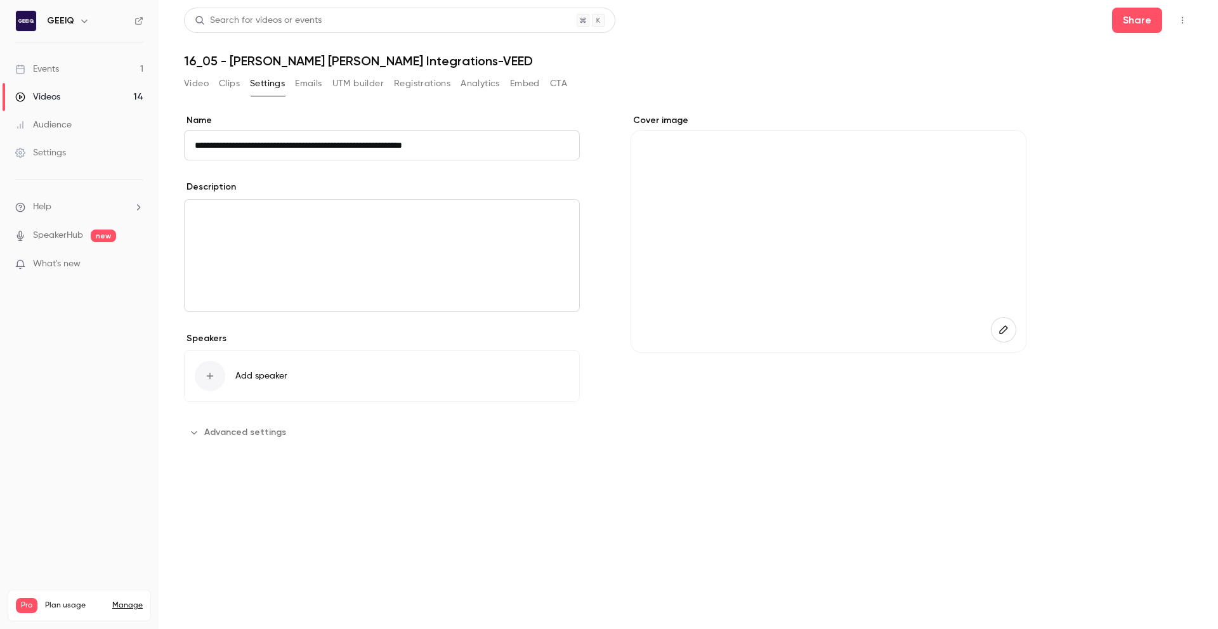
click at [216, 475] on button "Save" at bounding box center [207, 475] width 46 height 25
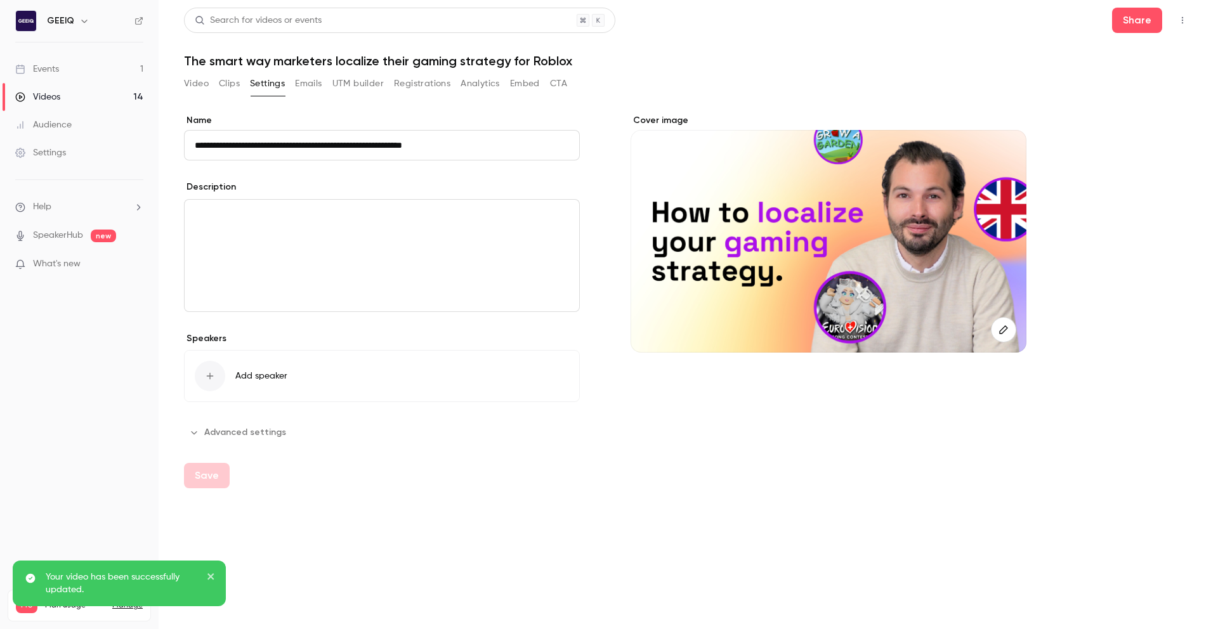
click at [223, 84] on button "Clips" at bounding box center [229, 84] width 21 height 20
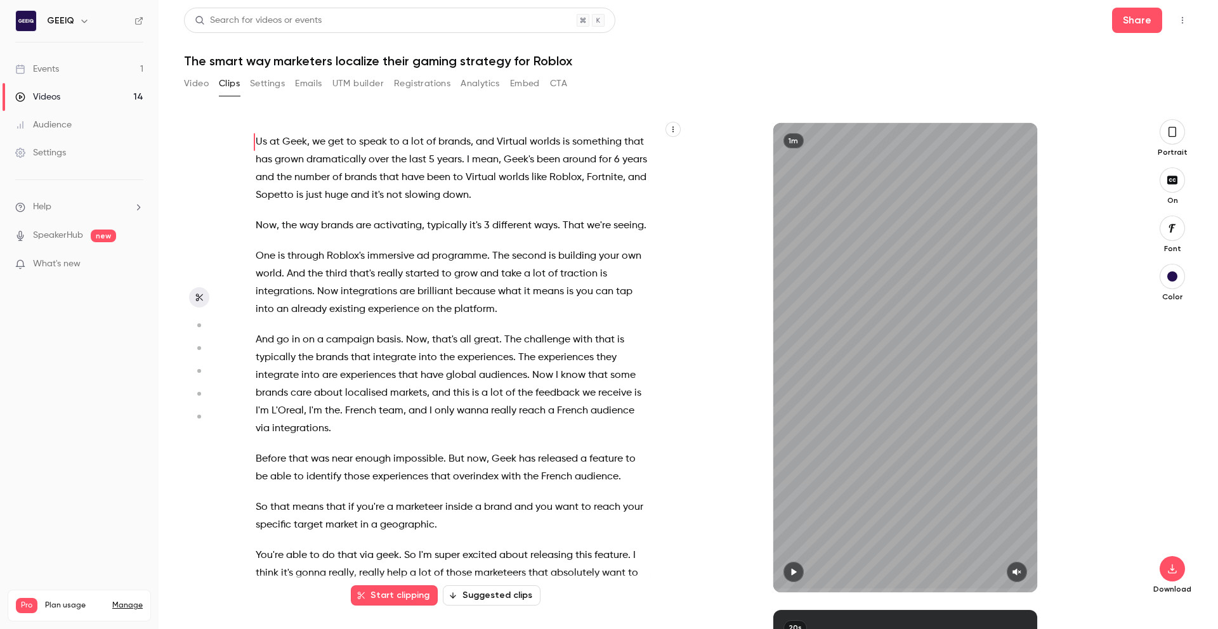
click at [186, 88] on button "Video" at bounding box center [196, 84] width 25 height 20
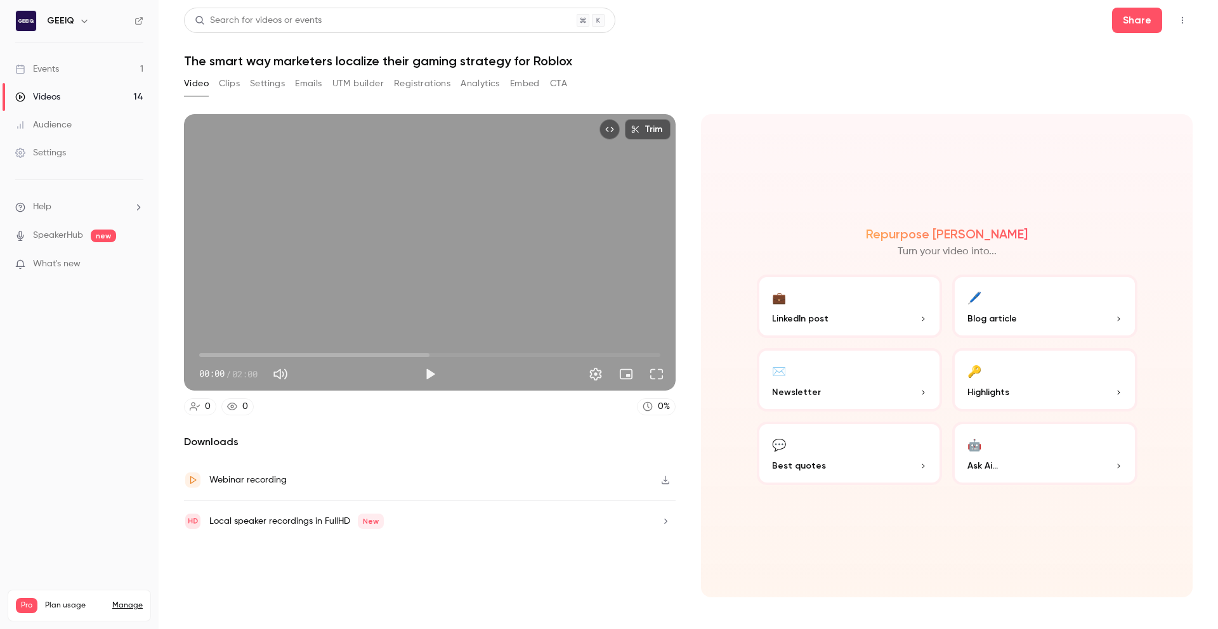
click at [51, 93] on div "Videos" at bounding box center [37, 97] width 45 height 13
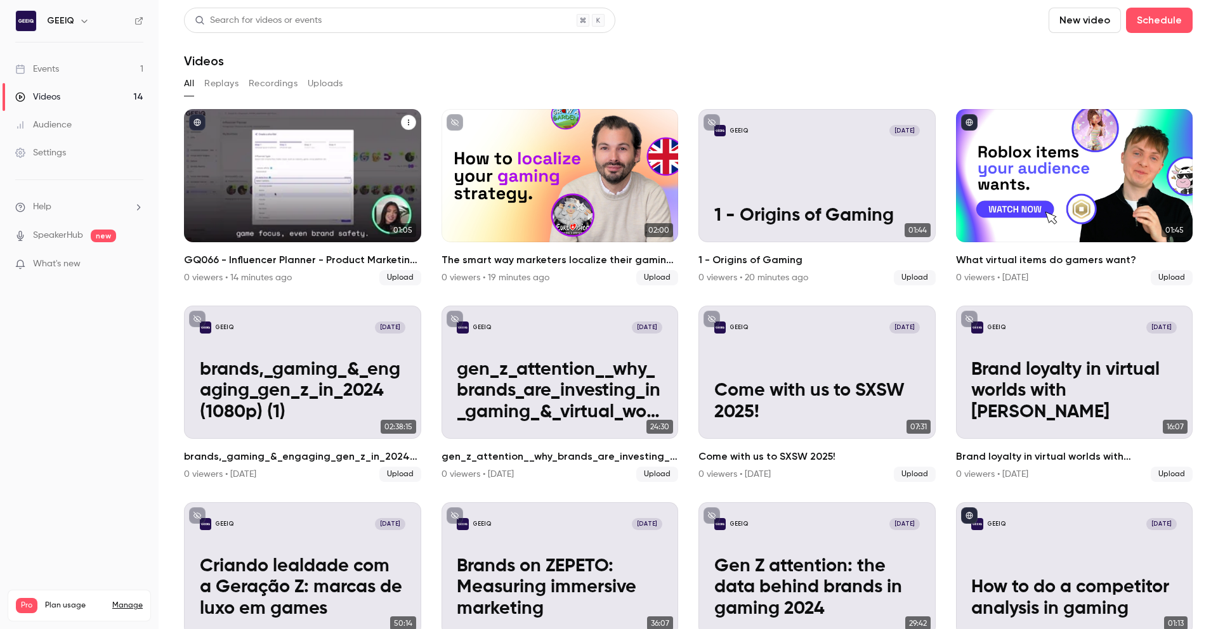
click at [401, 124] on button "GQ066 - Influencer Planner - Product Marketing Video_v8 (1)" at bounding box center [408, 122] width 15 height 15
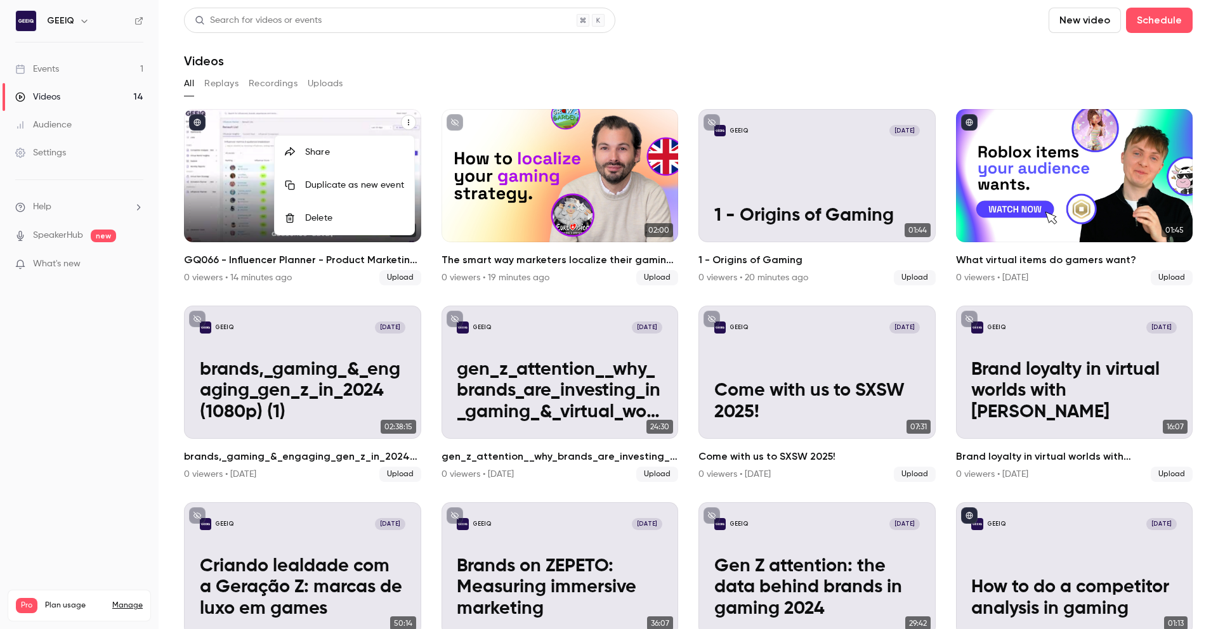
click at [211, 200] on div at bounding box center [609, 314] width 1218 height 629
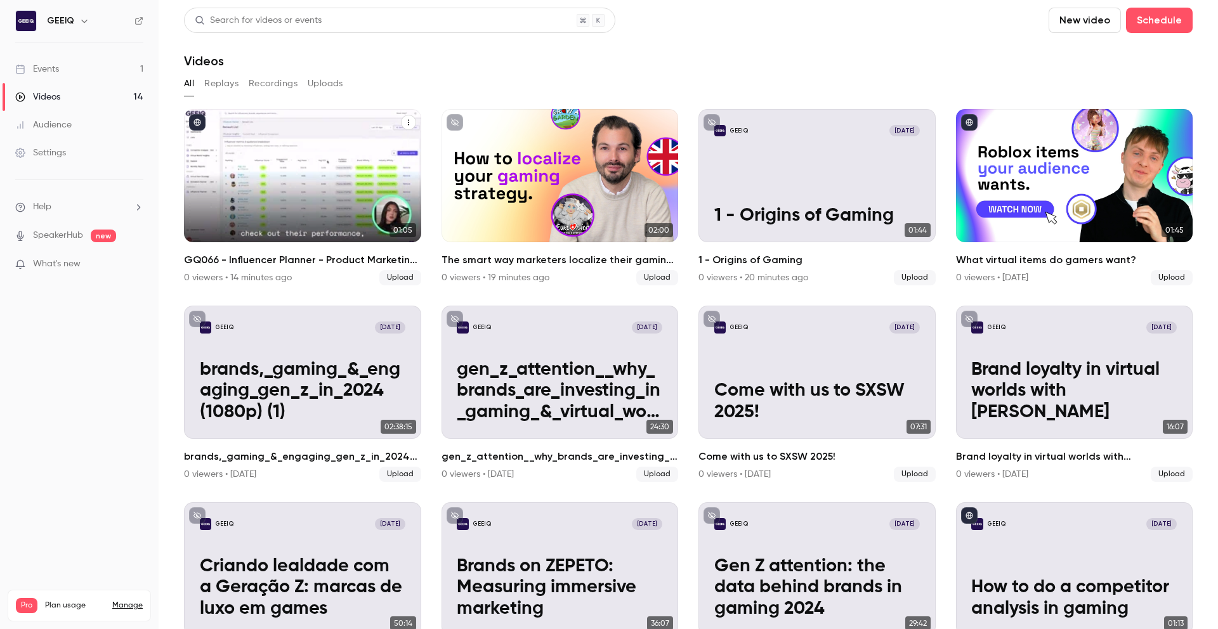
click at [228, 248] on link "01:05 GQ066 - Influencer Planner - Product Marketing Video_v8 (1) 0 viewers • 1…" at bounding box center [302, 197] width 237 height 176
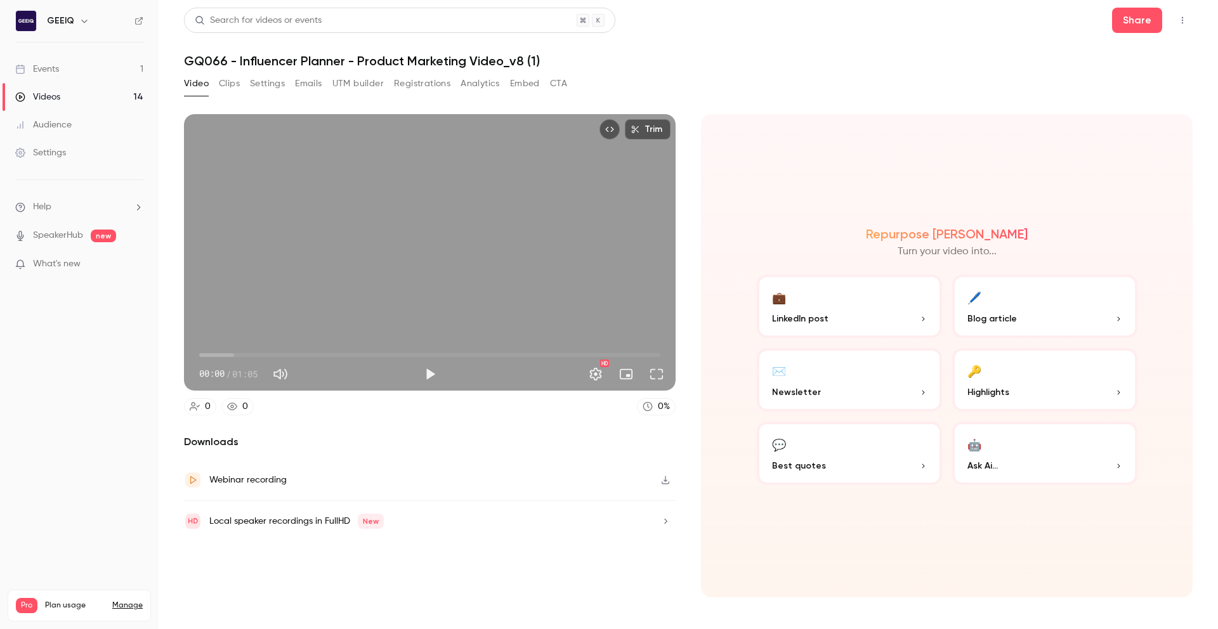
click at [508, 58] on h1 "GQ066 - Influencer Planner - Product Marketing Video_v8 (1)" at bounding box center [688, 60] width 1009 height 15
drag, startPoint x: 340, startPoint y: 93, endPoint x: 292, endPoint y: 93, distance: 48.2
click at [339, 93] on button "UTM builder" at bounding box center [357, 84] width 51 height 20
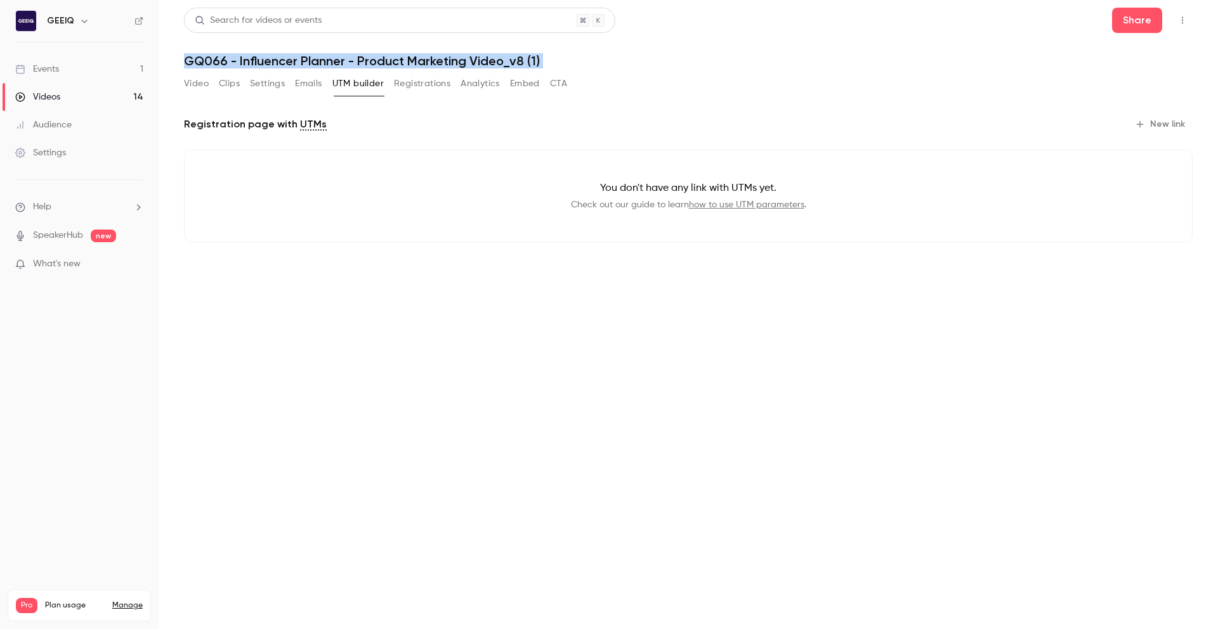
click at [230, 86] on button "Clips" at bounding box center [229, 84] width 21 height 20
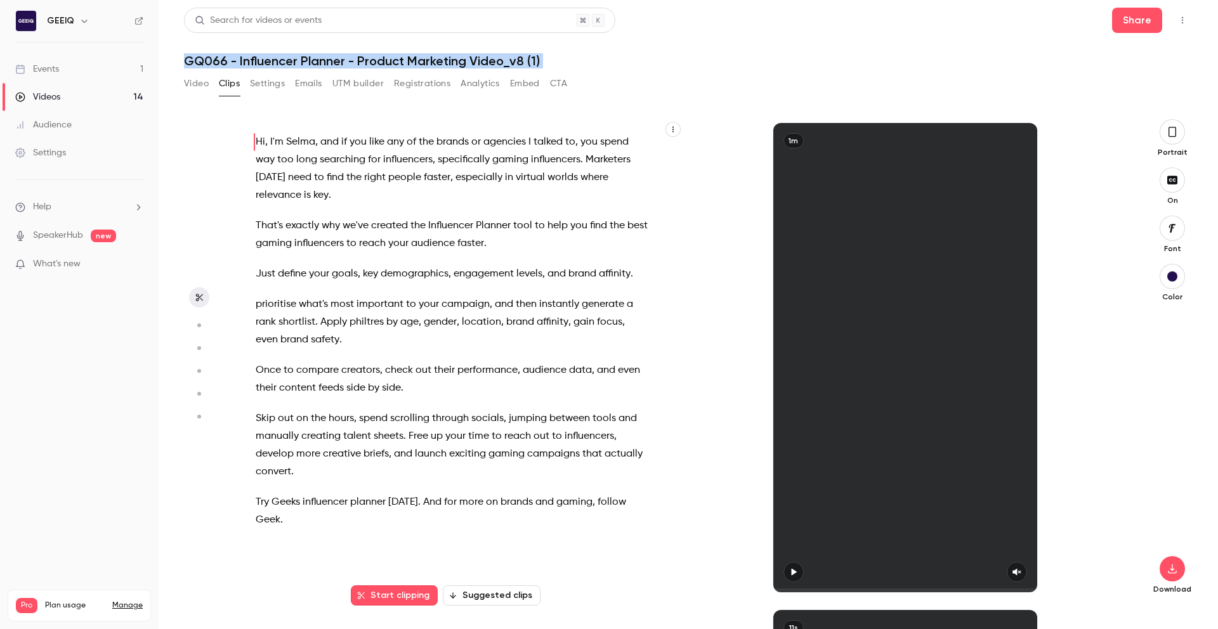
click at [205, 98] on div "Video Clips Settings Emails UTM builder Registrations Analytics Embed CTA" at bounding box center [375, 86] width 383 height 25
click at [207, 89] on button "Video" at bounding box center [196, 84] width 25 height 20
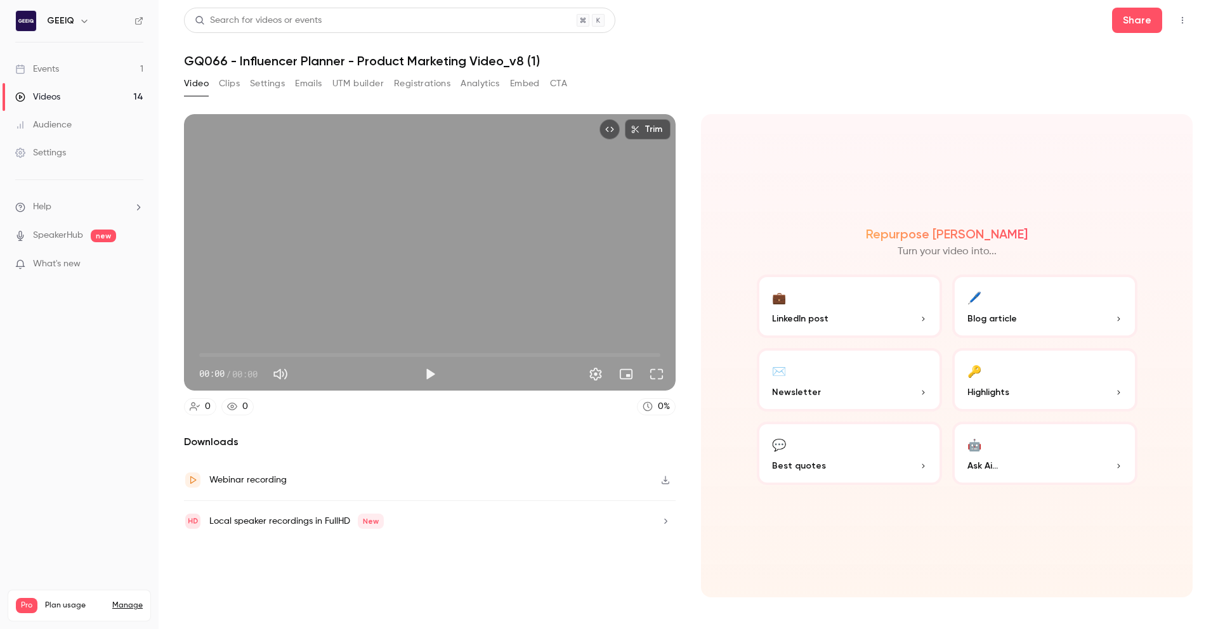
click at [271, 88] on button "Settings" at bounding box center [267, 84] width 35 height 20
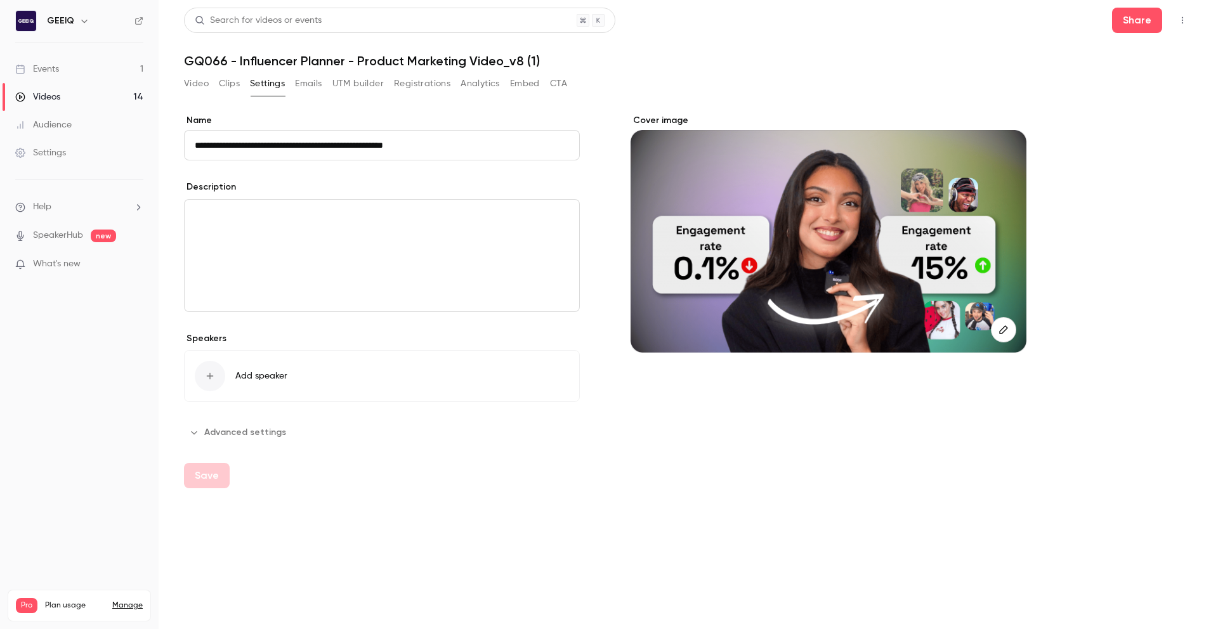
click at [308, 149] on input "**********" at bounding box center [382, 145] width 396 height 30
paste input "**********"
type input "**********"
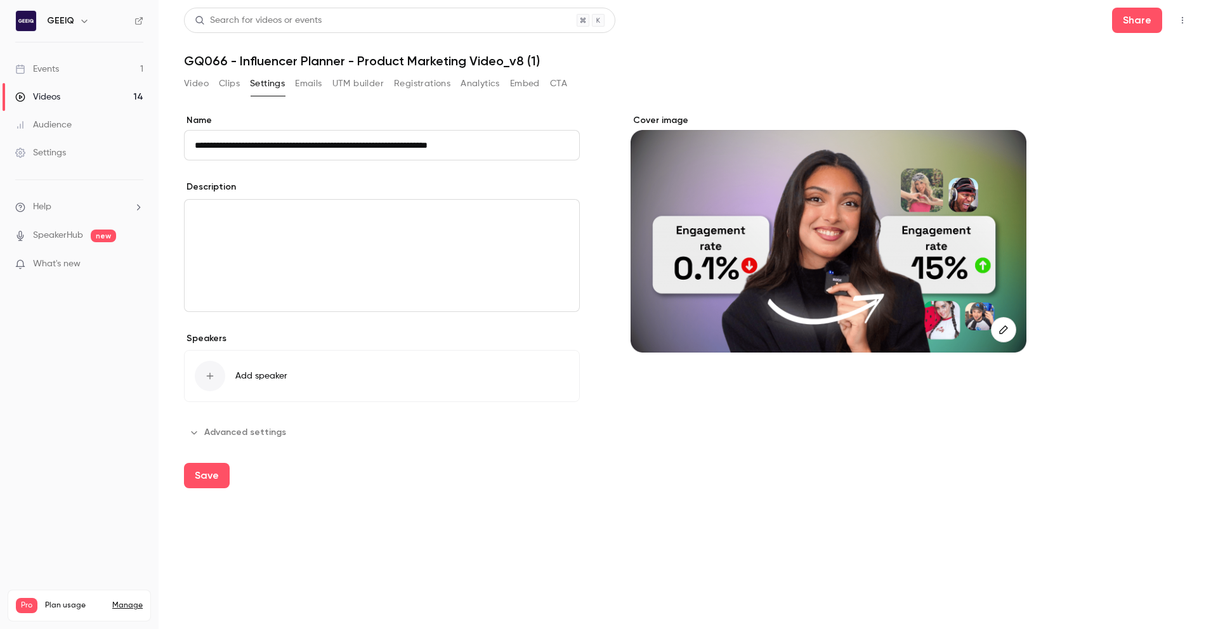
drag, startPoint x: 312, startPoint y: 170, endPoint x: 318, endPoint y: 175, distance: 8.1
click at [312, 170] on div "**********" at bounding box center [382, 278] width 396 height 329
click at [207, 477] on button "Save" at bounding box center [207, 475] width 46 height 25
click at [206, 472] on div "Save" at bounding box center [207, 475] width 46 height 25
click at [225, 85] on button "Clips" at bounding box center [229, 84] width 21 height 20
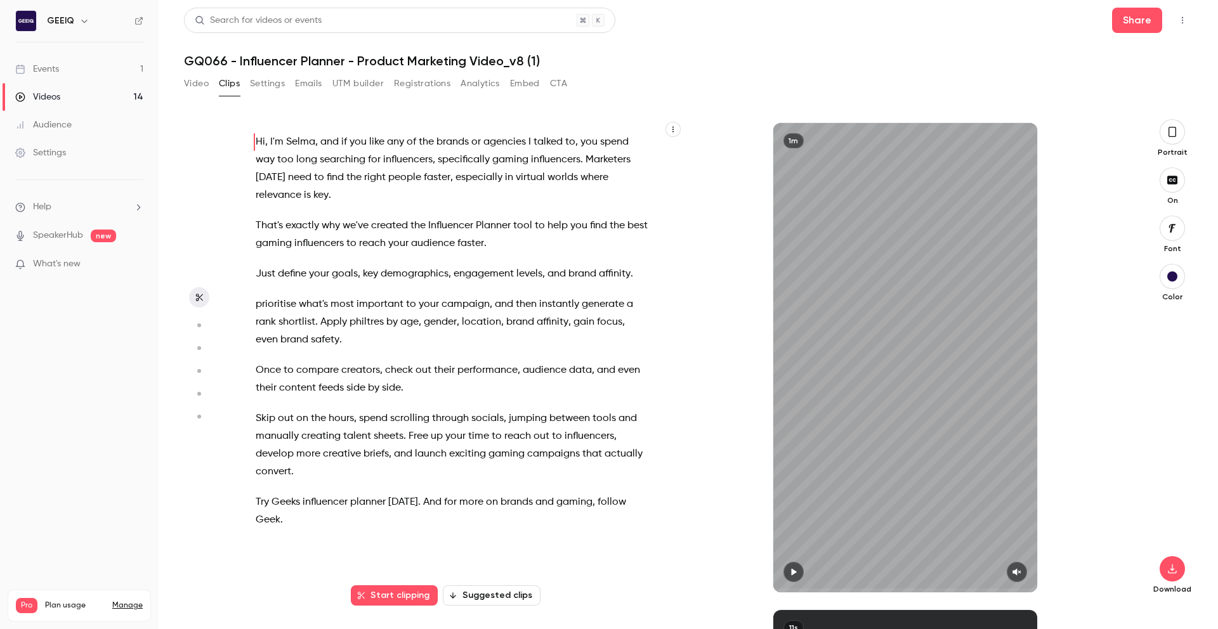
click at [195, 87] on button "Video" at bounding box center [196, 84] width 25 height 20
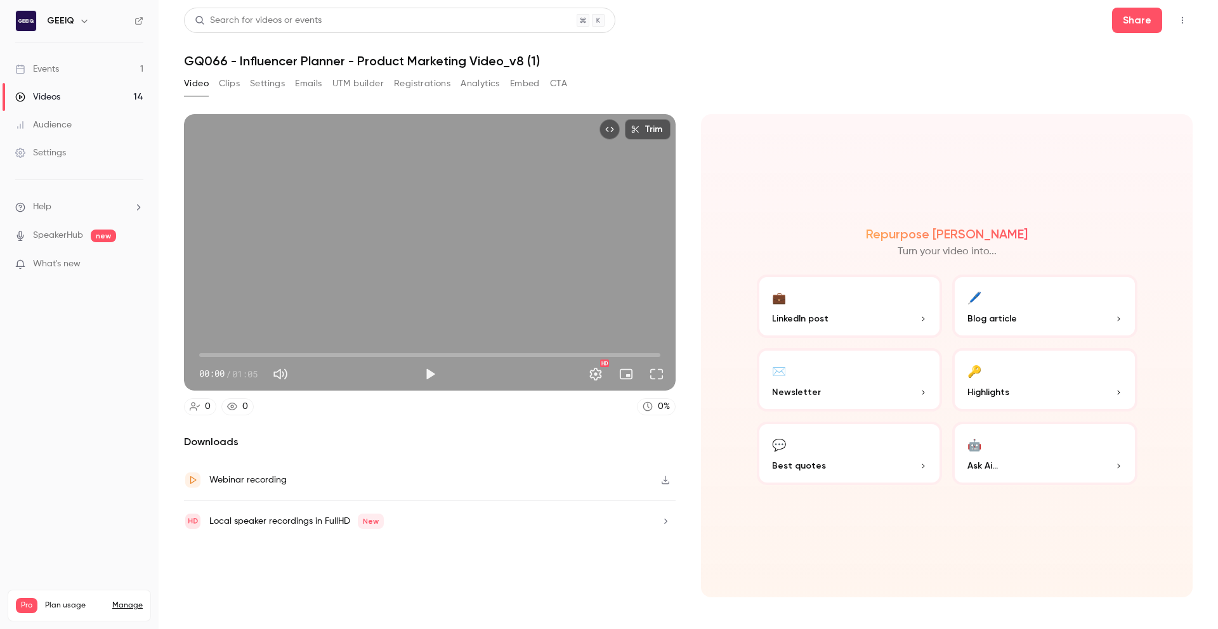
click at [65, 98] on link "Videos 14" at bounding box center [79, 97] width 159 height 28
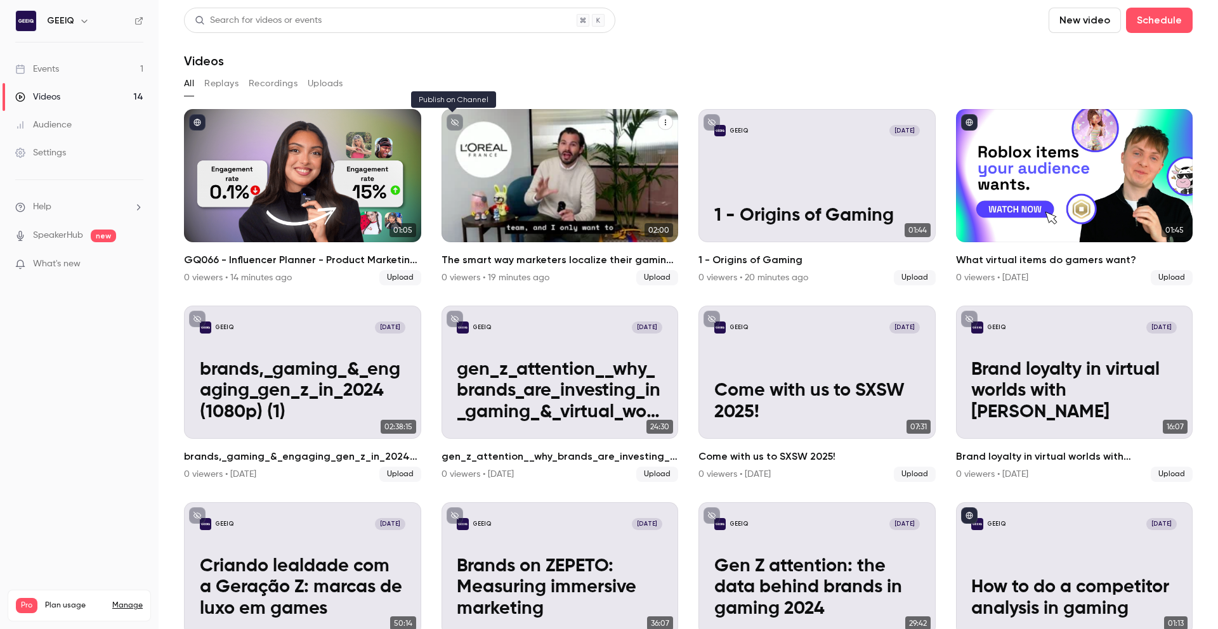
click at [447, 124] on button "unpublished" at bounding box center [455, 122] width 16 height 16
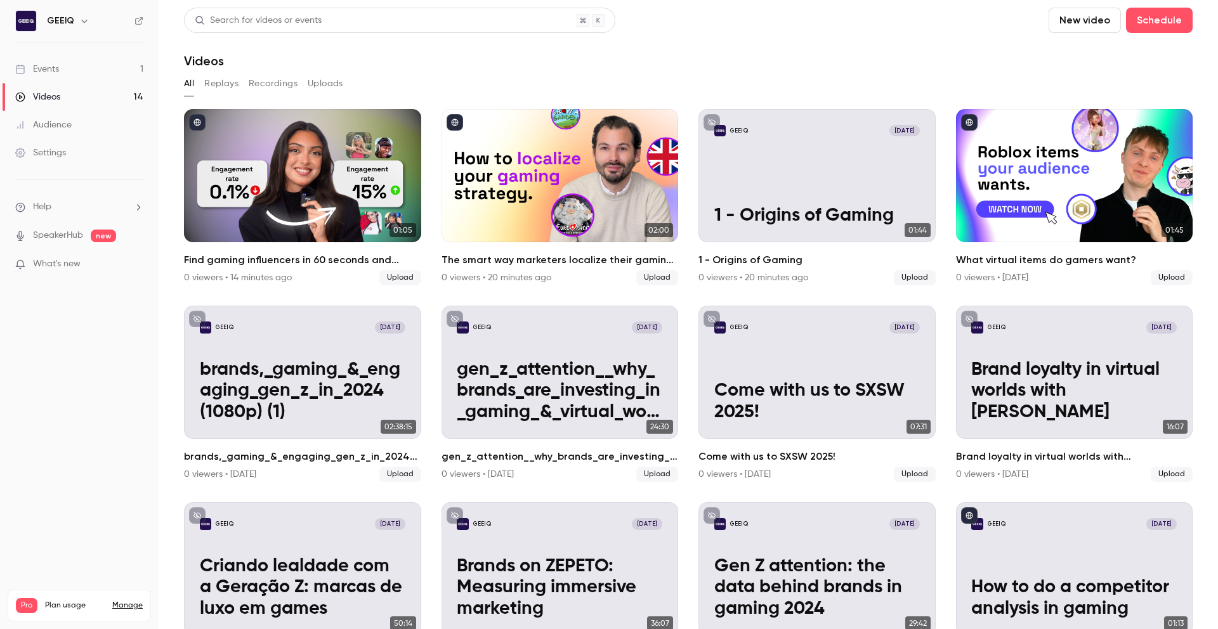
click at [1075, 31] on button "New video" at bounding box center [1085, 20] width 72 height 25
click at [1096, 82] on div "Upload" at bounding box center [1122, 88] width 96 height 13
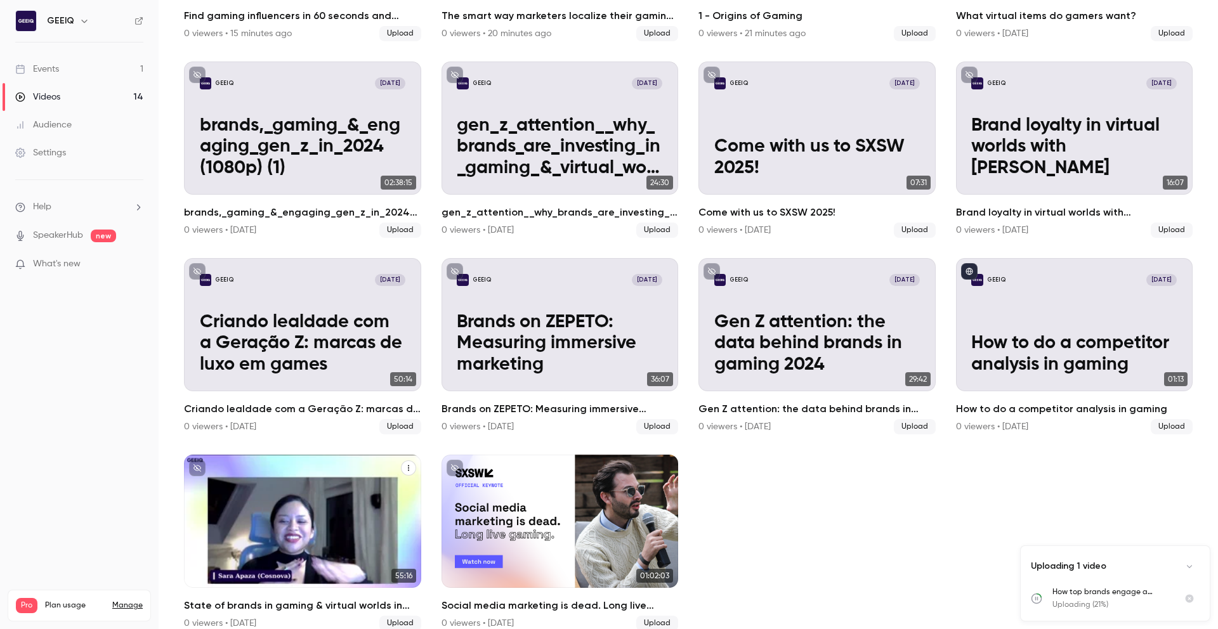
scroll to position [256, 0]
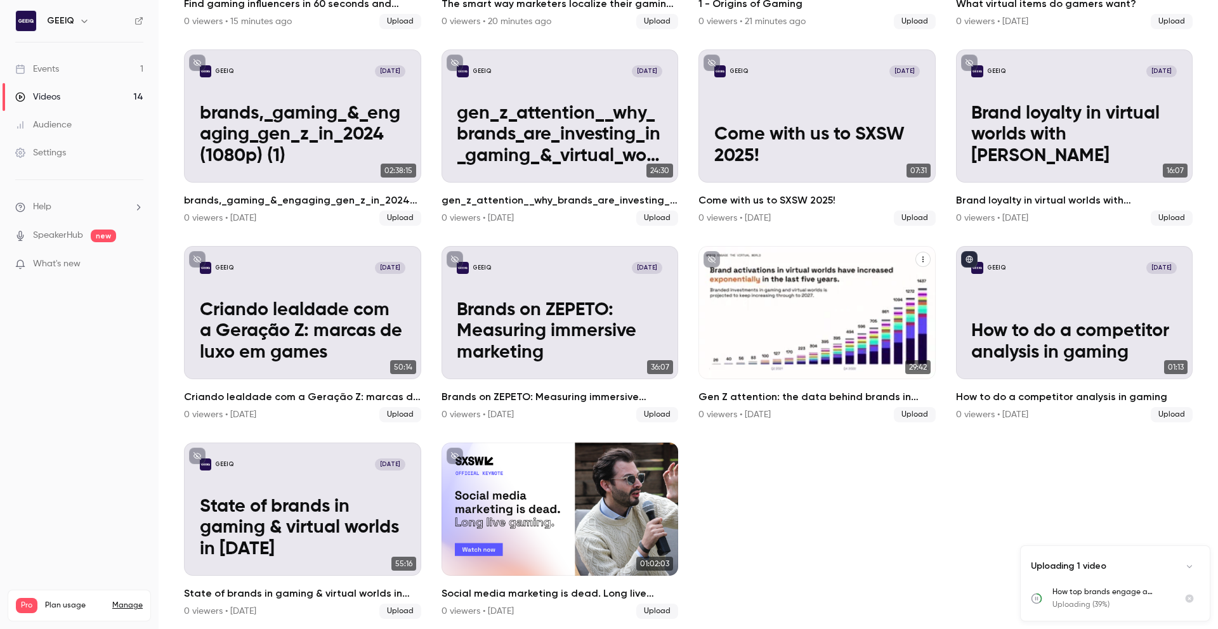
click at [826, 310] on p "Gen Z attention: the data behind brands in gaming 2024" at bounding box center [817, 332] width 206 height 64
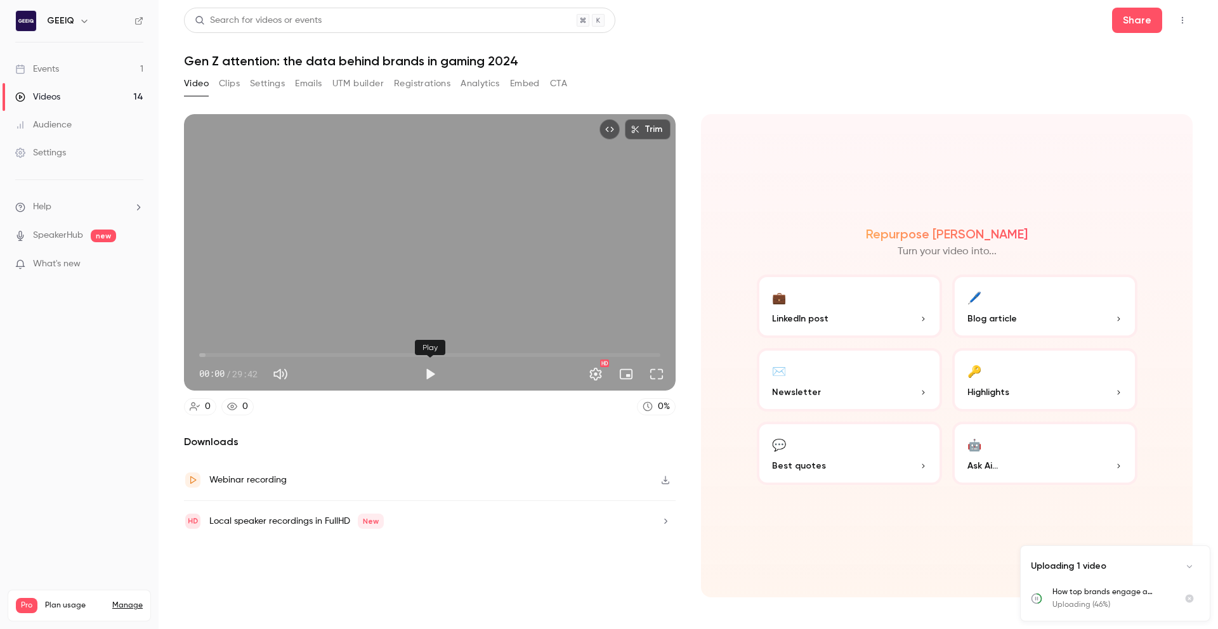
click at [433, 376] on button "Play" at bounding box center [429, 374] width 25 height 25
click at [214, 352] on span "00:00" at bounding box center [429, 355] width 461 height 20
click at [428, 378] on button "Pause" at bounding box center [429, 374] width 25 height 25
click at [1193, 598] on icon "Cancel upload" at bounding box center [1190, 599] width 8 height 8
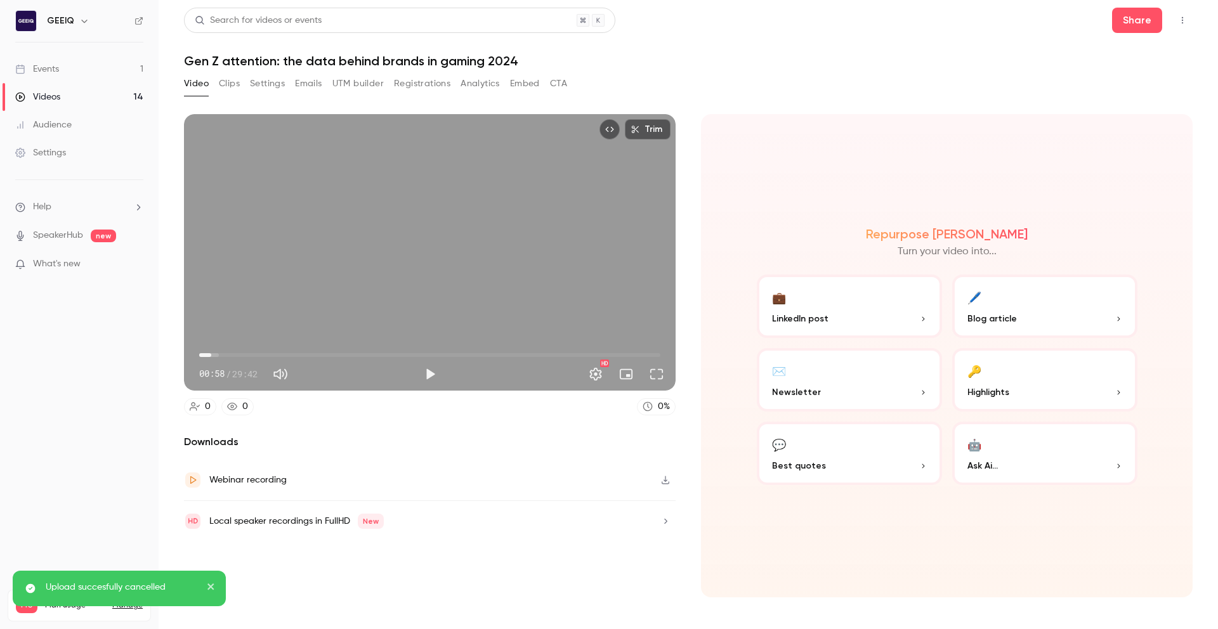
click at [211, 353] on span "00:46" at bounding box center [211, 355] width 4 height 4
type input "*"
drag, startPoint x: 206, startPoint y: 351, endPoint x: 196, endPoint y: 349, distance: 9.8
click at [197, 353] on span "00:00" at bounding box center [199, 355] width 4 height 4
click at [227, 86] on button "Clips" at bounding box center [229, 84] width 21 height 20
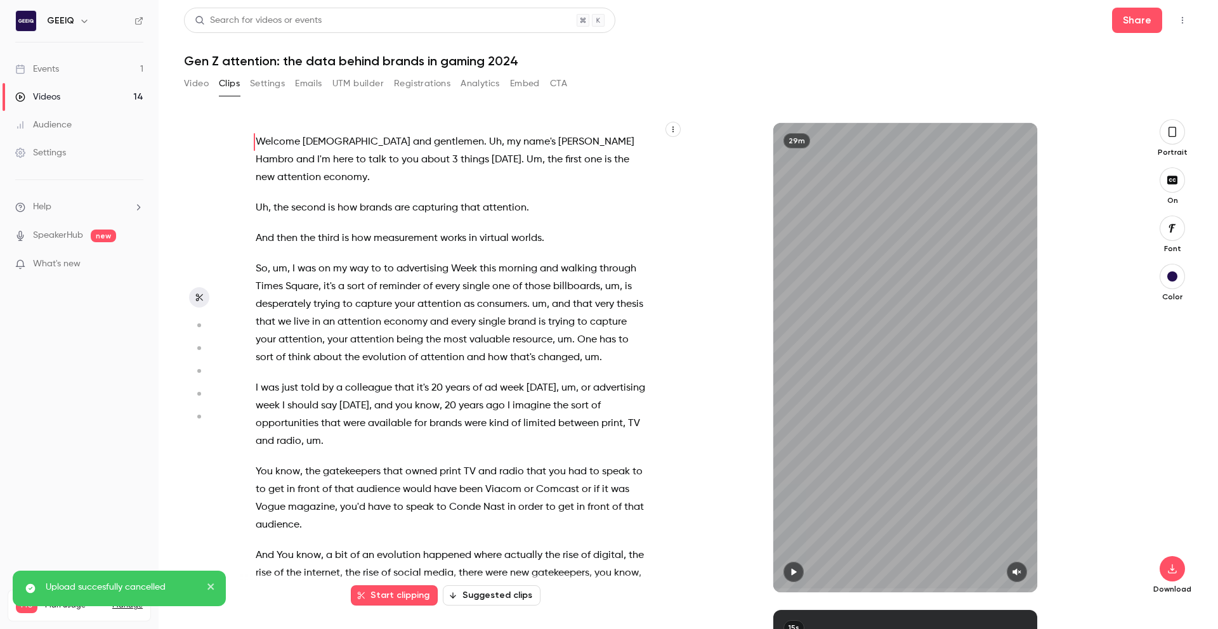
click at [286, 78] on div "Video Clips Settings Emails UTM builder Registrations Analytics Embed CTA" at bounding box center [375, 84] width 383 height 20
click at [282, 82] on button "Settings" at bounding box center [267, 84] width 35 height 20
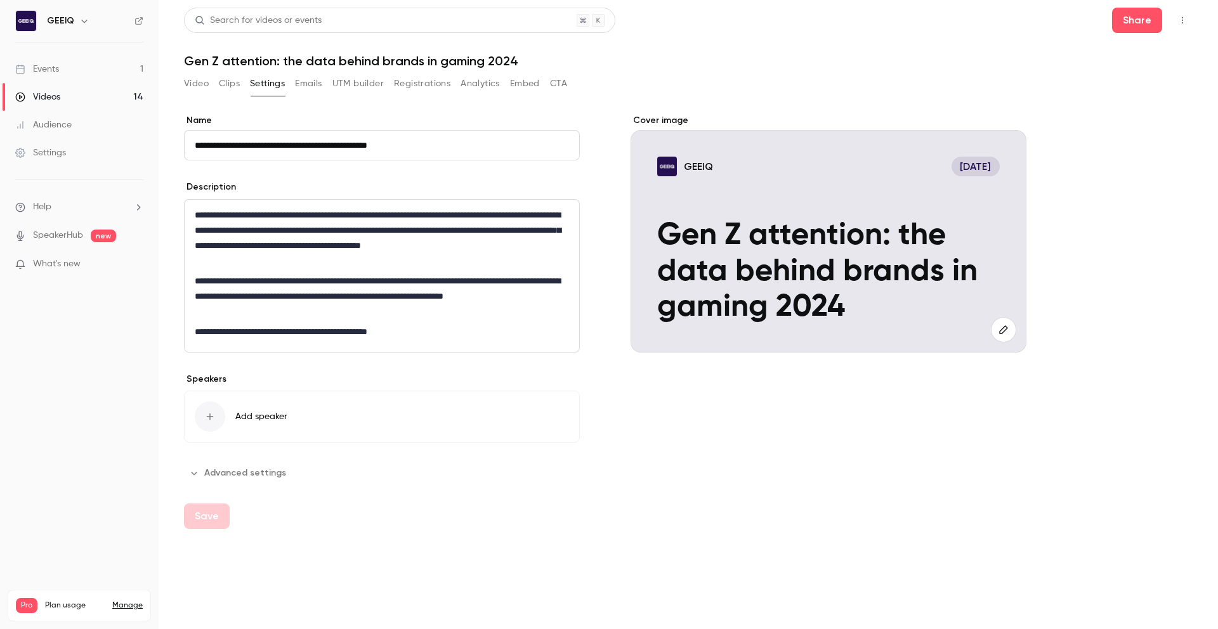
click at [200, 82] on button "Video" at bounding box center [196, 84] width 25 height 20
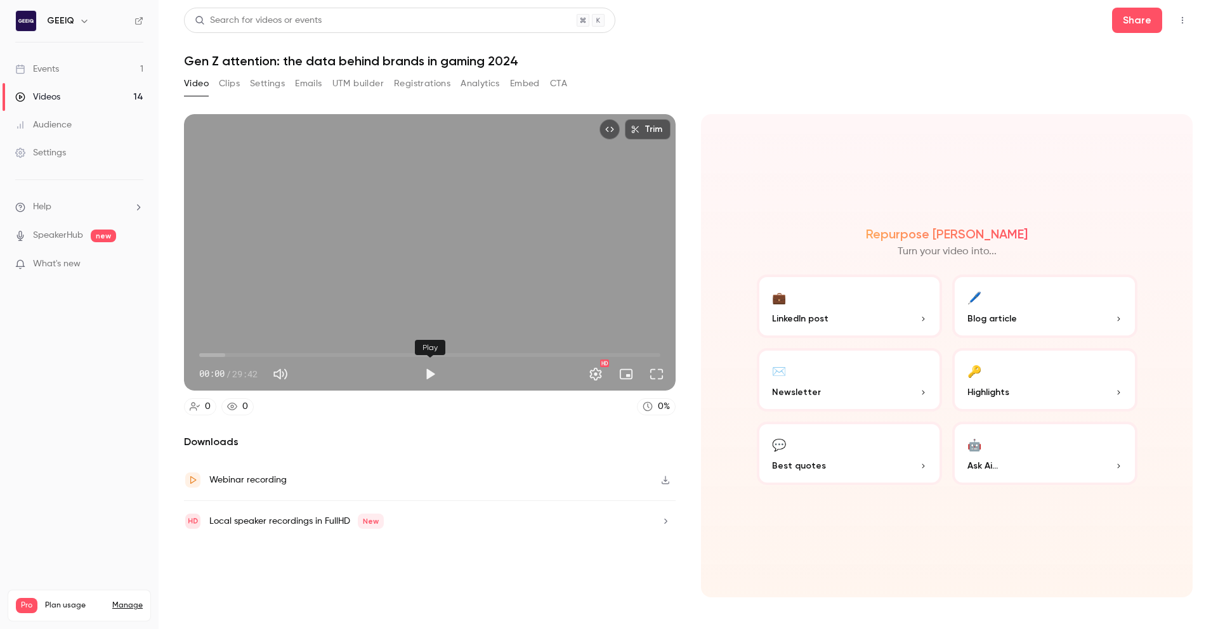
click at [436, 382] on button "Play" at bounding box center [429, 374] width 25 height 25
drag, startPoint x: 431, startPoint y: 374, endPoint x: 337, endPoint y: 216, distance: 184.1
click at [430, 372] on button "Pause" at bounding box center [429, 374] width 25 height 25
type input "***"
click at [256, 85] on button "Settings" at bounding box center [267, 84] width 35 height 20
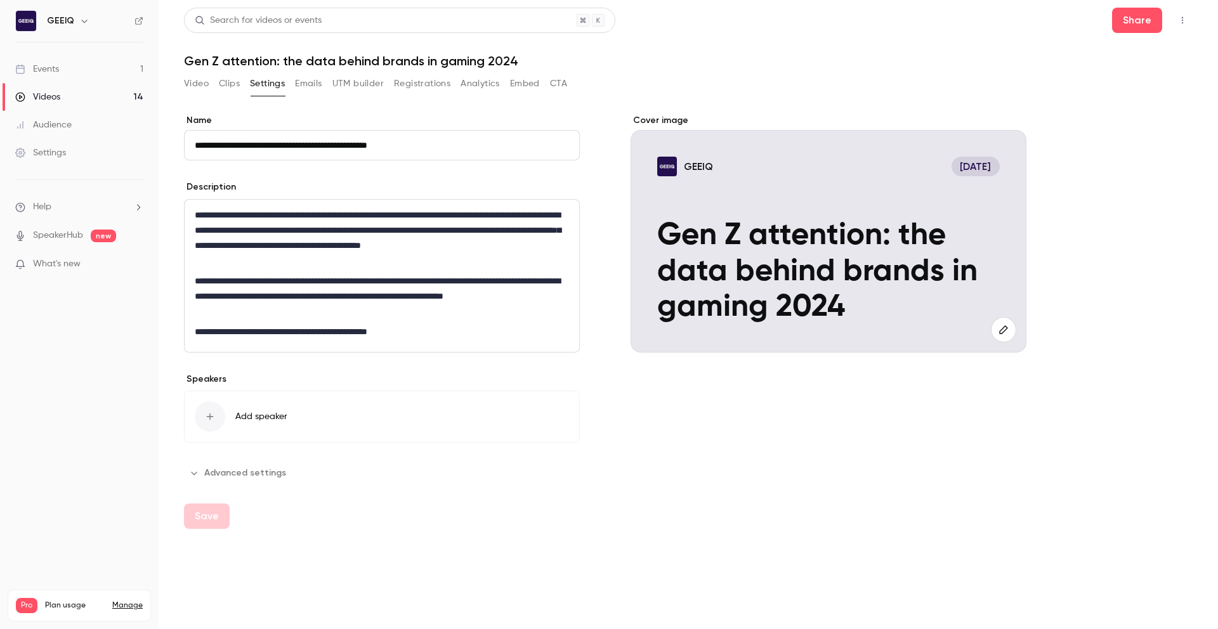
click at [994, 329] on button "button" at bounding box center [1003, 329] width 25 height 25
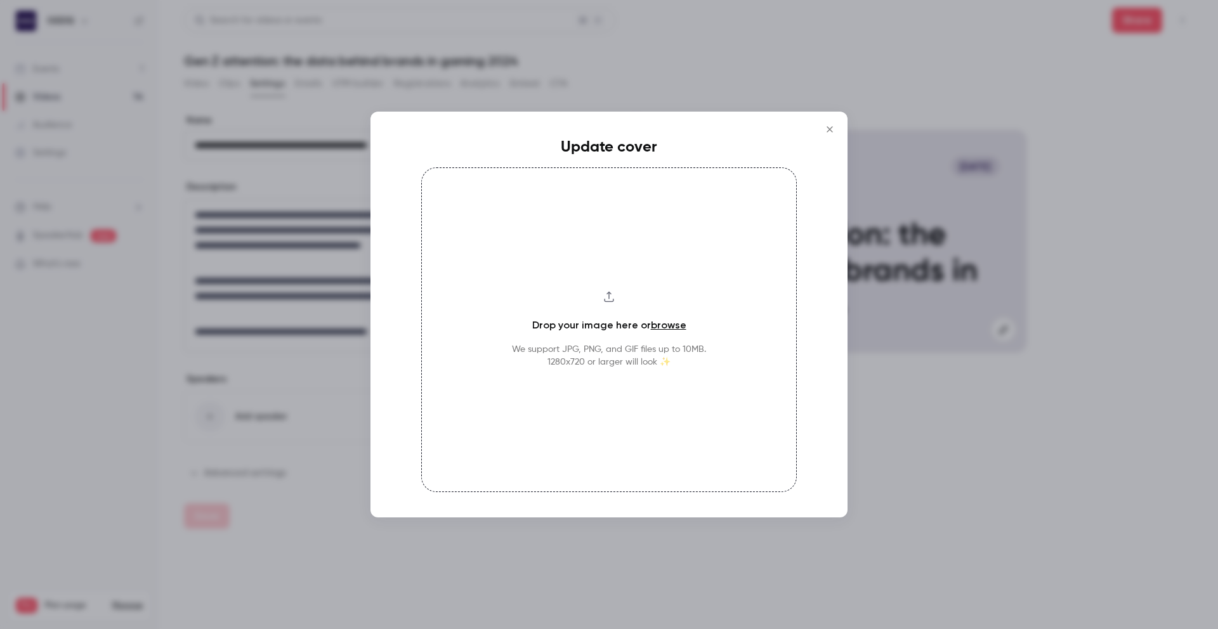
click at [664, 327] on link "browse" at bounding box center [669, 325] width 36 height 12
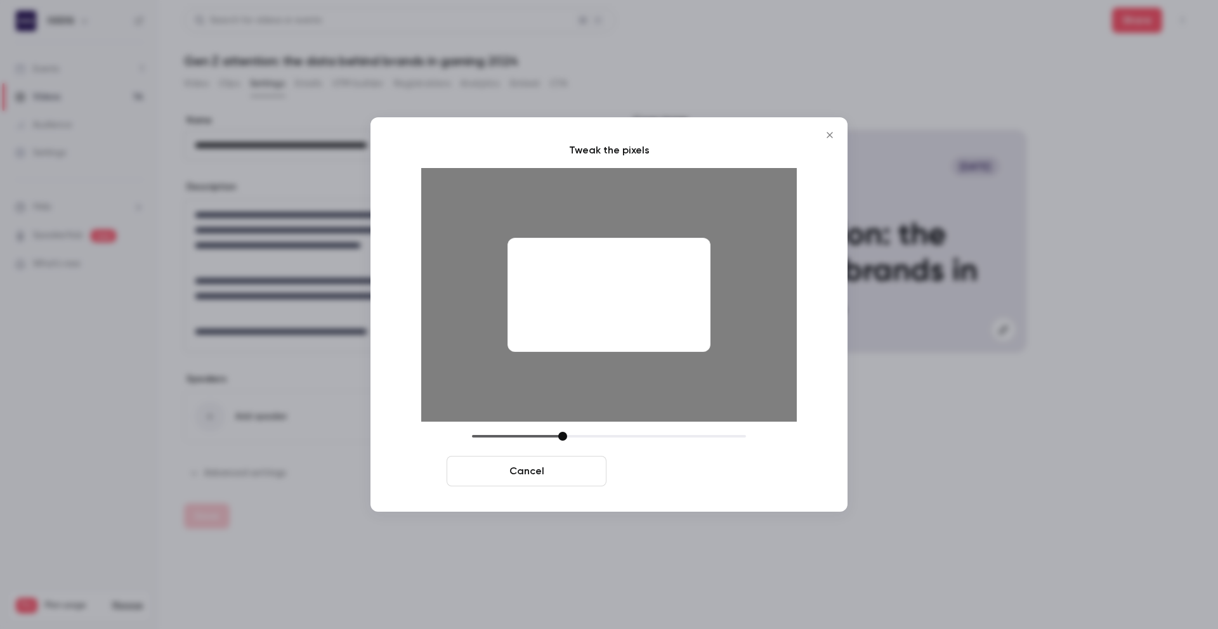
click at [744, 470] on button "Crop and save" at bounding box center [692, 471] width 160 height 30
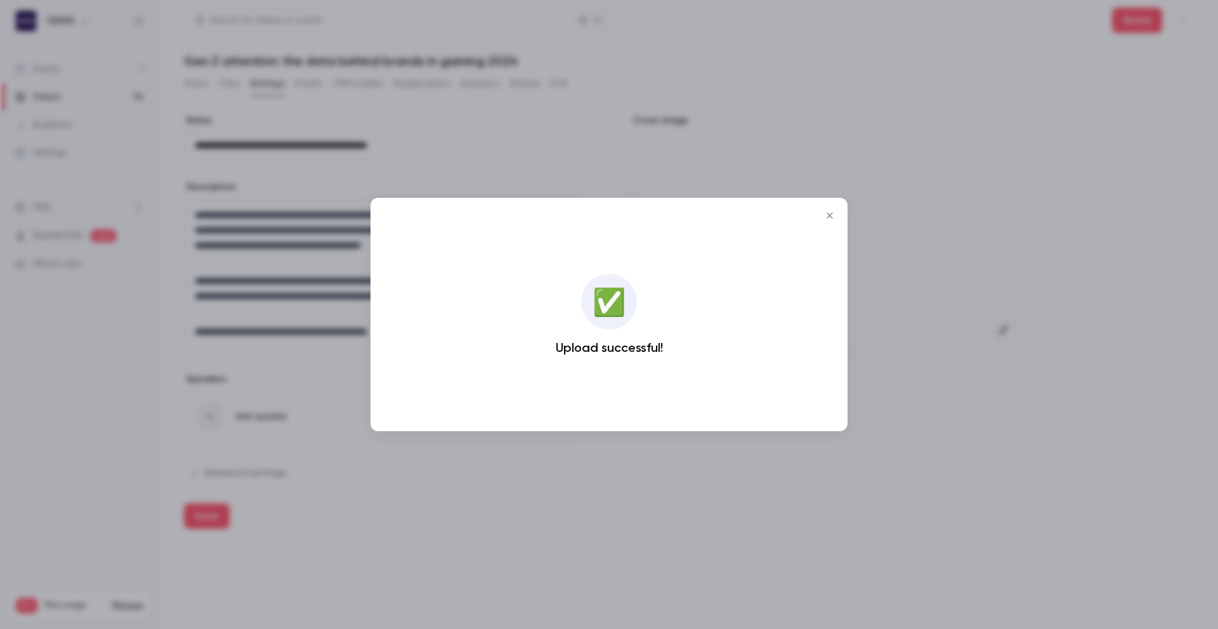
click at [825, 214] on icon "Close" at bounding box center [829, 216] width 15 height 10
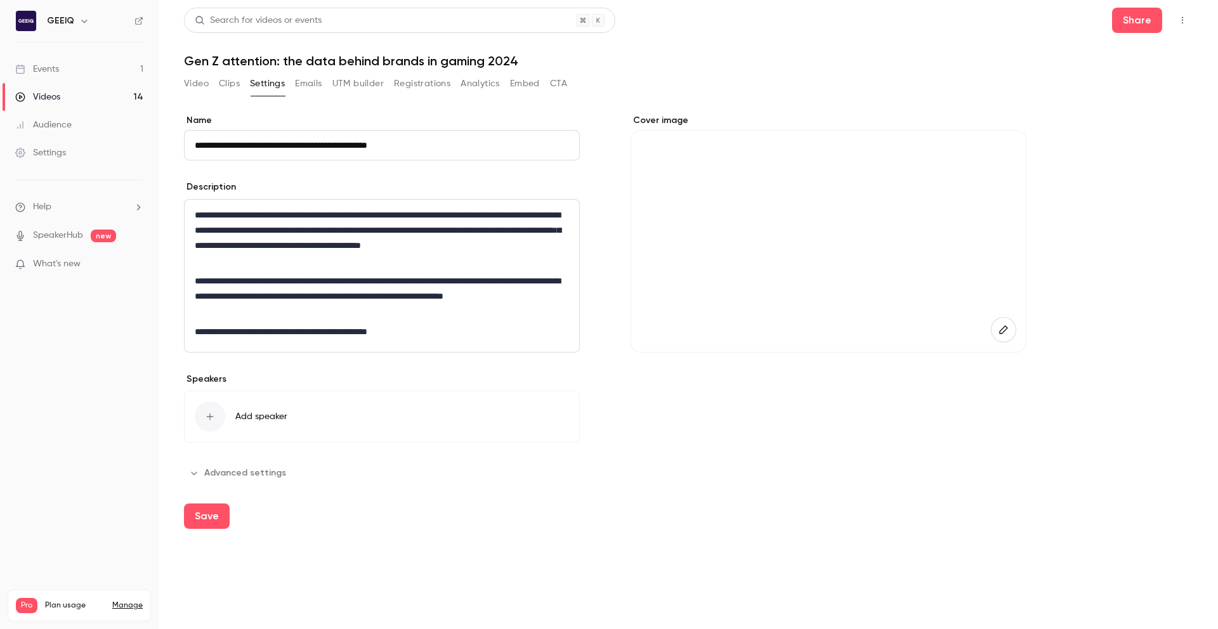
click at [1001, 332] on icon "button" at bounding box center [1004, 330] width 14 height 10
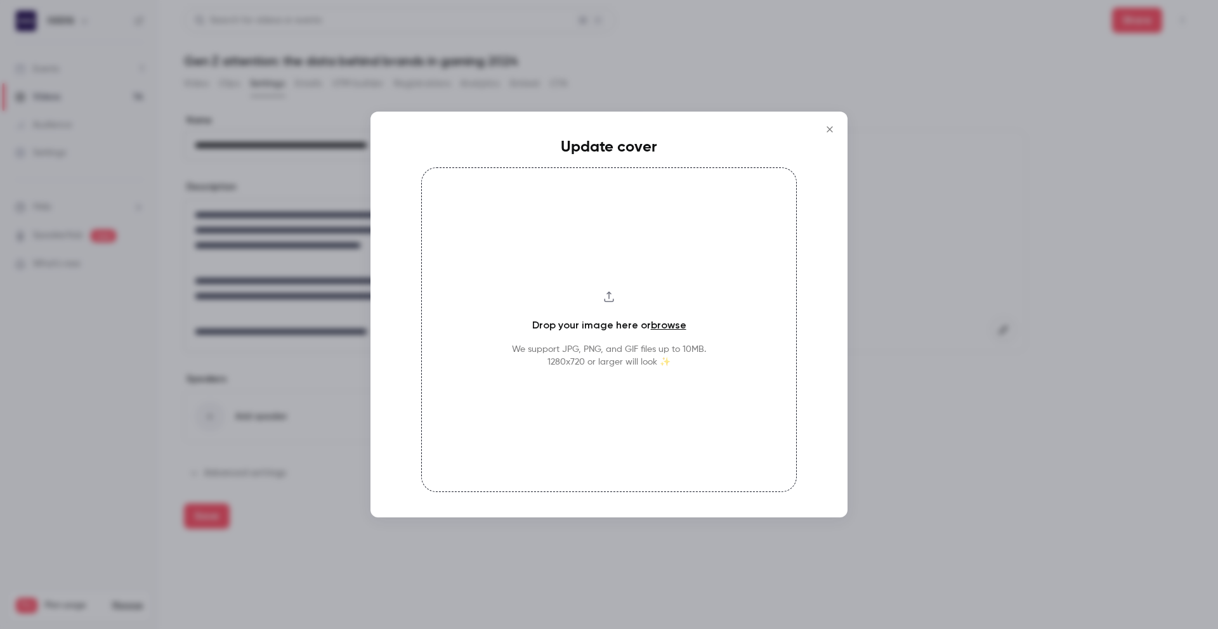
click at [664, 334] on div "Drop your image here or browse We support JPG, PNG, and GIF files up to 10MB. 1…" at bounding box center [609, 330] width 376 height 325
click at [658, 324] on link "browse" at bounding box center [669, 325] width 36 height 12
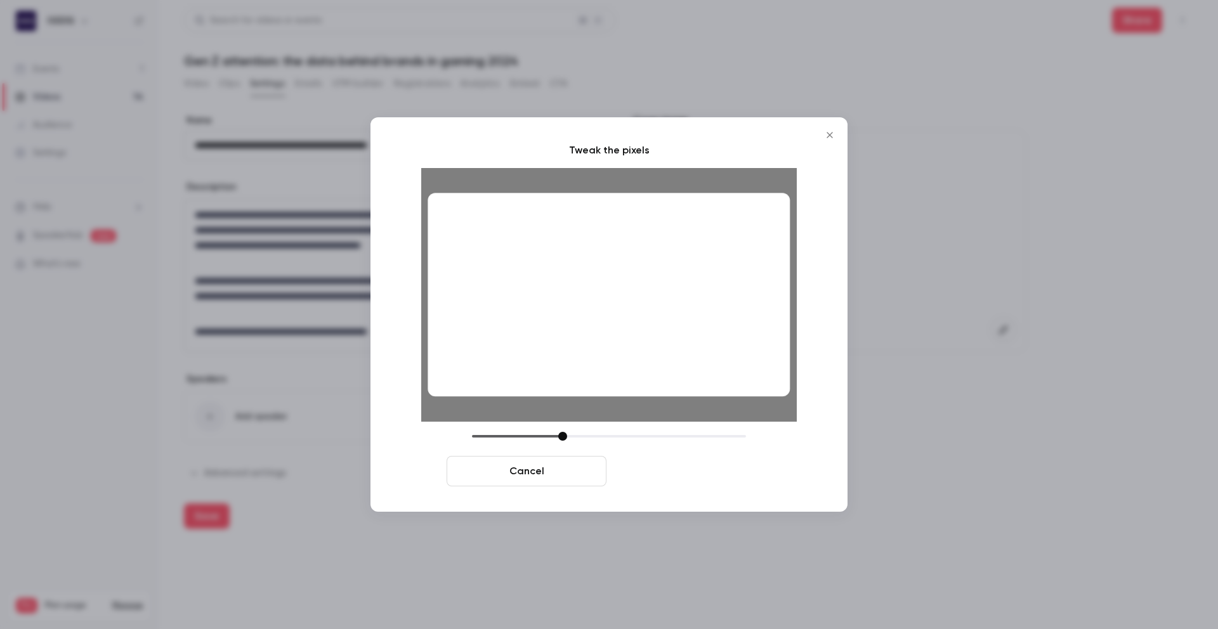
click at [703, 472] on button "Crop and save" at bounding box center [692, 471] width 160 height 30
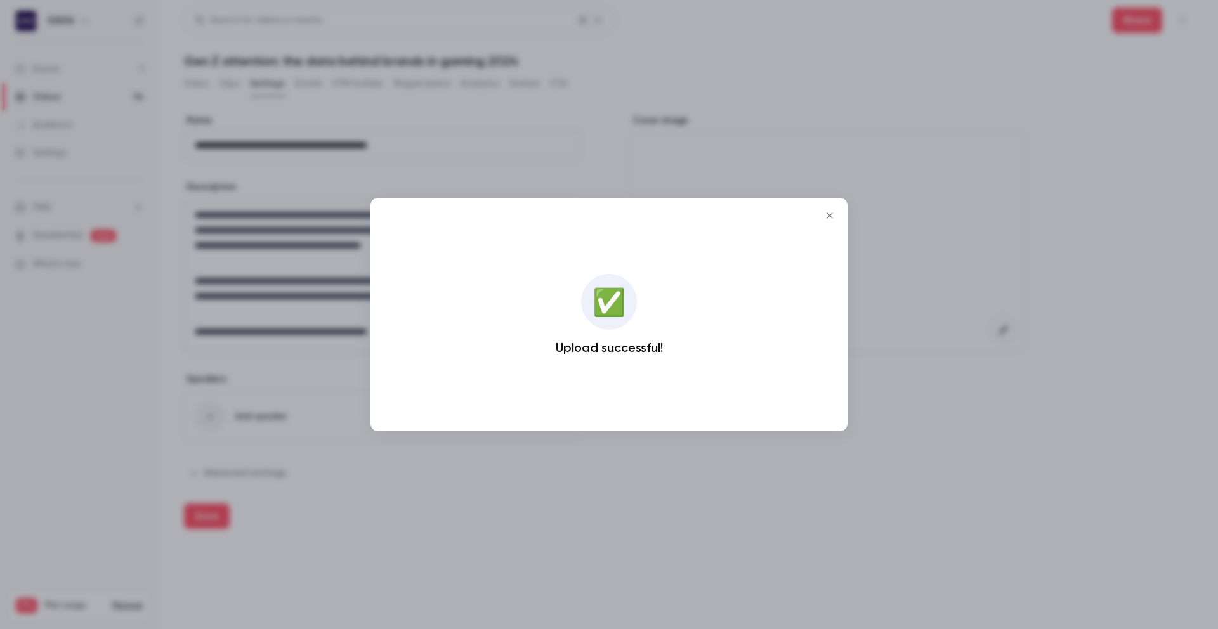
click at [831, 215] on icon "Close" at bounding box center [829, 216] width 15 height 10
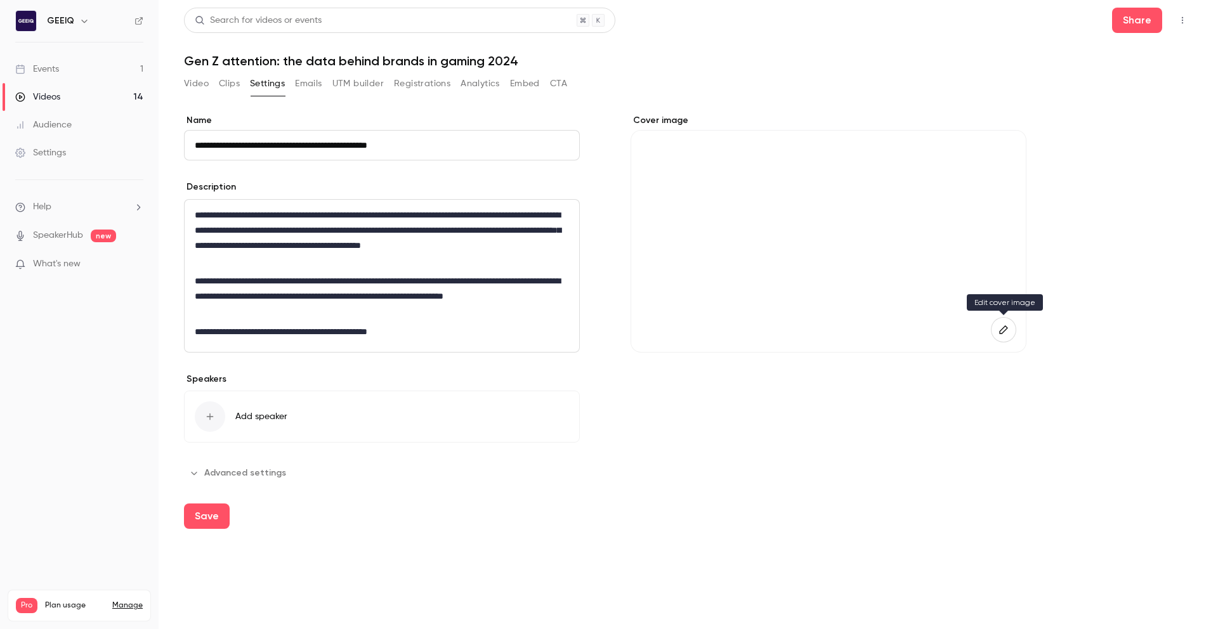
click at [1003, 334] on icon "button" at bounding box center [1004, 330] width 14 height 10
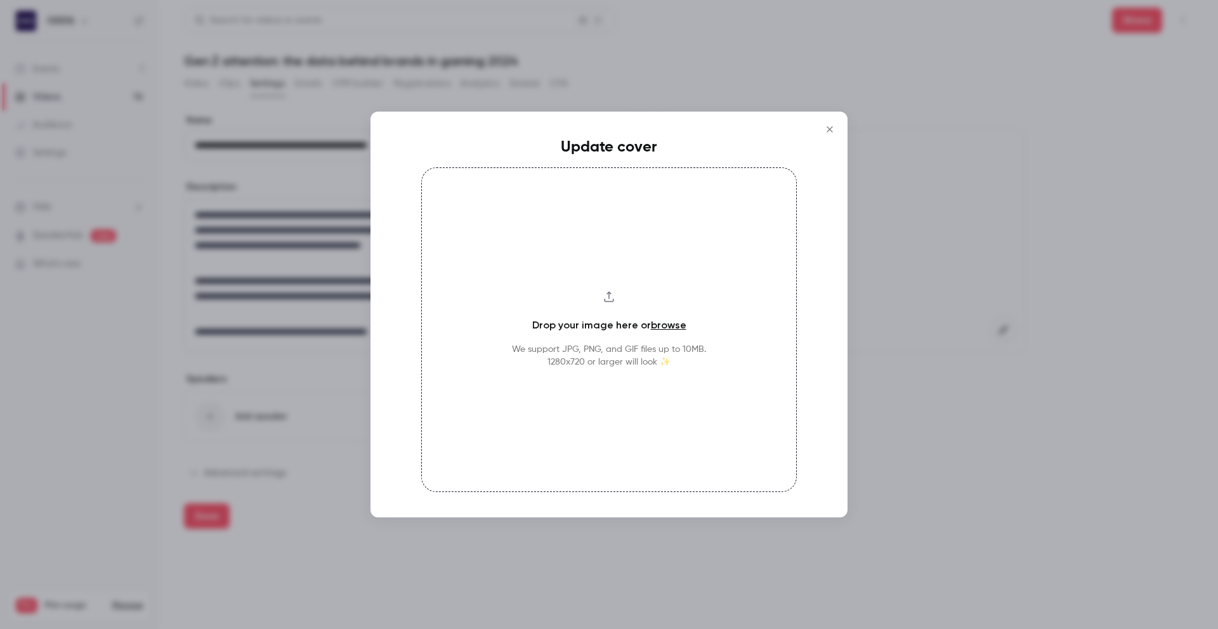
click at [656, 320] on link "browse" at bounding box center [669, 325] width 36 height 12
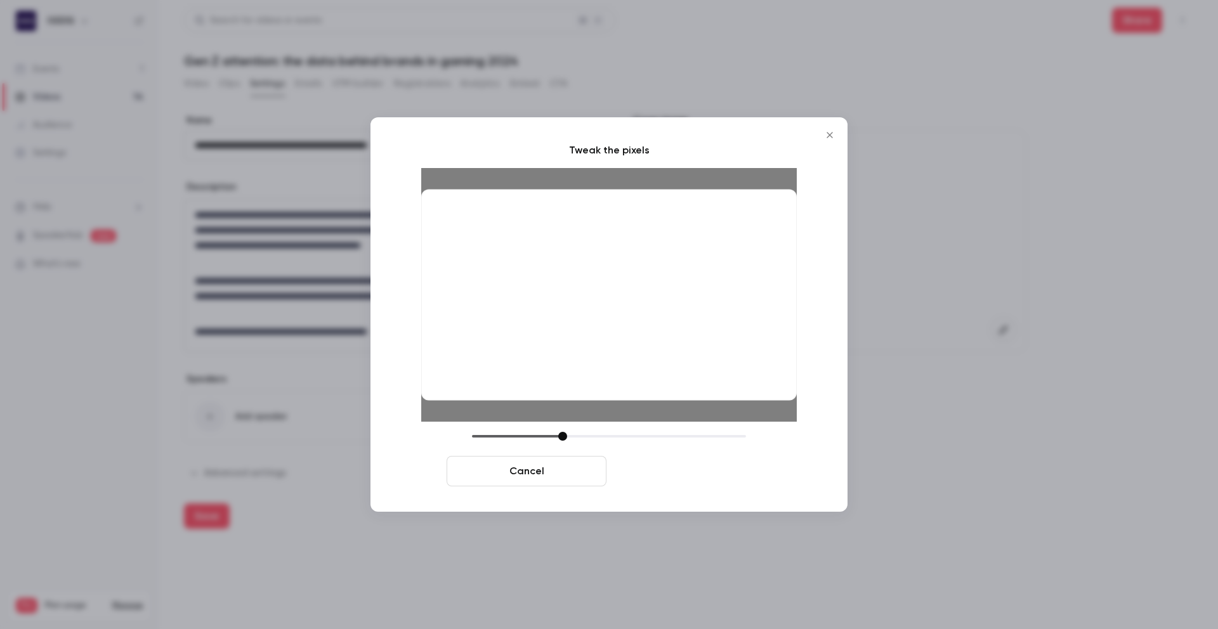
click at [726, 475] on button "Crop and save" at bounding box center [692, 471] width 160 height 30
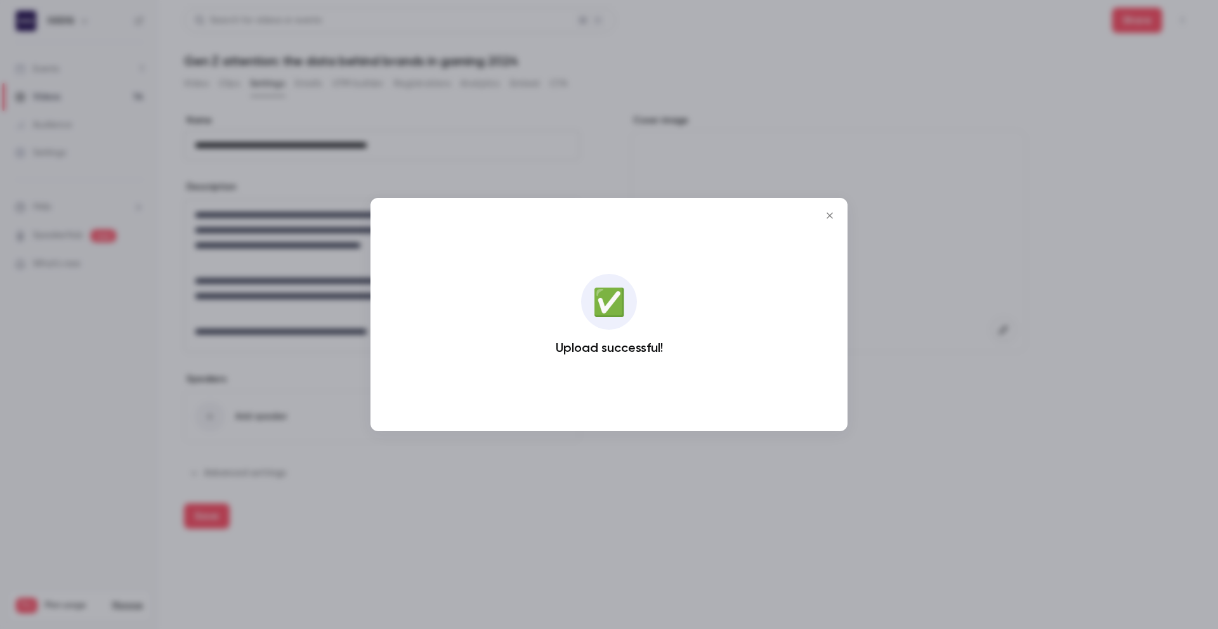
click at [829, 217] on icon "Close" at bounding box center [829, 216] width 15 height 10
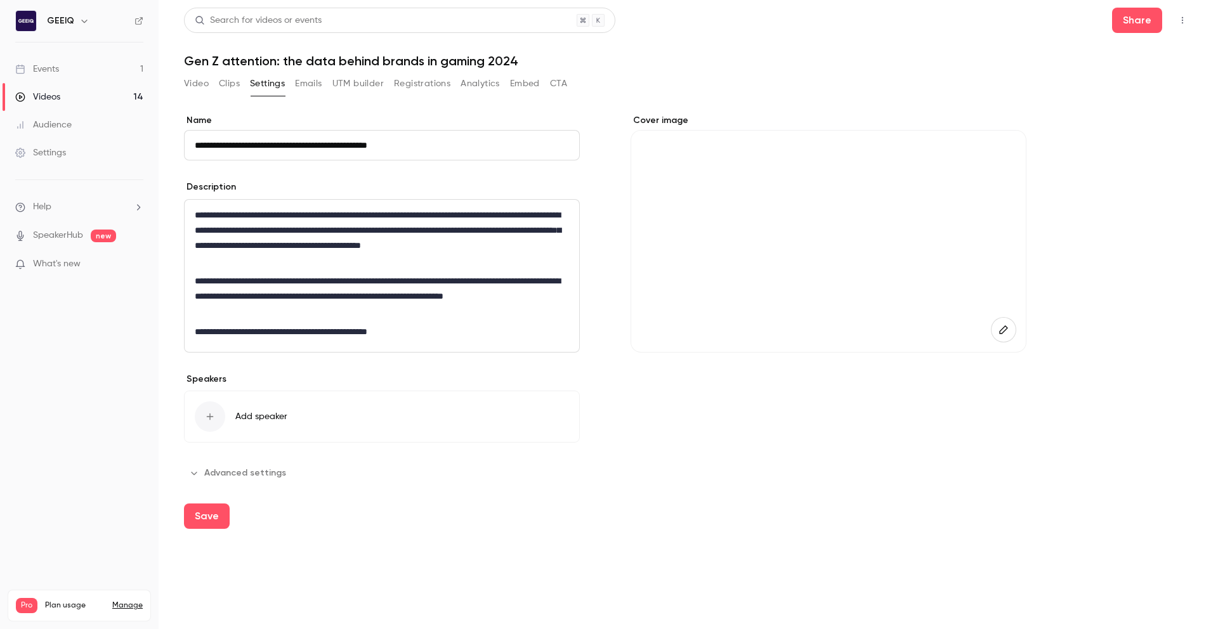
click at [201, 82] on button "Video" at bounding box center [196, 84] width 25 height 20
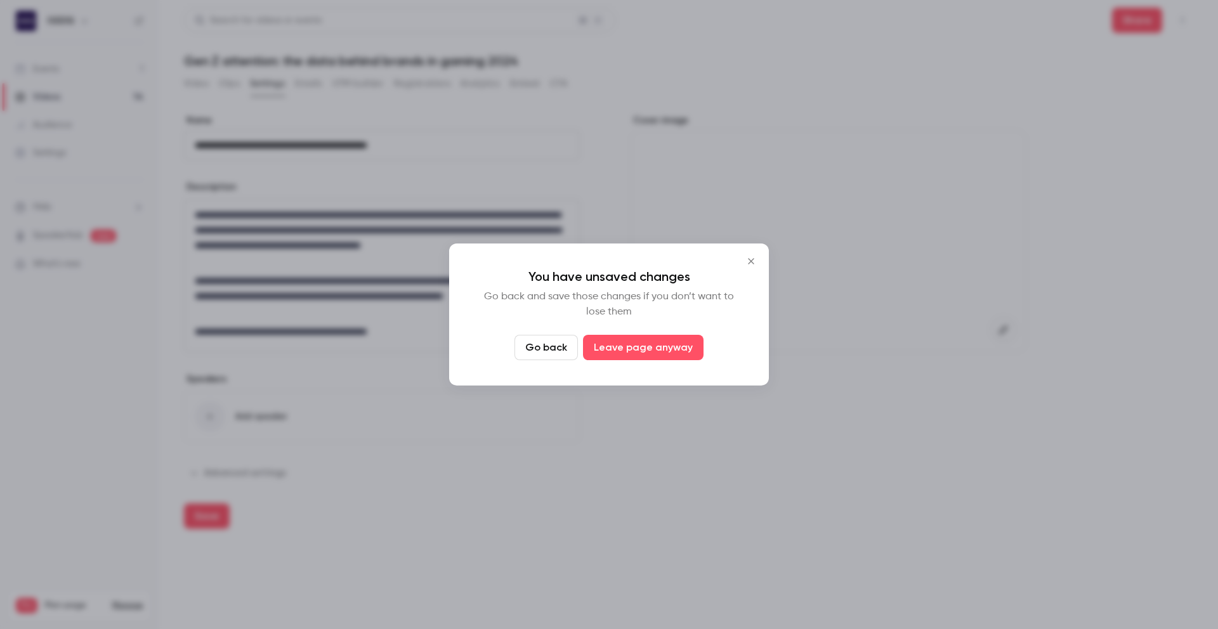
click at [753, 260] on icon "Close" at bounding box center [751, 261] width 15 height 10
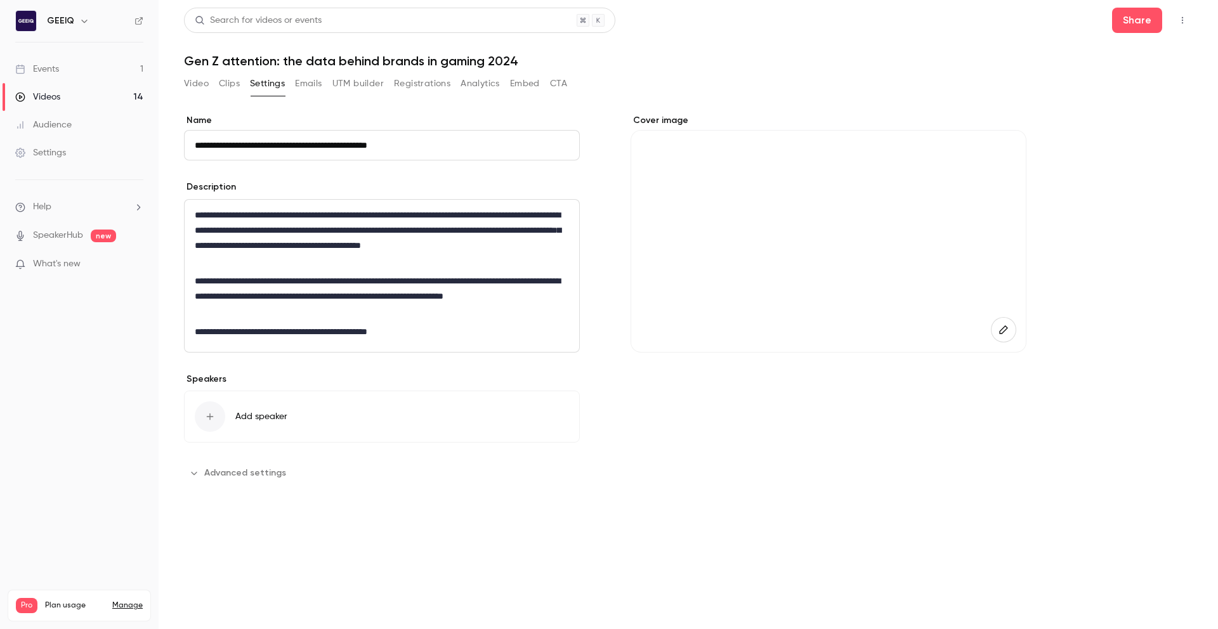
click at [213, 512] on button "Save" at bounding box center [207, 516] width 46 height 25
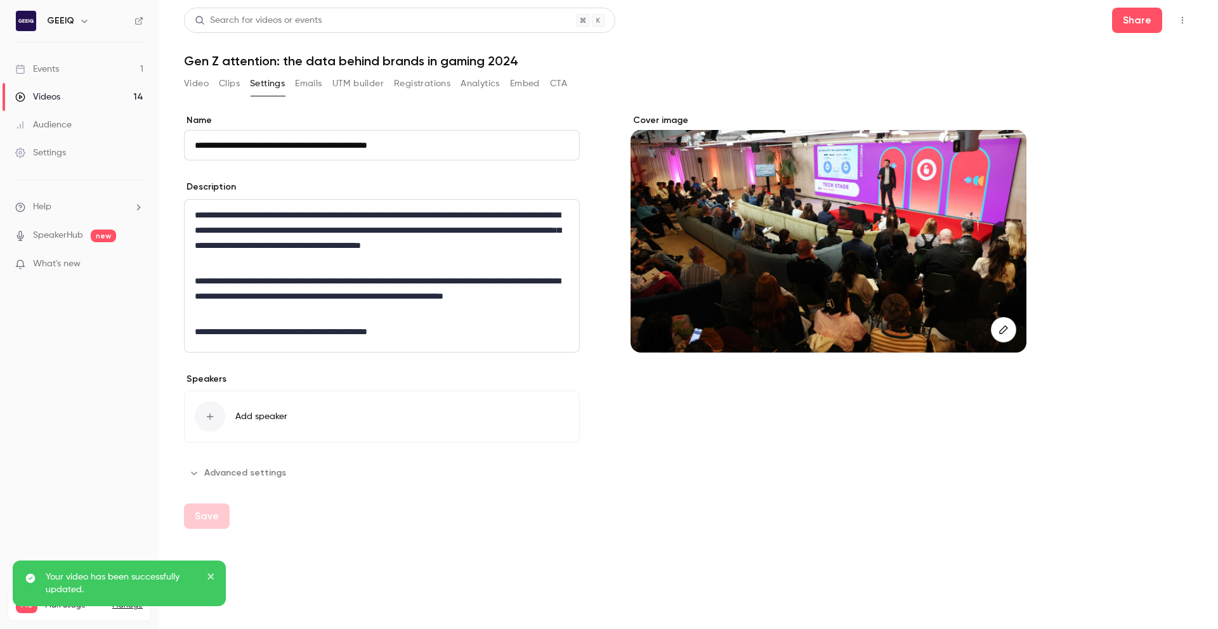
click at [190, 78] on button "Video" at bounding box center [196, 84] width 25 height 20
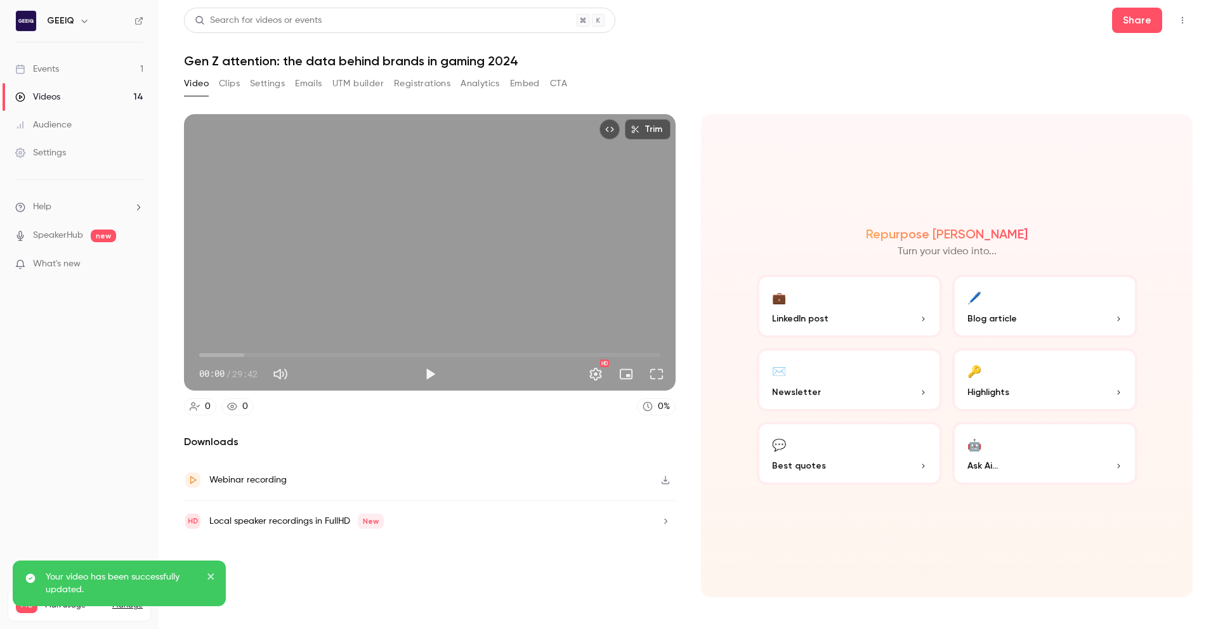
click at [354, 59] on h1 "Gen Z attention: the data behind brands in gaming 2024" at bounding box center [688, 60] width 1009 height 15
click at [700, 81] on div "Video Clips Settings Emails UTM builder Registrations Analytics Embed CTA" at bounding box center [688, 86] width 1009 height 25
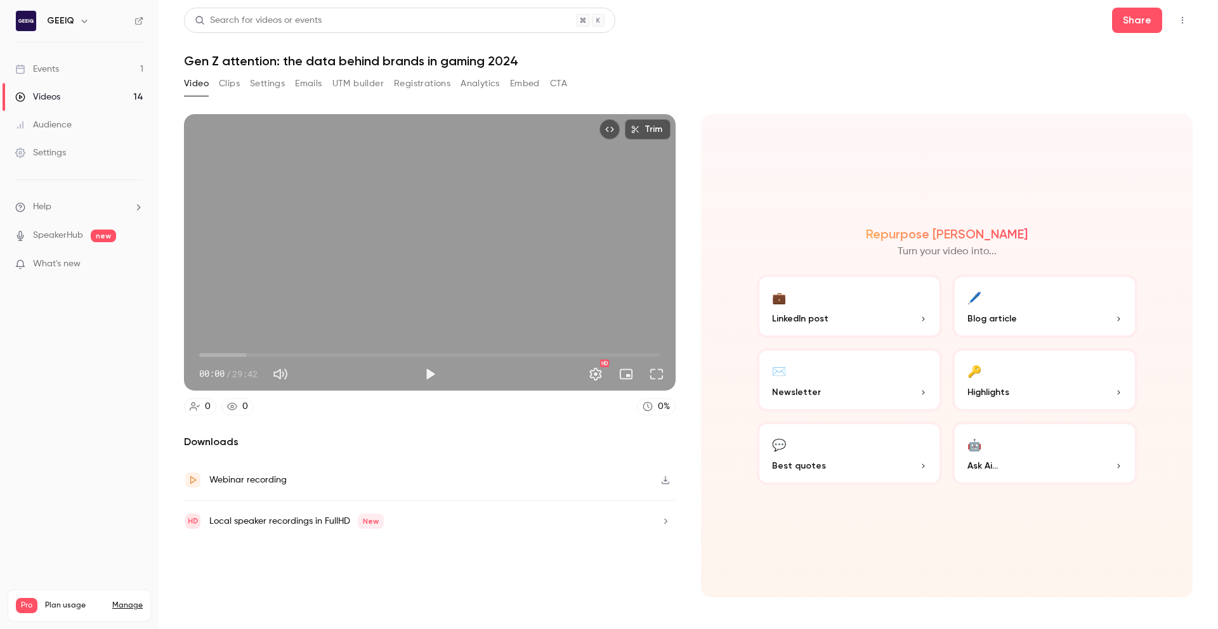
click at [196, 84] on button "Video" at bounding box center [196, 84] width 25 height 20
click at [77, 103] on link "Videos 14" at bounding box center [79, 97] width 159 height 28
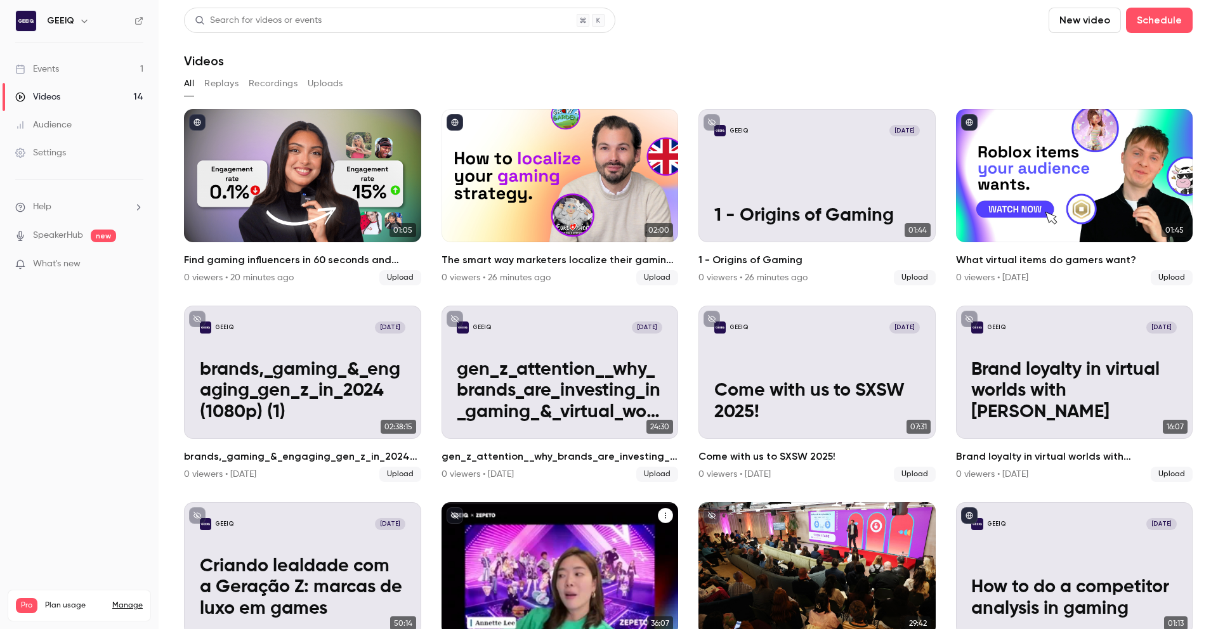
scroll to position [256, 0]
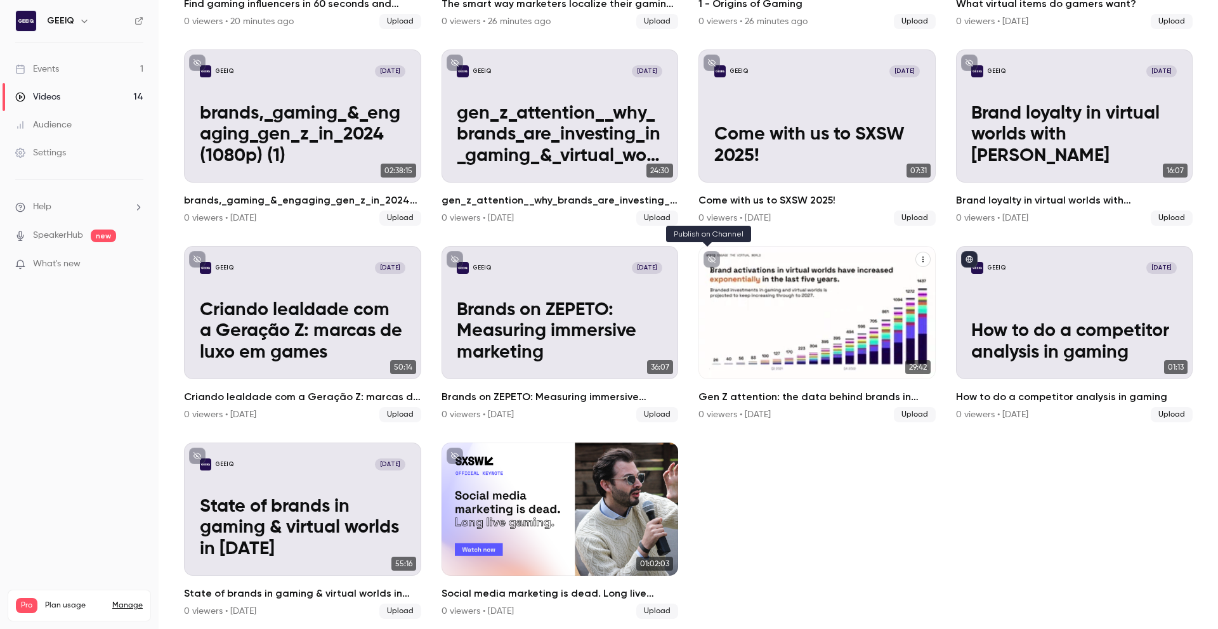
click at [708, 252] on button "unpublished" at bounding box center [712, 259] width 16 height 16
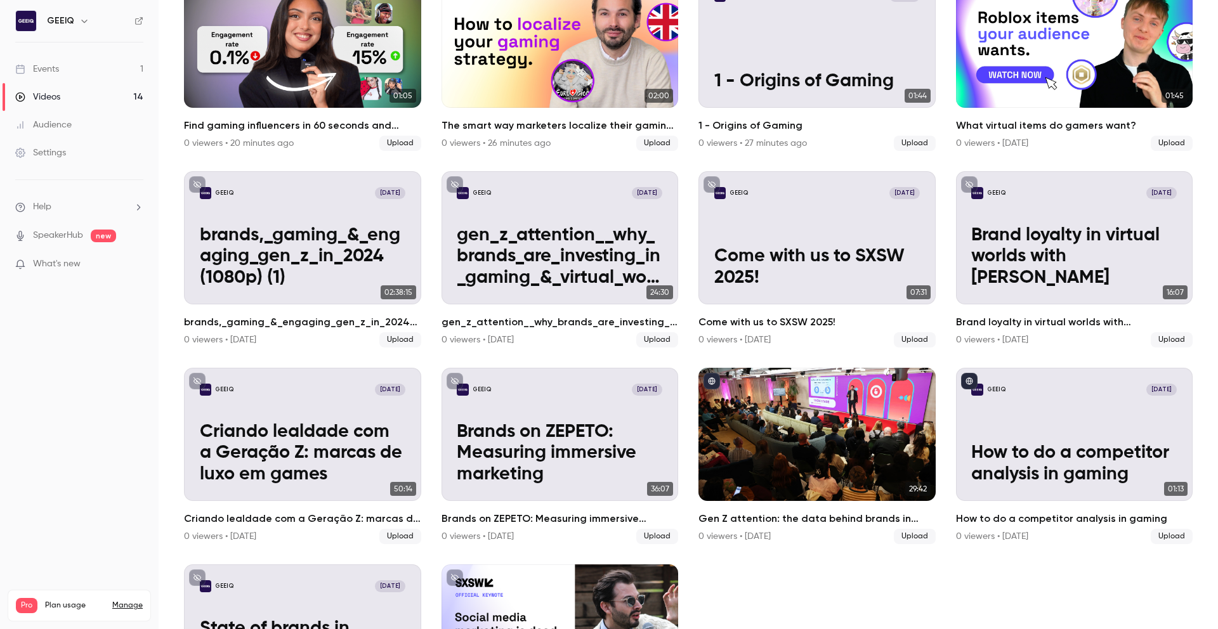
scroll to position [135, 0]
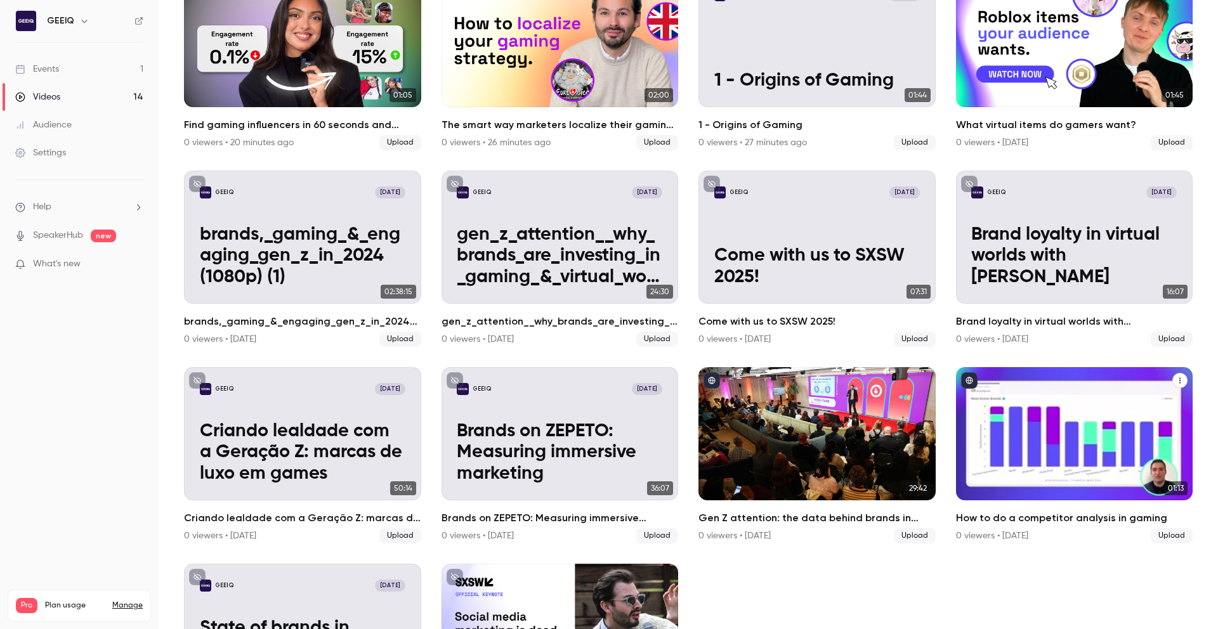
click at [1081, 424] on div "GEEIQ Apr 14 How to do a competitor analysis in gaming" at bounding box center [1074, 433] width 237 height 133
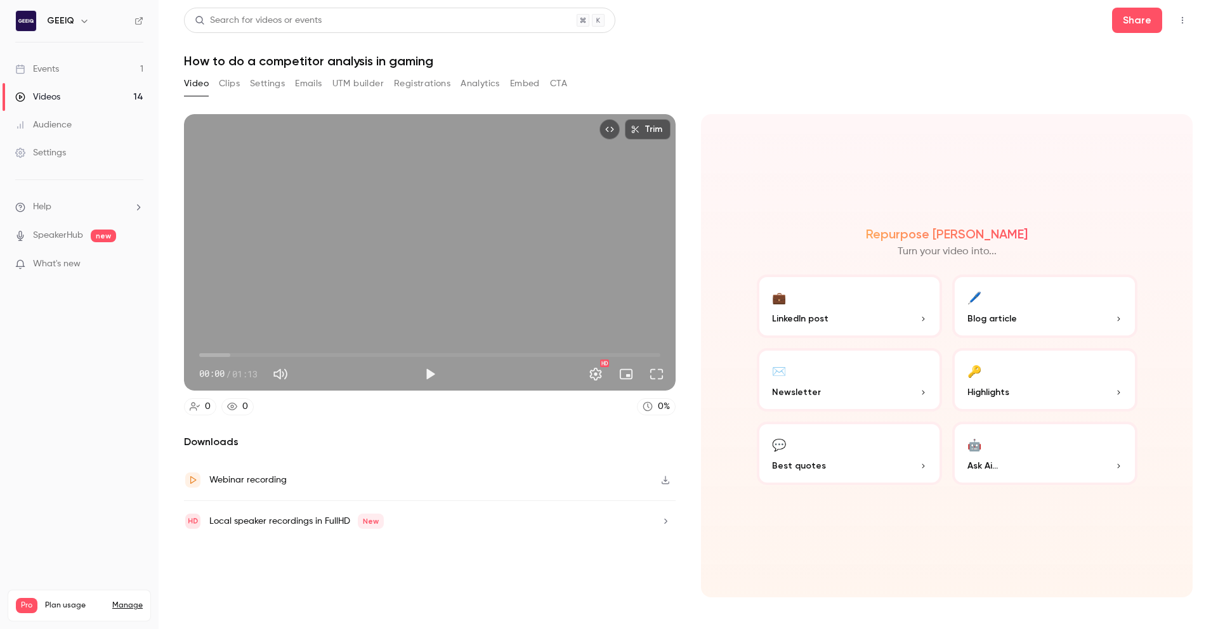
click at [433, 371] on button "Play" at bounding box center [429, 374] width 25 height 25
click at [431, 371] on button "Pause" at bounding box center [429, 374] width 25 height 25
click at [436, 370] on button "Play" at bounding box center [429, 374] width 25 height 25
click at [529, 239] on div "Trim 00:02 00:02 / 01:13 HD" at bounding box center [430, 252] width 492 height 277
type input "***"
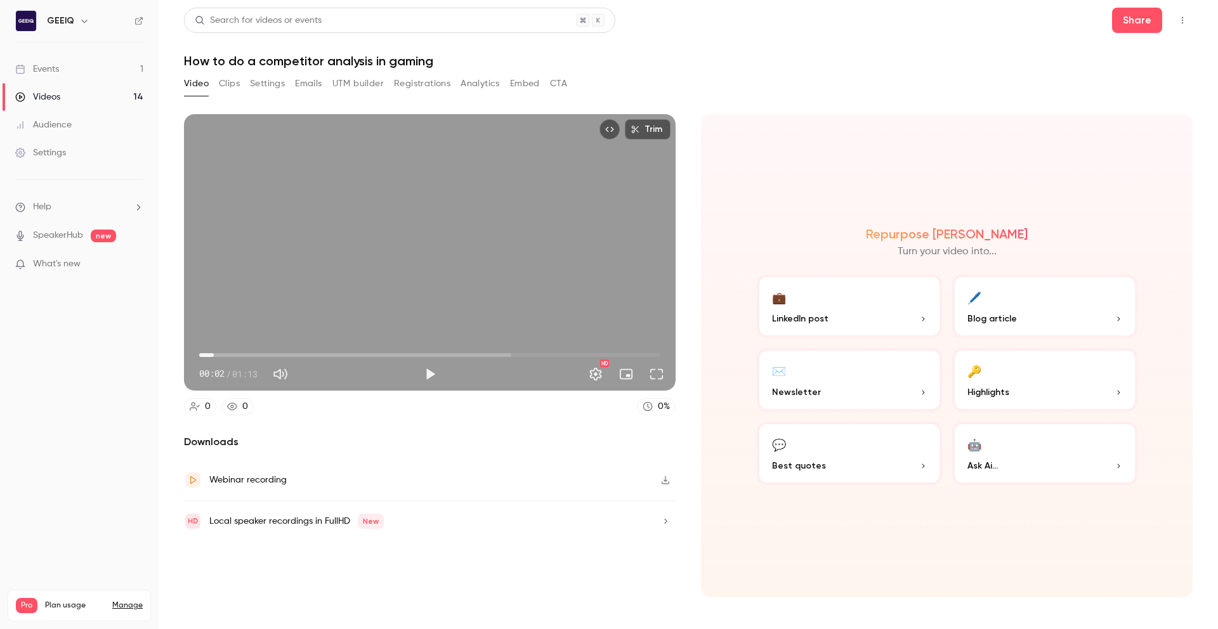
click at [258, 86] on button "Settings" at bounding box center [267, 84] width 35 height 20
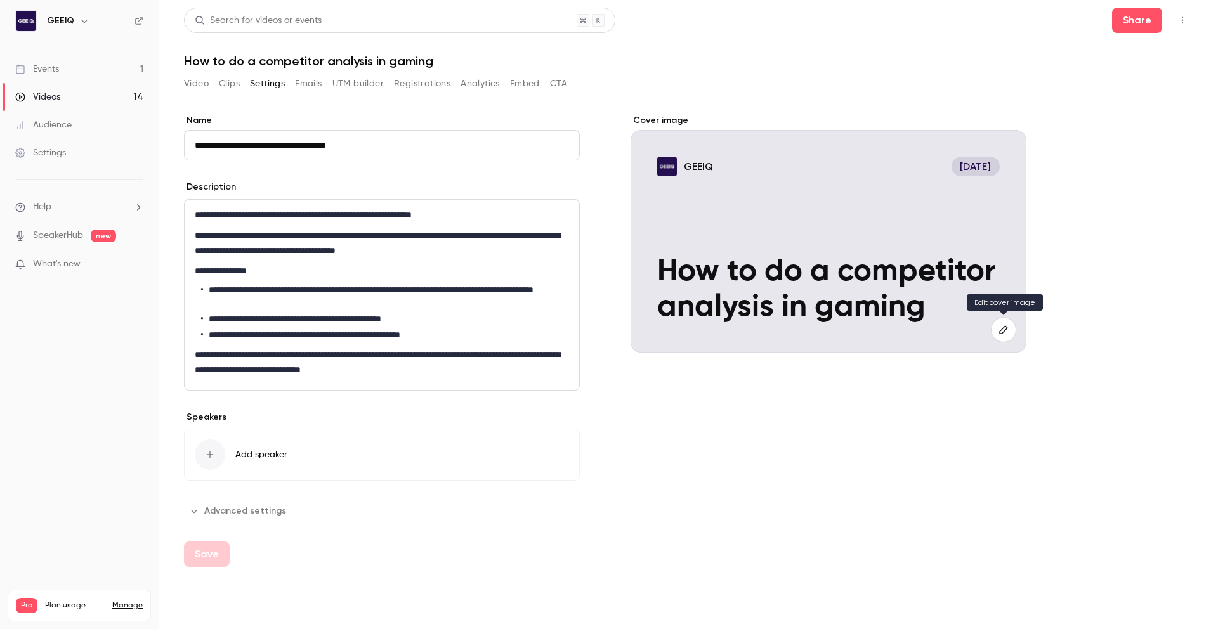
click at [1005, 334] on icon "button" at bounding box center [1004, 330] width 14 height 10
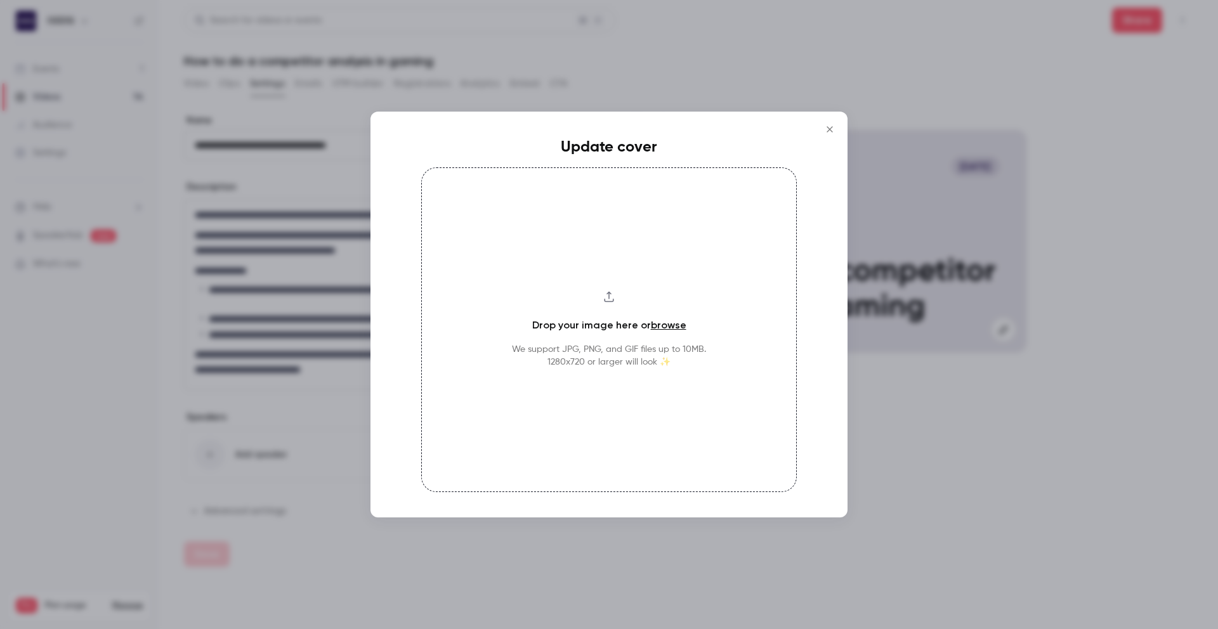
click at [673, 324] on link "browse" at bounding box center [669, 325] width 36 height 12
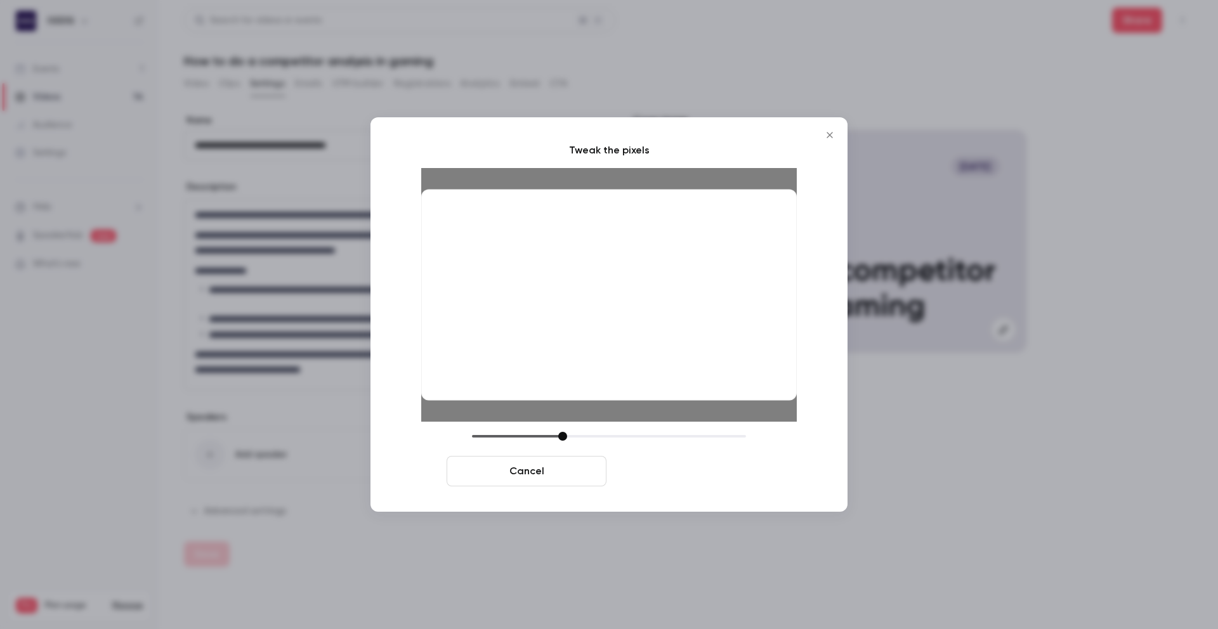
click at [718, 471] on button "Crop and save" at bounding box center [692, 471] width 160 height 30
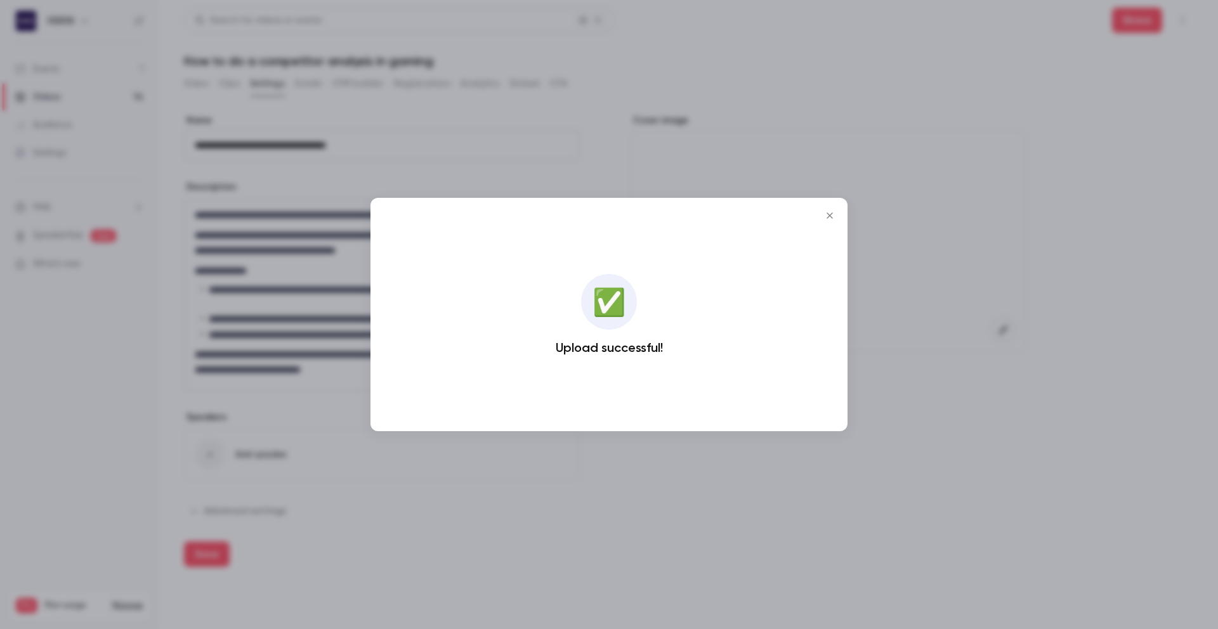
click at [828, 214] on icon "Close" at bounding box center [830, 216] width 6 height 6
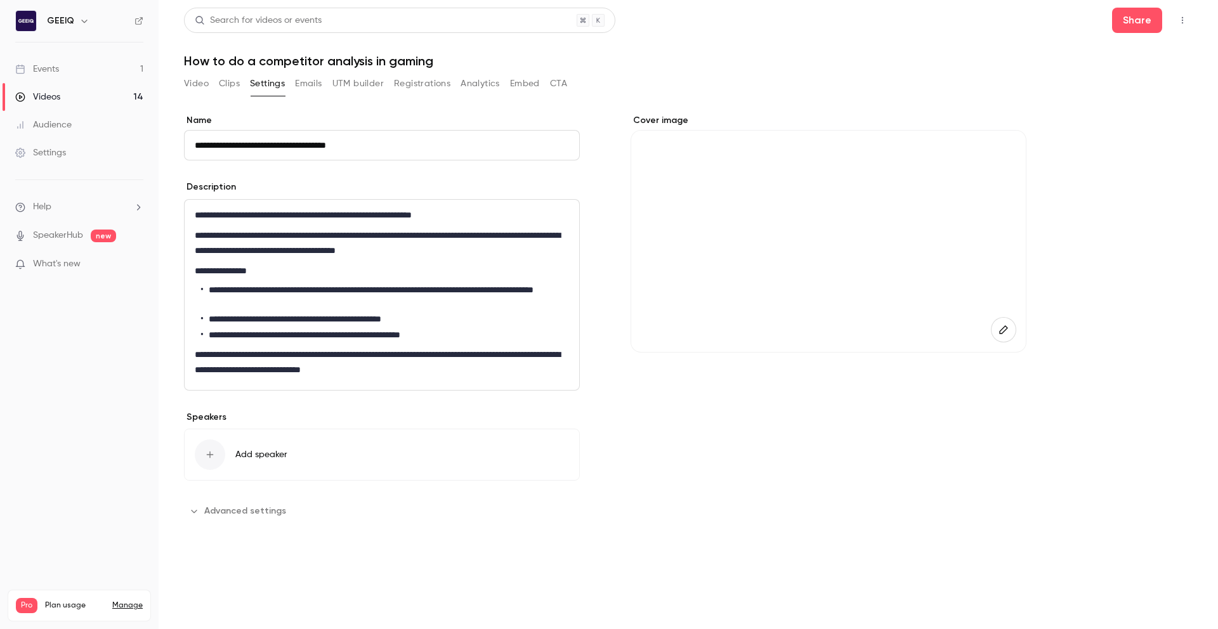
click at [214, 550] on button "Save" at bounding box center [207, 554] width 46 height 25
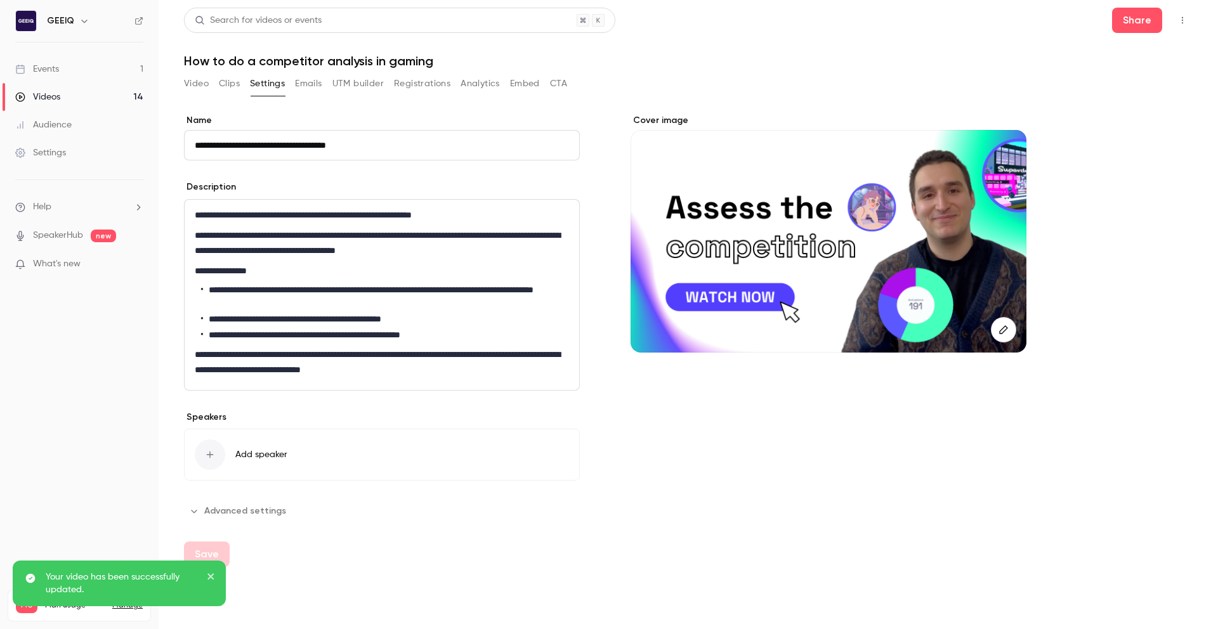
click at [201, 83] on button "Video" at bounding box center [196, 84] width 25 height 20
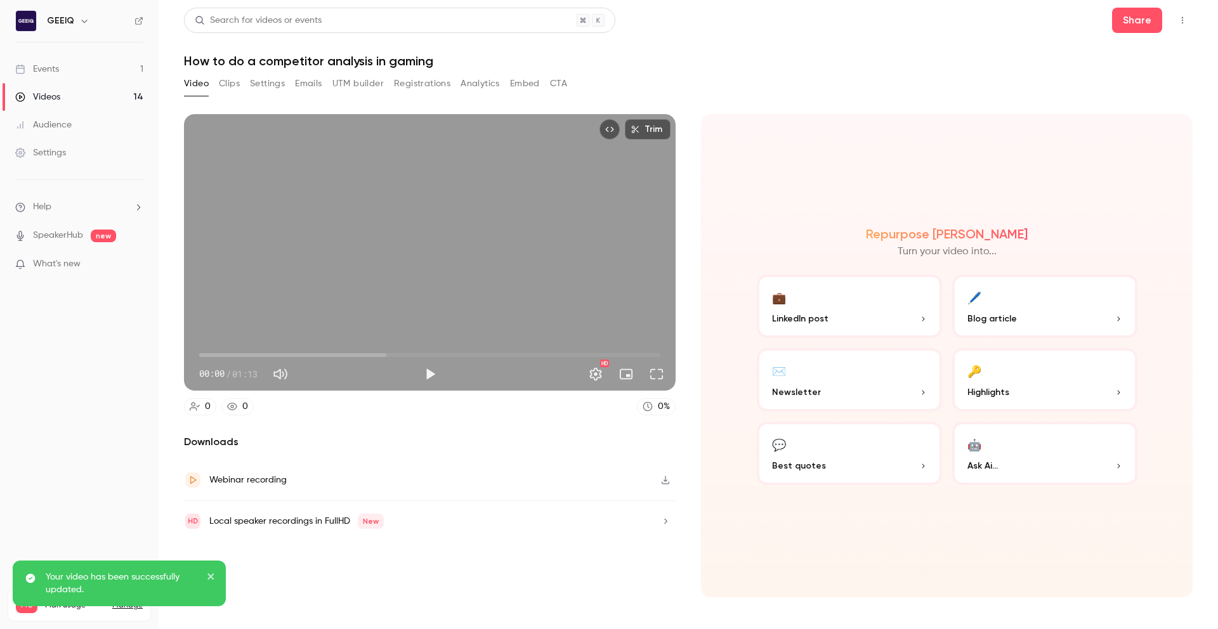
click at [74, 92] on link "Videos 14" at bounding box center [79, 97] width 159 height 28
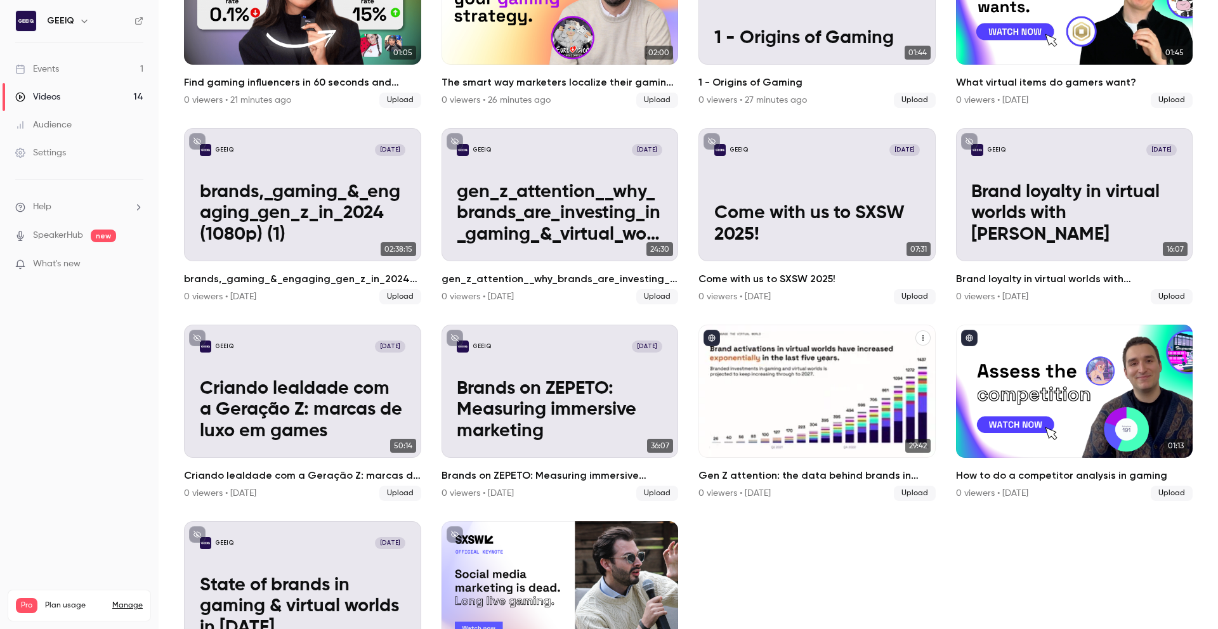
scroll to position [256, 0]
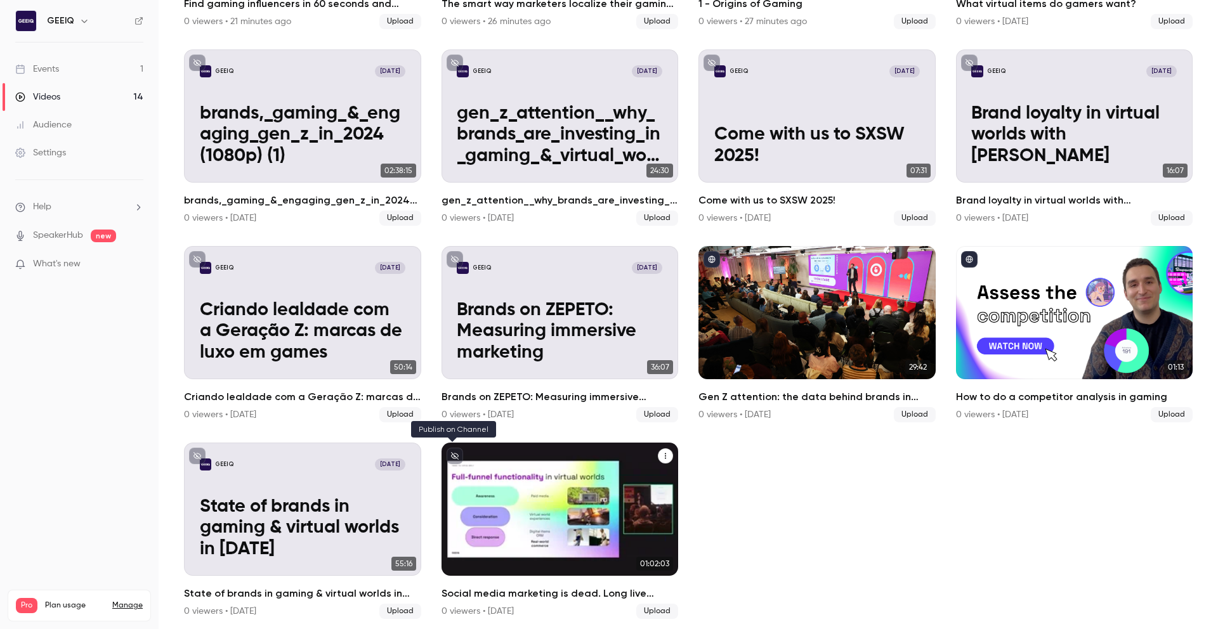
click at [454, 457] on button "unpublished" at bounding box center [455, 456] width 16 height 16
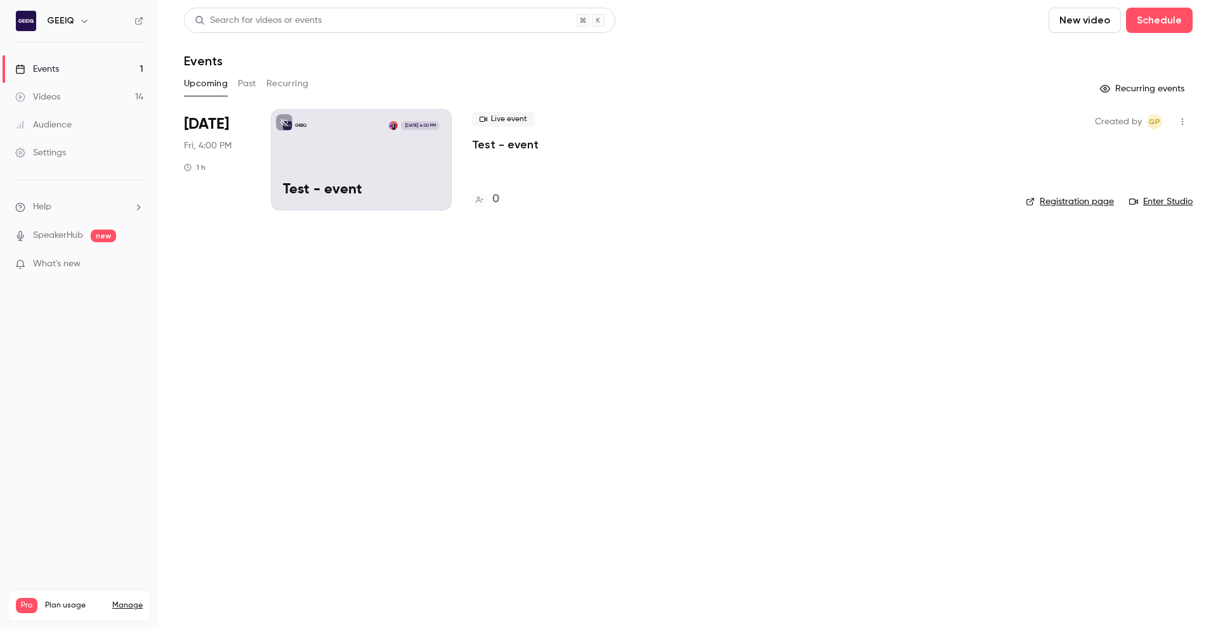
click at [59, 94] on div "Videos" at bounding box center [37, 97] width 45 height 13
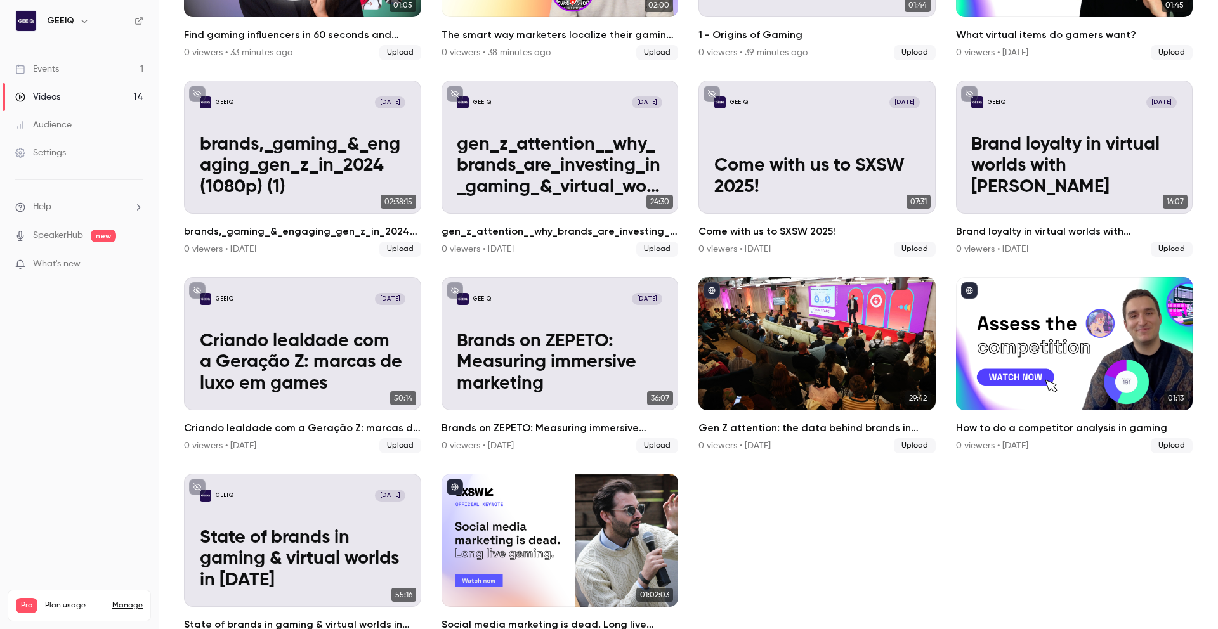
scroll to position [256, 0]
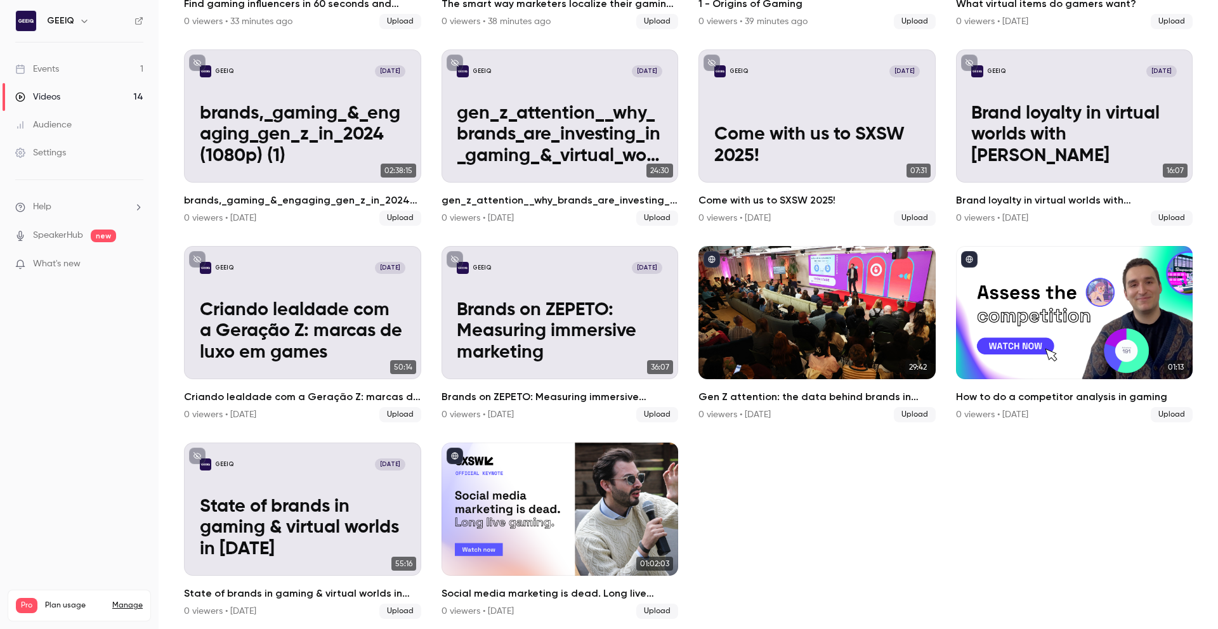
drag, startPoint x: 1218, startPoint y: 95, endPoint x: 1218, endPoint y: 324, distance: 228.4
click at [1218, 324] on main "Search for videos or events New video Schedule Videos All Replays Recordings Up…" at bounding box center [689, 314] width 1060 height 629
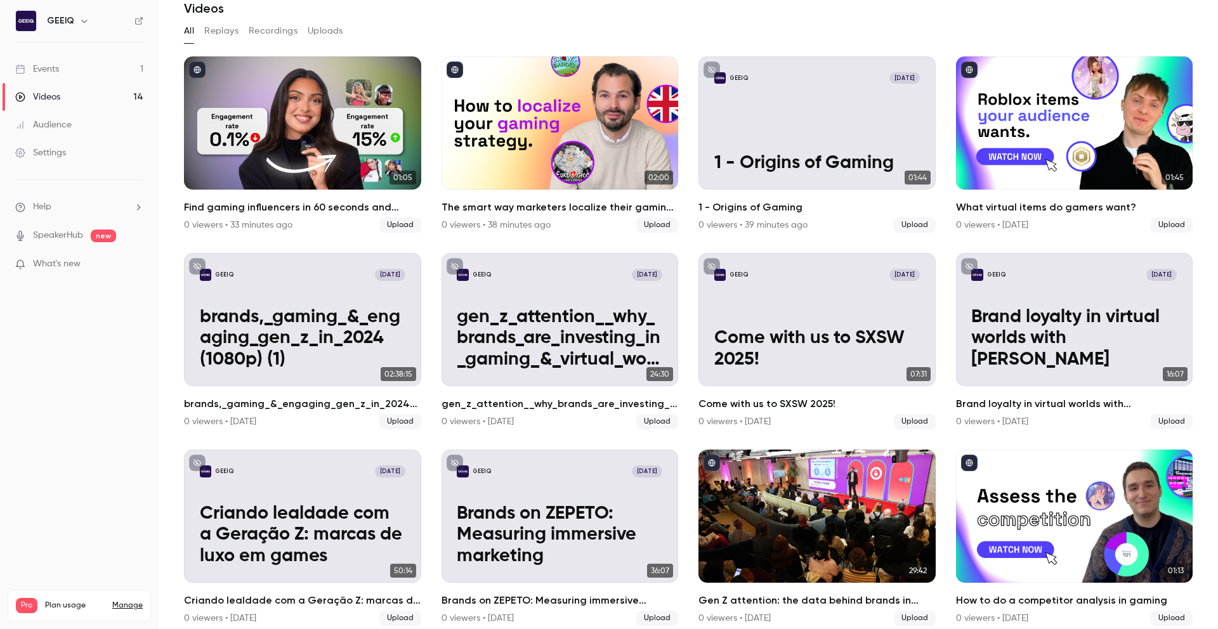
scroll to position [47, 0]
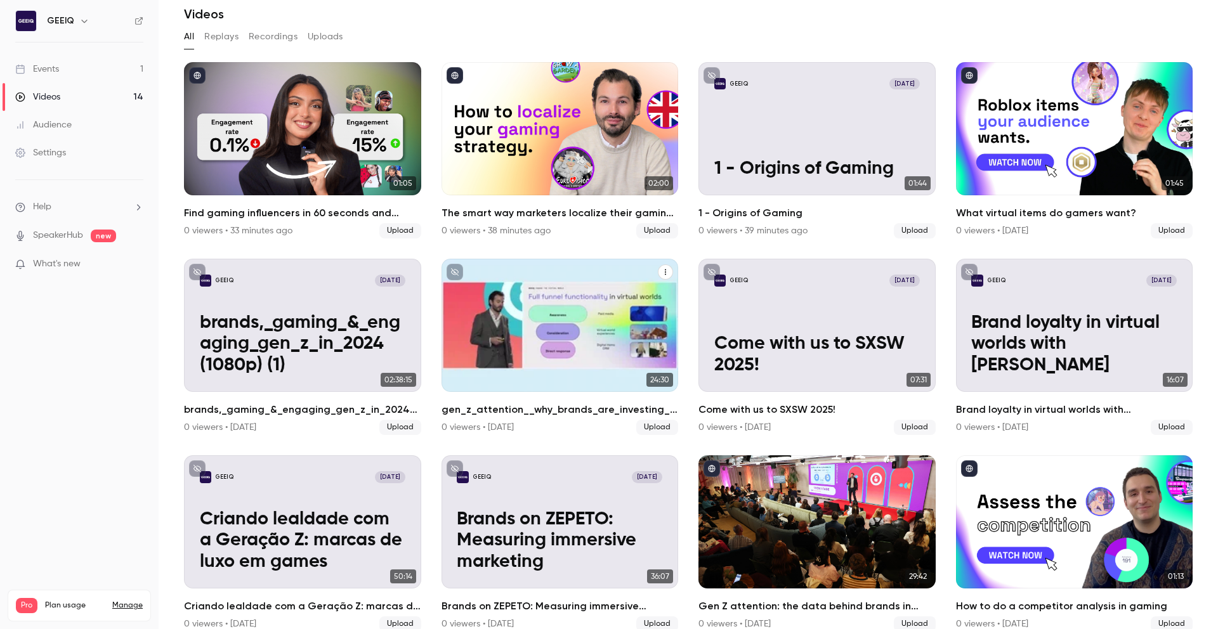
click at [451, 271] on icon "unpublished" at bounding box center [455, 272] width 8 height 8
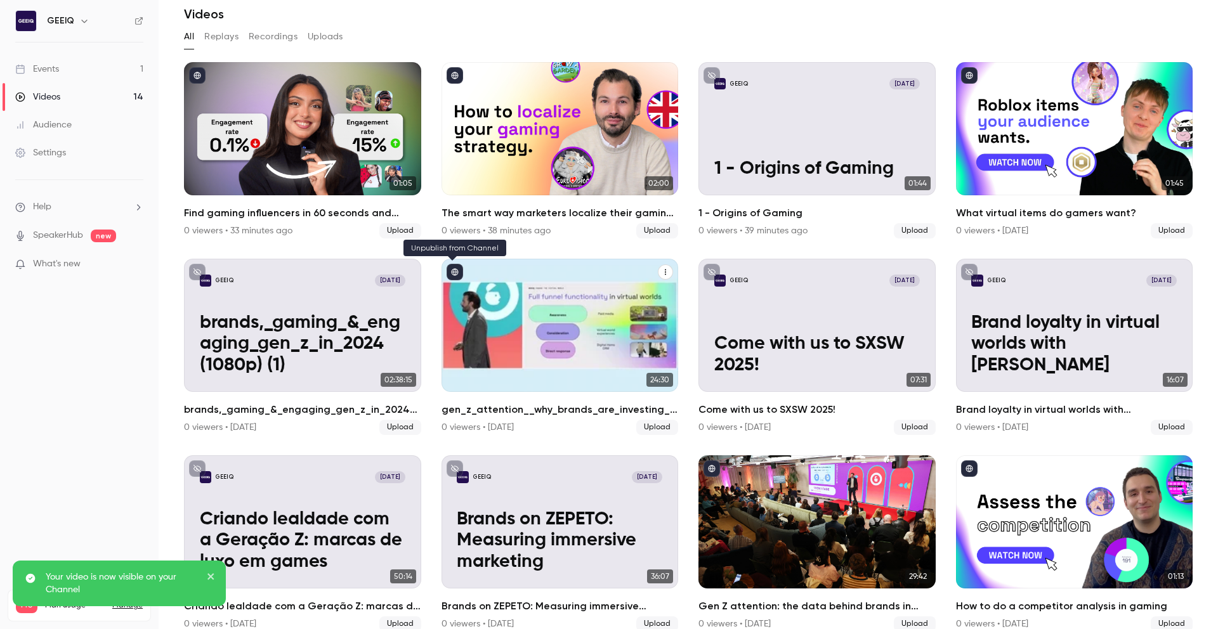
click at [451, 269] on icon "published" at bounding box center [454, 272] width 7 height 7
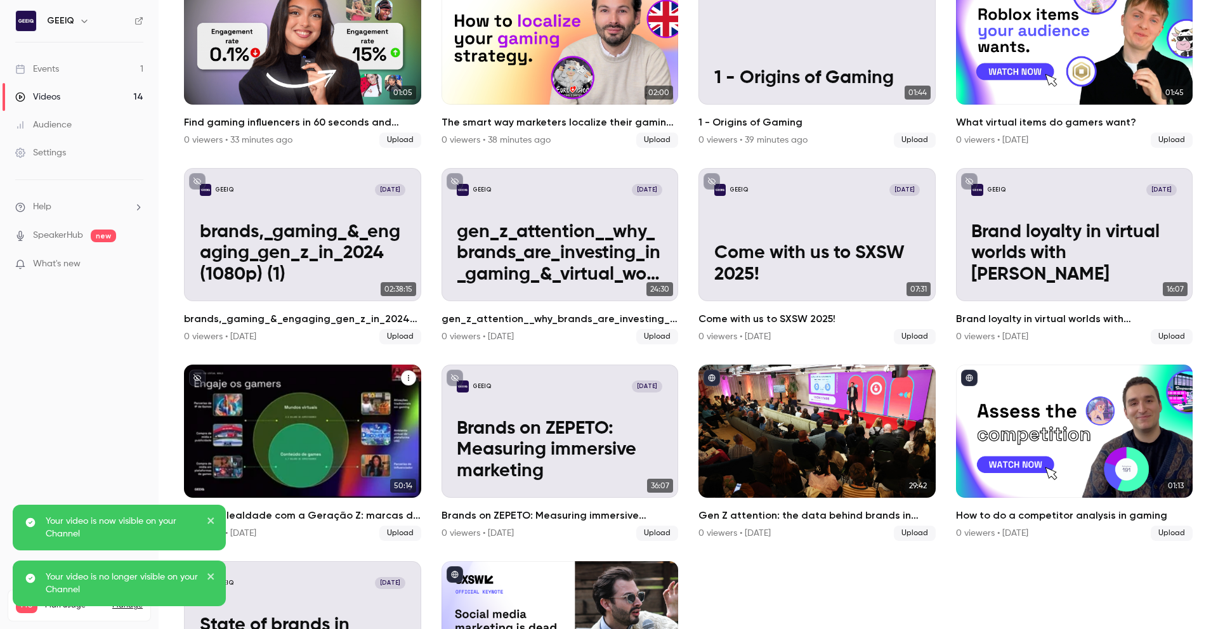
scroll to position [141, 0]
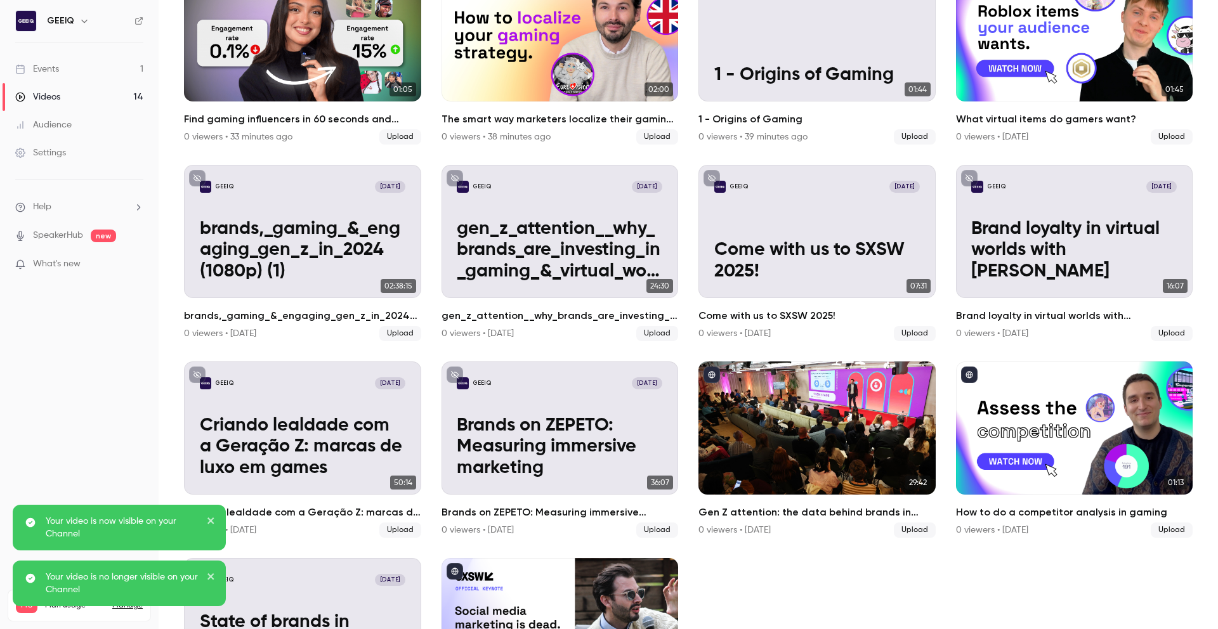
click at [218, 523] on div "Your video is now visible on your Channel" at bounding box center [119, 528] width 213 height 46
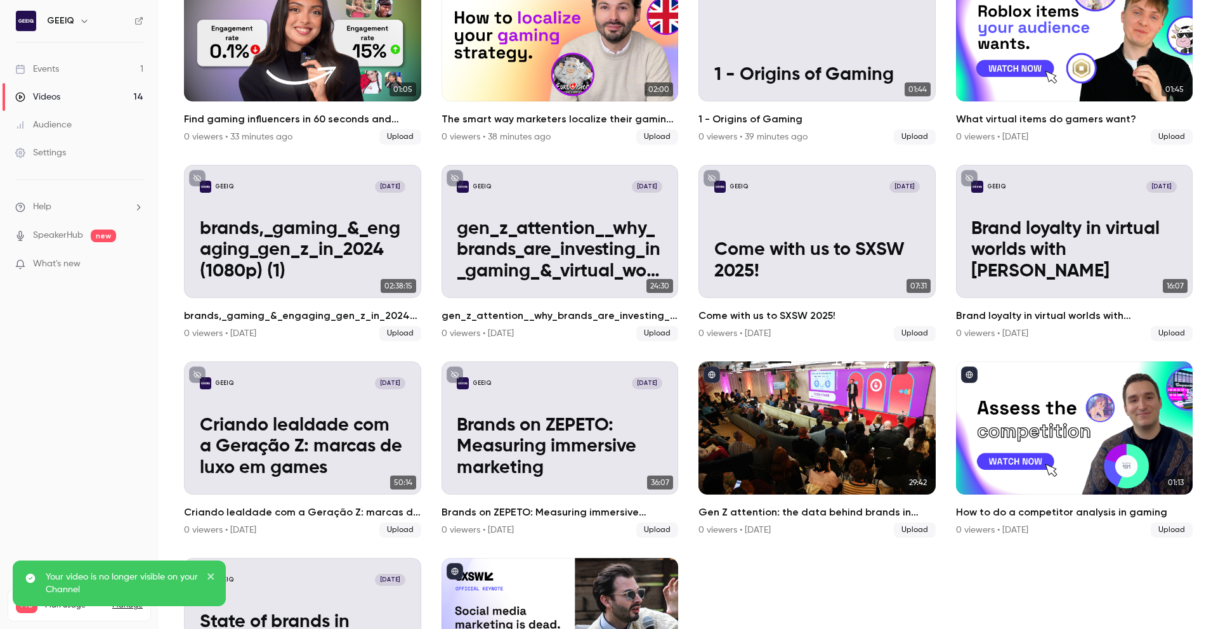
click at [211, 577] on icon "close" at bounding box center [211, 577] width 9 height 10
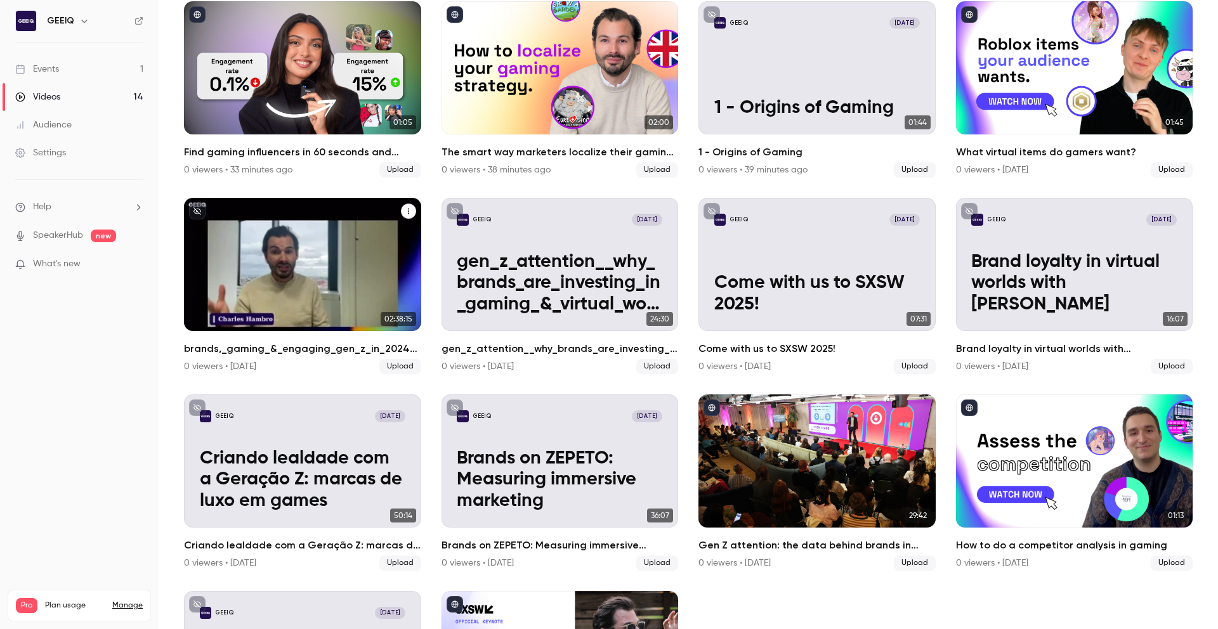
scroll to position [119, 0]
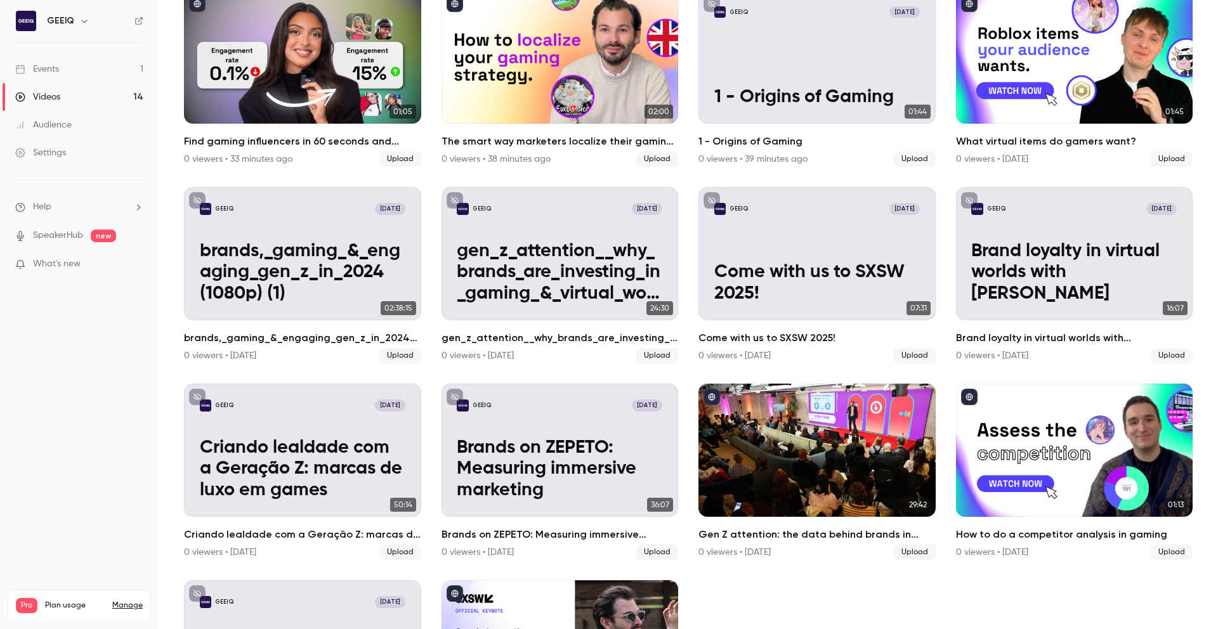
click at [37, 63] on div "Events" at bounding box center [37, 69] width 44 height 13
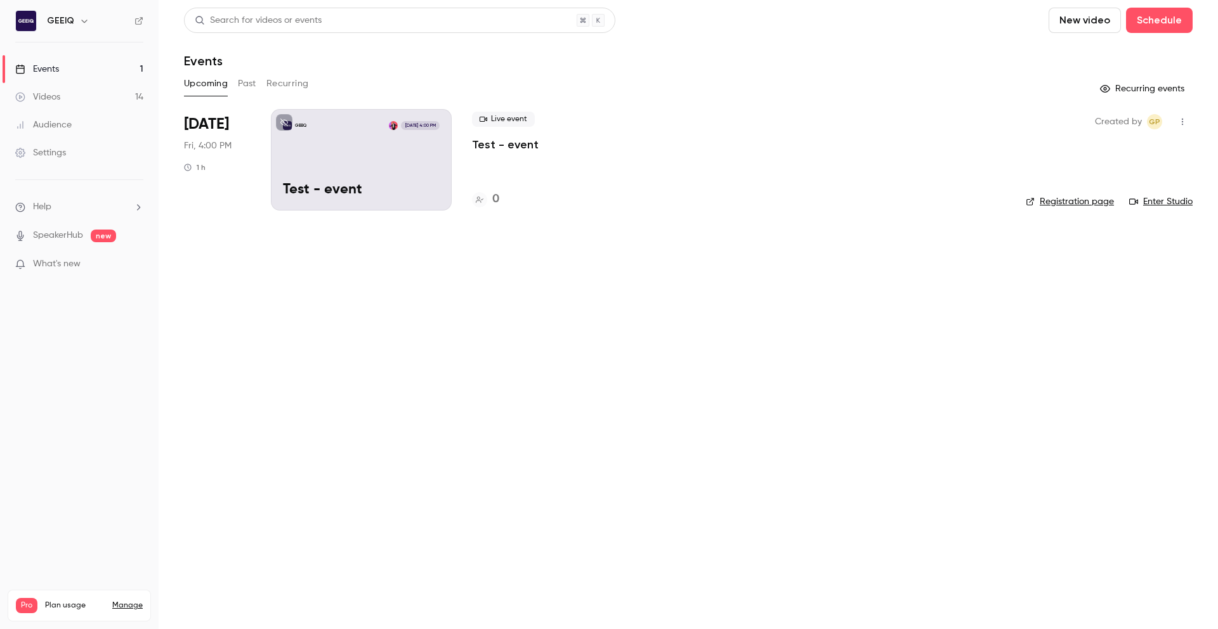
click at [363, 158] on div "GEEIQ Aug 15, 4:00 PM Test - event" at bounding box center [361, 160] width 181 height 102
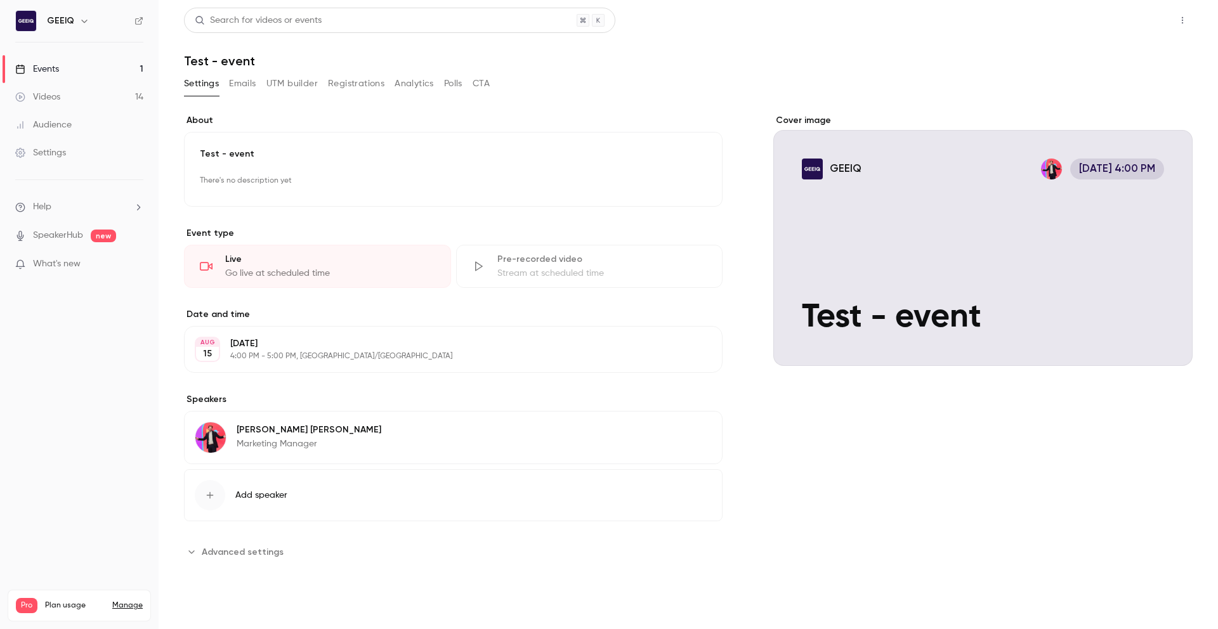
click at [1142, 15] on button "Share" at bounding box center [1137, 20] width 50 height 25
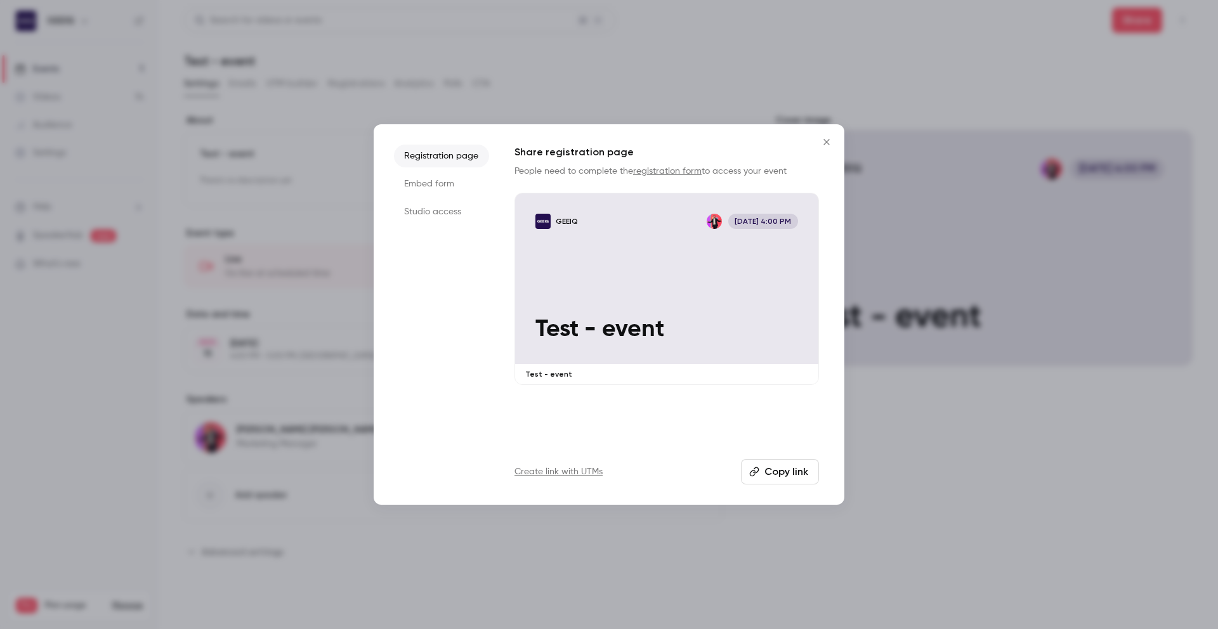
click at [771, 472] on button "Copy link" at bounding box center [780, 471] width 78 height 25
click at [445, 187] on li "Embed form" at bounding box center [441, 184] width 95 height 23
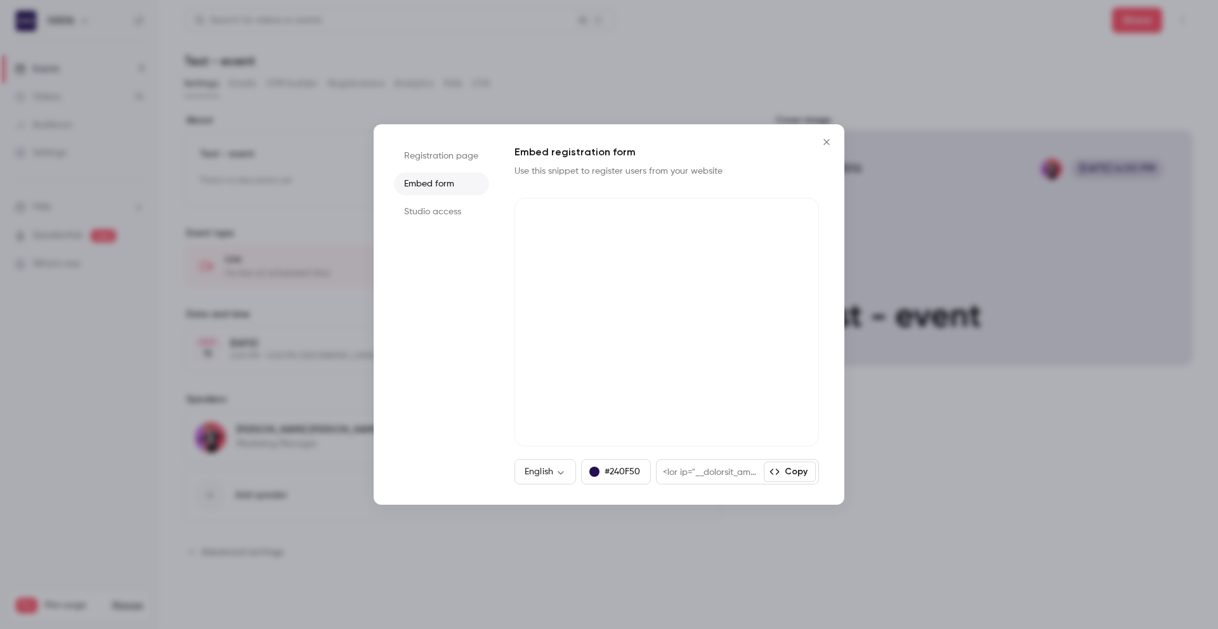
click at [445, 213] on li "Studio access" at bounding box center [441, 211] width 95 height 23
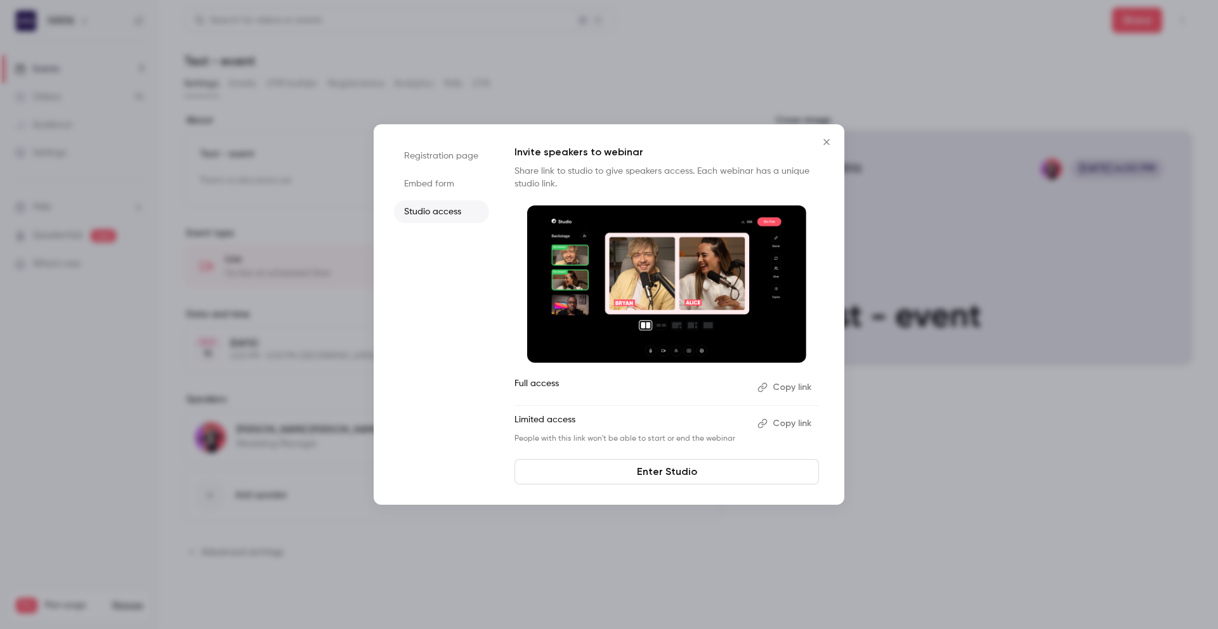
click at [435, 190] on li "Embed form" at bounding box center [441, 184] width 95 height 23
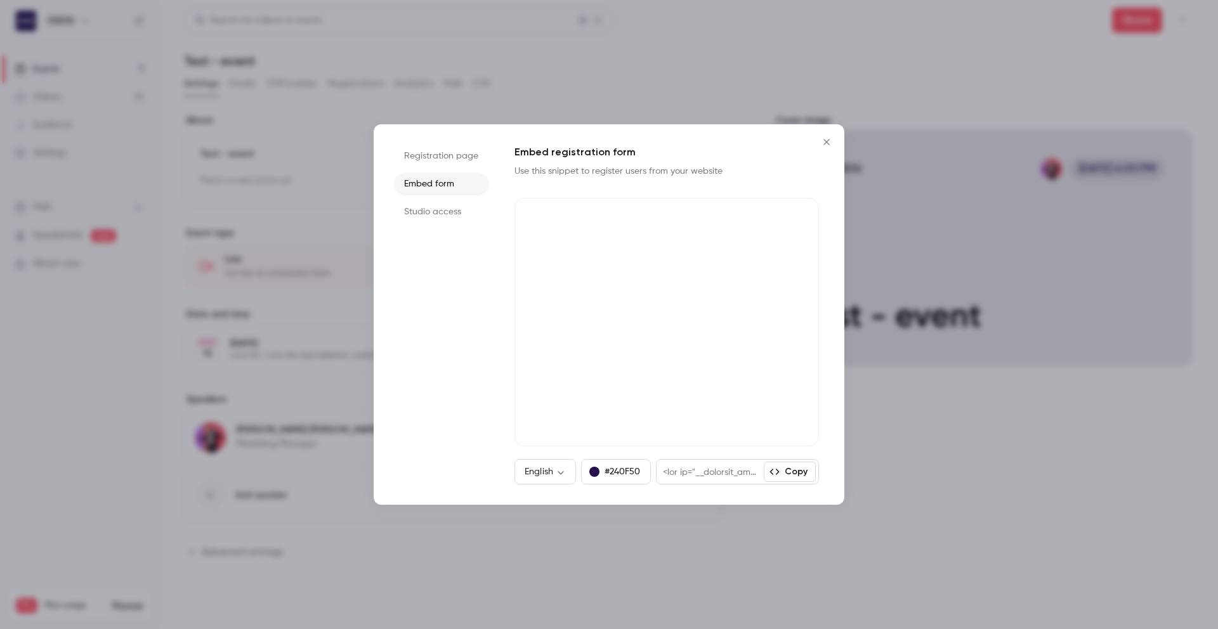
click at [437, 213] on li "Studio access" at bounding box center [441, 211] width 95 height 23
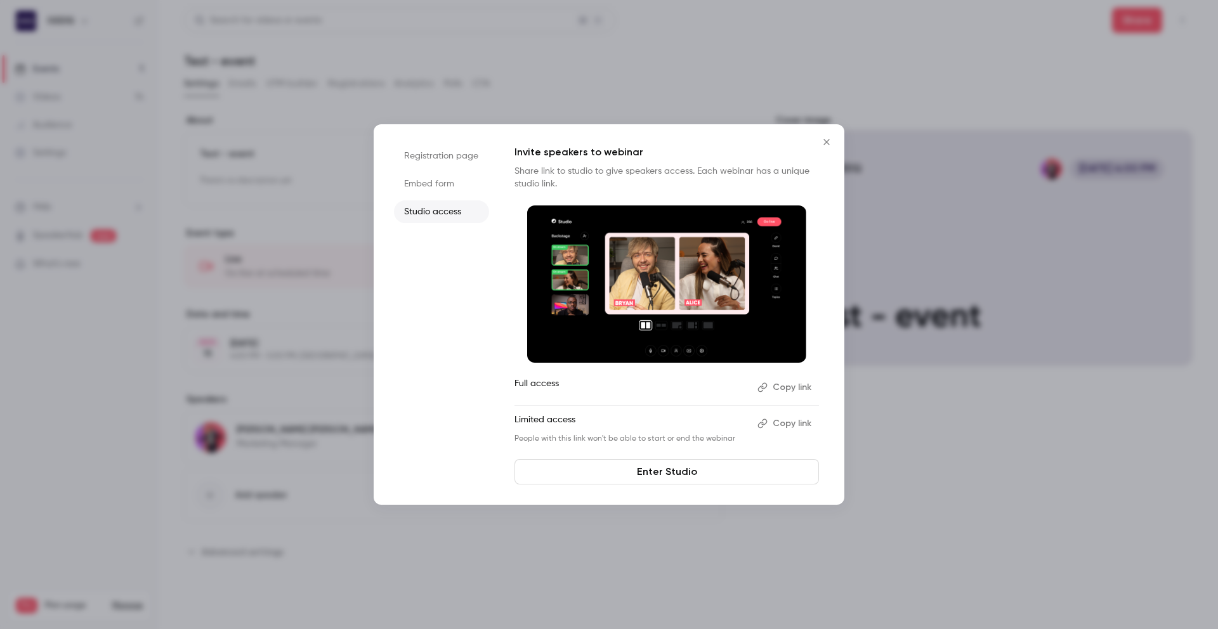
click at [436, 195] on li "Embed form" at bounding box center [441, 184] width 95 height 23
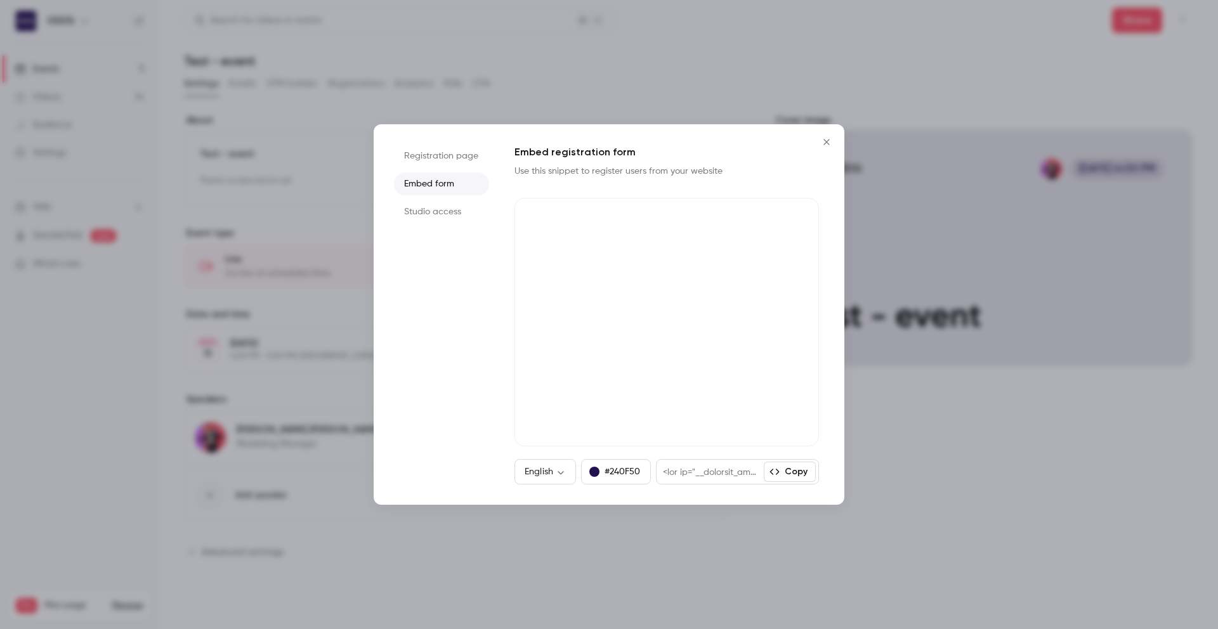
click at [832, 136] on button "Close" at bounding box center [826, 141] width 25 height 25
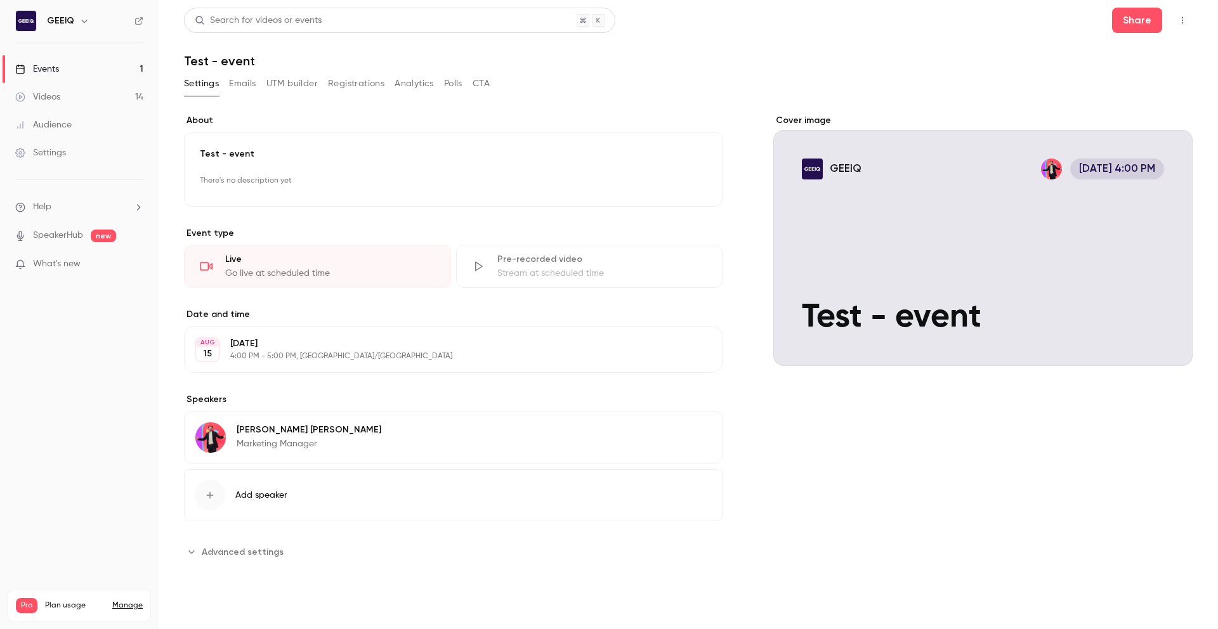
click at [116, 601] on link "Manage" at bounding box center [127, 606] width 30 height 10
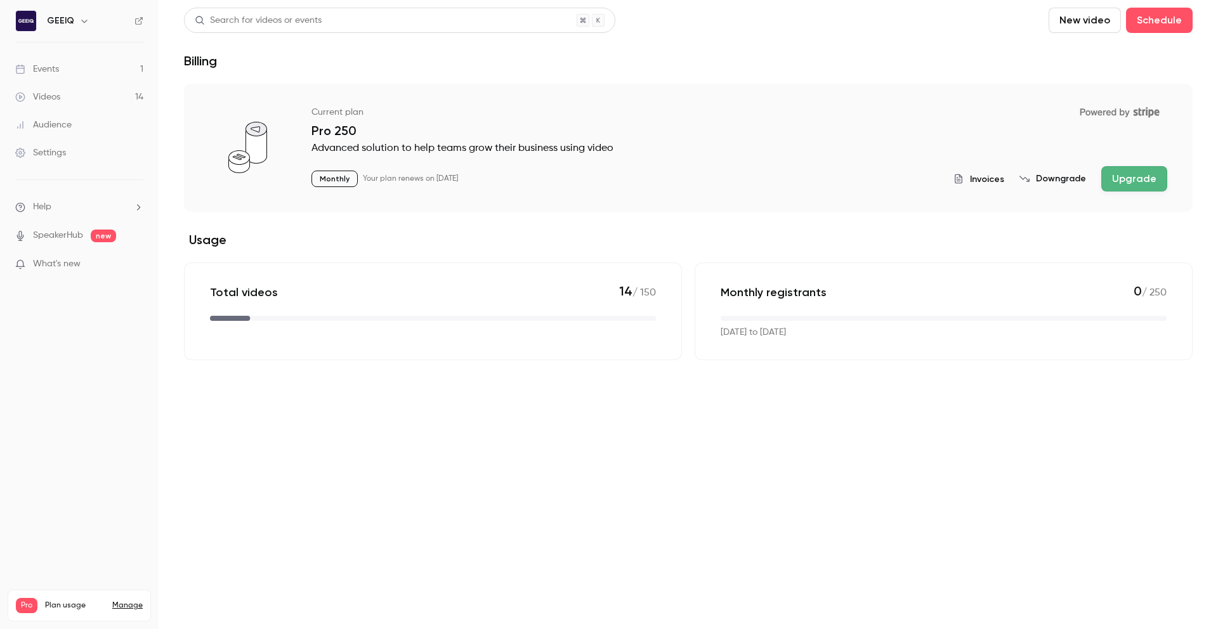
click at [50, 22] on h6 "GEEIQ" at bounding box center [60, 21] width 27 height 13
click at [67, 16] on h6 "GEEIQ" at bounding box center [60, 21] width 27 height 13
click at [81, 20] on icon "button" at bounding box center [84, 21] width 10 height 10
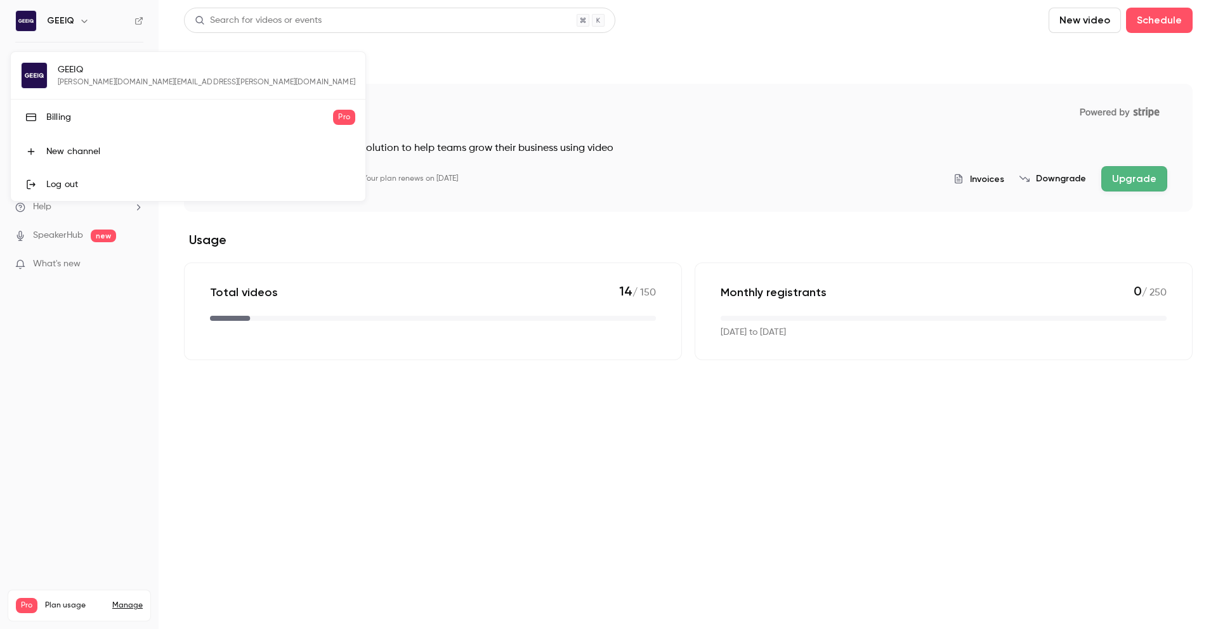
click at [79, 77] on div "GEEIQ george.pohl@geeiq.com Billing Pro New channel Log out" at bounding box center [188, 126] width 355 height 149
click at [44, 70] on div "GEEIQ george.pohl@geeiq.com Billing Pro New channel Log out" at bounding box center [188, 126] width 355 height 149
click at [85, 121] on div "Billing" at bounding box center [189, 117] width 287 height 13
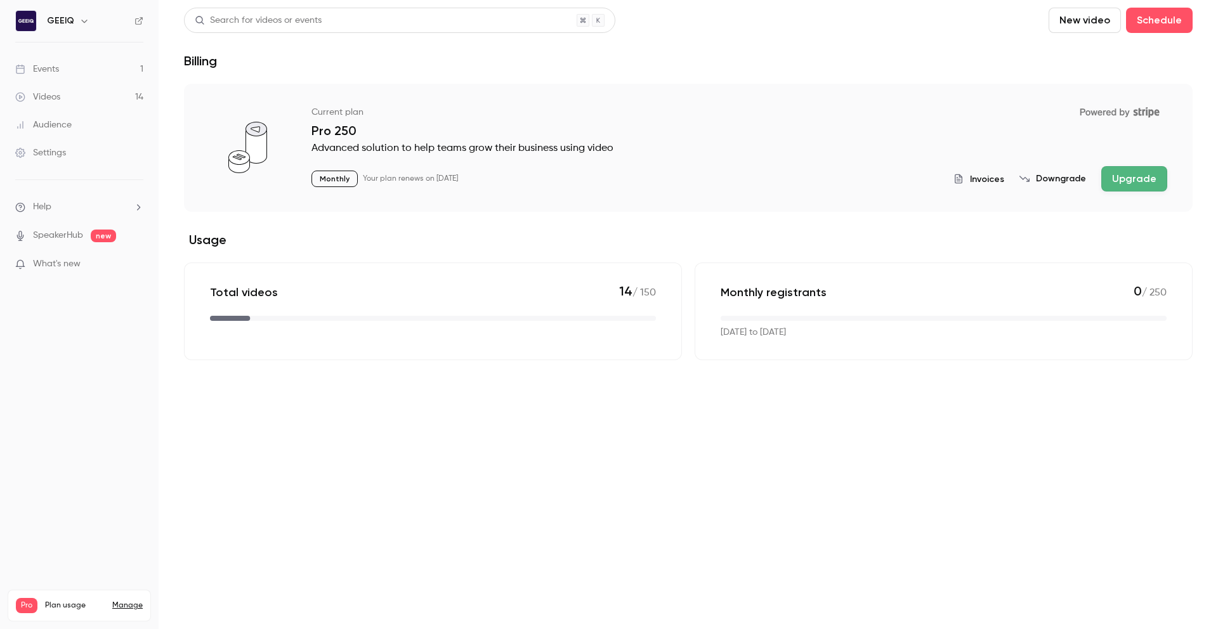
click at [65, 150] on div "Settings" at bounding box center [40, 153] width 51 height 13
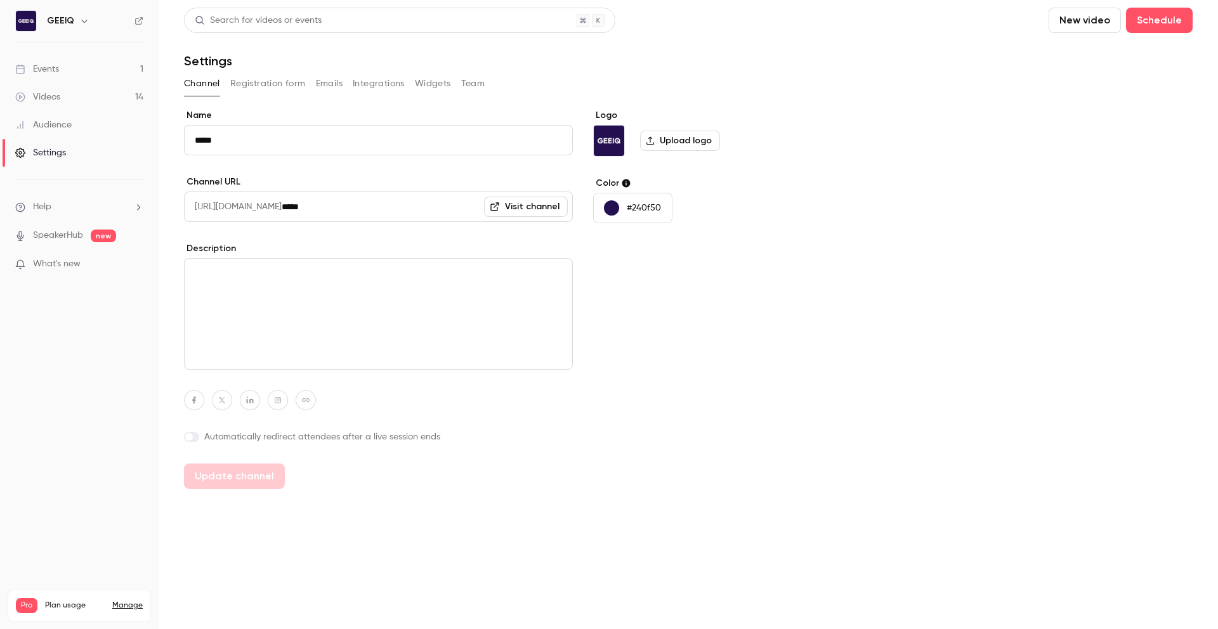
click at [271, 86] on button "Registration form" at bounding box center [268, 84] width 76 height 20
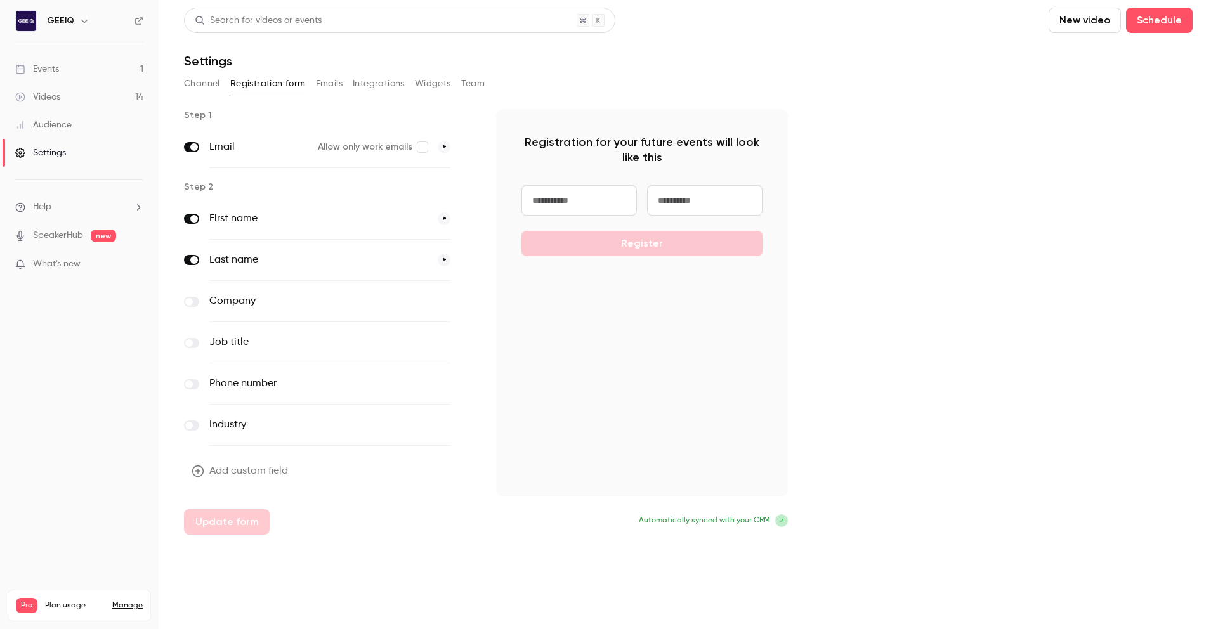
click at [194, 303] on label at bounding box center [191, 302] width 15 height 10
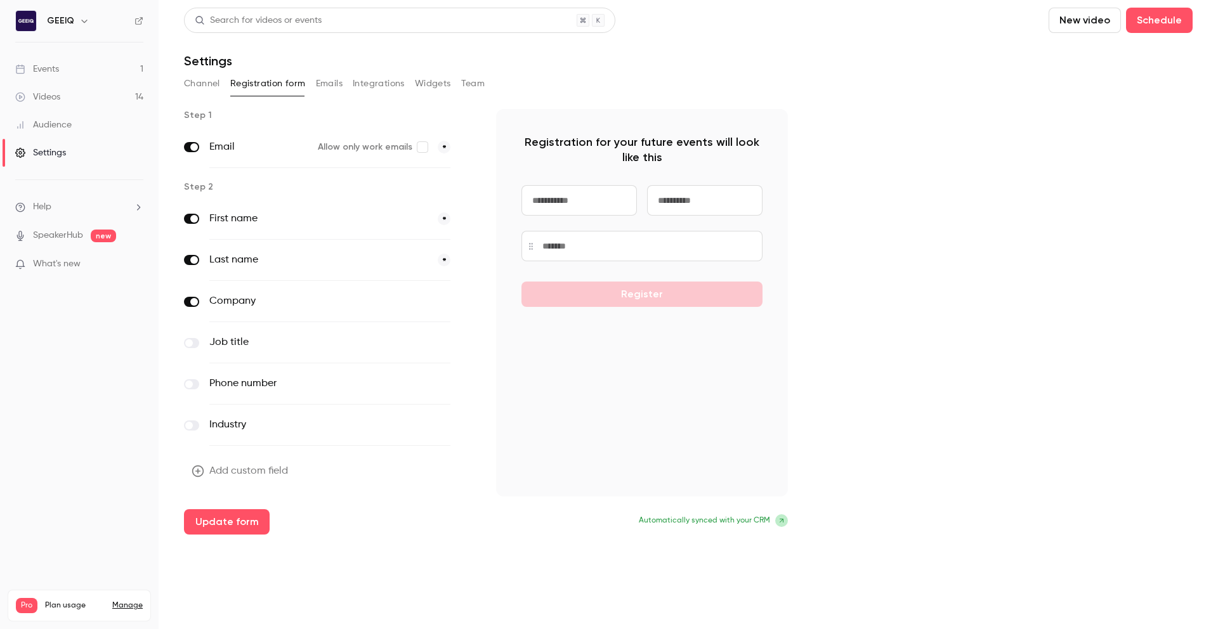
click at [192, 341] on span at bounding box center [189, 343] width 8 height 8
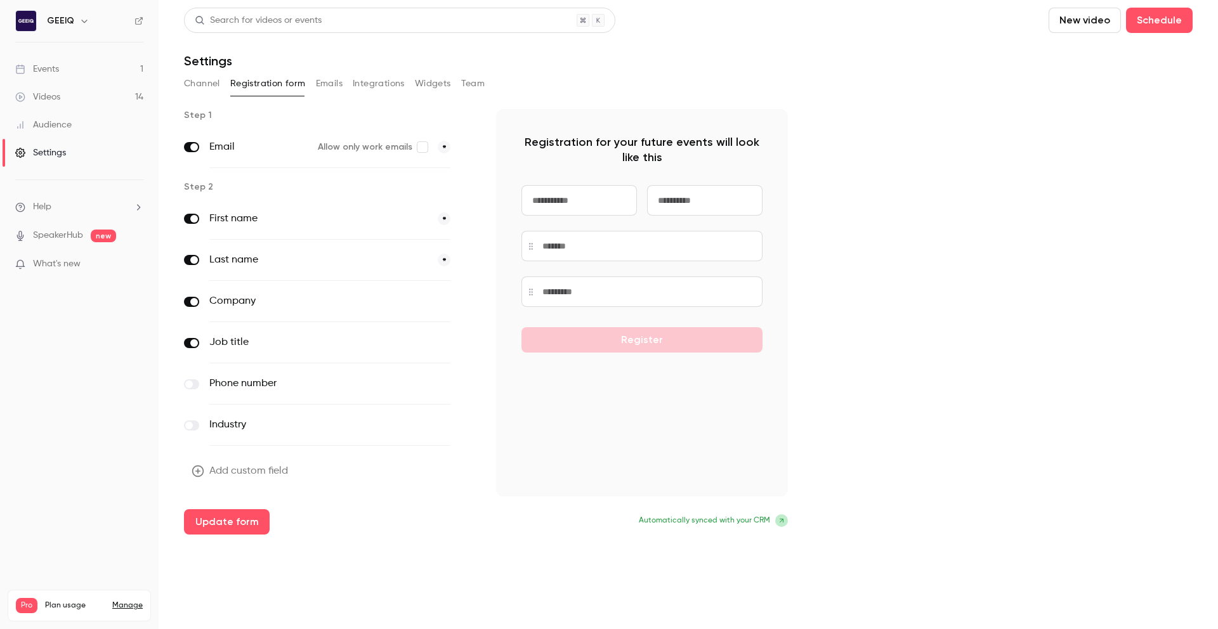
click at [325, 90] on button "Emails" at bounding box center [329, 84] width 27 height 20
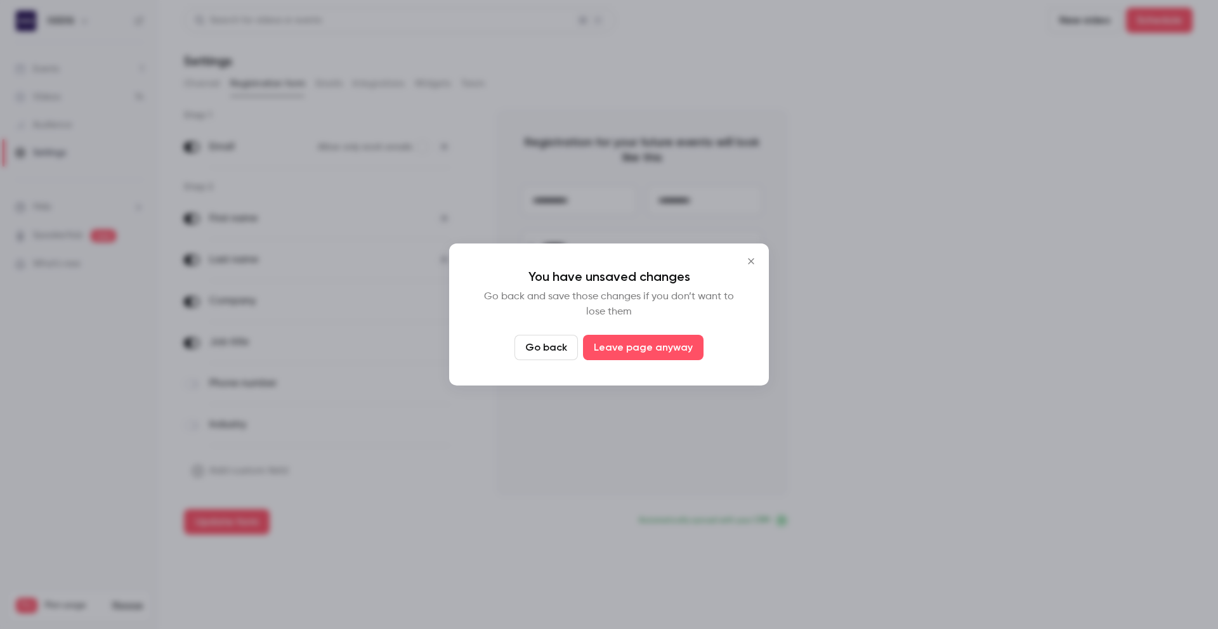
click at [751, 263] on icon "Close" at bounding box center [751, 261] width 15 height 10
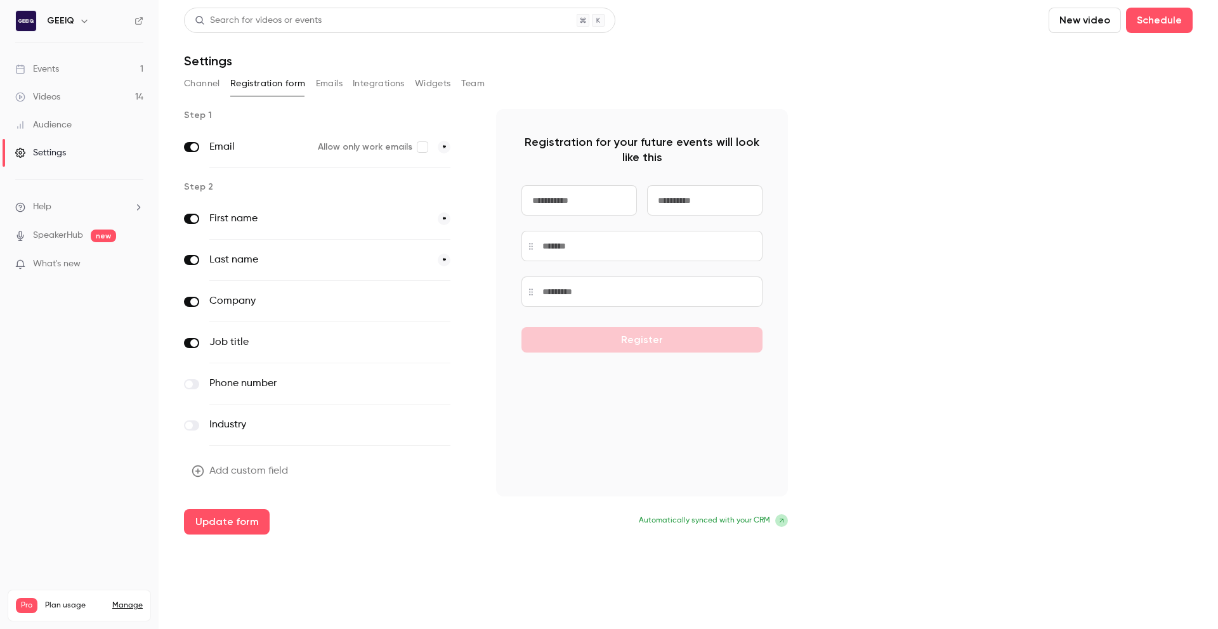
click at [222, 469] on button "Add custom field" at bounding box center [241, 471] width 114 height 25
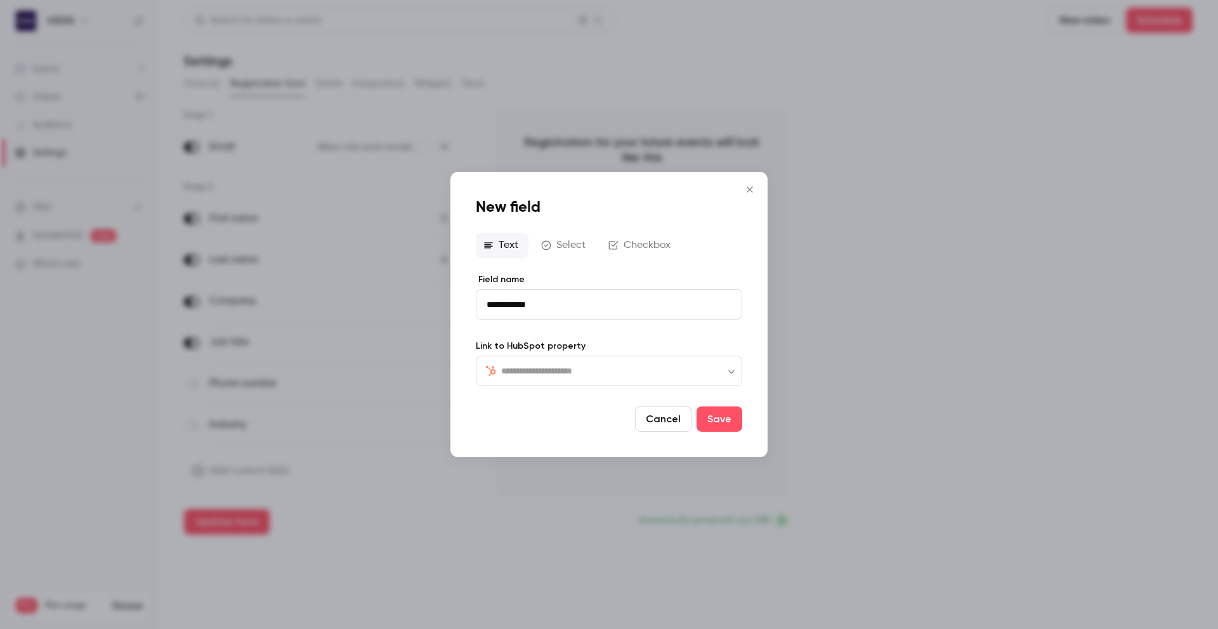
type input "**********"
click at [639, 246] on button "Checkbox" at bounding box center [641, 245] width 80 height 25
click at [579, 244] on button "Select" at bounding box center [565, 244] width 62 height 25
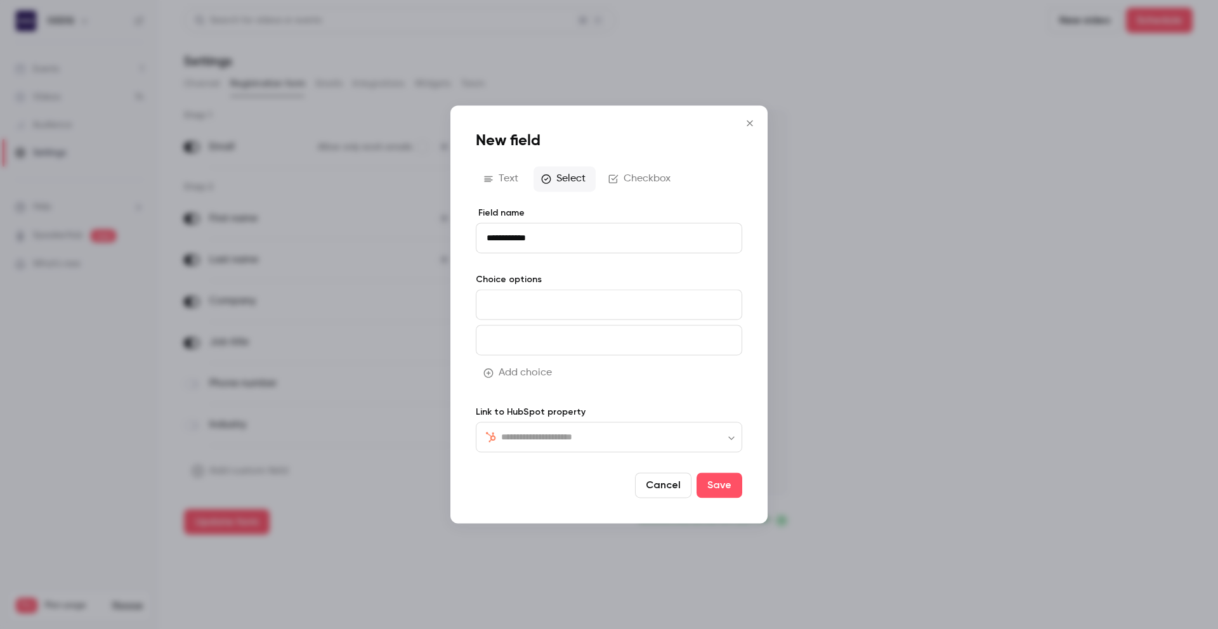
click at [638, 183] on button "Checkbox" at bounding box center [641, 178] width 80 height 25
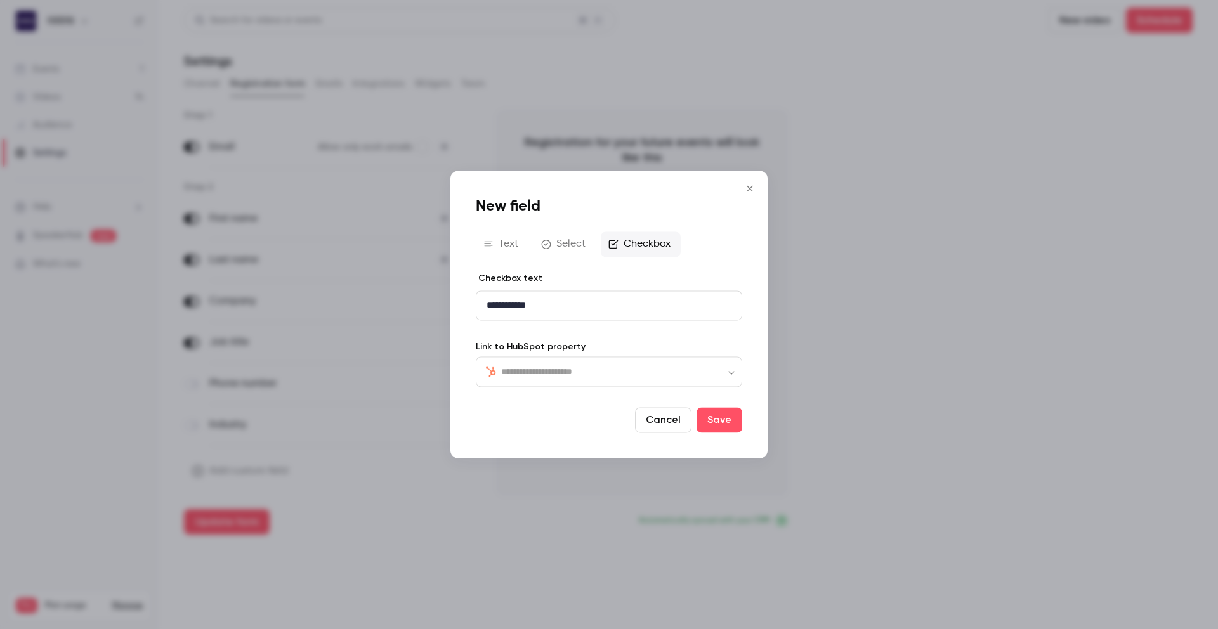
click at [562, 249] on button "Select" at bounding box center [565, 244] width 62 height 25
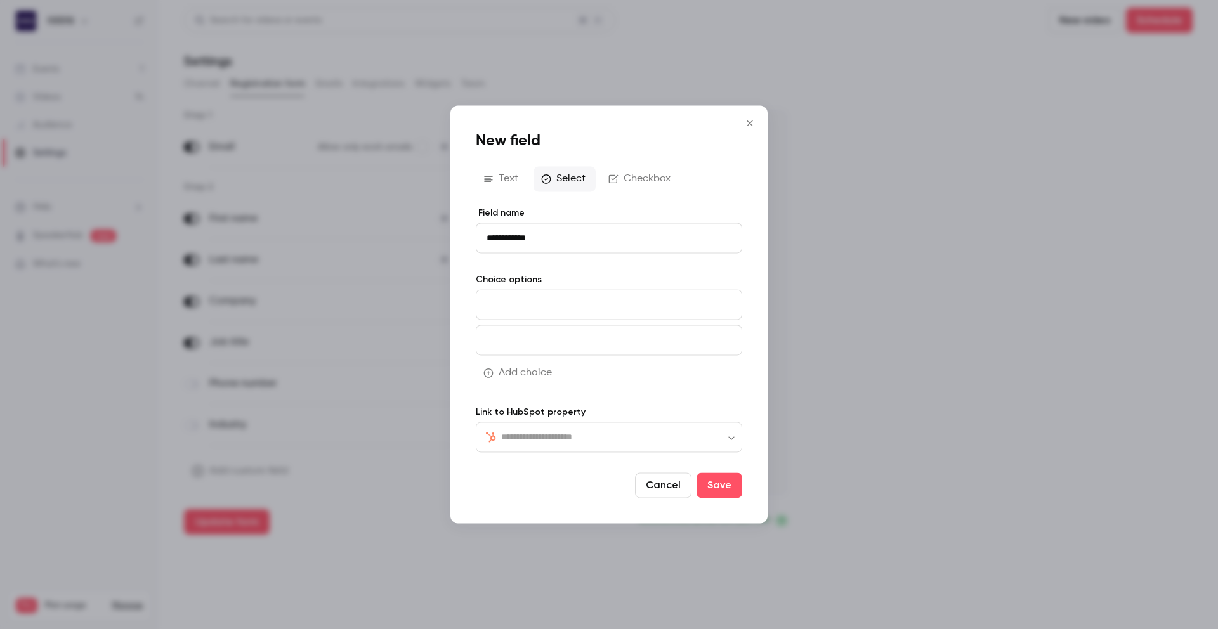
click at [551, 297] on input at bounding box center [609, 304] width 266 height 30
type input "*****"
click at [480, 338] on input at bounding box center [609, 340] width 266 height 30
type input "******"
click at [604, 372] on div "Add choice" at bounding box center [609, 378] width 266 height 36
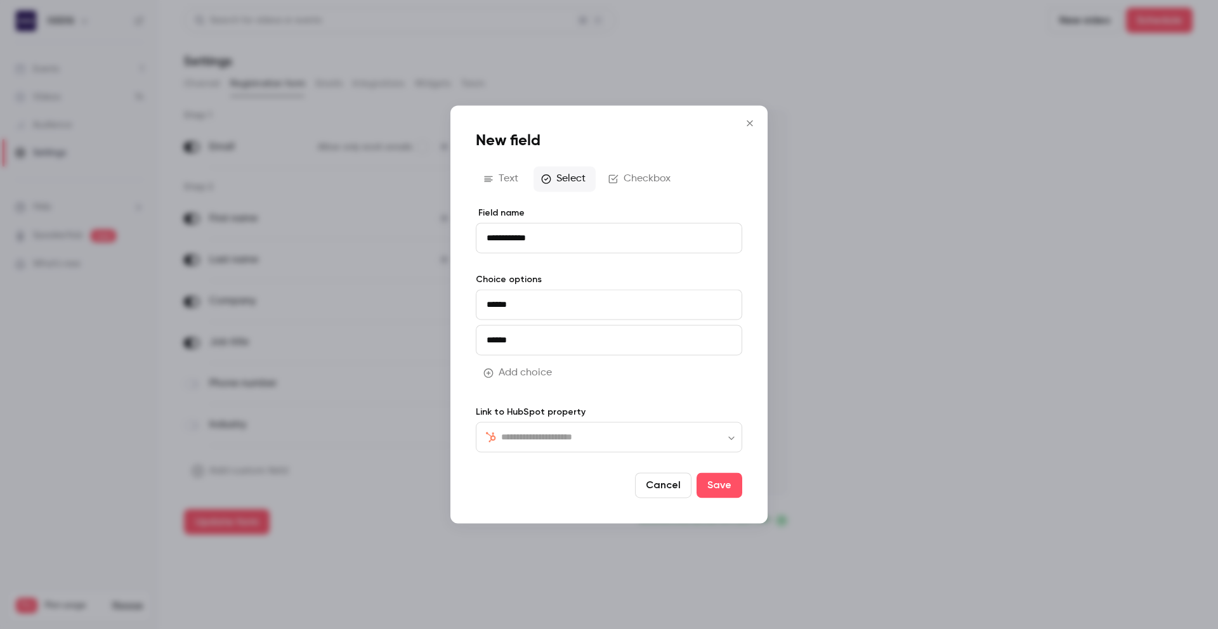
click at [526, 372] on button "Add choice" at bounding box center [519, 372] width 86 height 25
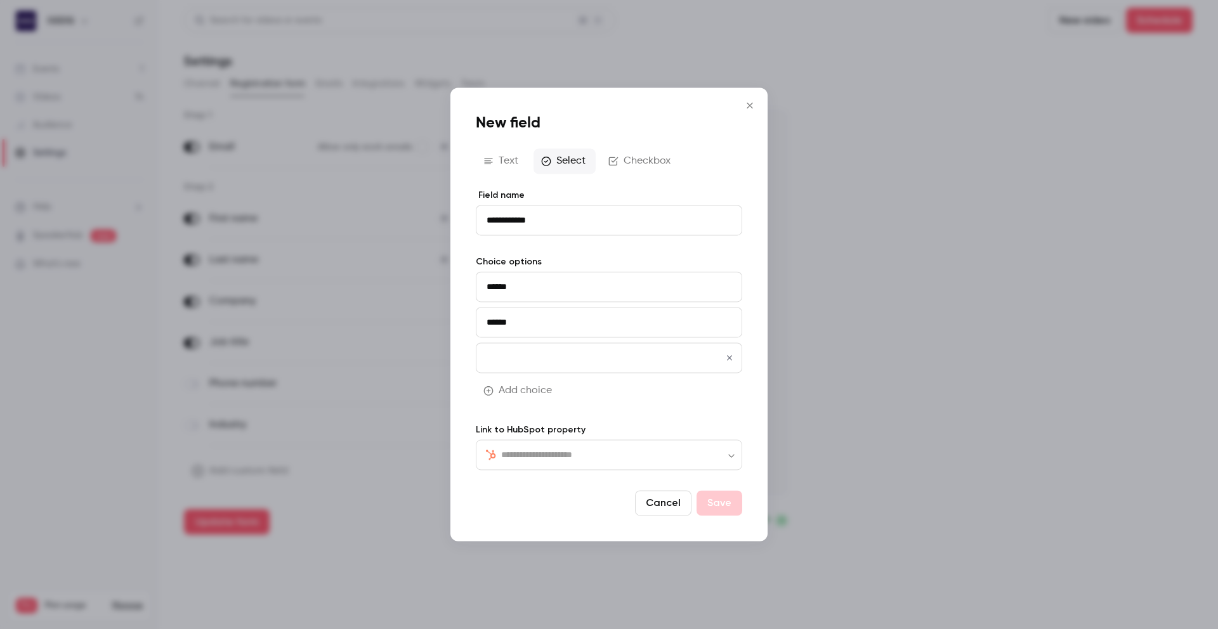
click at [591, 367] on input at bounding box center [609, 358] width 266 height 30
type input "*********"
click at [603, 409] on div "Add choice" at bounding box center [609, 396] width 266 height 36
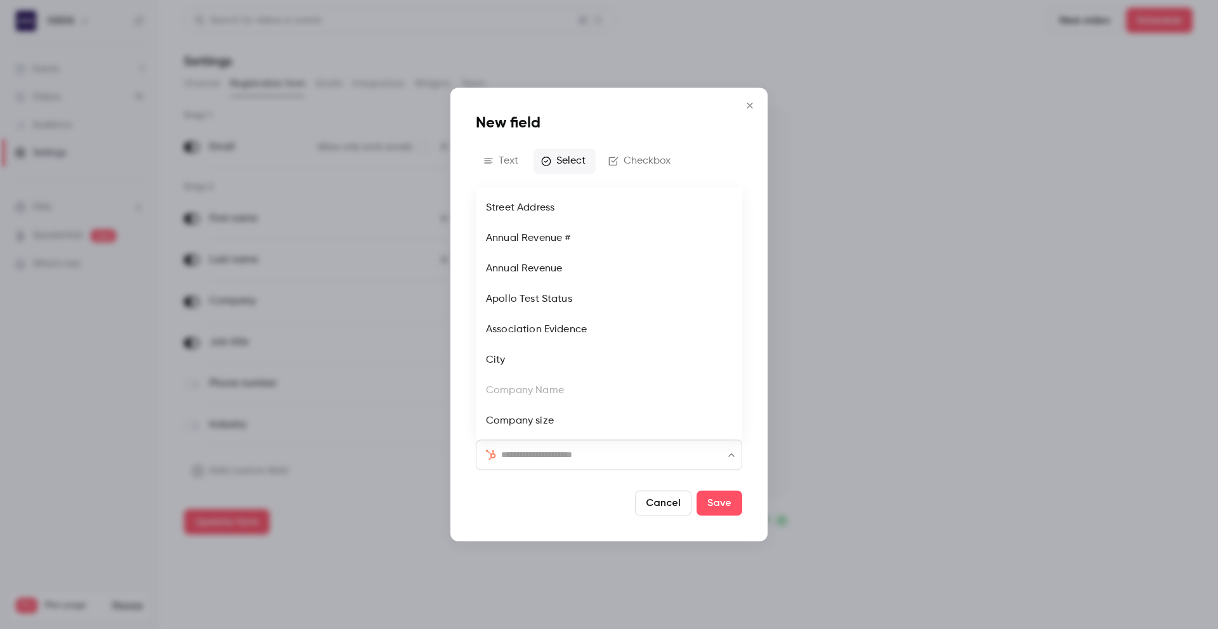
click at [602, 461] on input "text" at bounding box center [616, 454] width 231 height 15
type input "*"
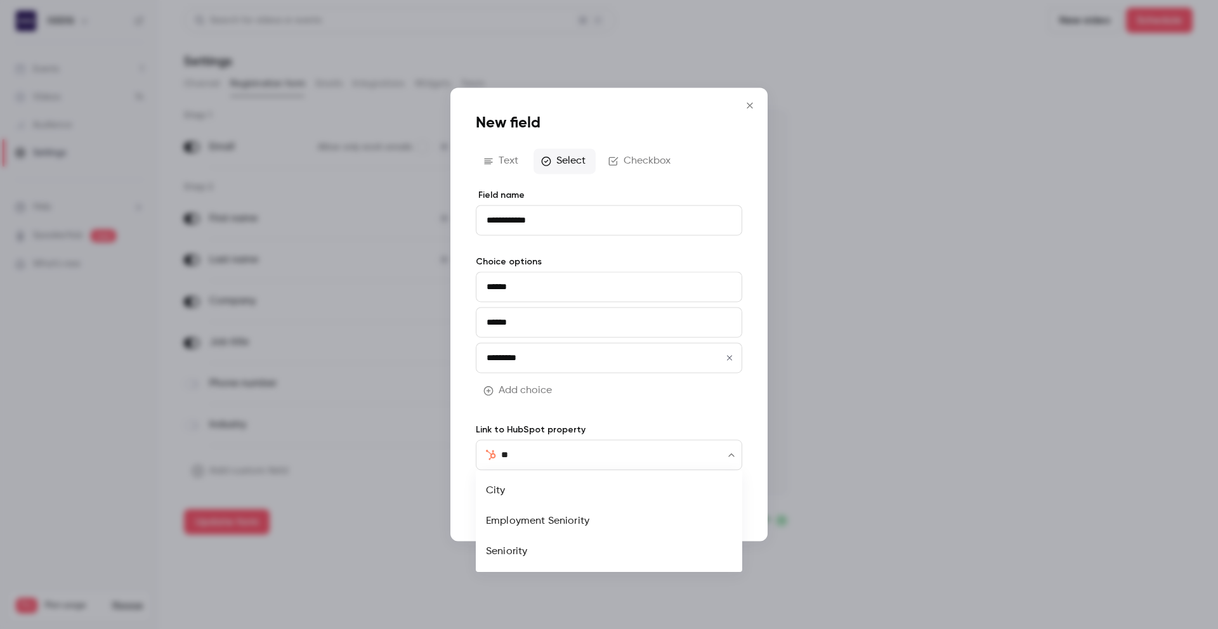
type input "*"
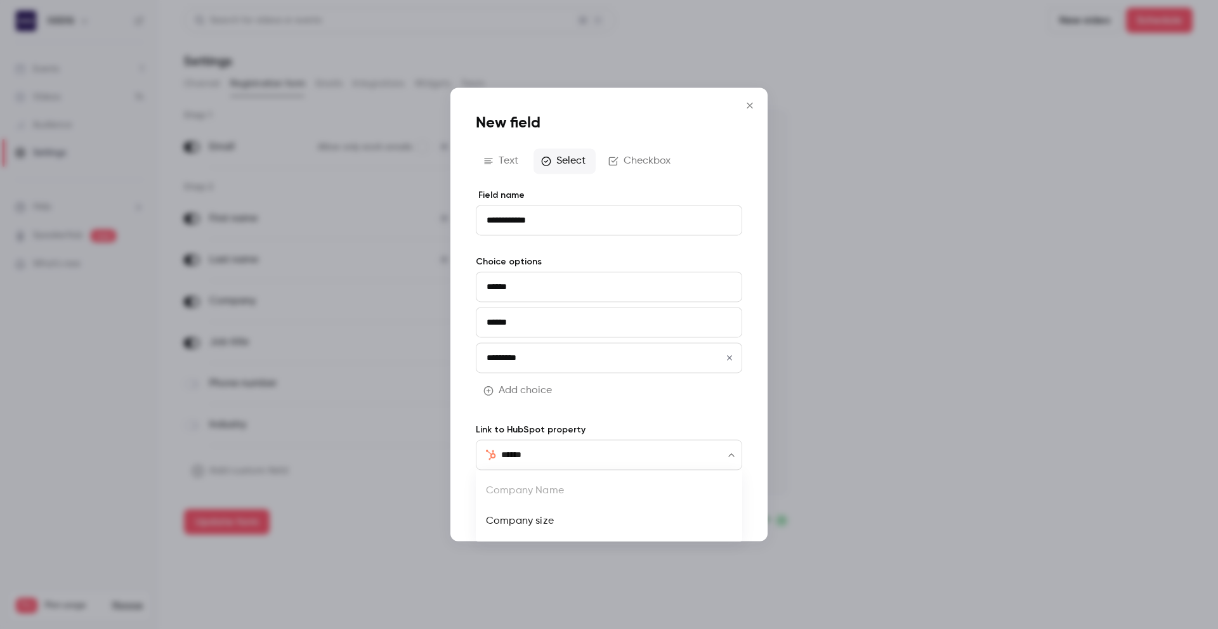
type input "******"
click at [647, 433] on label "Link to HubSpot property" at bounding box center [609, 430] width 266 height 13
click at [592, 412] on div "Add choice" at bounding box center [609, 396] width 266 height 36
click at [514, 162] on button "Text" at bounding box center [502, 160] width 53 height 25
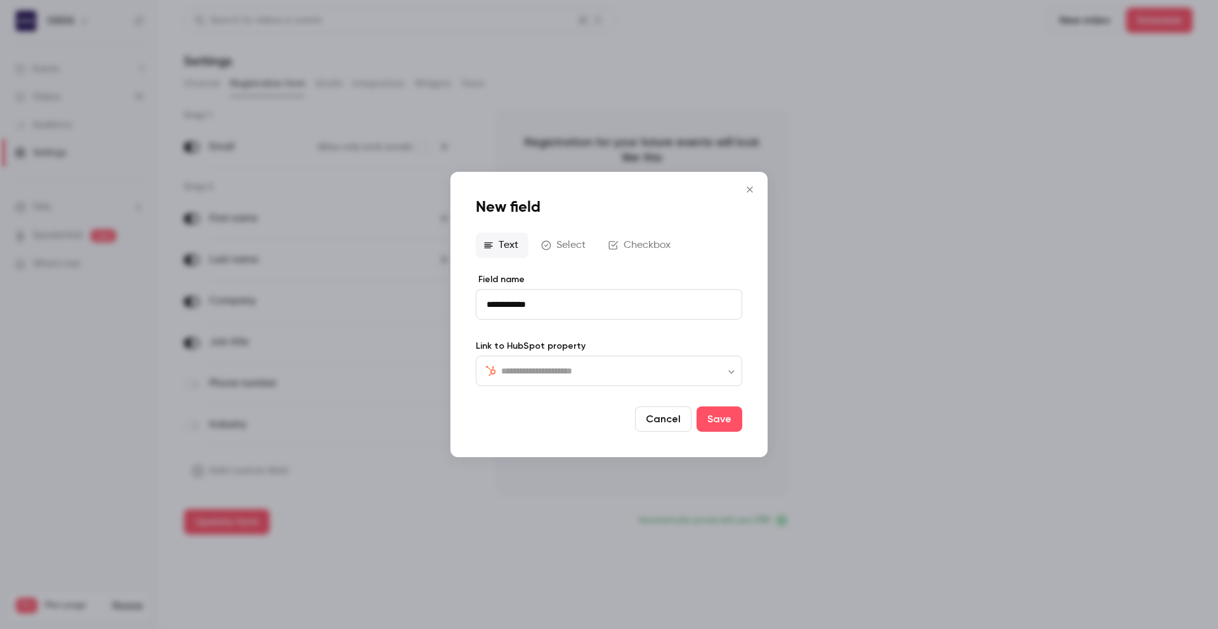
click at [568, 370] on input "text" at bounding box center [616, 371] width 231 height 15
type input "*******"
click at [640, 229] on div "**********" at bounding box center [608, 315] width 317 height 286
click at [644, 240] on button "Checkbox" at bounding box center [641, 245] width 80 height 25
click at [599, 369] on input "text" at bounding box center [616, 371] width 231 height 15
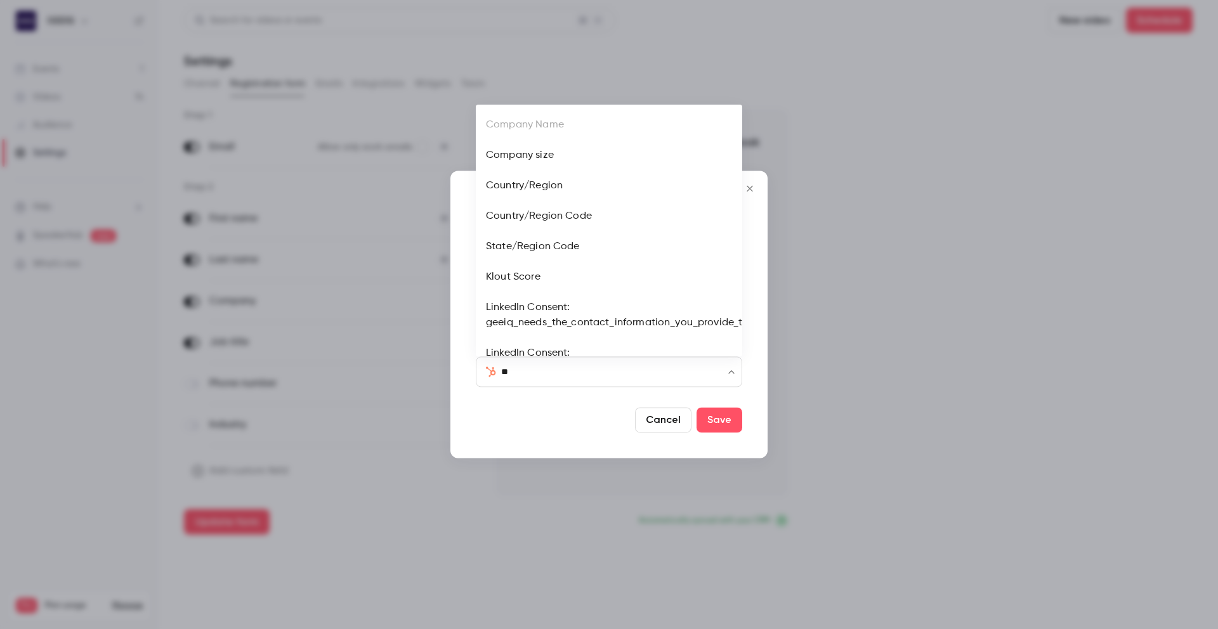
type input "*"
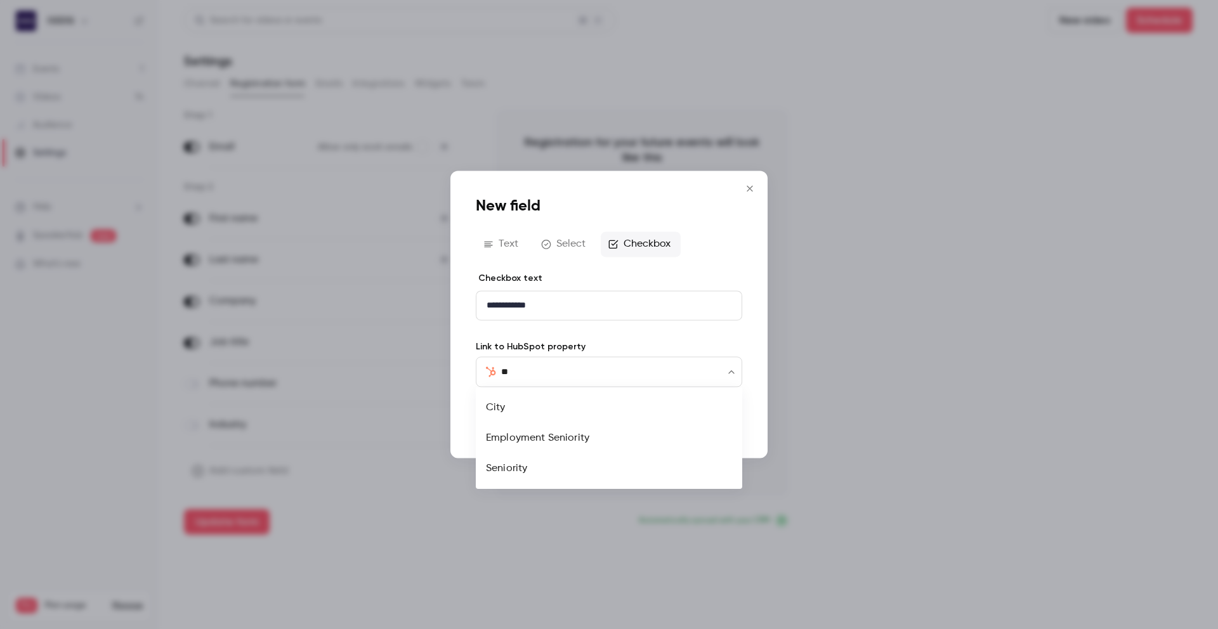
type input "*"
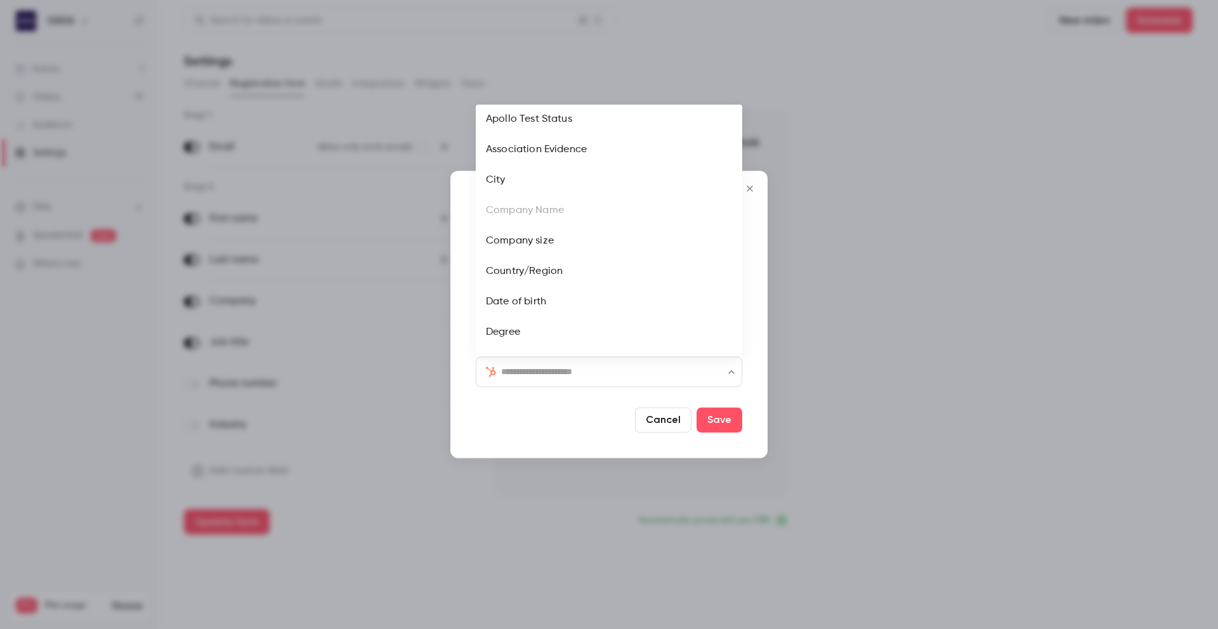
scroll to position [103, 0]
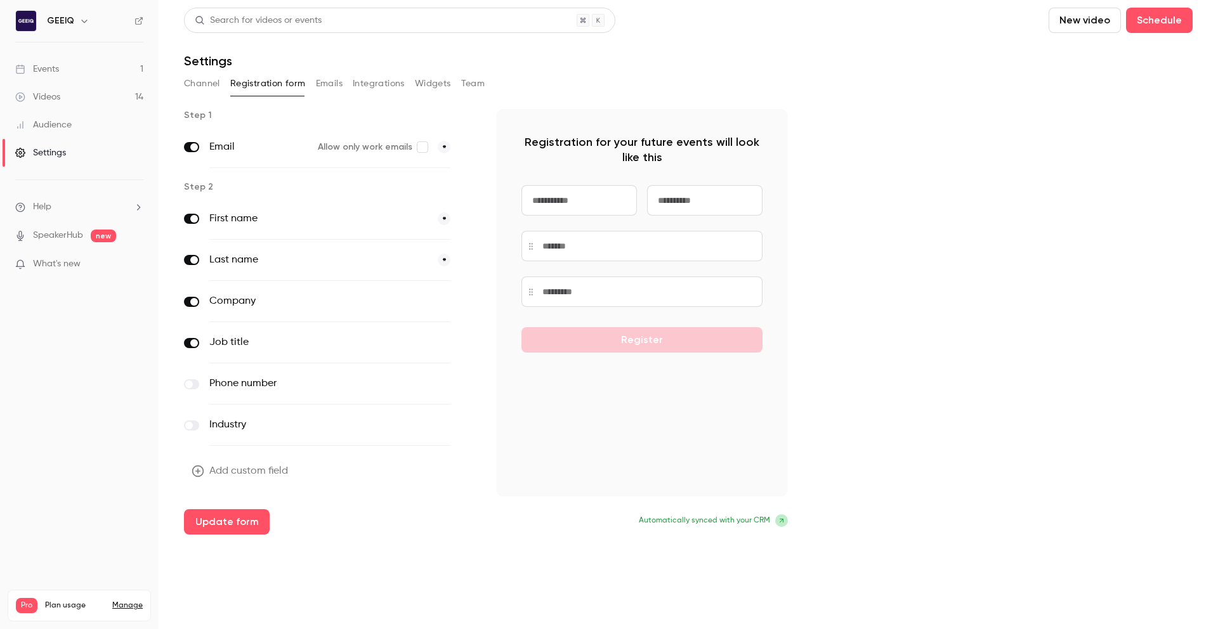
click at [521, 468] on div "Registration for your future events will look like this Register" at bounding box center [642, 303] width 292 height 388
click at [223, 526] on button "Update form" at bounding box center [227, 521] width 86 height 25
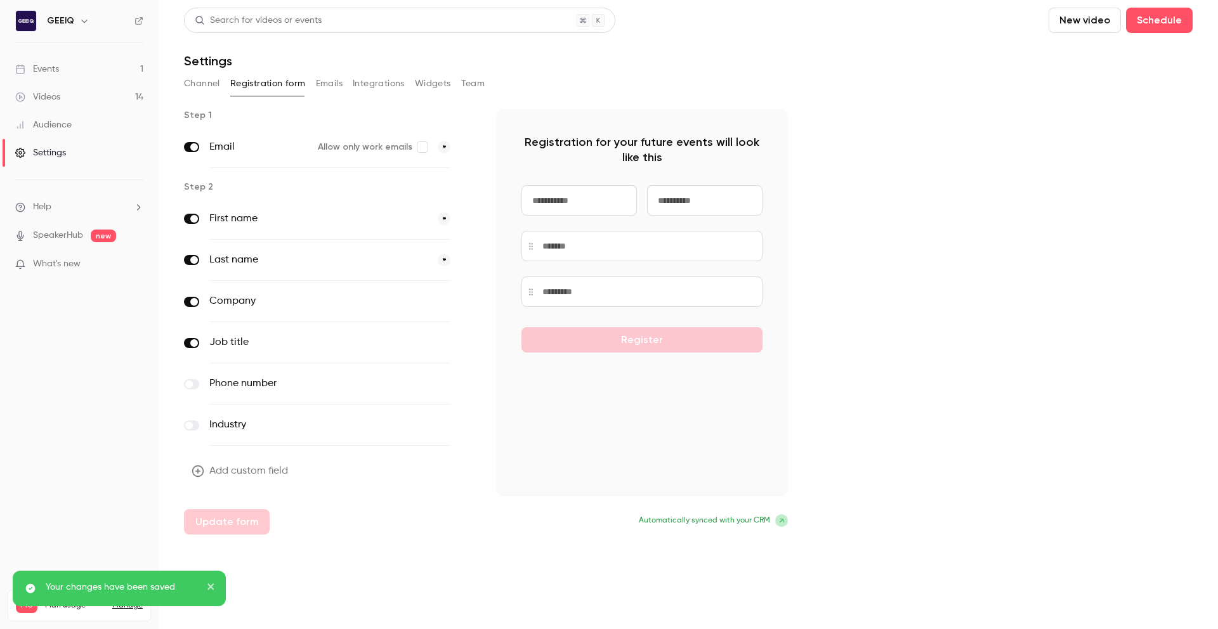
click at [329, 84] on button "Emails" at bounding box center [329, 84] width 27 height 20
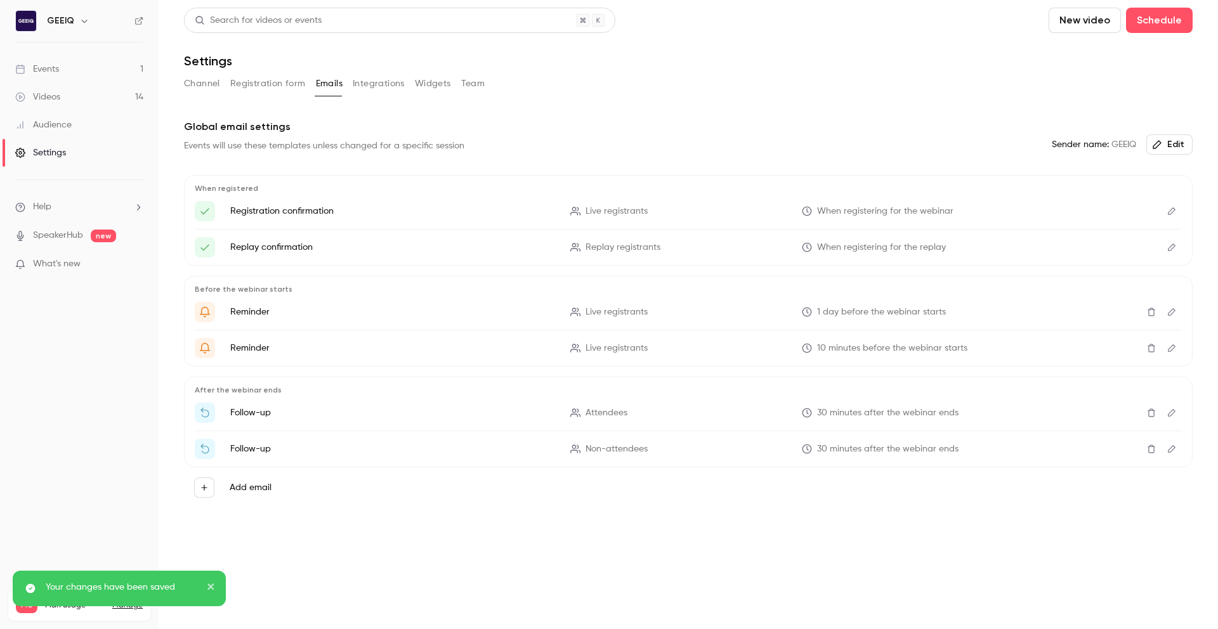
click at [372, 85] on button "Integrations" at bounding box center [379, 84] width 52 height 20
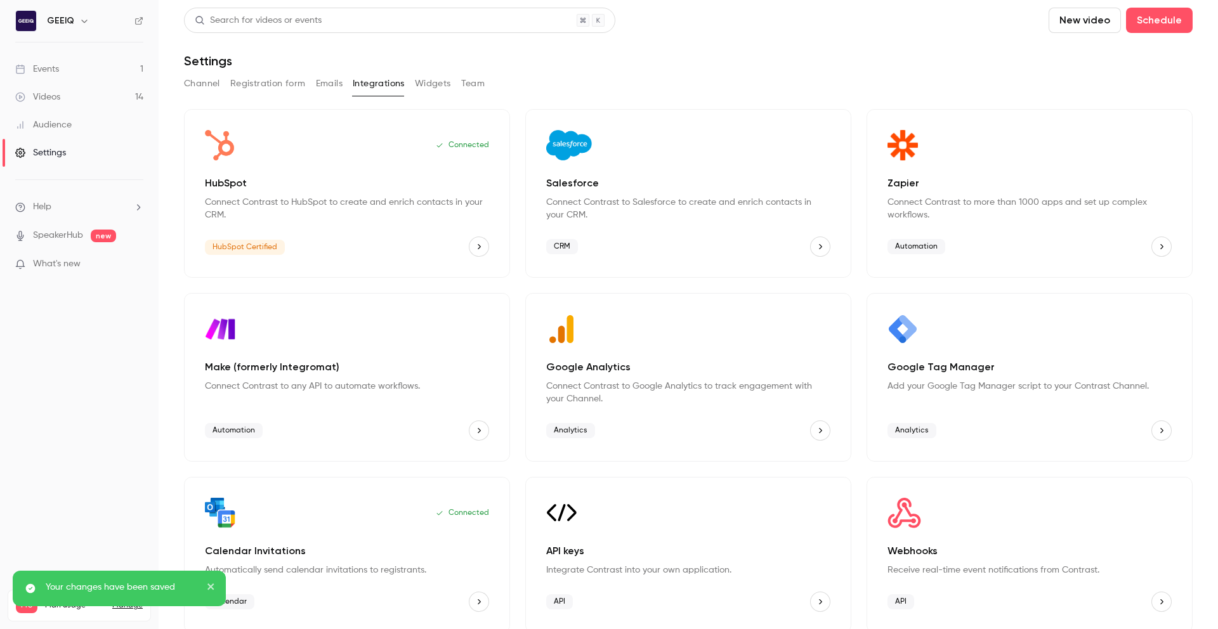
click at [479, 247] on icon "HubSpot" at bounding box center [479, 246] width 9 height 9
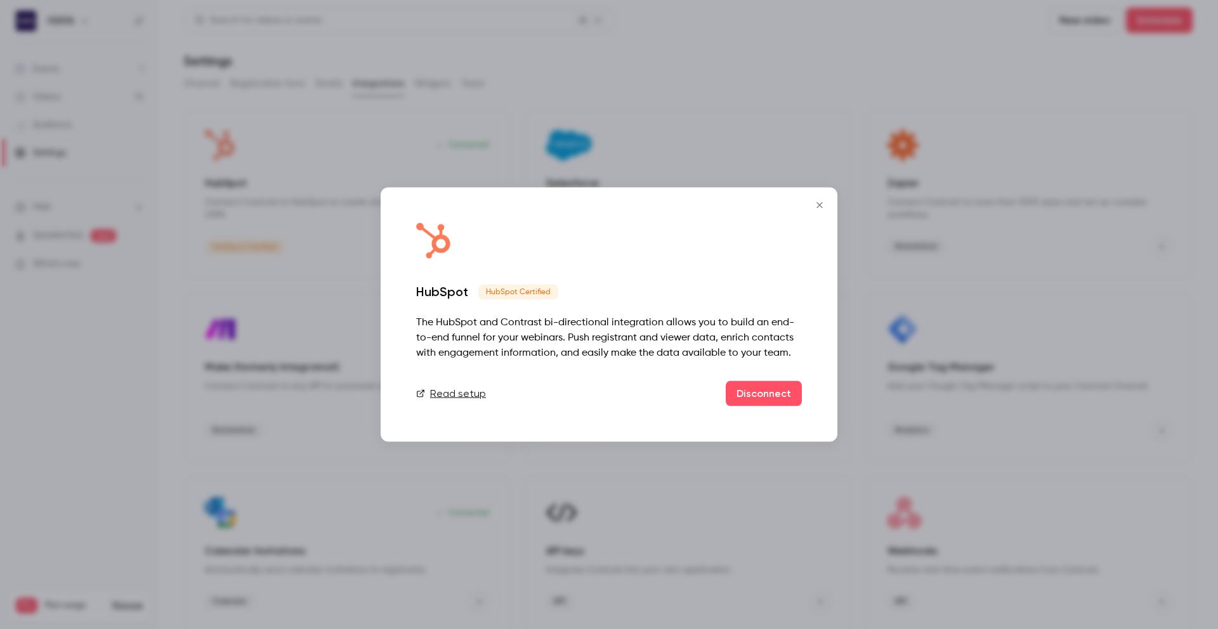
click at [473, 393] on link "Read setup" at bounding box center [451, 393] width 70 height 15
click at [821, 203] on icon "Close" at bounding box center [819, 205] width 15 height 10
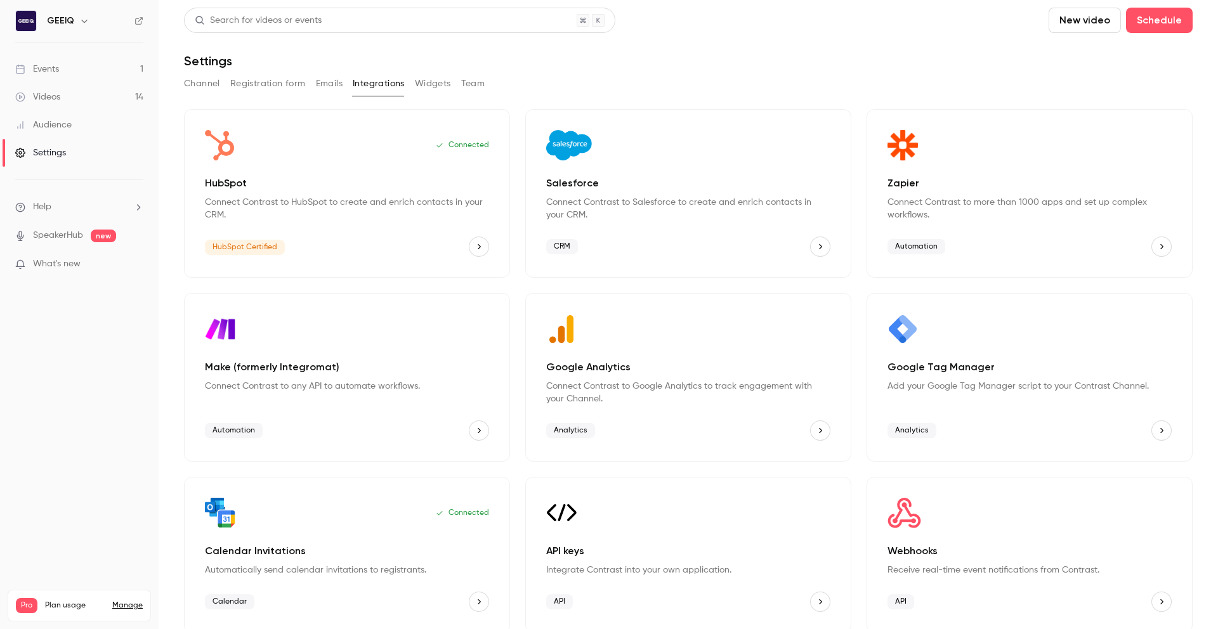
click at [257, 194] on div "HubSpot Connect Contrast to HubSpot to create and enrich contacts in your CRM." at bounding box center [347, 199] width 284 height 46
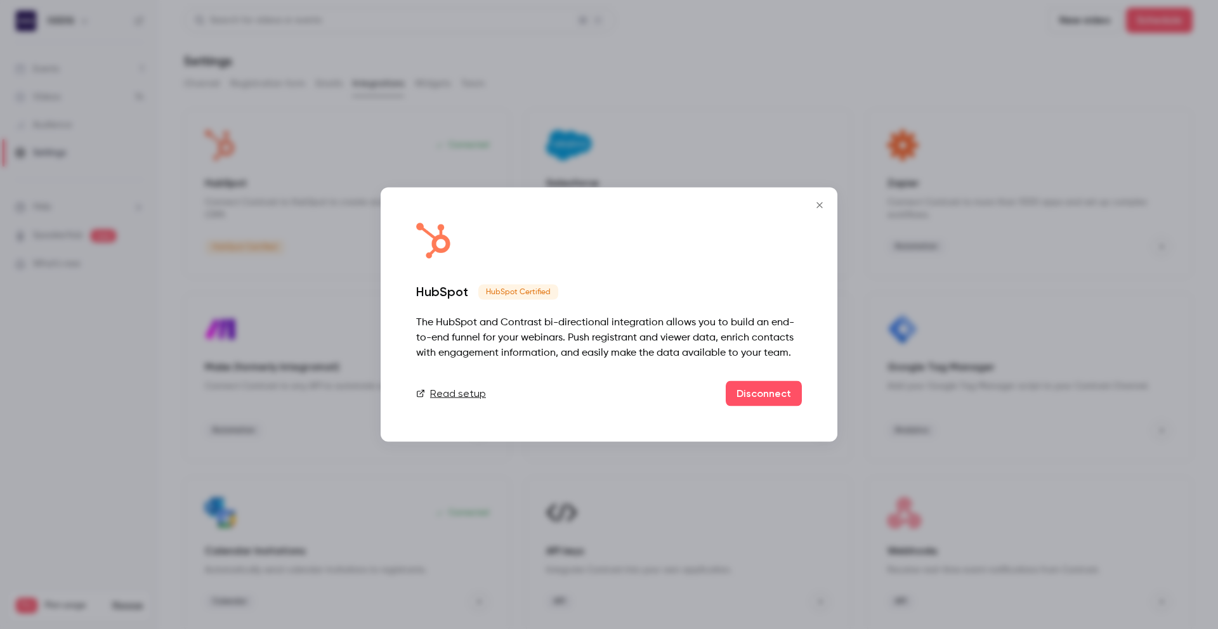
click at [815, 195] on button "Close" at bounding box center [819, 205] width 25 height 25
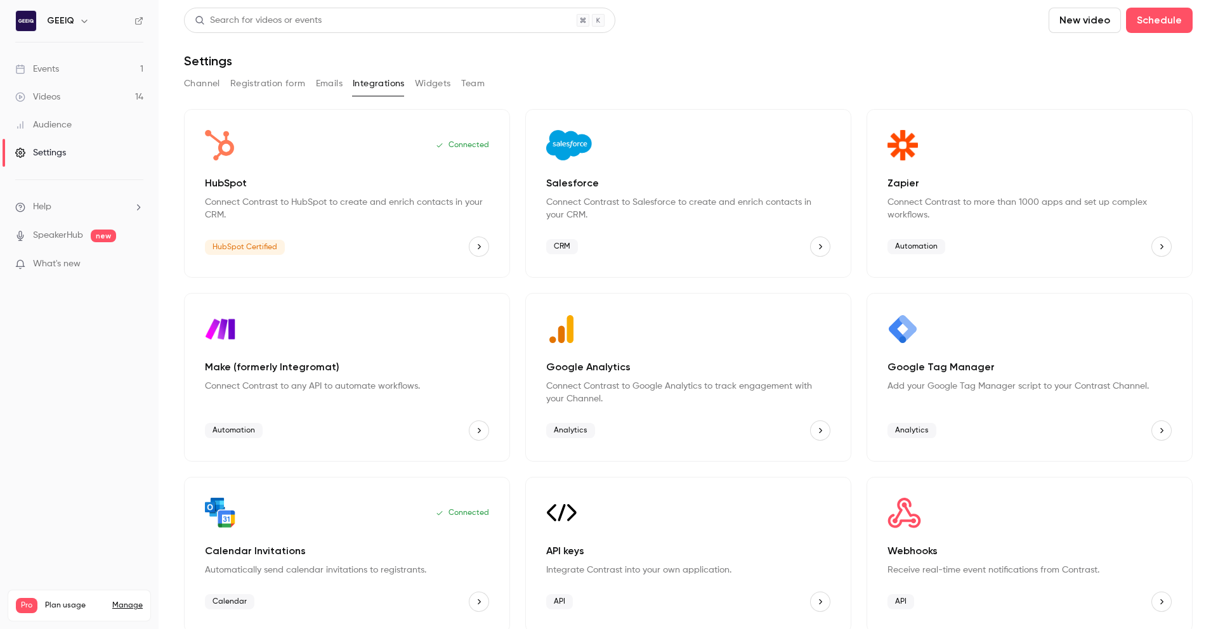
click at [820, 205] on p "Connect Contrast to Salesforce to create and enrich contacts in your CRM." at bounding box center [688, 208] width 284 height 25
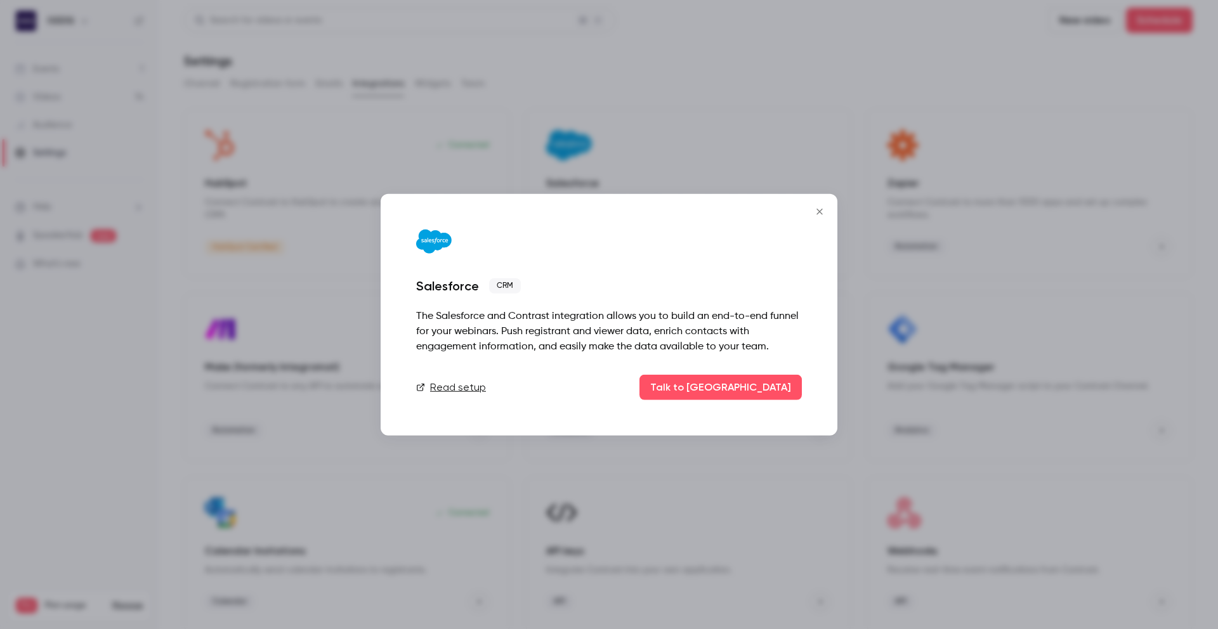
click at [810, 180] on div at bounding box center [609, 314] width 1218 height 629
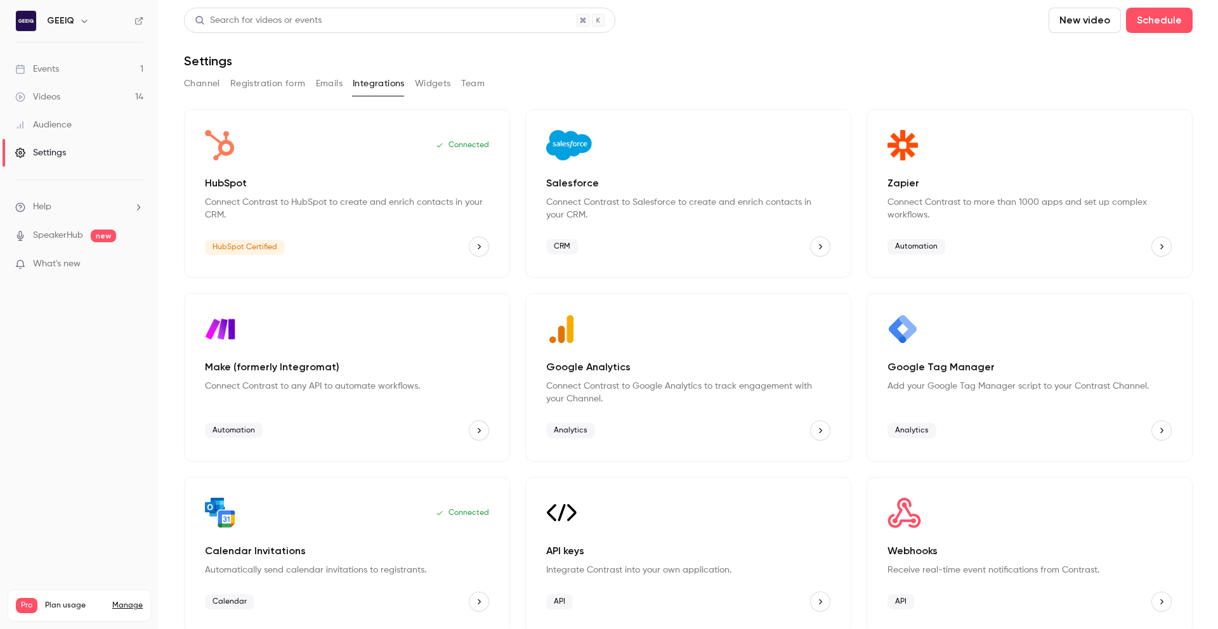
click at [473, 91] on button "Team" at bounding box center [473, 84] width 24 height 20
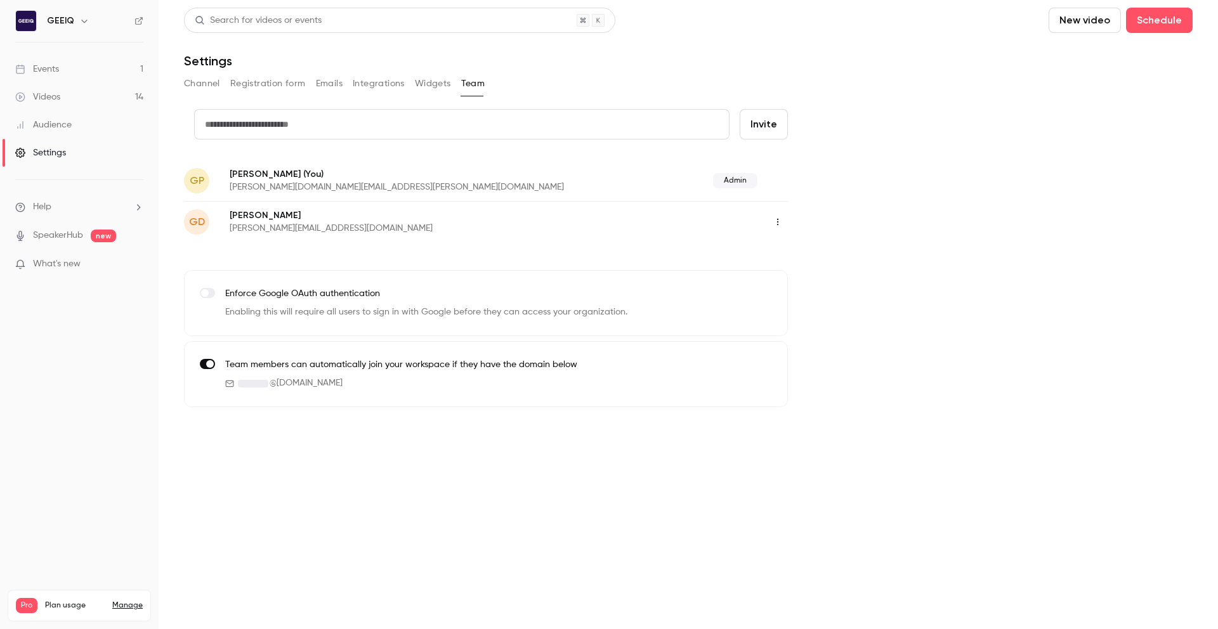
click at [429, 79] on button "Widgets" at bounding box center [433, 84] width 36 height 20
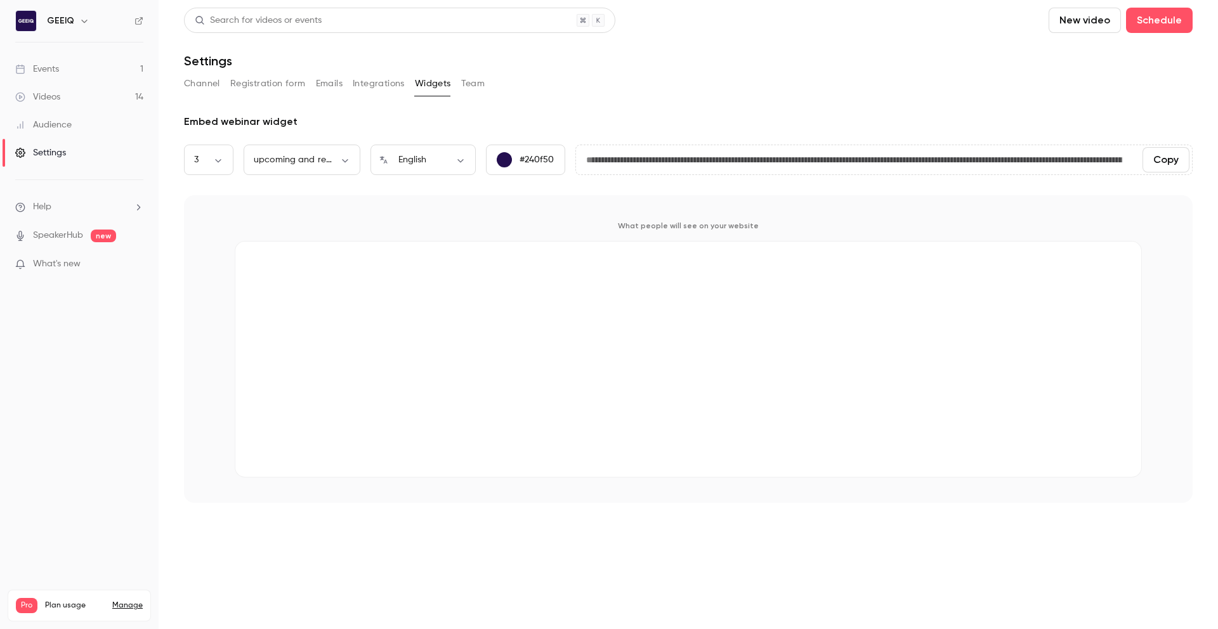
click at [284, 84] on button "Registration form" at bounding box center [268, 84] width 76 height 20
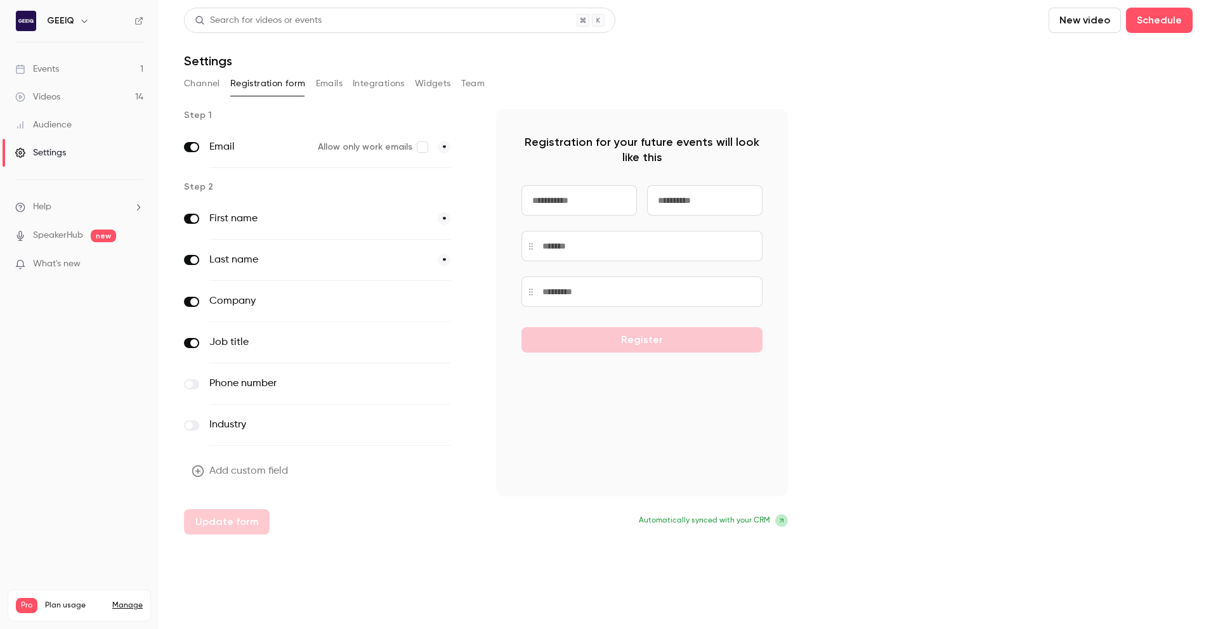
click at [231, 471] on button "Add custom field" at bounding box center [241, 471] width 114 height 25
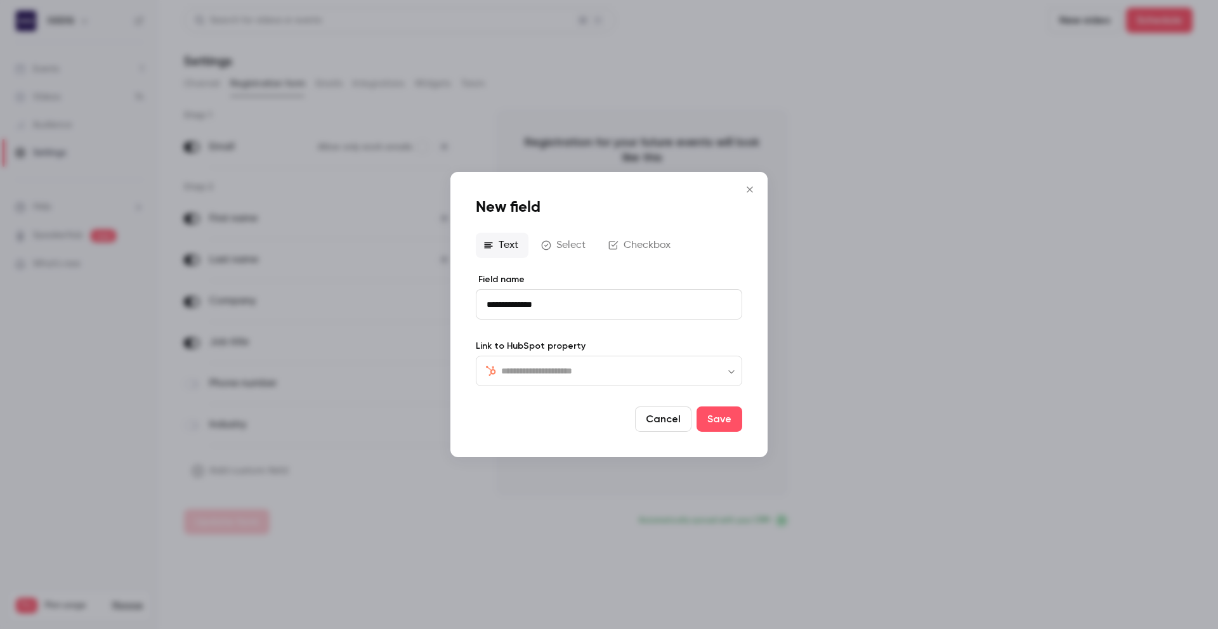
type input "**********"
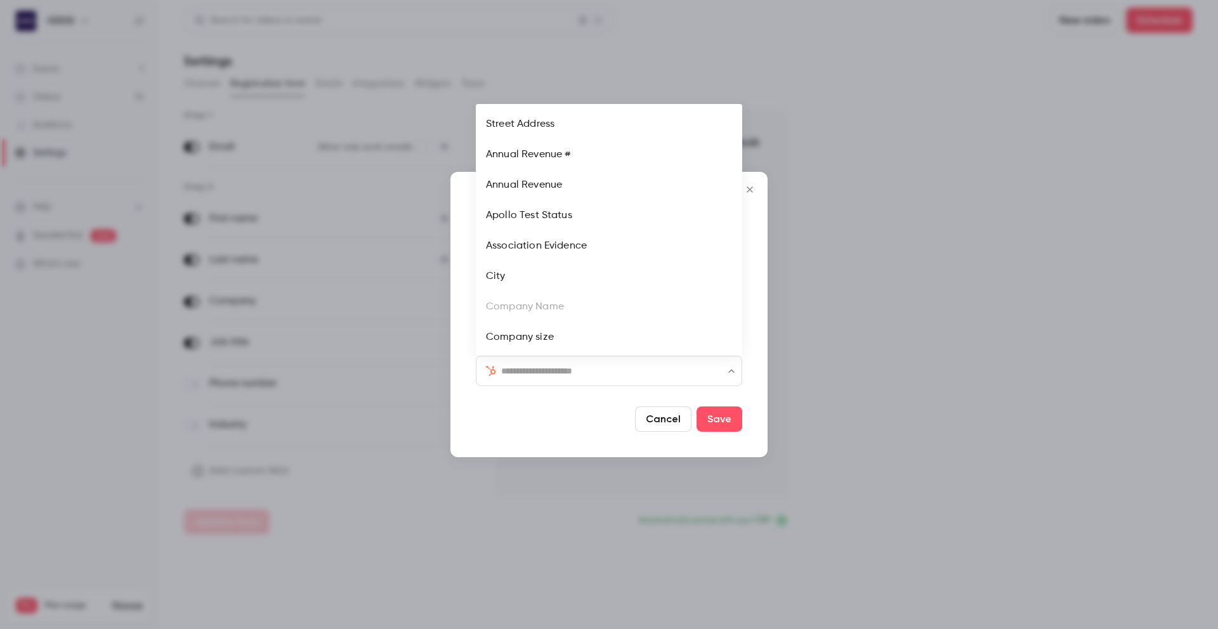
click at [621, 375] on input "text" at bounding box center [616, 371] width 231 height 15
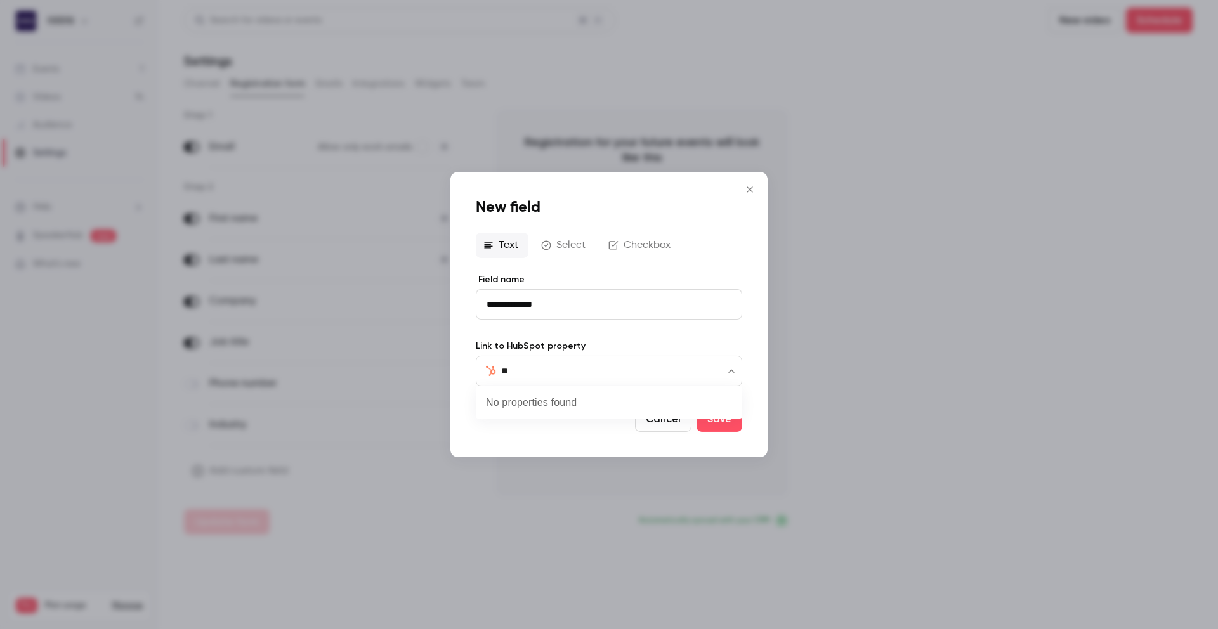
type input "*"
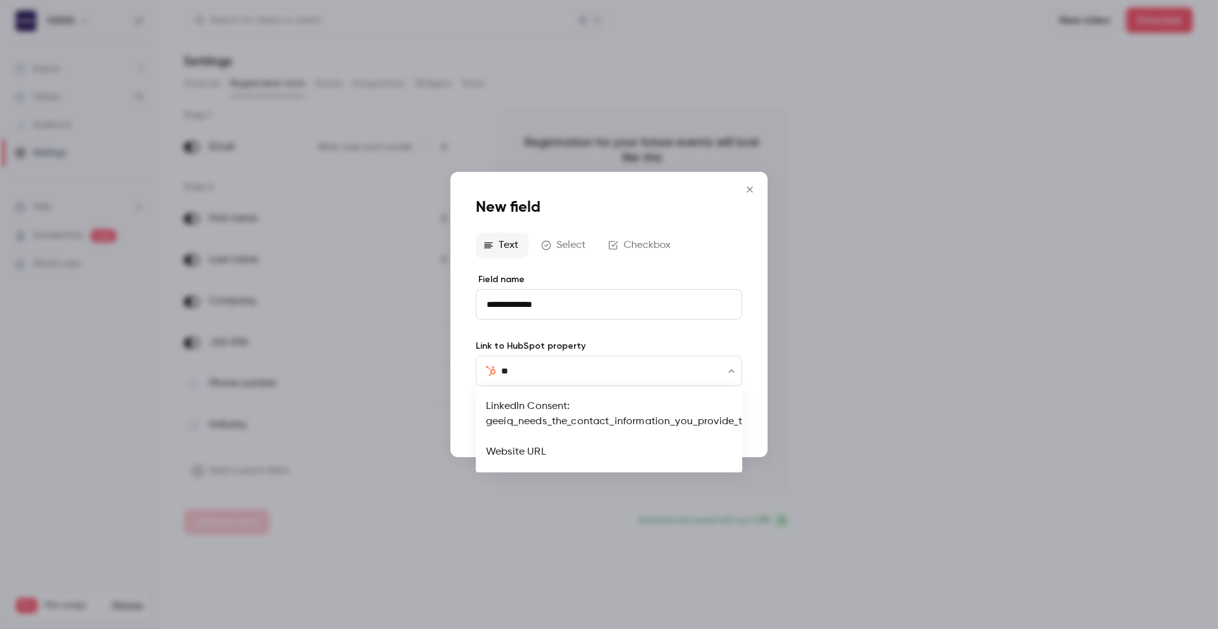
type input "**"
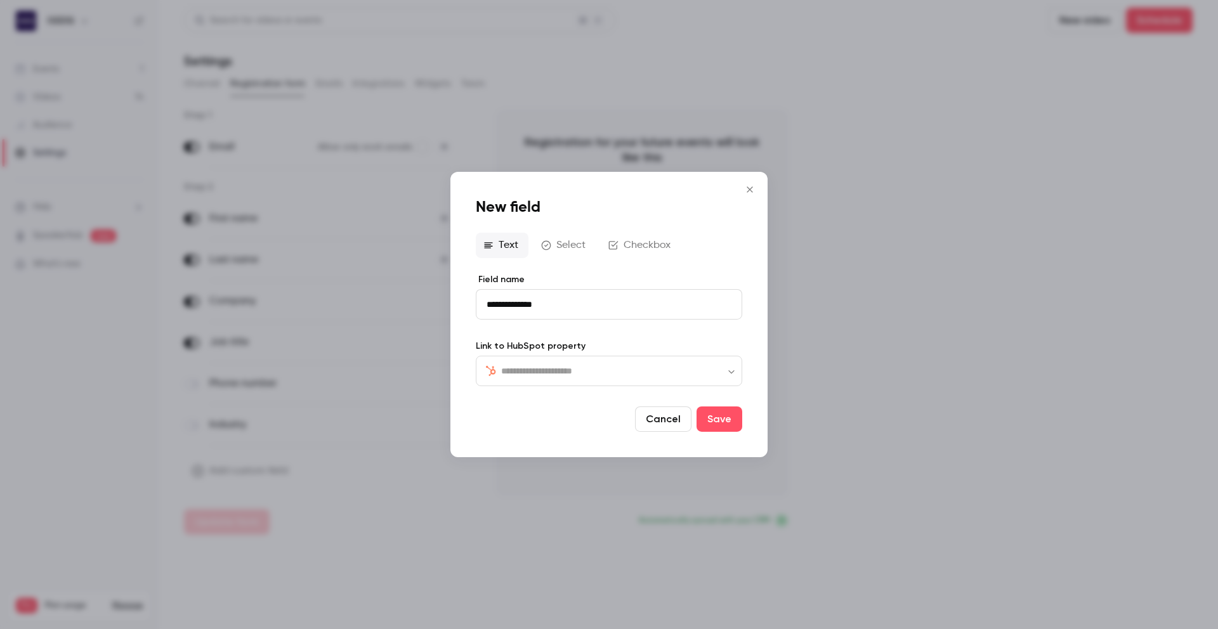
click at [746, 191] on icon "Close" at bounding box center [749, 190] width 15 height 10
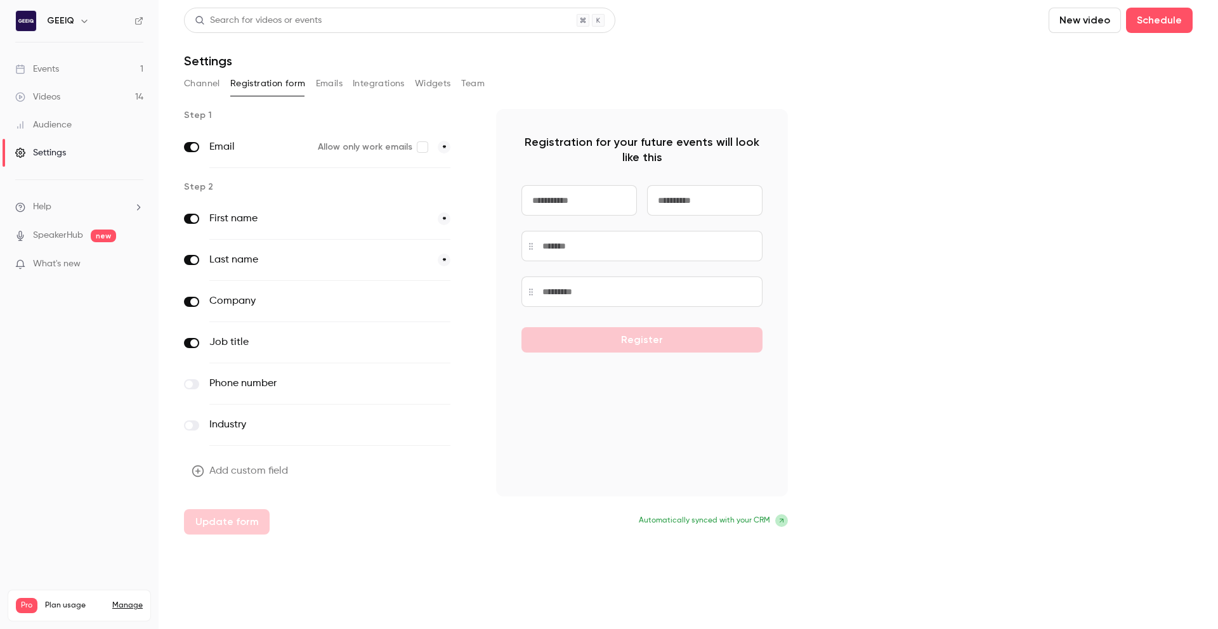
click at [437, 299] on button "optional" at bounding box center [429, 301] width 43 height 13
click at [431, 344] on button "optional" at bounding box center [429, 342] width 43 height 13
click at [335, 82] on button "Emails" at bounding box center [329, 84] width 27 height 20
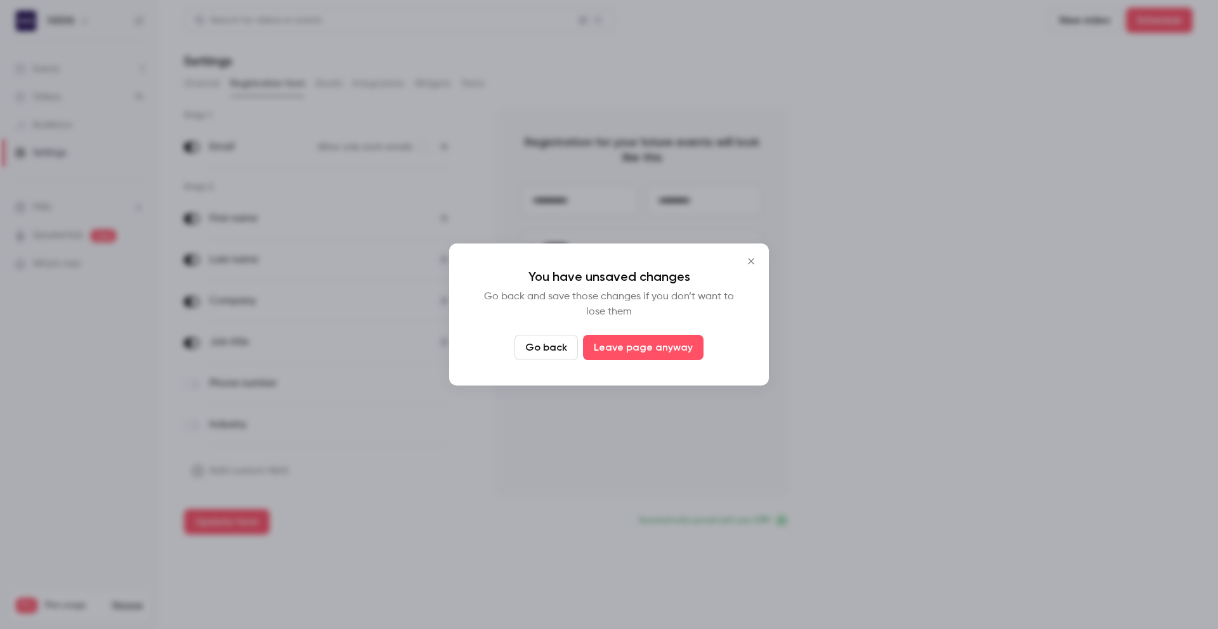
click at [754, 262] on icon "Close" at bounding box center [751, 261] width 15 height 10
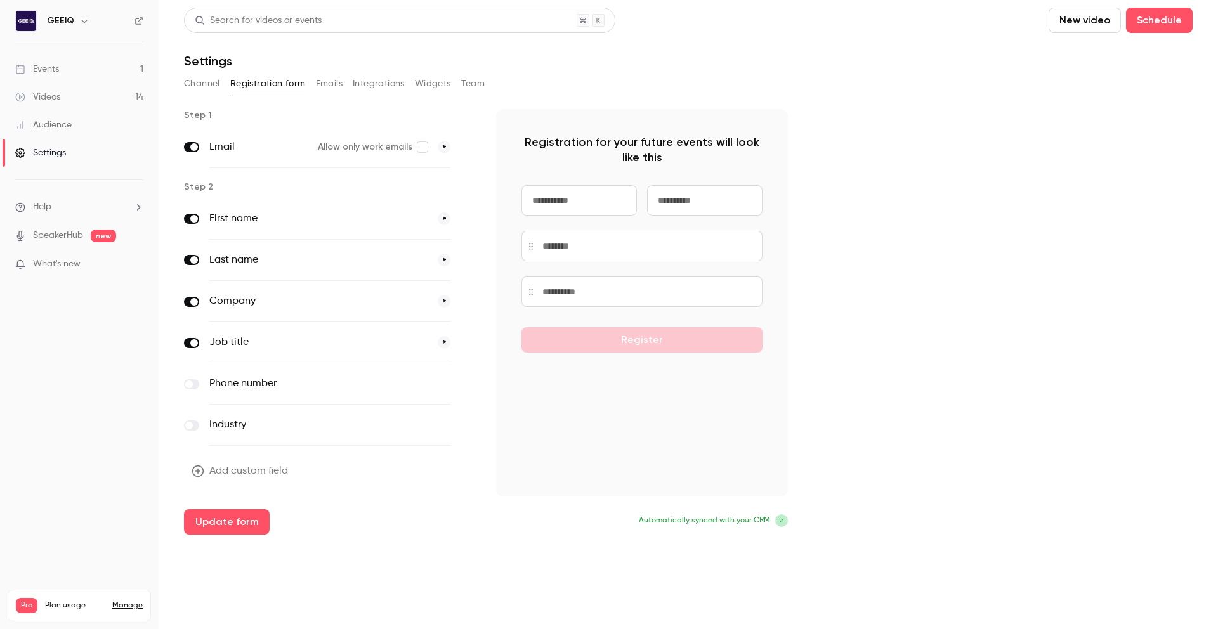
drag, startPoint x: 203, startPoint y: 522, endPoint x: 221, endPoint y: 533, distance: 21.7
click at [203, 522] on button "Update form" at bounding box center [227, 521] width 86 height 25
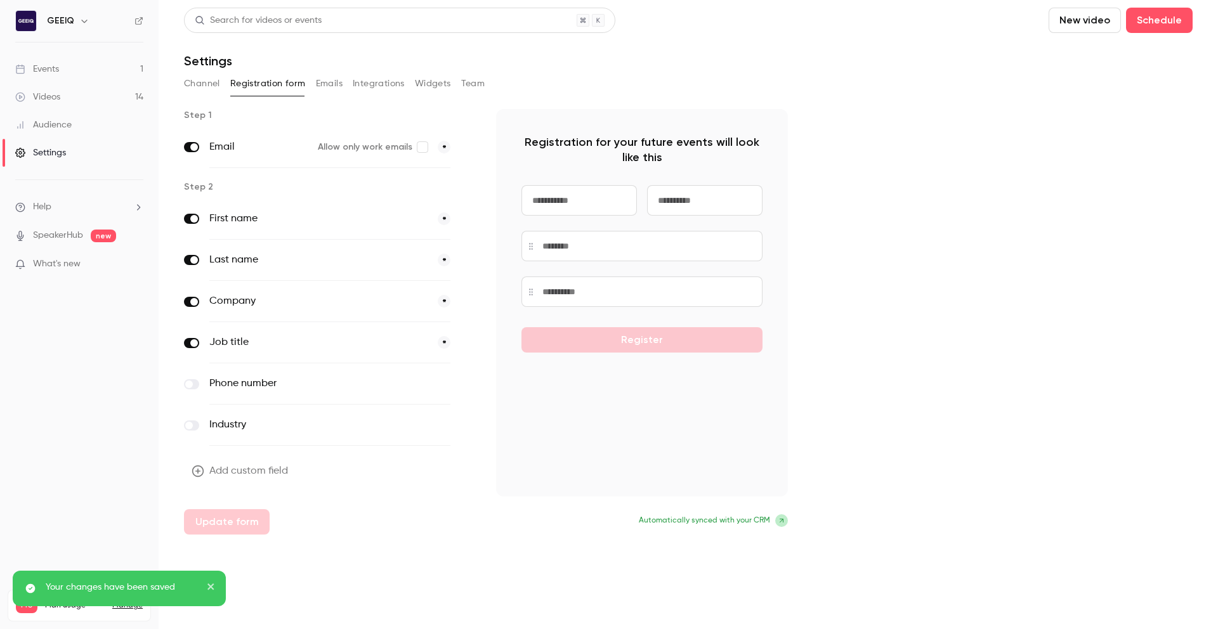
click at [327, 88] on button "Emails" at bounding box center [329, 84] width 27 height 20
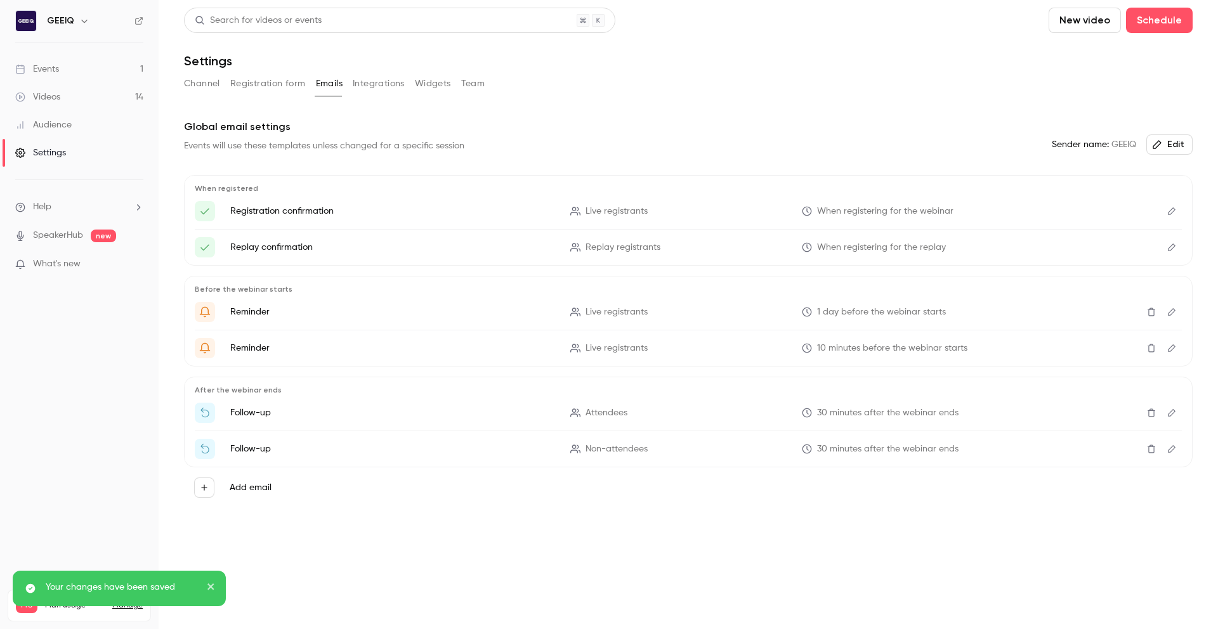
click at [367, 84] on button "Integrations" at bounding box center [379, 84] width 52 height 20
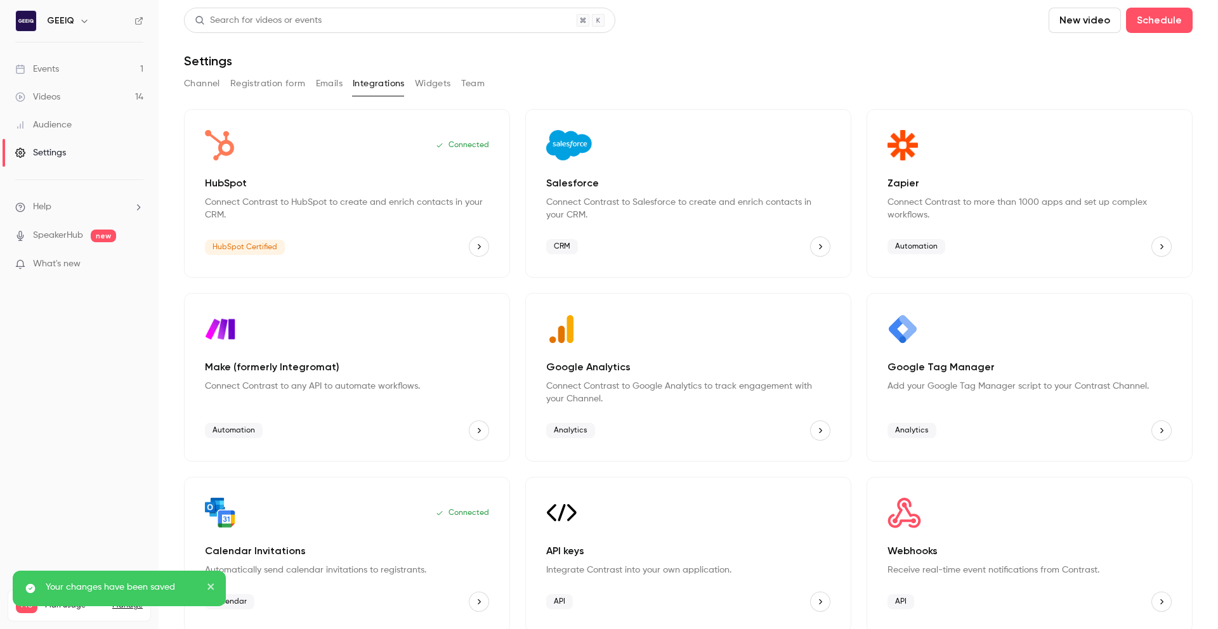
click at [482, 244] on button "HubSpot" at bounding box center [479, 247] width 20 height 20
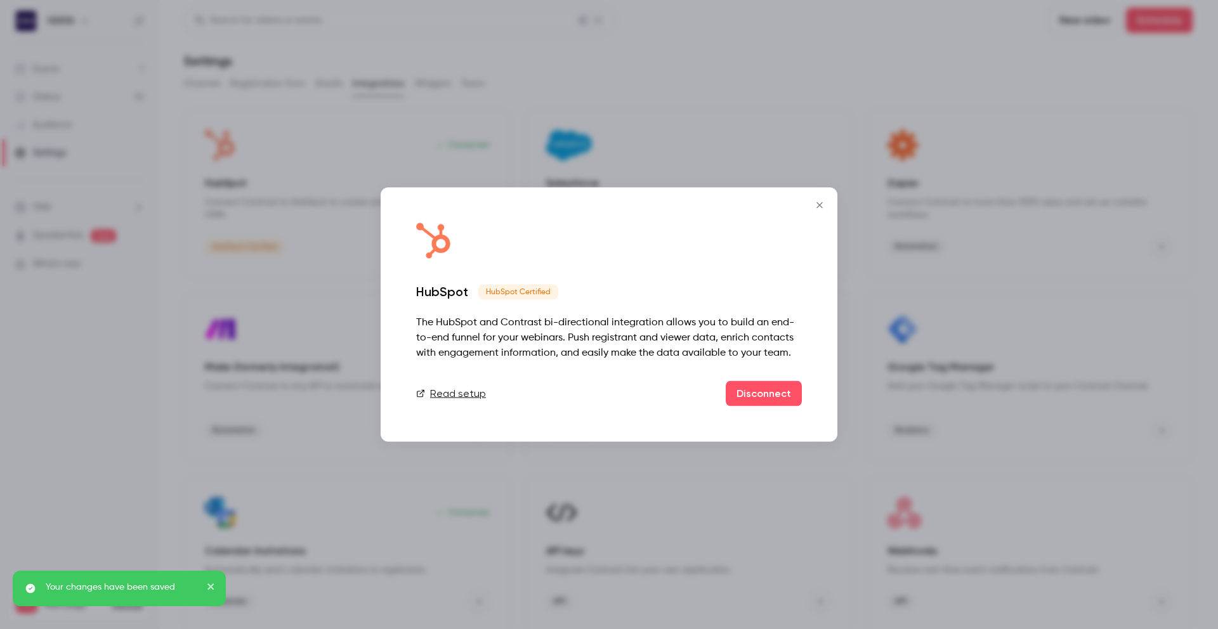
click at [461, 397] on link "Read setup" at bounding box center [451, 393] width 70 height 15
click at [818, 202] on icon "Close" at bounding box center [819, 205] width 15 height 10
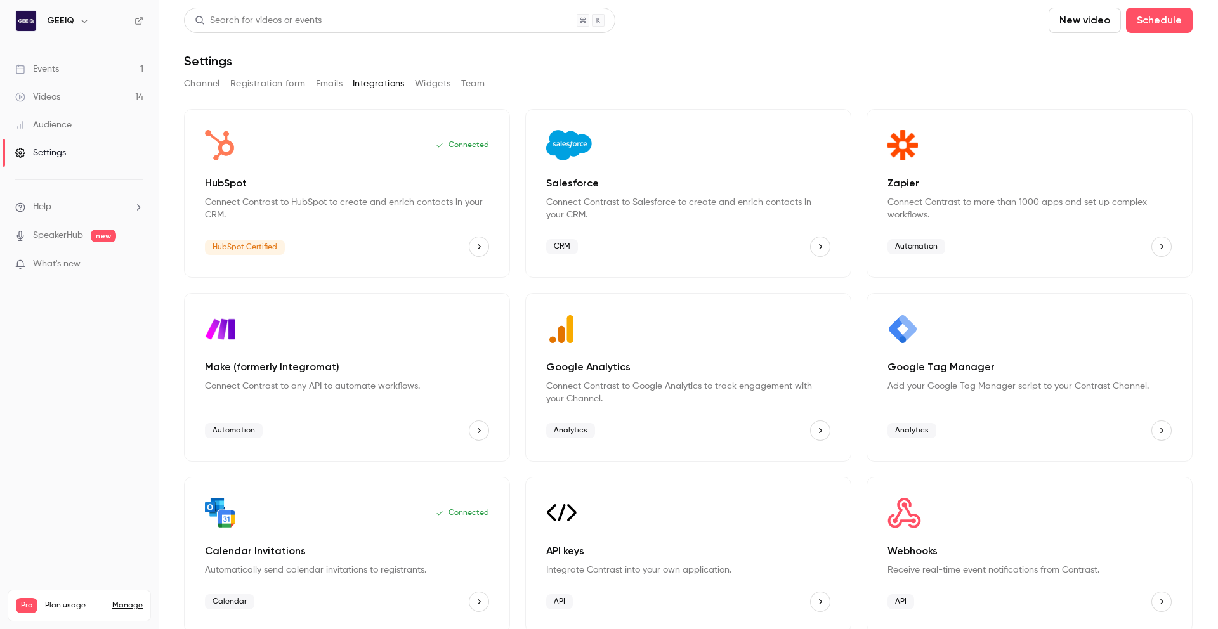
click at [205, 85] on button "Channel" at bounding box center [202, 84] width 36 height 20
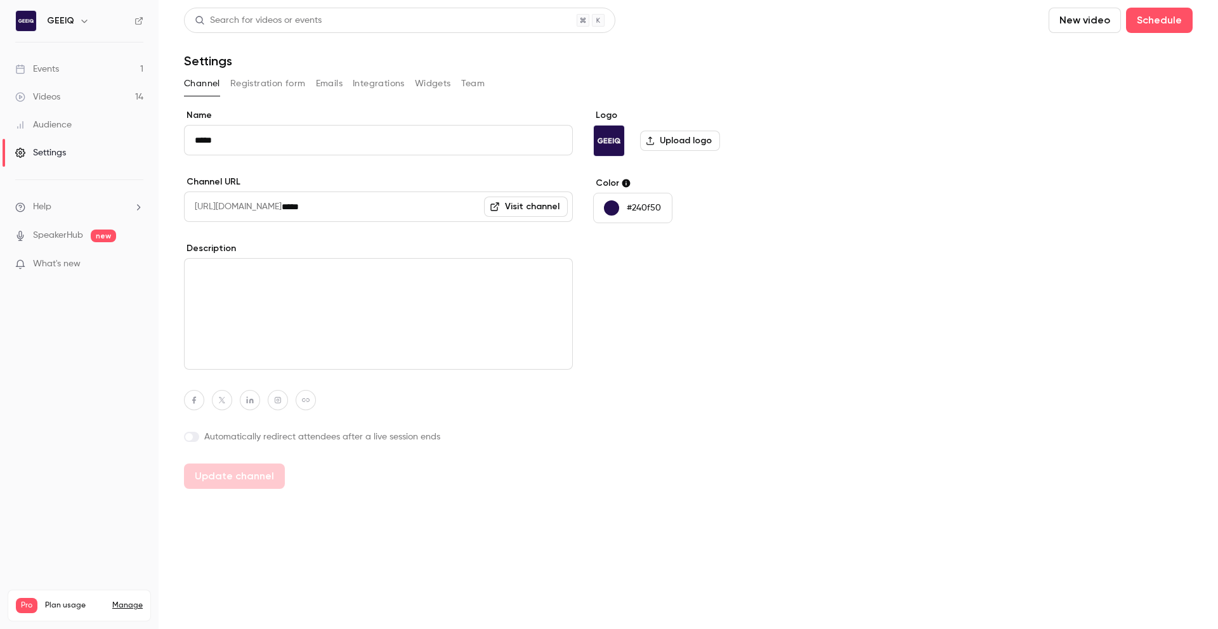
click at [252, 82] on button "Registration form" at bounding box center [268, 84] width 76 height 20
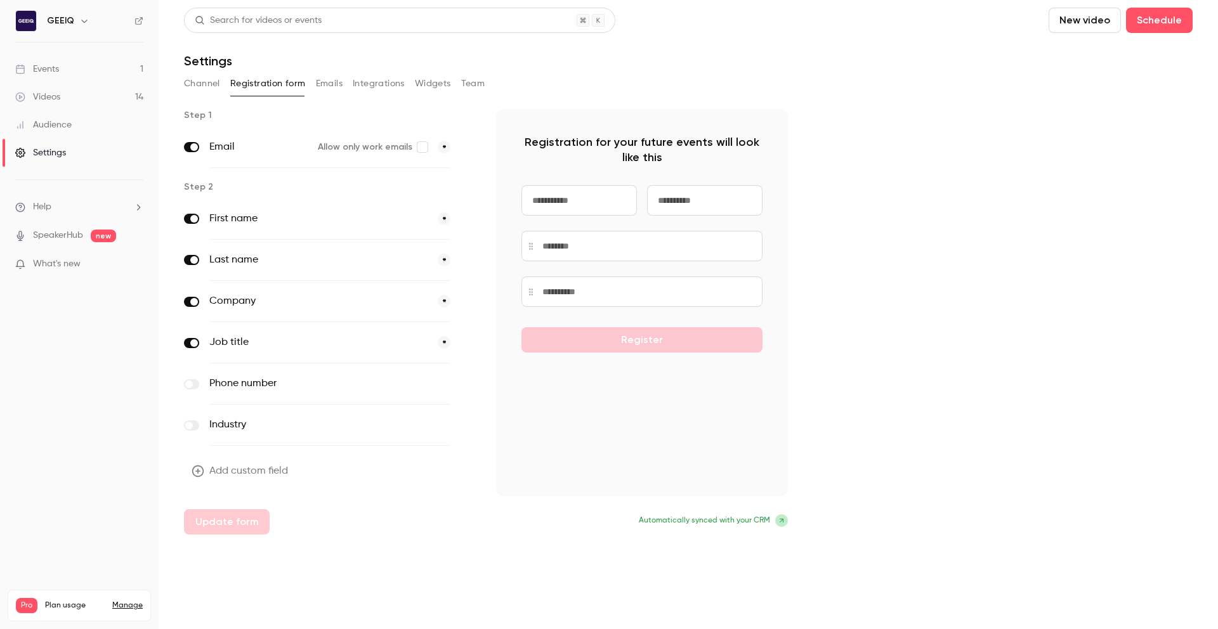
click at [600, 307] on div "Register" at bounding box center [642, 269] width 241 height 168
click at [229, 466] on button "Add custom field" at bounding box center [241, 471] width 114 height 25
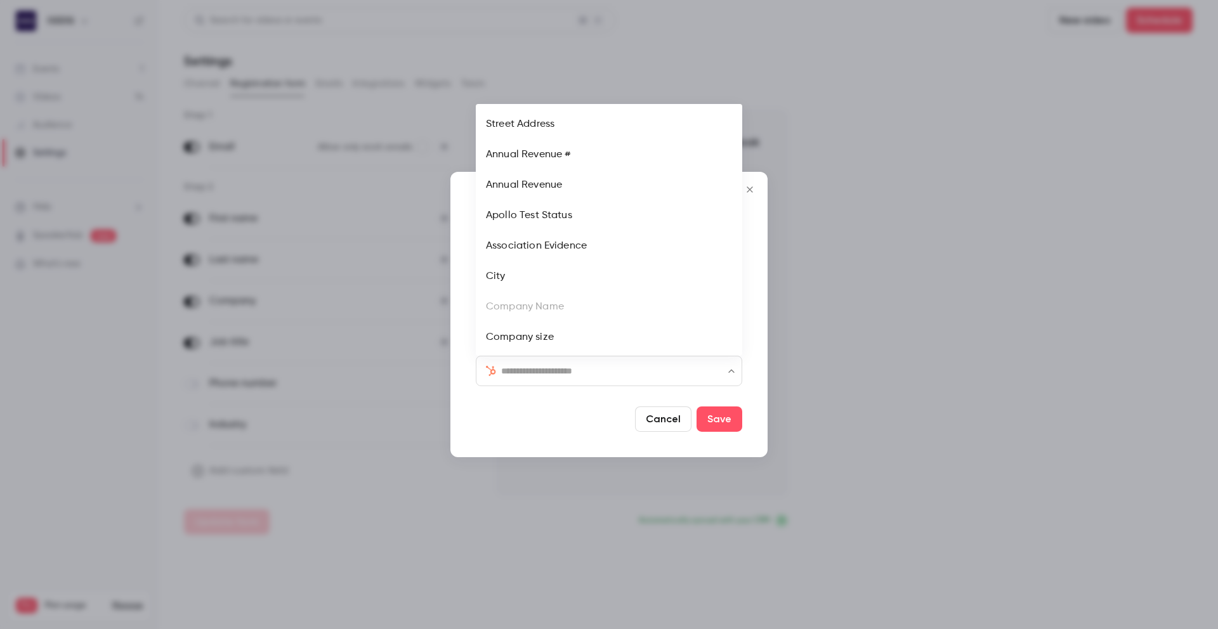
click at [616, 370] on input "text" at bounding box center [616, 371] width 231 height 15
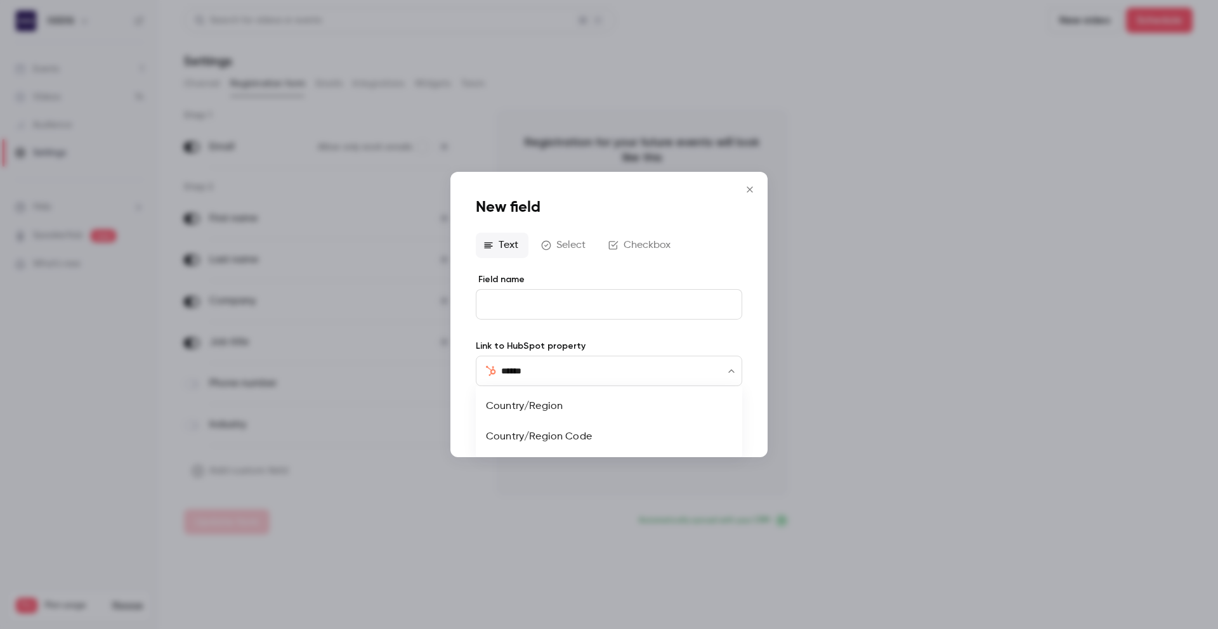
type input "*******"
click at [533, 407] on li "Country/Region" at bounding box center [609, 406] width 266 height 30
type input "**********"
drag, startPoint x: 709, startPoint y: 417, endPoint x: 700, endPoint y: 421, distance: 10.3
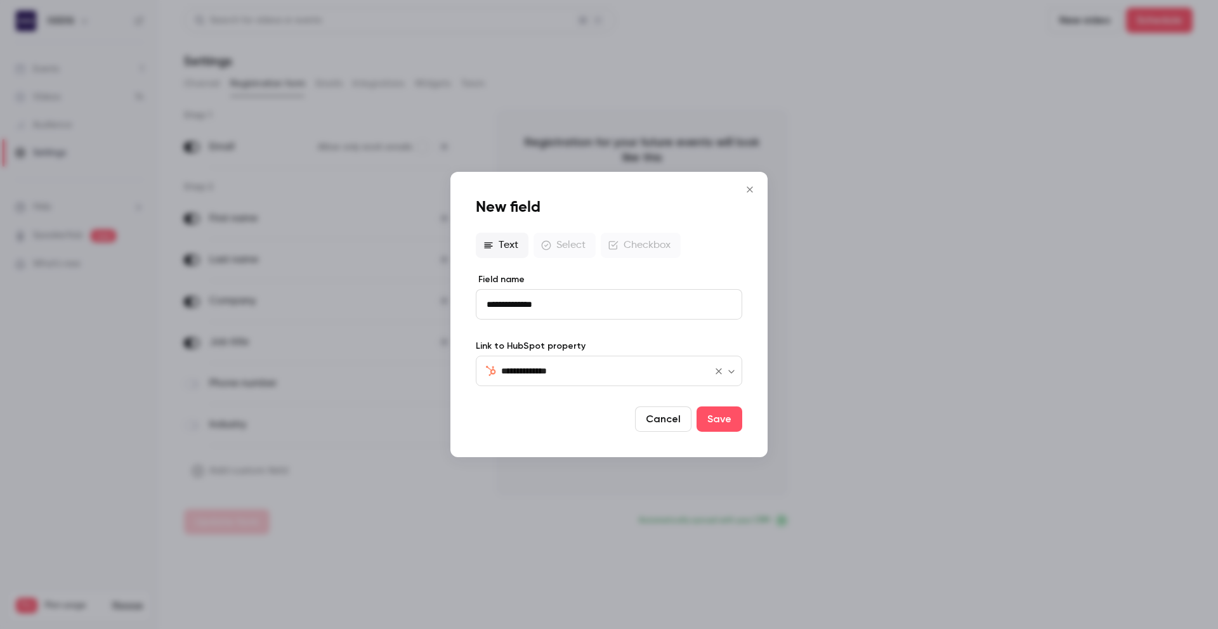
click at [709, 417] on button "Save" at bounding box center [720, 419] width 46 height 25
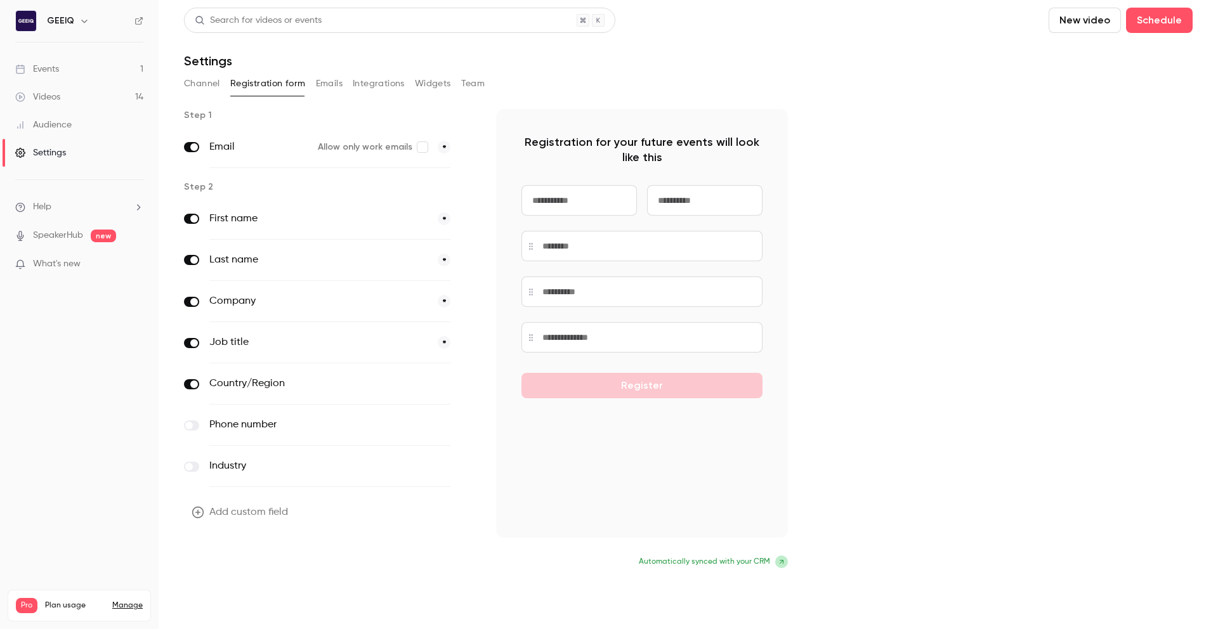
click at [251, 555] on button "Update form" at bounding box center [227, 563] width 86 height 25
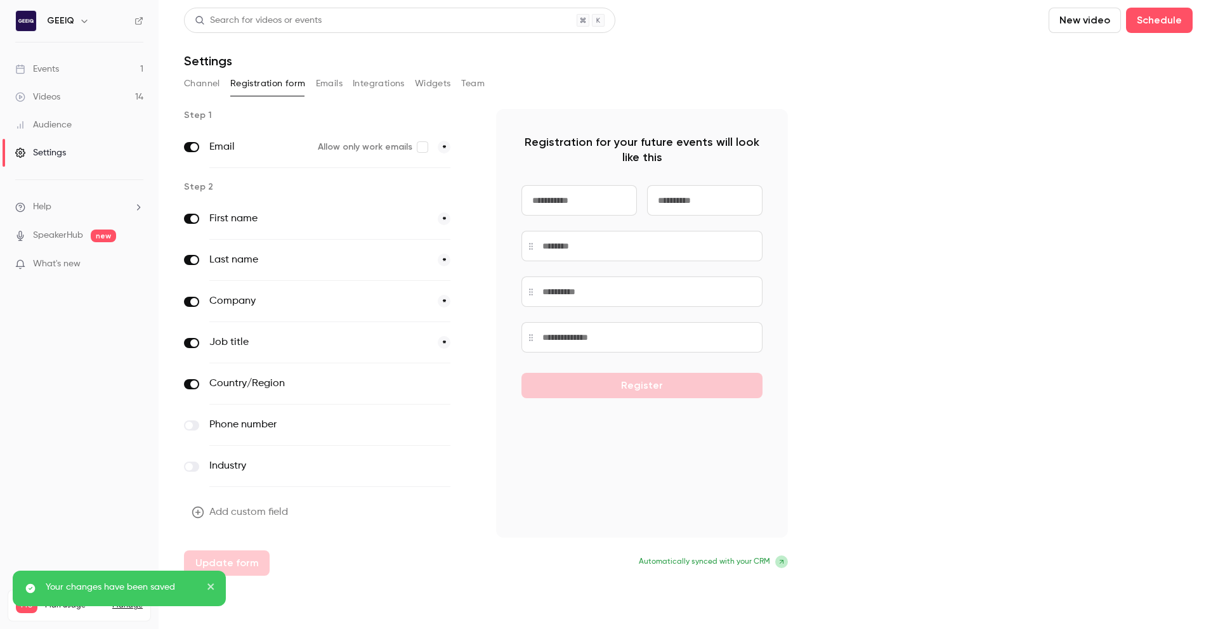
click at [286, 519] on button "Add custom field" at bounding box center [241, 512] width 114 height 25
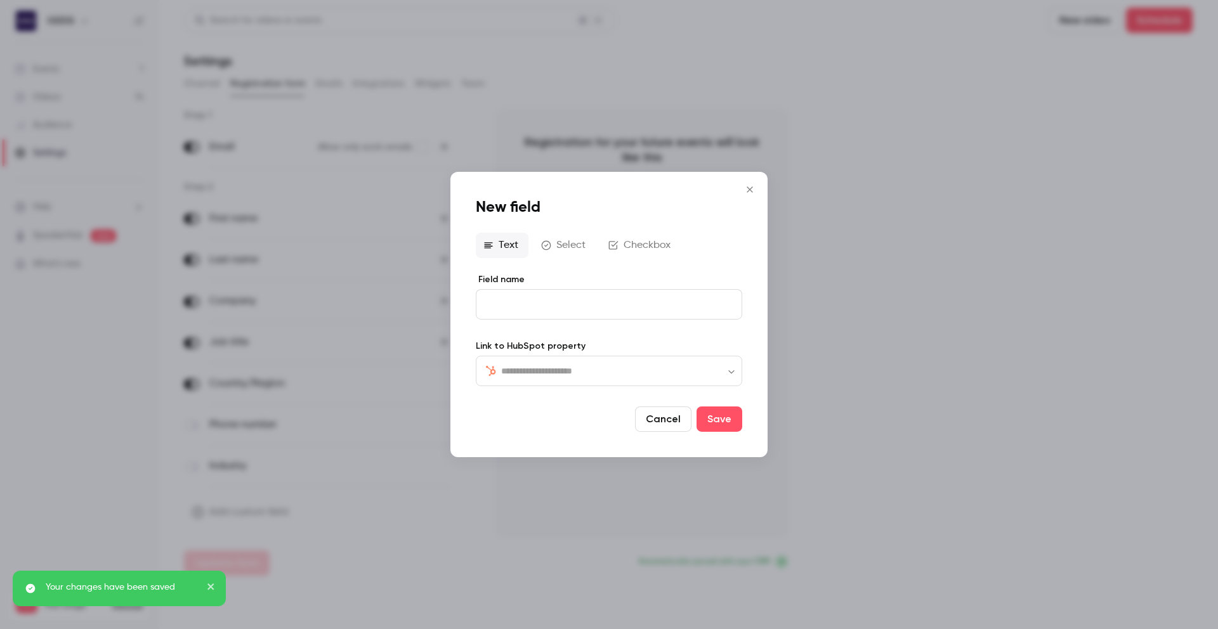
click at [591, 367] on input "text" at bounding box center [616, 371] width 231 height 15
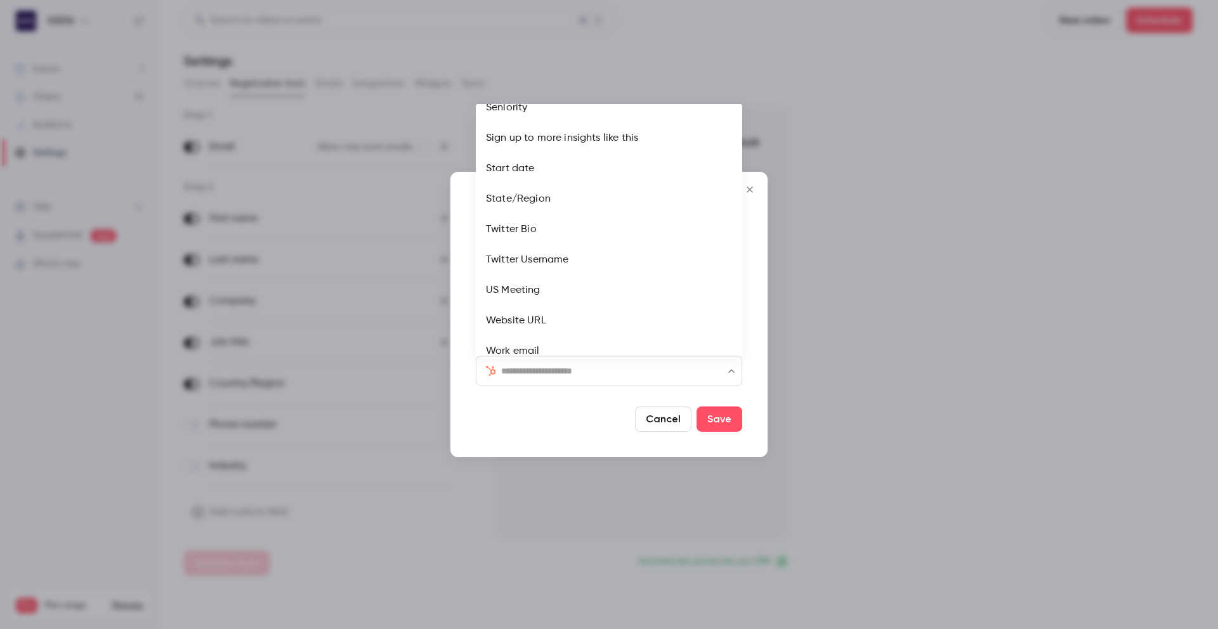
scroll to position [2021, 0]
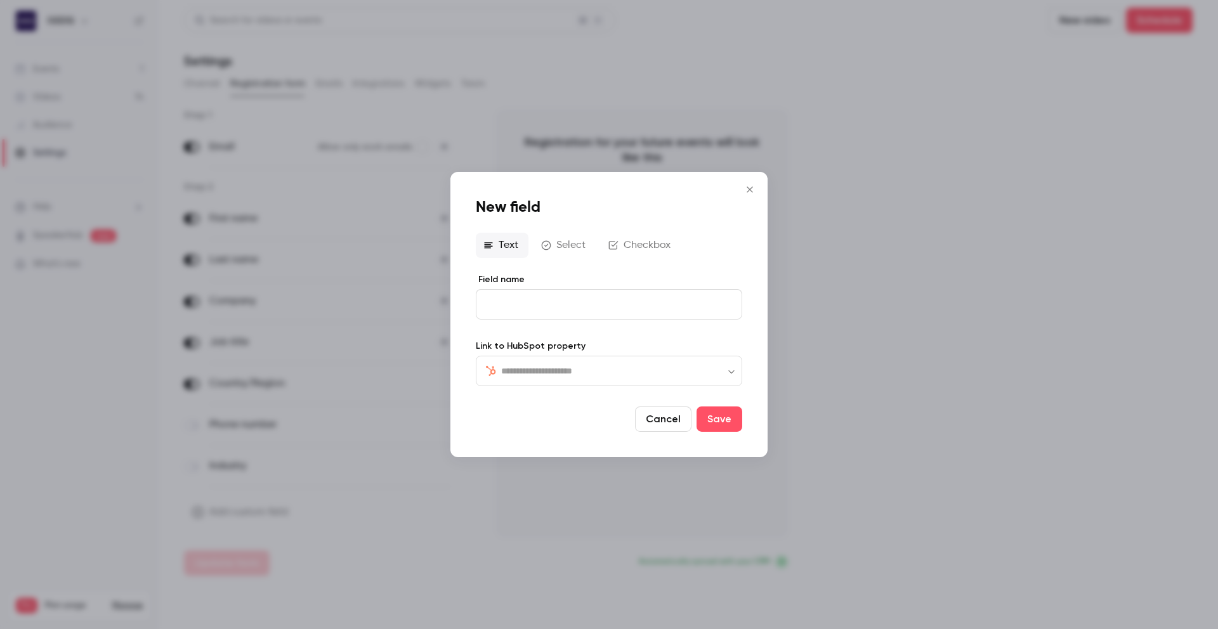
click at [753, 190] on icon "Close" at bounding box center [749, 190] width 15 height 10
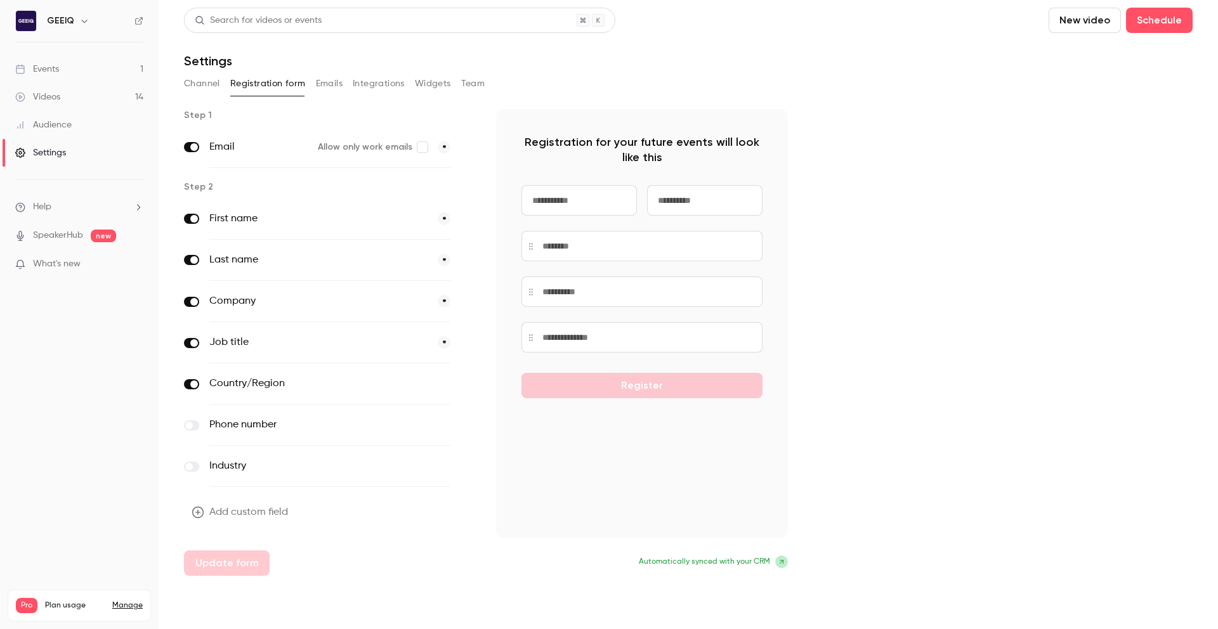
click at [190, 466] on span at bounding box center [189, 467] width 8 height 8
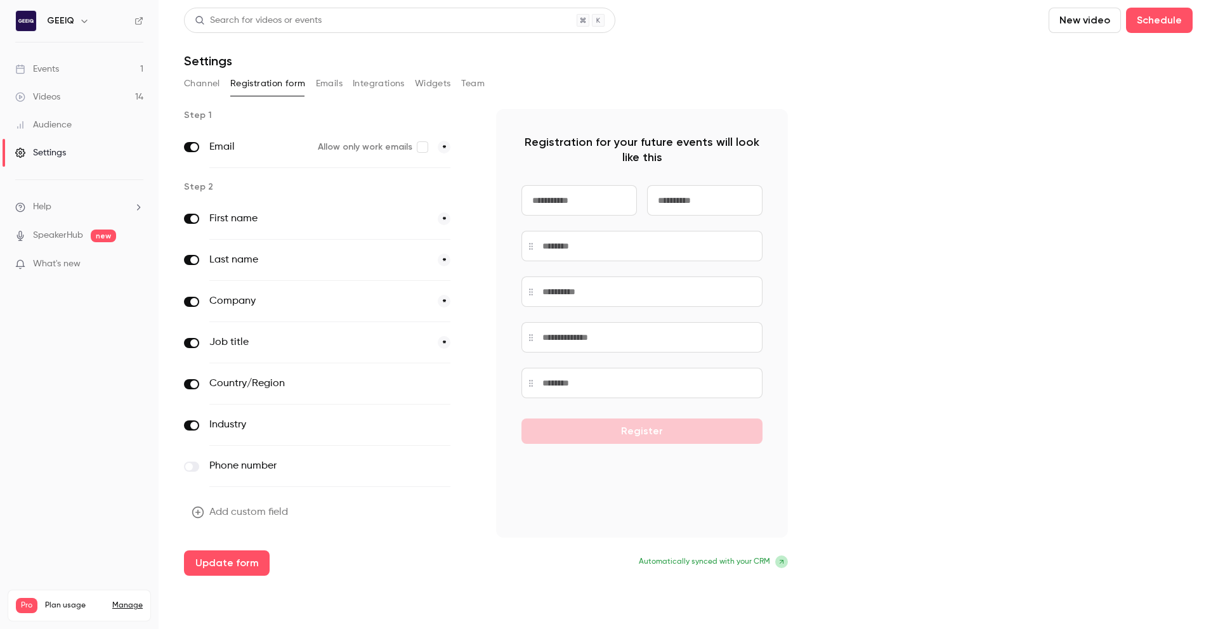
click at [252, 558] on button "Update form" at bounding box center [227, 563] width 86 height 25
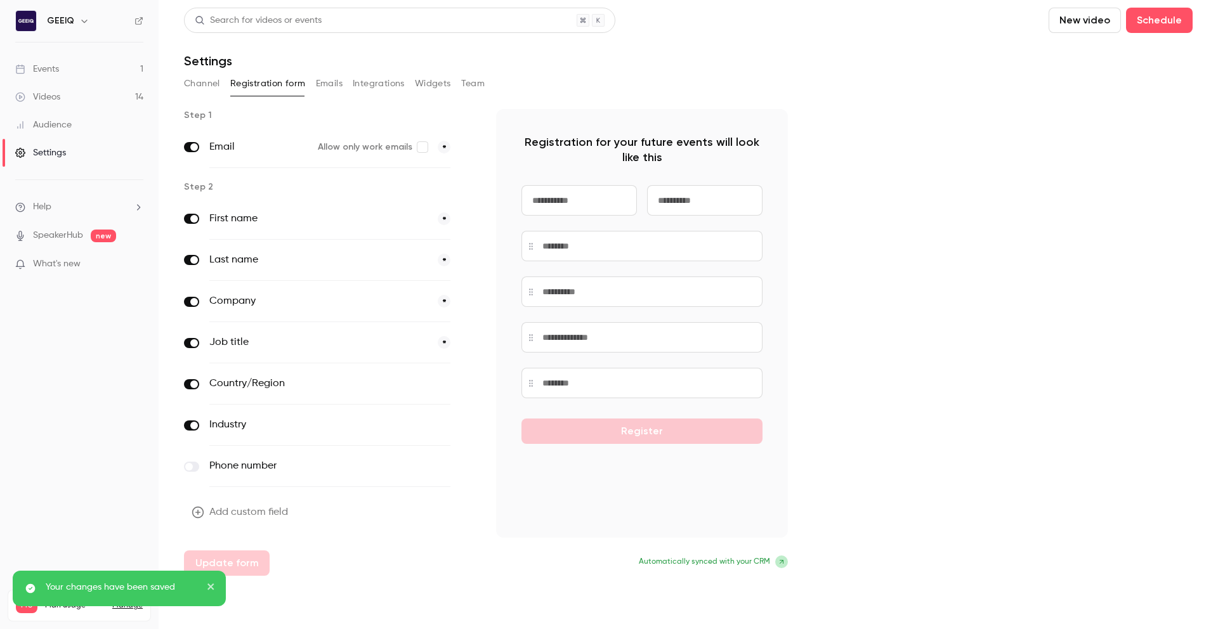
click at [251, 565] on div "Add custom field Update form" at bounding box center [330, 538] width 292 height 76
click at [205, 84] on button "Channel" at bounding box center [202, 84] width 36 height 20
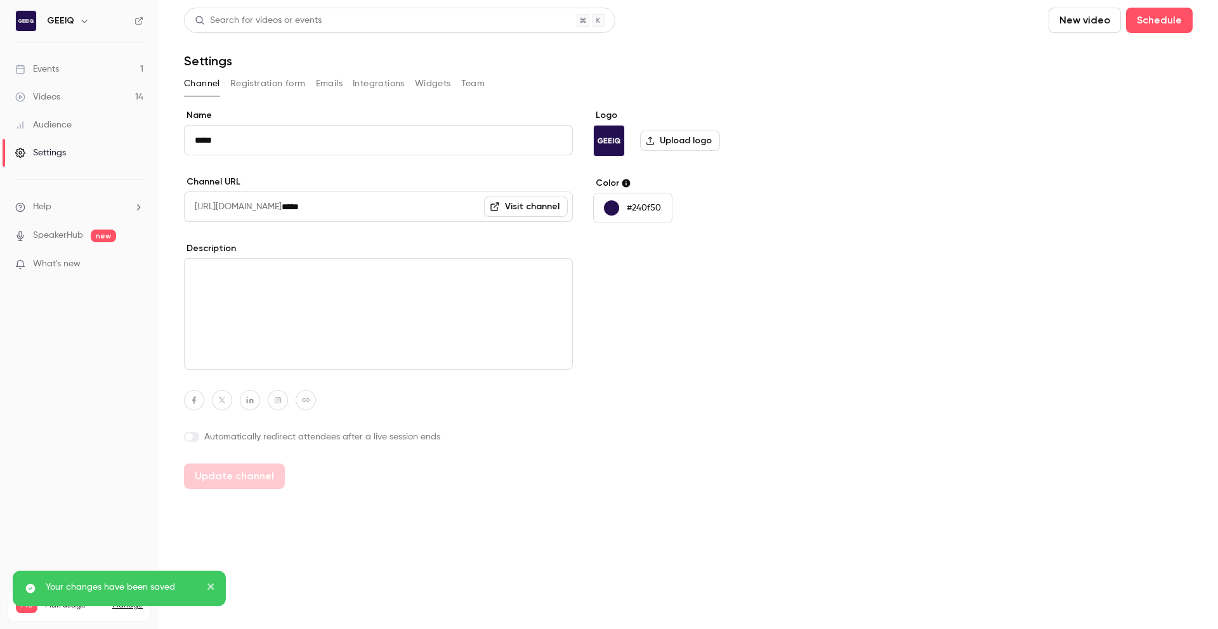
click at [115, 96] on link "Videos 14" at bounding box center [79, 97] width 159 height 28
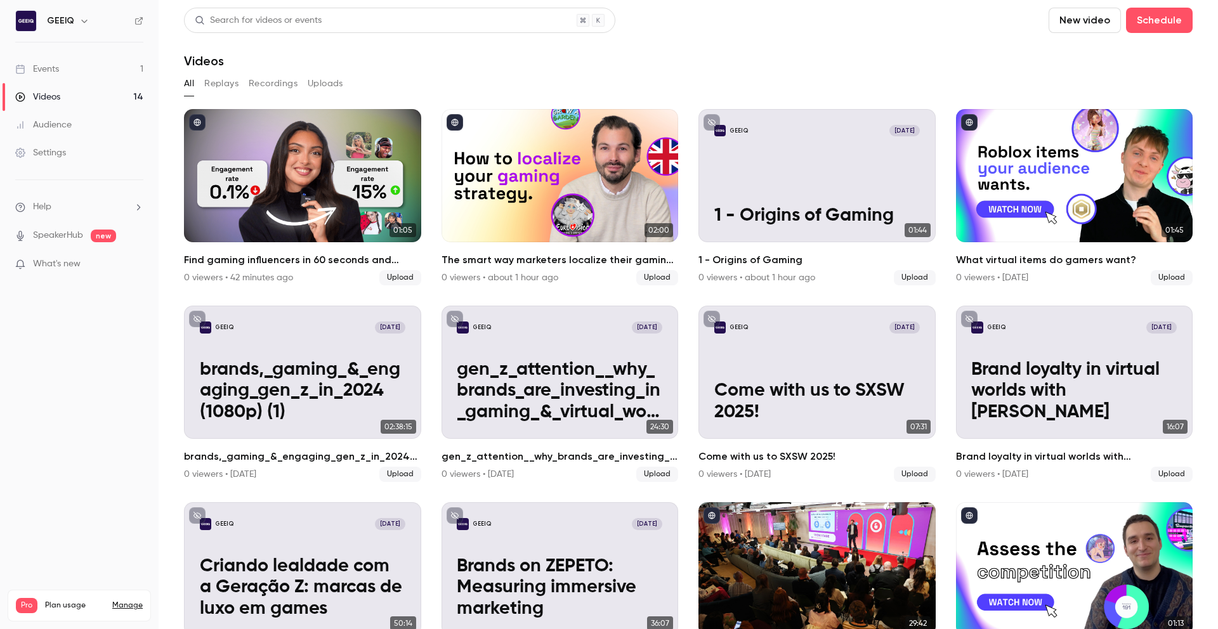
click at [74, 70] on link "Events 1" at bounding box center [79, 69] width 159 height 28
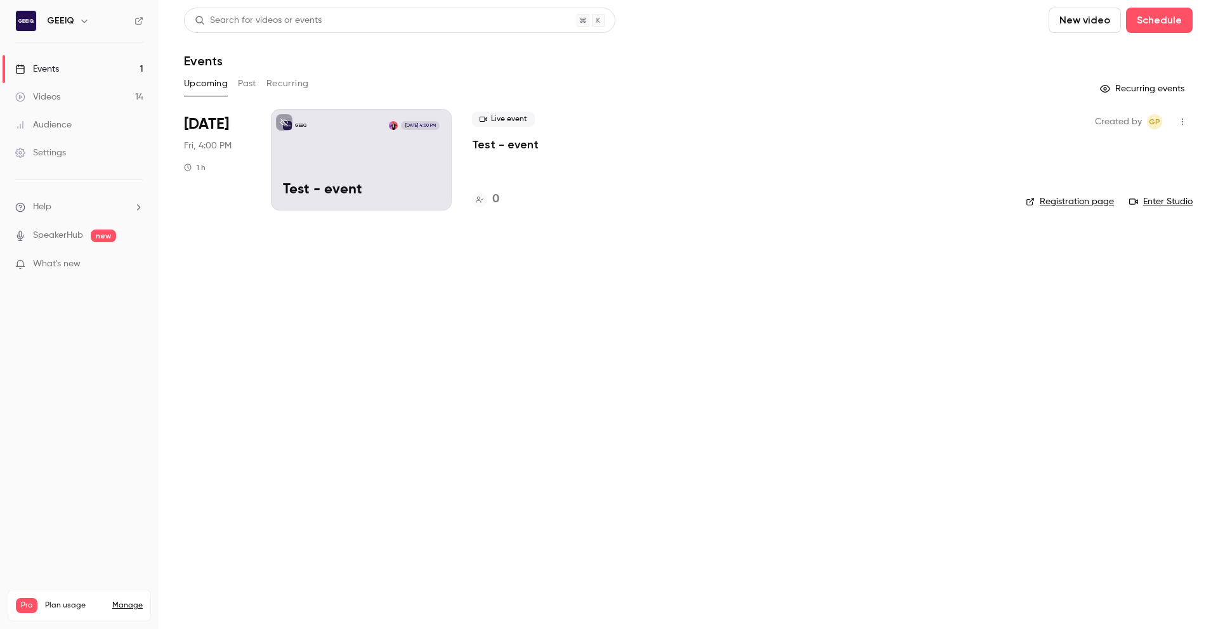
click at [28, 98] on div "Videos" at bounding box center [37, 97] width 45 height 13
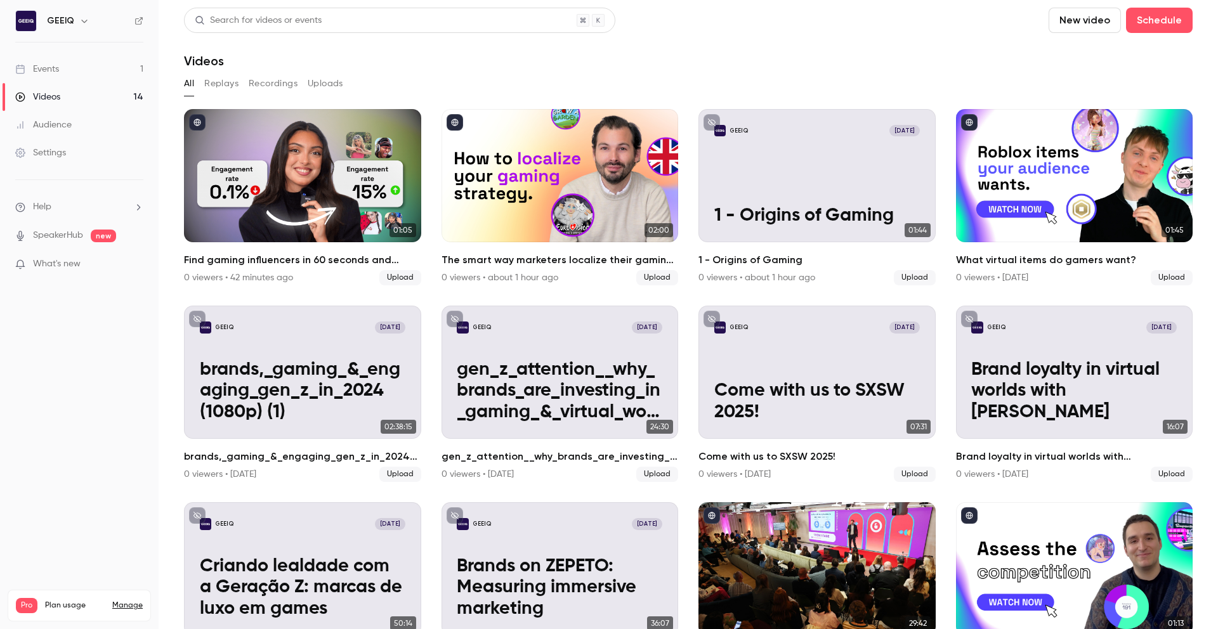
click at [72, 151] on link "Settings" at bounding box center [79, 153] width 159 height 28
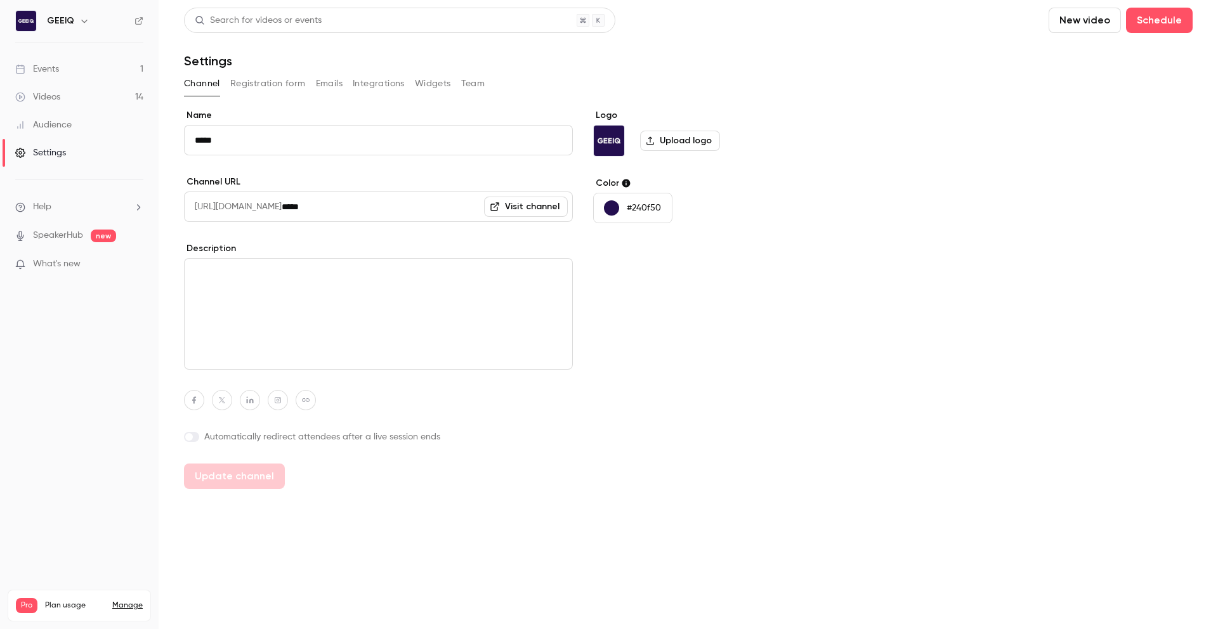
click at [256, 92] on button "Registration form" at bounding box center [268, 84] width 76 height 20
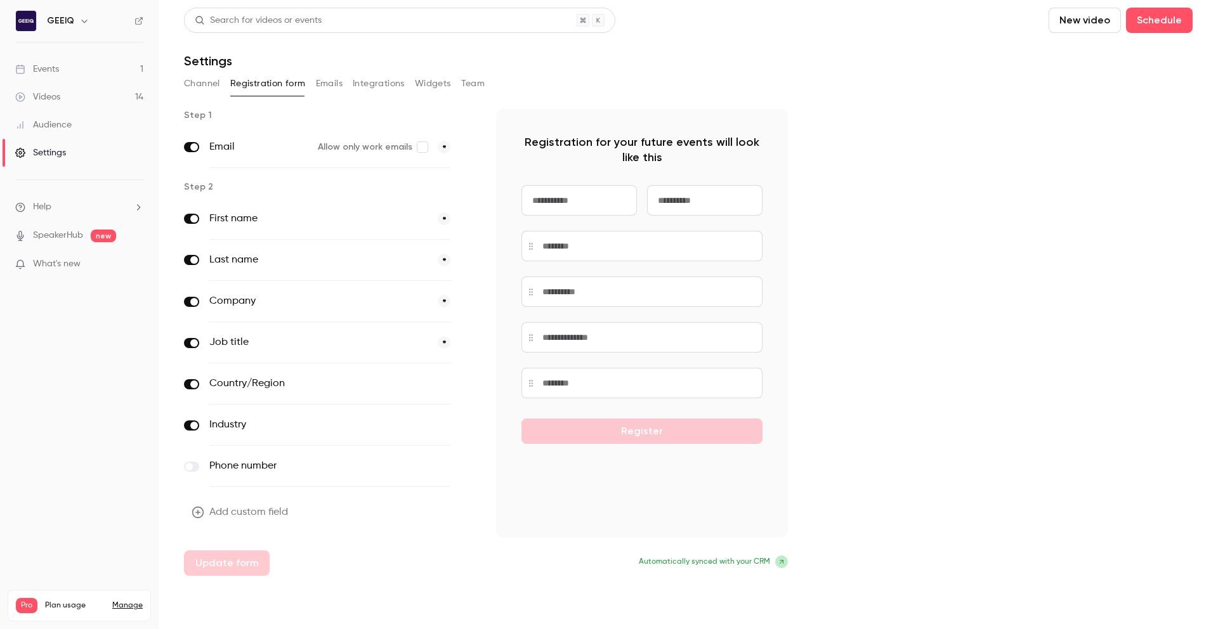
click at [334, 84] on button "Emails" at bounding box center [329, 84] width 27 height 20
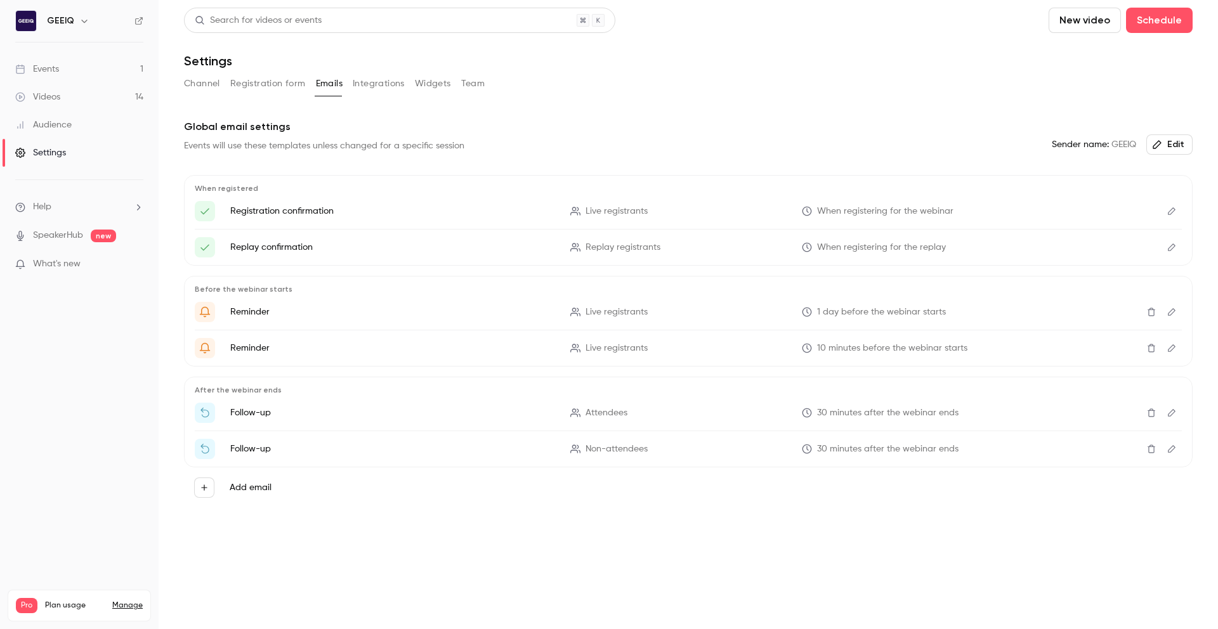
click at [360, 81] on button "Integrations" at bounding box center [379, 84] width 52 height 20
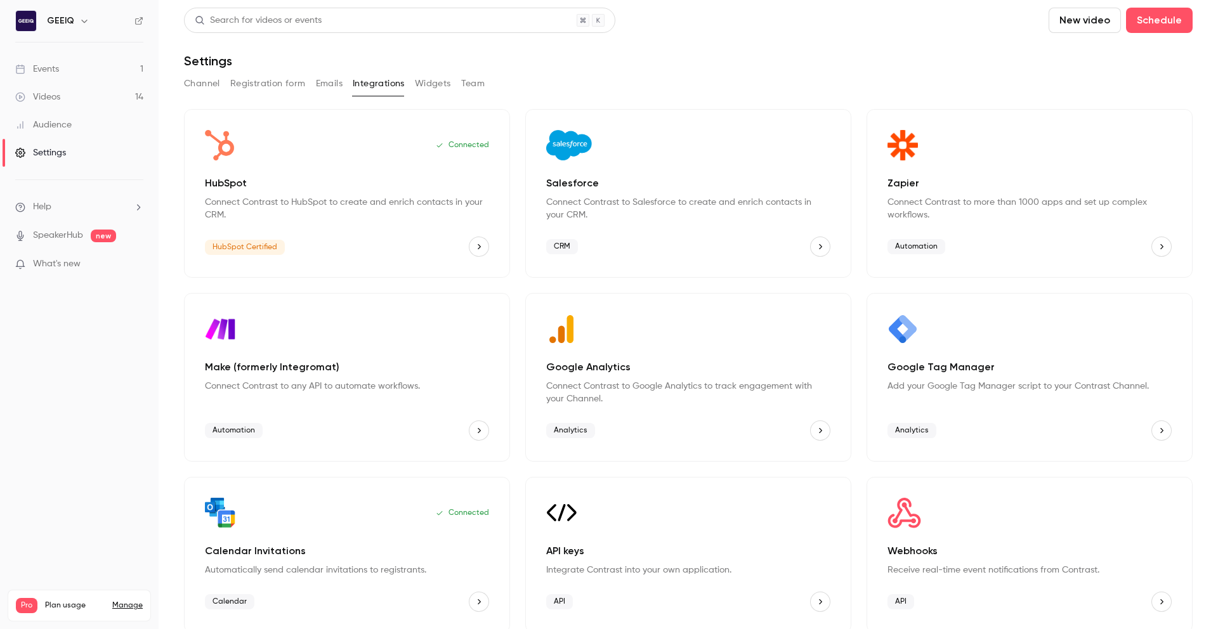
click at [425, 82] on button "Widgets" at bounding box center [433, 84] width 36 height 20
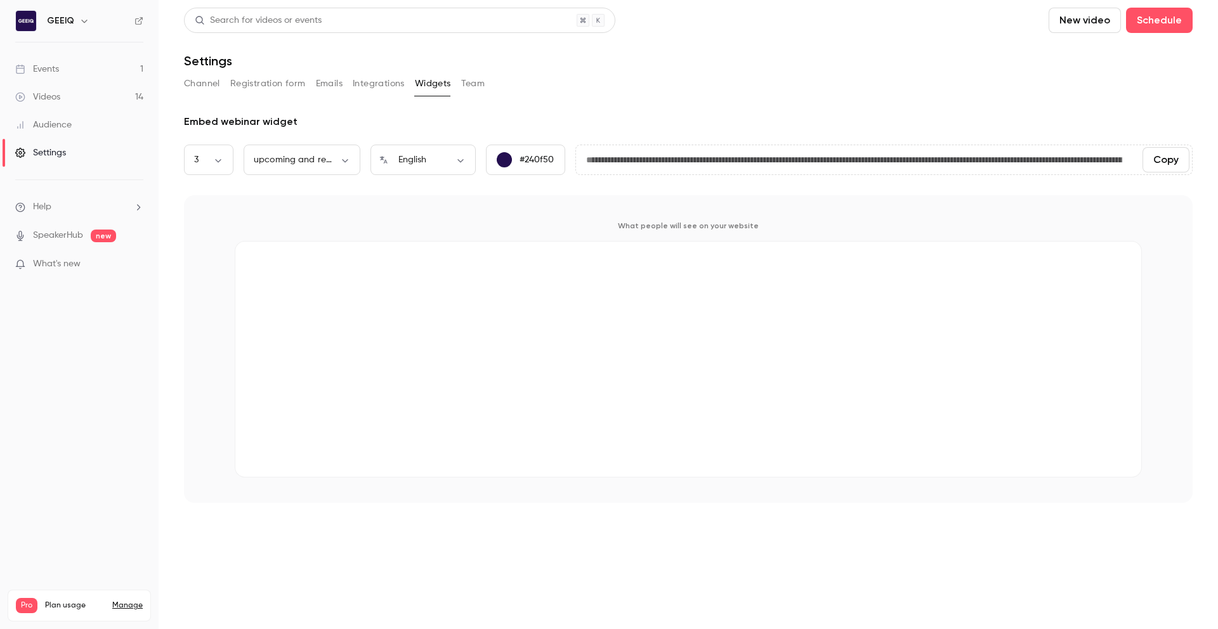
click at [477, 81] on button "Team" at bounding box center [473, 84] width 24 height 20
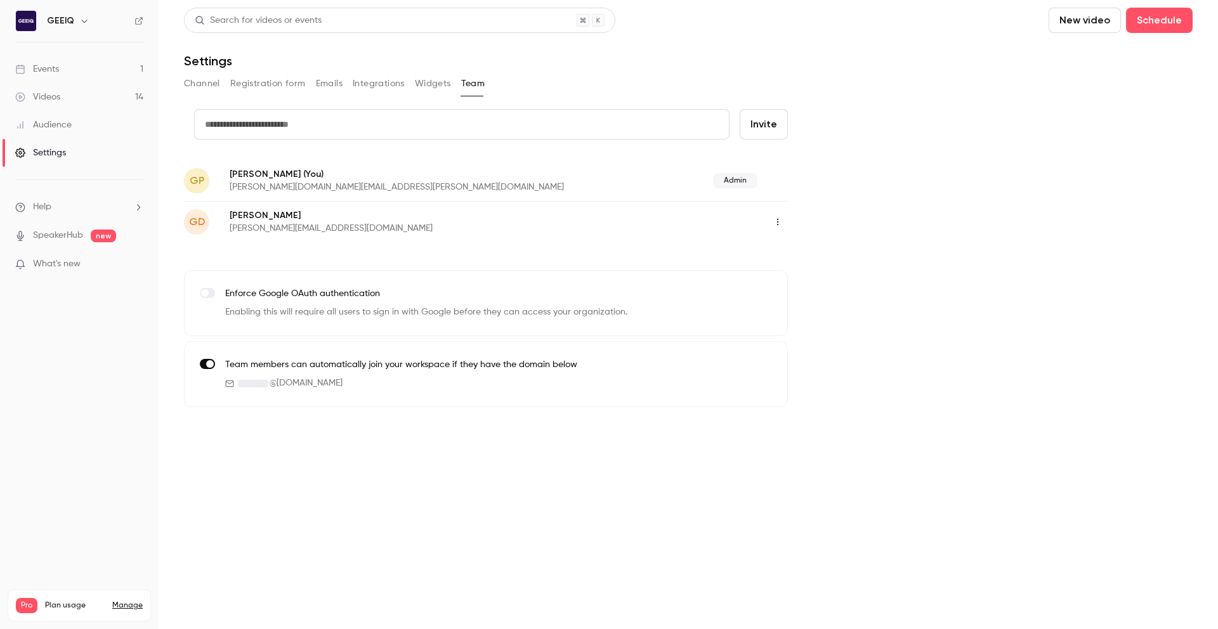
click at [418, 82] on button "Widgets" at bounding box center [433, 84] width 36 height 20
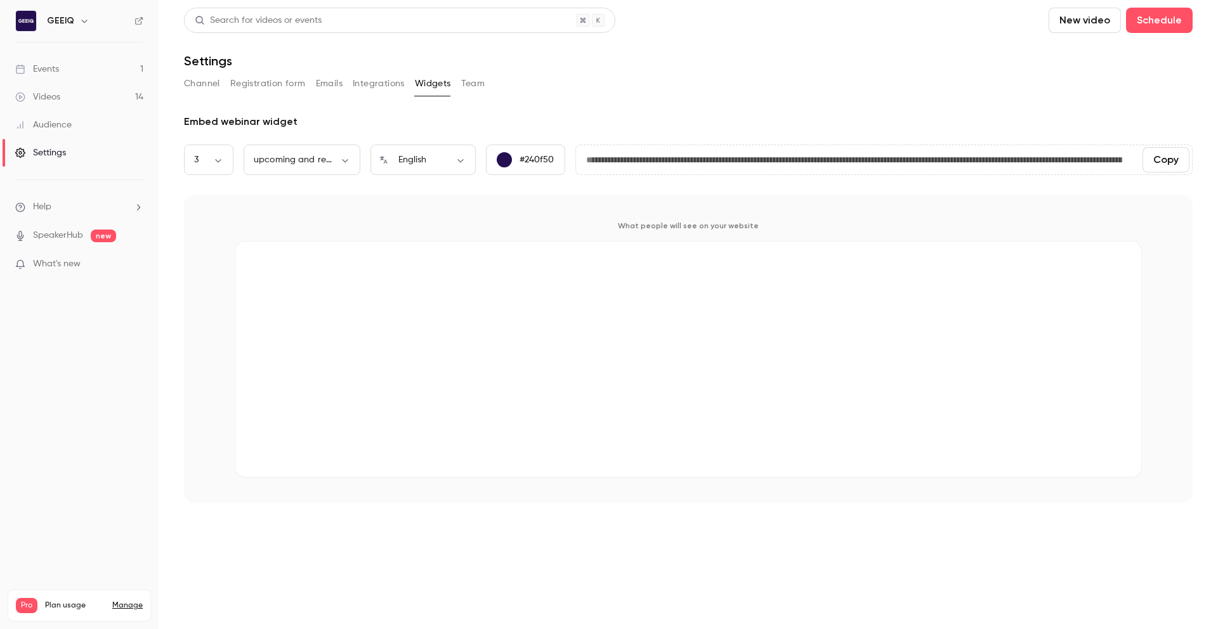
click at [476, 86] on button "Team" at bounding box center [473, 84] width 24 height 20
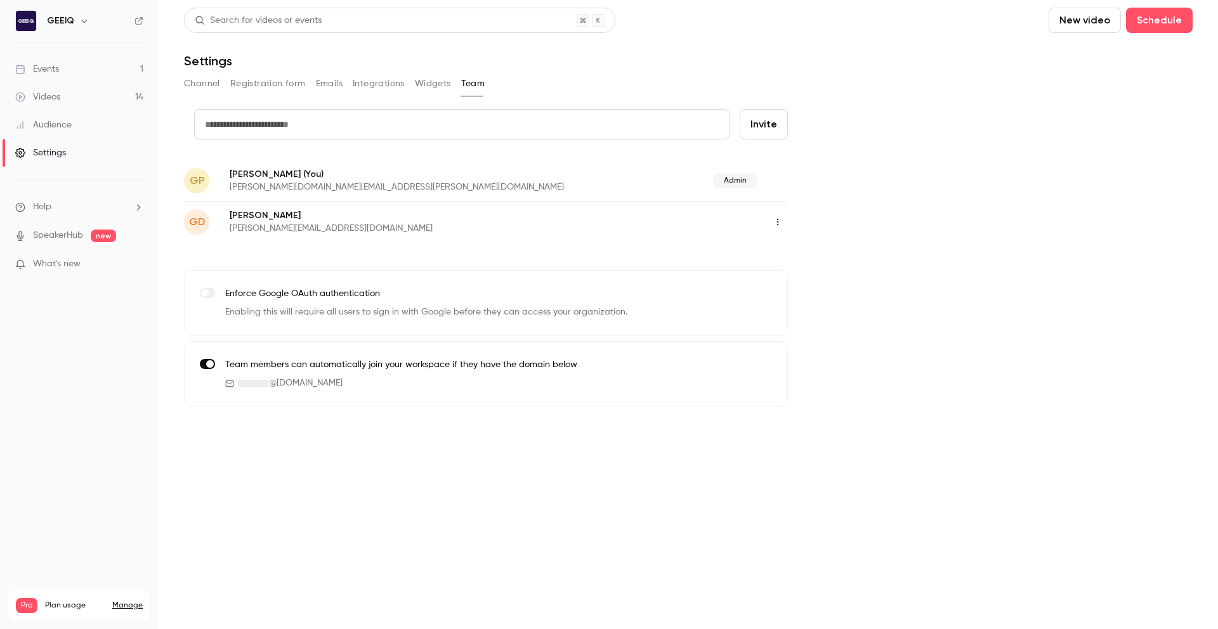
click at [212, 81] on button "Channel" at bounding box center [202, 84] width 36 height 20
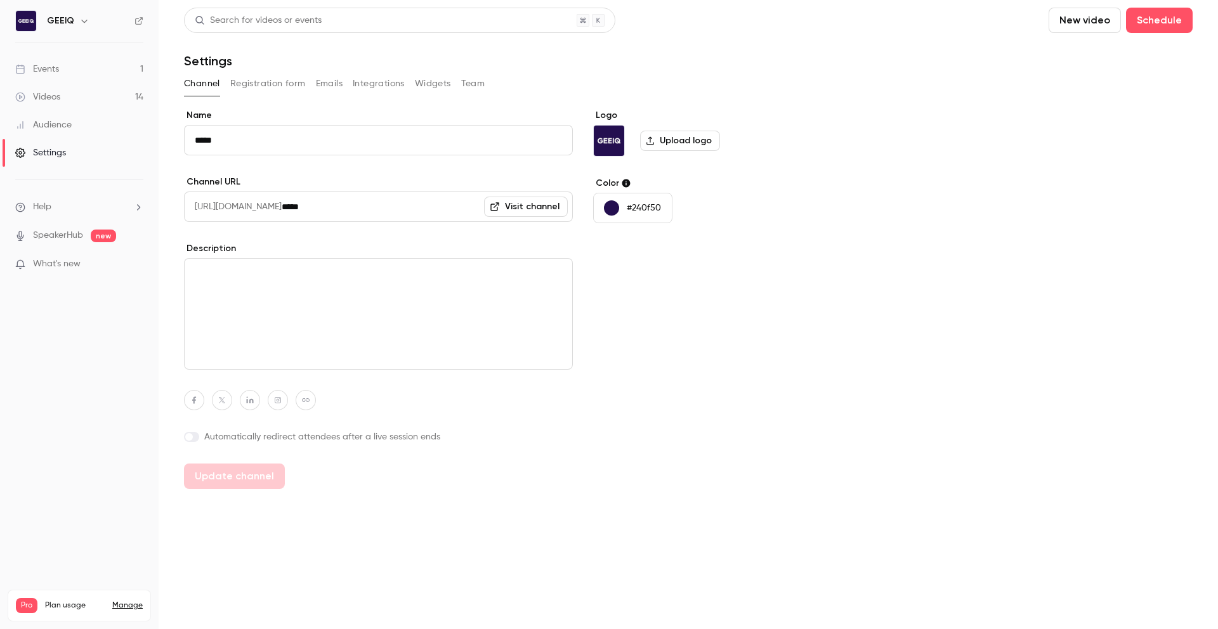
click at [42, 67] on div "Events" at bounding box center [37, 69] width 44 height 13
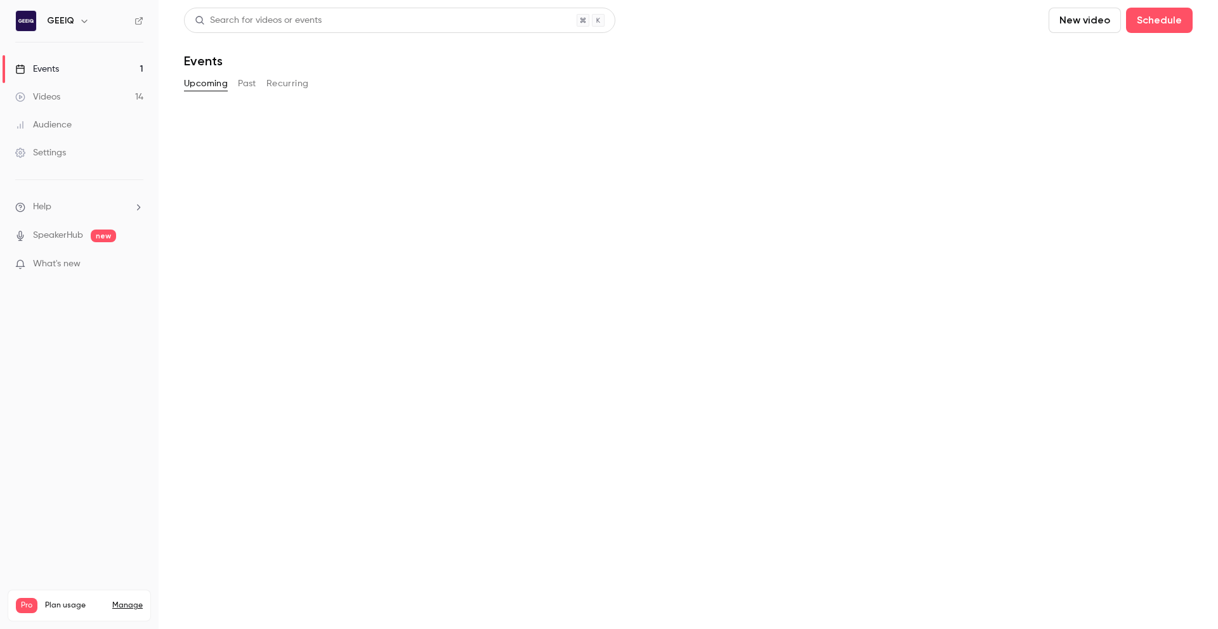
click at [42, 67] on div "Events" at bounding box center [37, 69] width 44 height 13
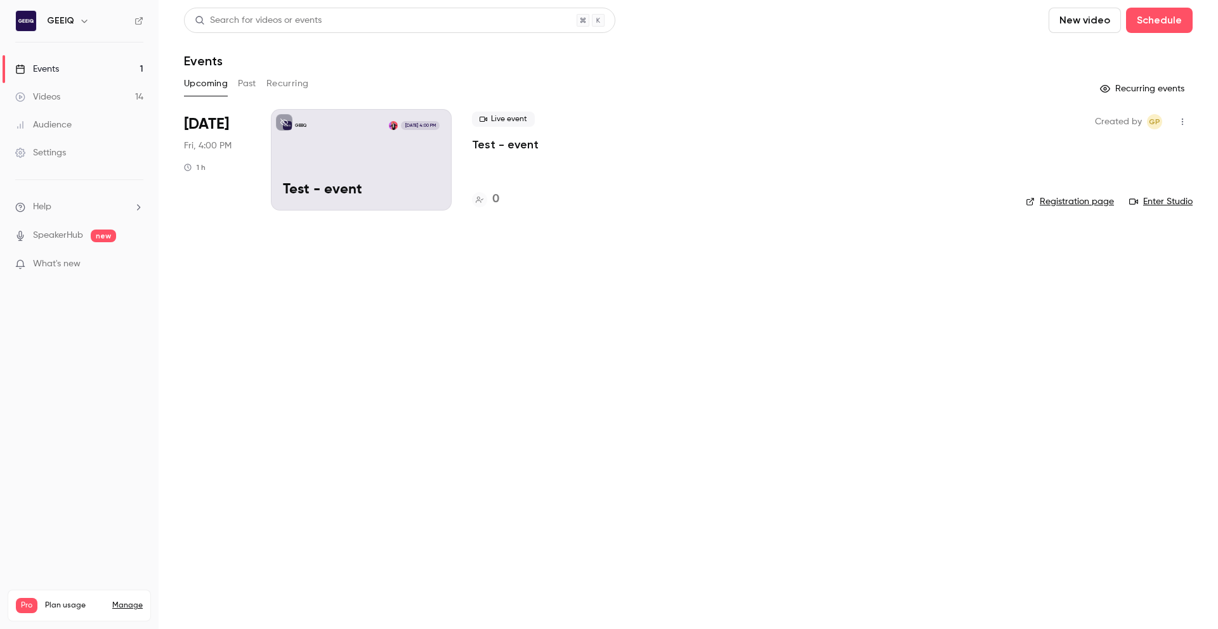
click at [53, 99] on div "Videos" at bounding box center [37, 97] width 45 height 13
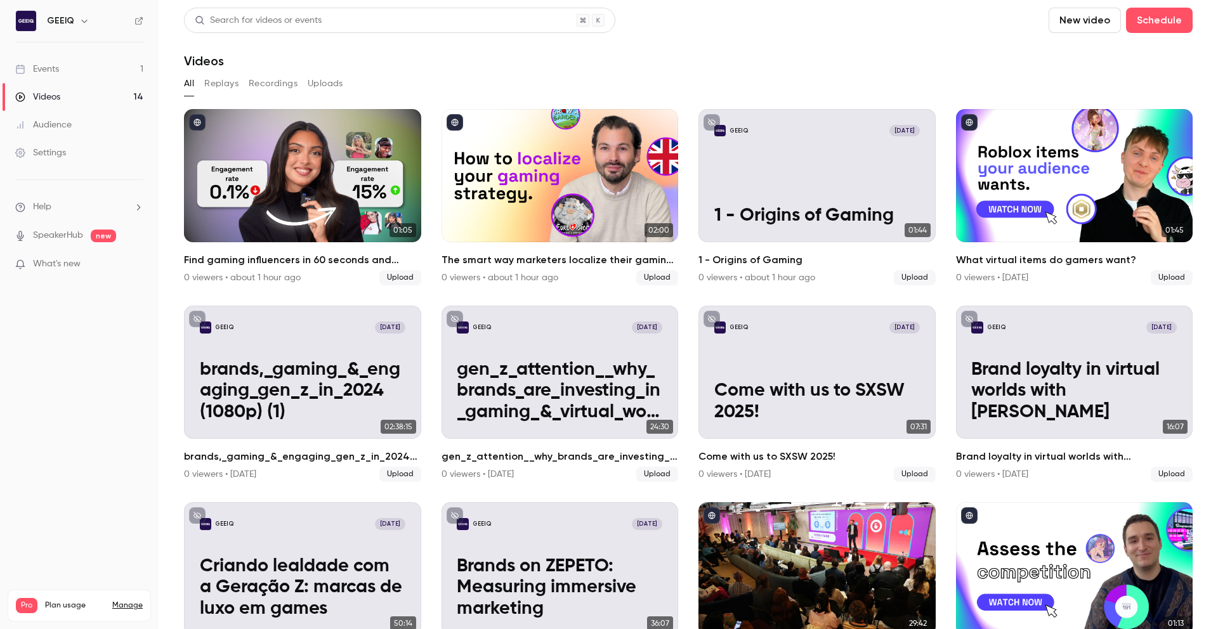
click at [77, 69] on link "Events 1" at bounding box center [79, 69] width 159 height 28
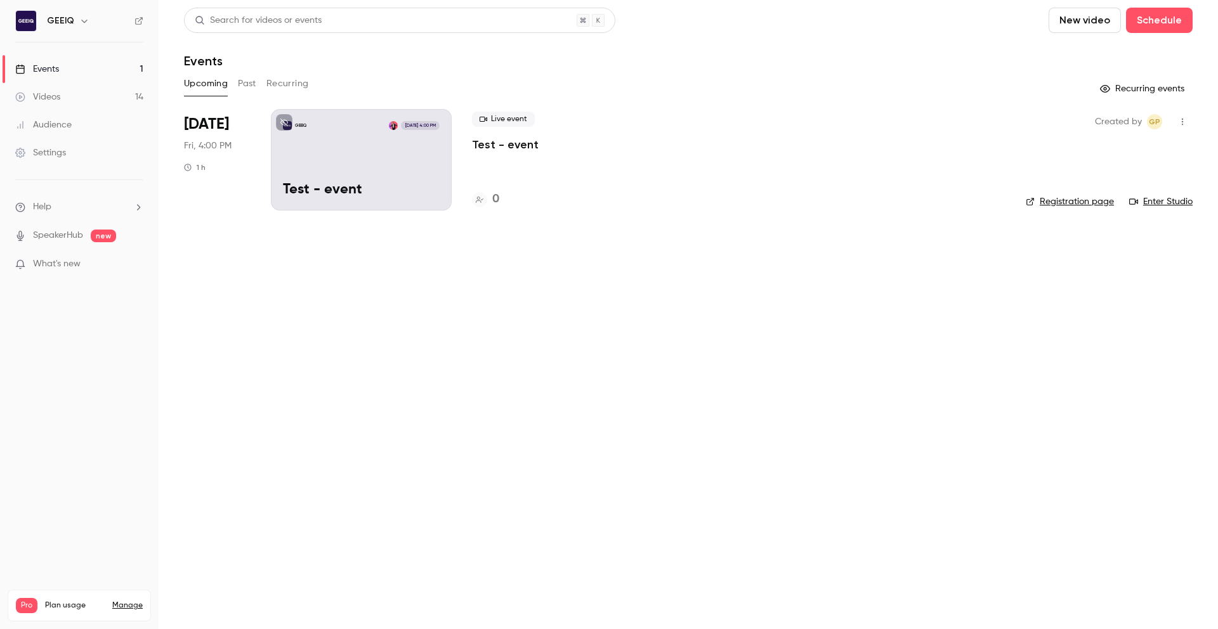
click at [64, 96] on link "Videos 14" at bounding box center [79, 97] width 159 height 28
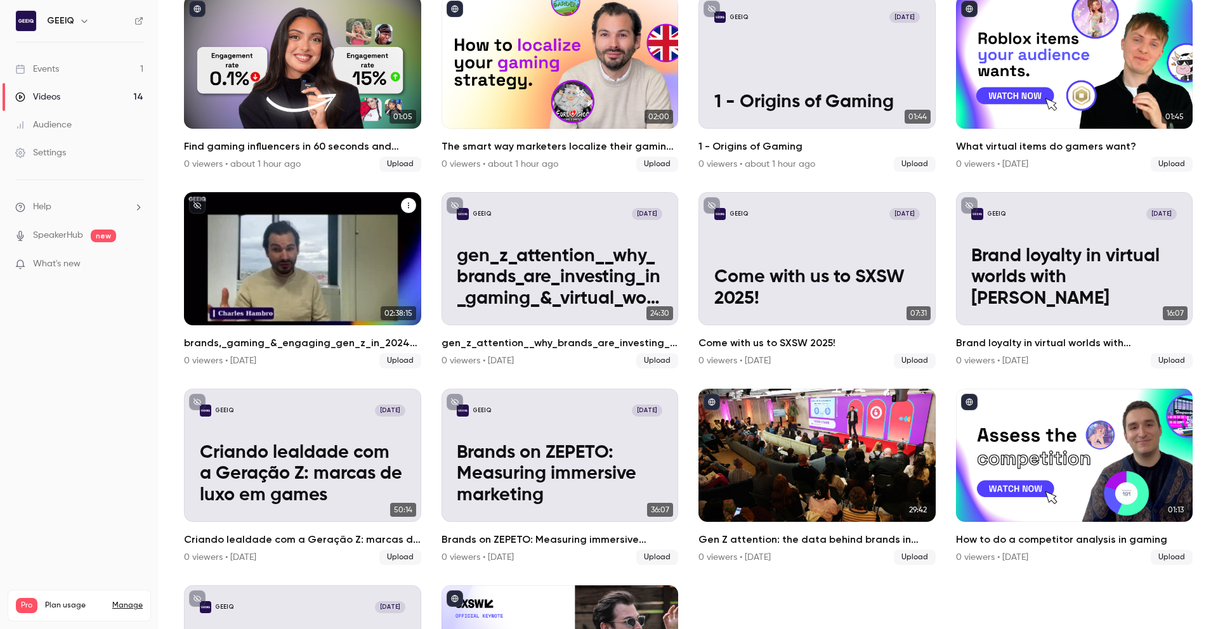
scroll to position [22, 0]
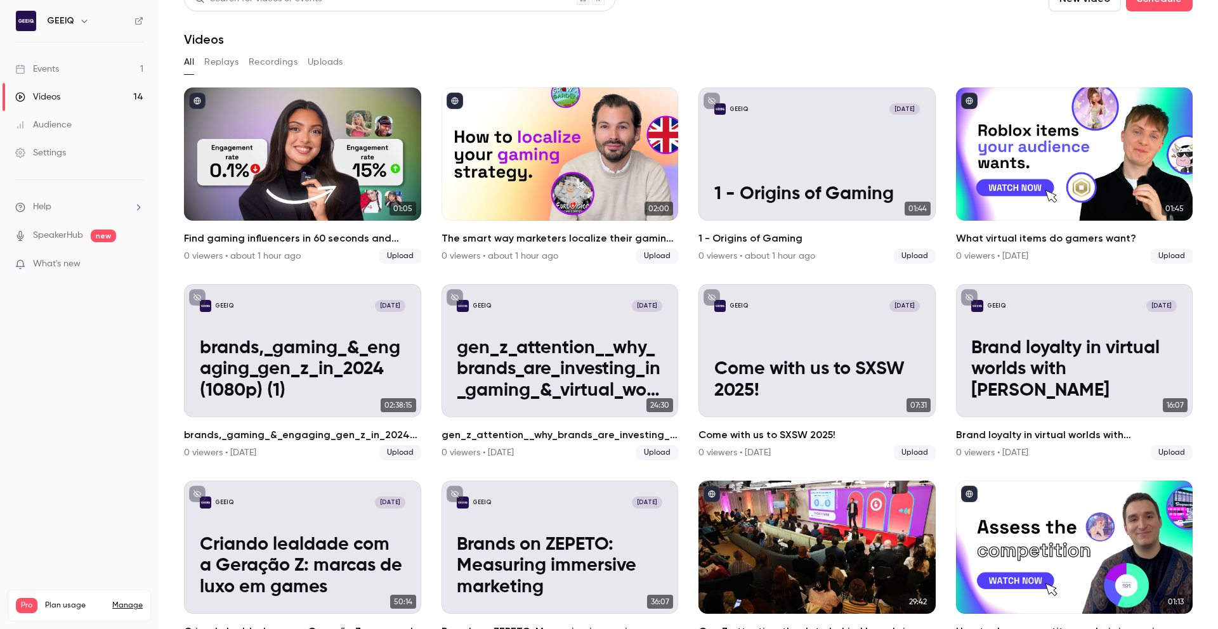
click at [73, 72] on link "Events 1" at bounding box center [79, 69] width 159 height 28
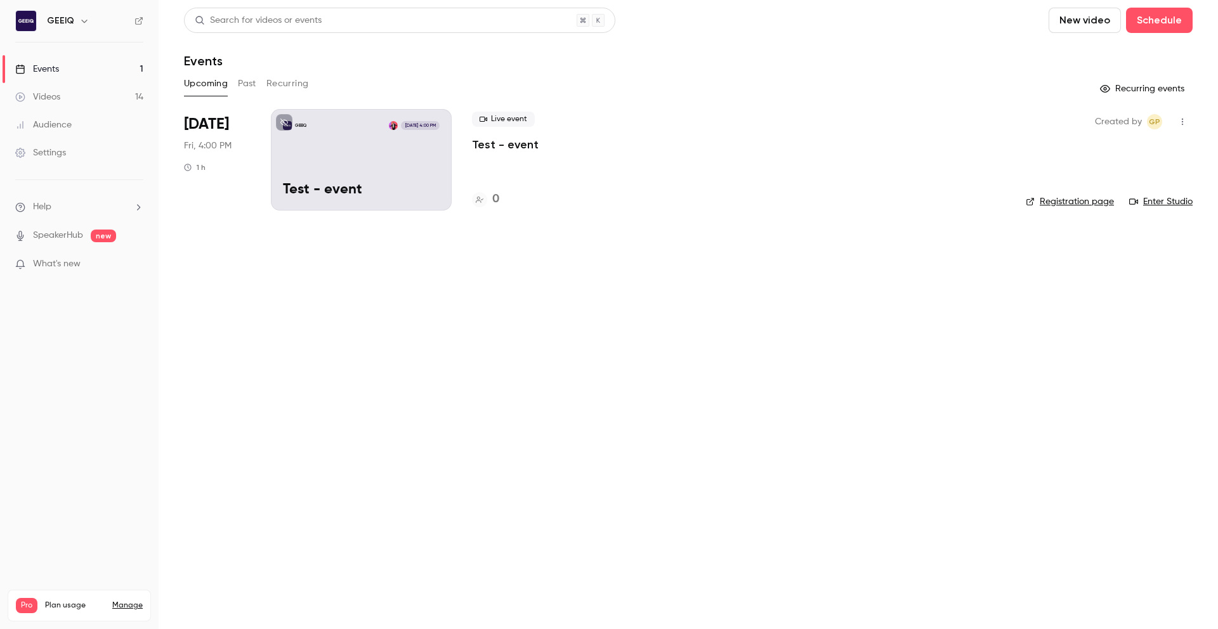
click at [72, 232] on link "SpeakerHub" at bounding box center [58, 235] width 50 height 13
click at [41, 60] on link "Events 1" at bounding box center [79, 69] width 159 height 28
